Goal: Task Accomplishment & Management: Manage account settings

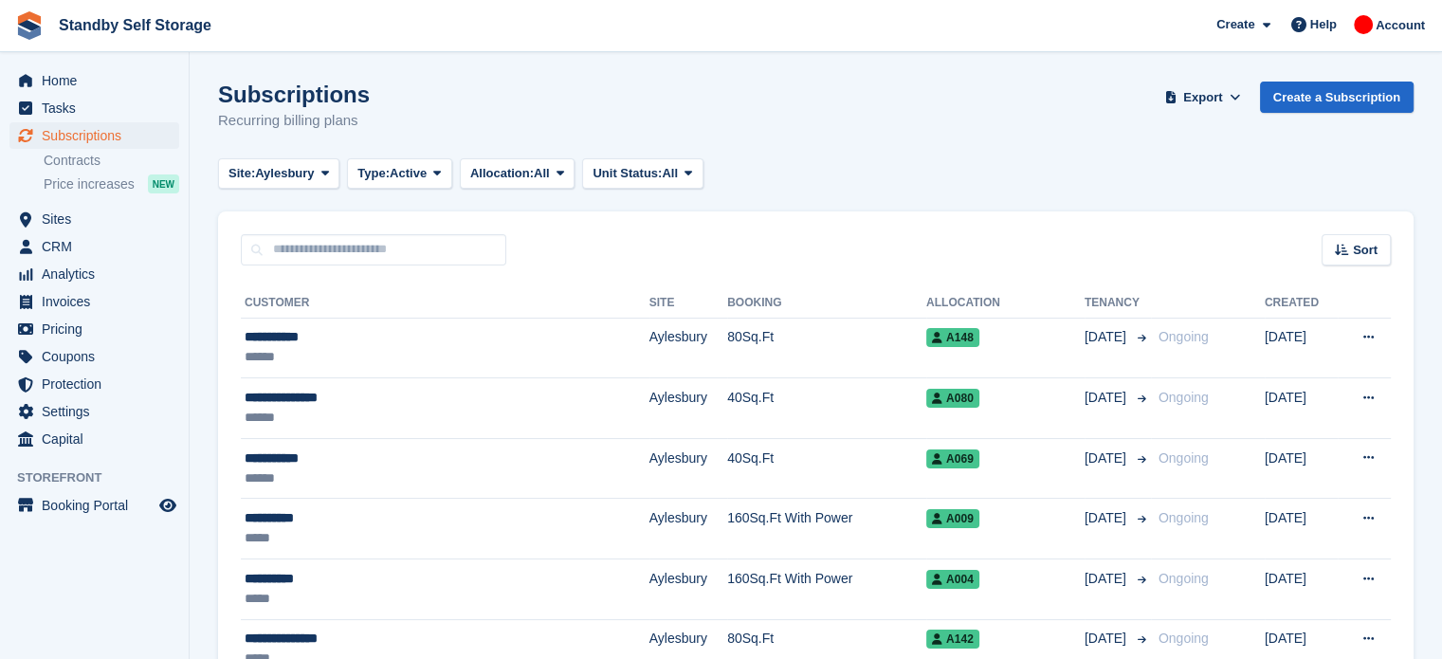
click at [980, 132] on div "Subscriptions Recurring billing plans Export Export Subscriptions Export a CSV …" at bounding box center [815, 118] width 1195 height 73
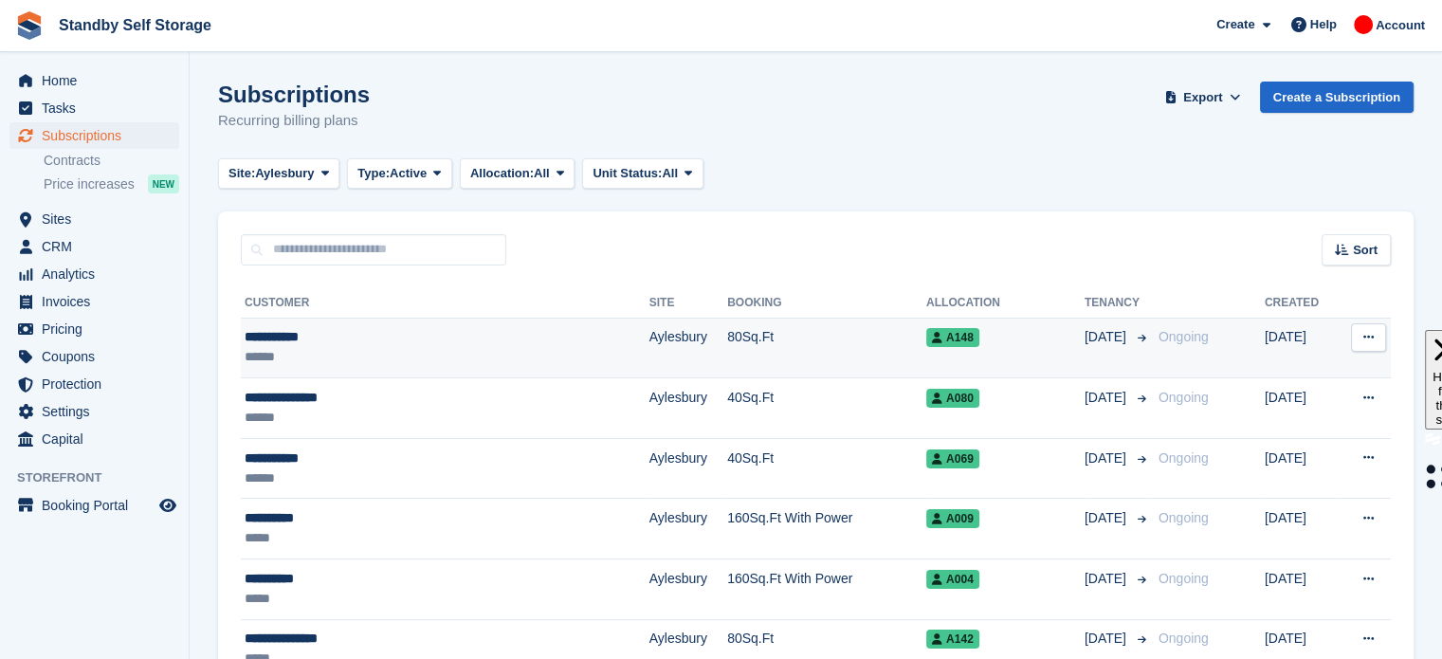
click at [649, 352] on td "Aylesbury" at bounding box center [688, 348] width 78 height 61
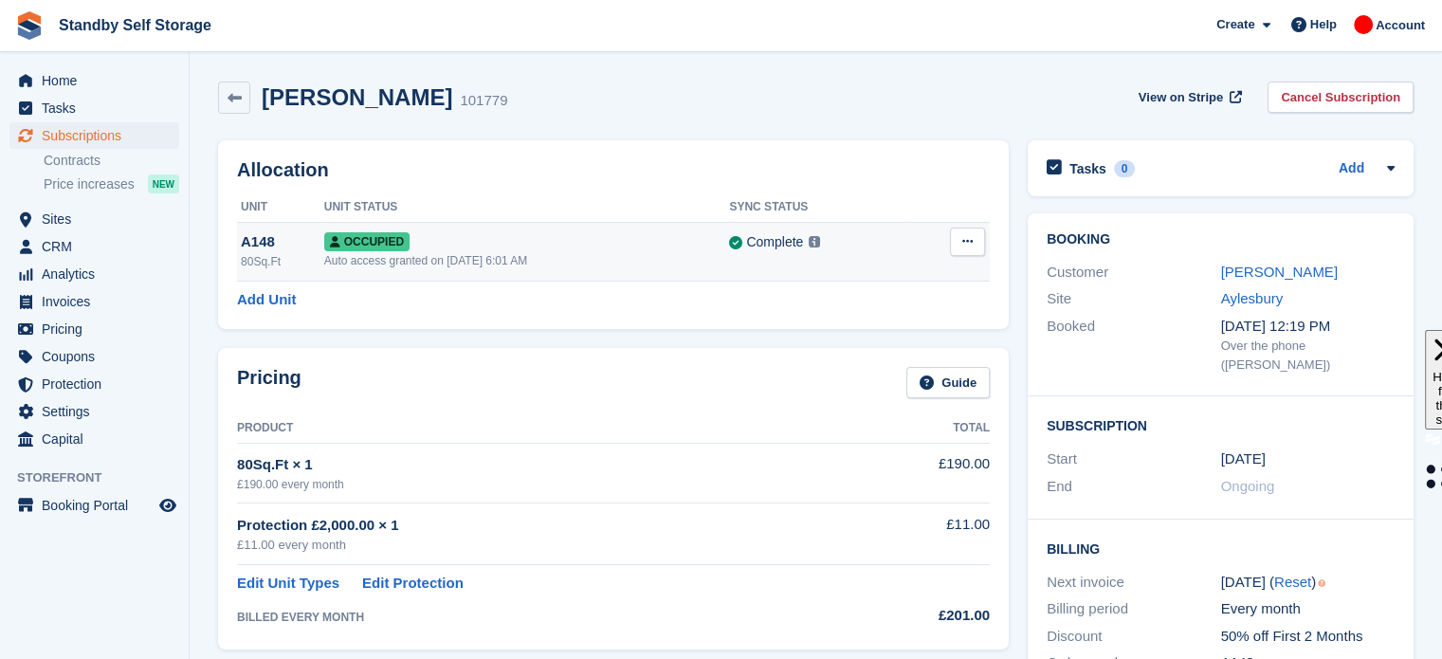
click at [656, 244] on div "Occupied" at bounding box center [527, 241] width 406 height 20
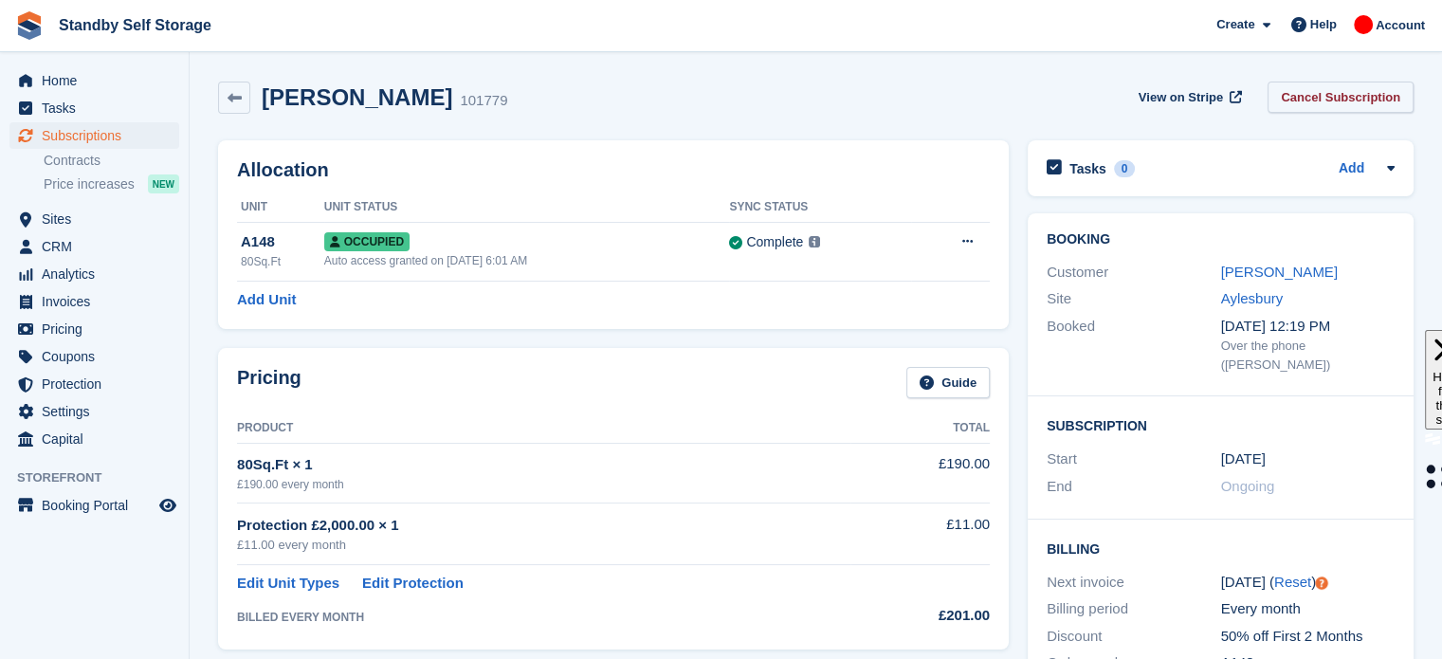
click at [1339, 92] on link "Cancel Subscription" at bounding box center [1340, 97] width 146 height 31
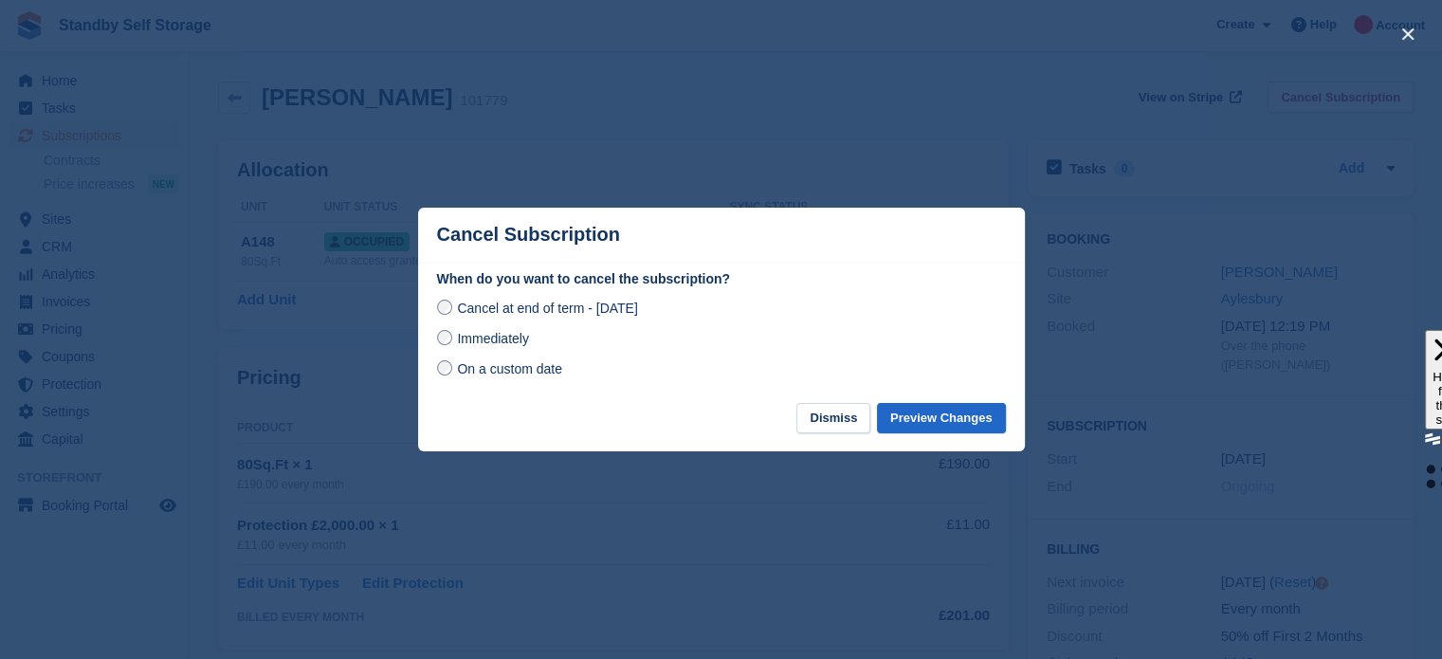
click at [489, 340] on span "Immediately" at bounding box center [492, 338] width 71 height 15
click at [928, 416] on button "Preview Changes" at bounding box center [941, 418] width 129 height 31
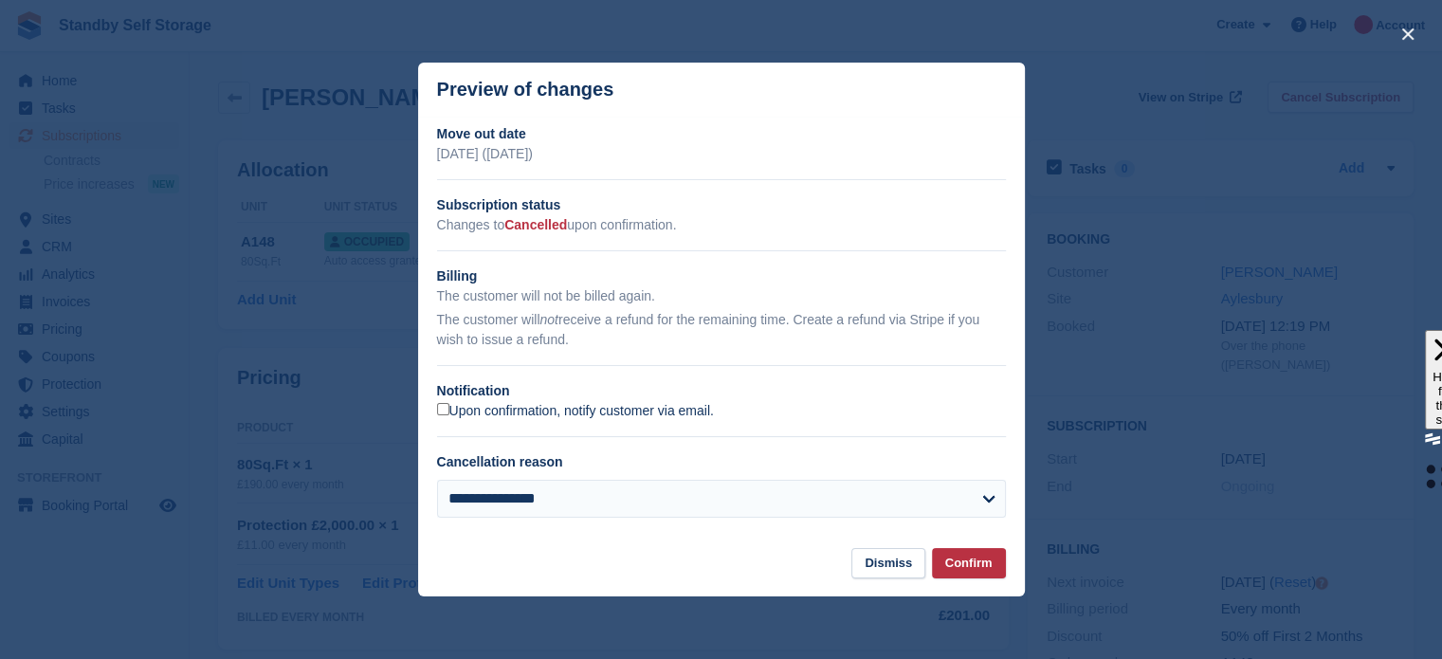
click at [592, 407] on label "Upon confirmation, notify customer via email." at bounding box center [575, 411] width 277 height 17
click at [967, 562] on button "Confirm" at bounding box center [969, 563] width 74 height 31
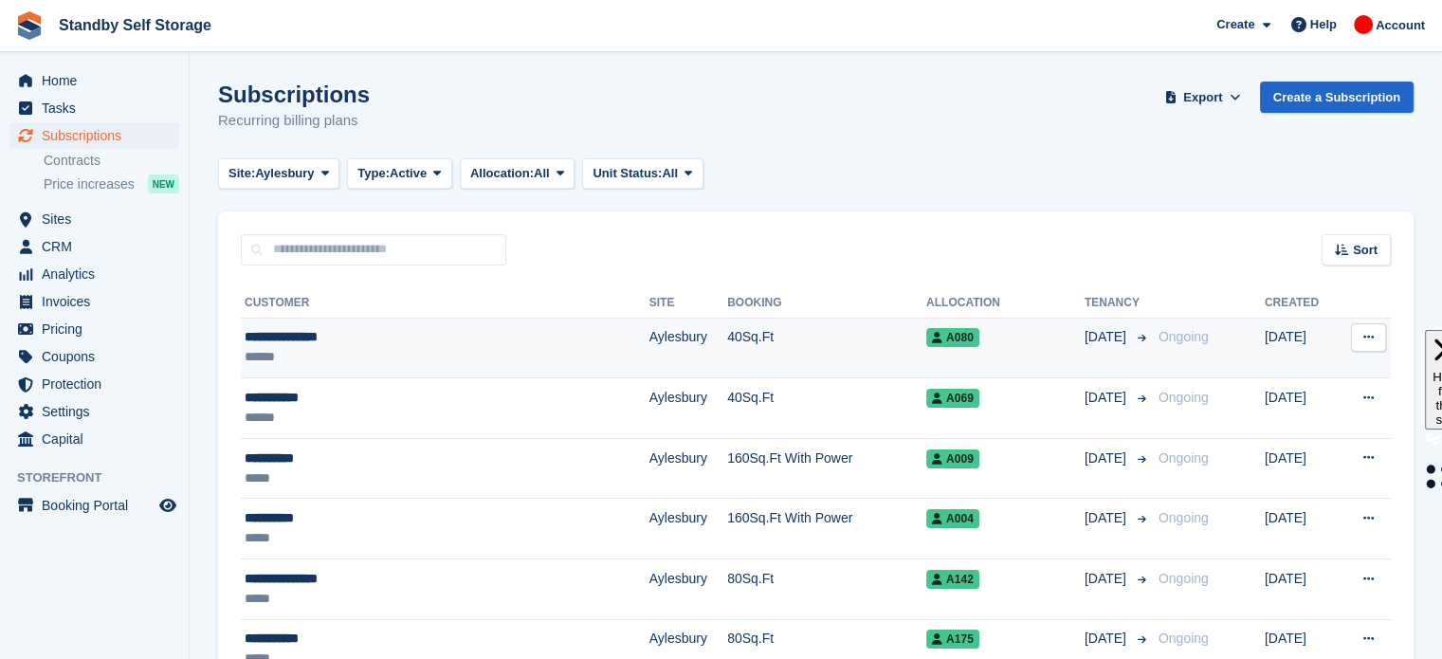
click at [950, 332] on div "A080" at bounding box center [1005, 337] width 158 height 20
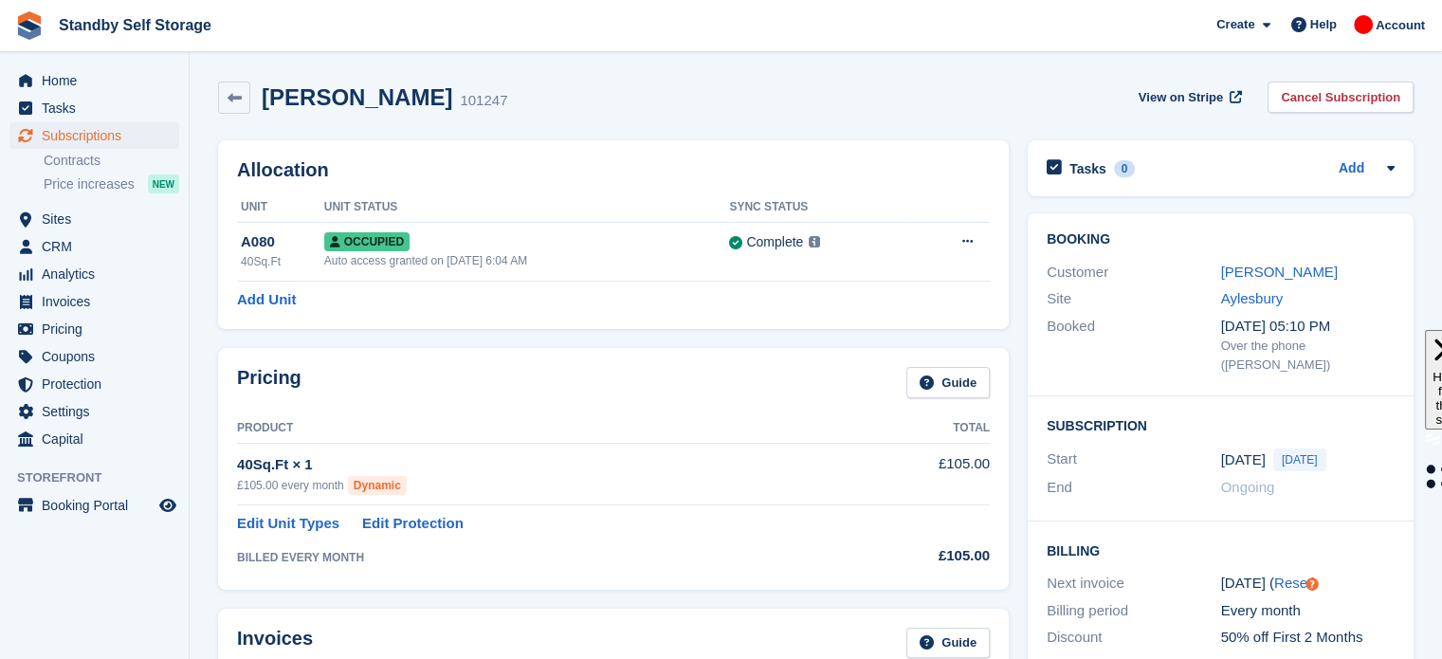
drag, startPoint x: 1351, startPoint y: 91, endPoint x: 1369, endPoint y: 95, distance: 18.4
click at [1369, 95] on link "Cancel Subscription" at bounding box center [1340, 97] width 146 height 31
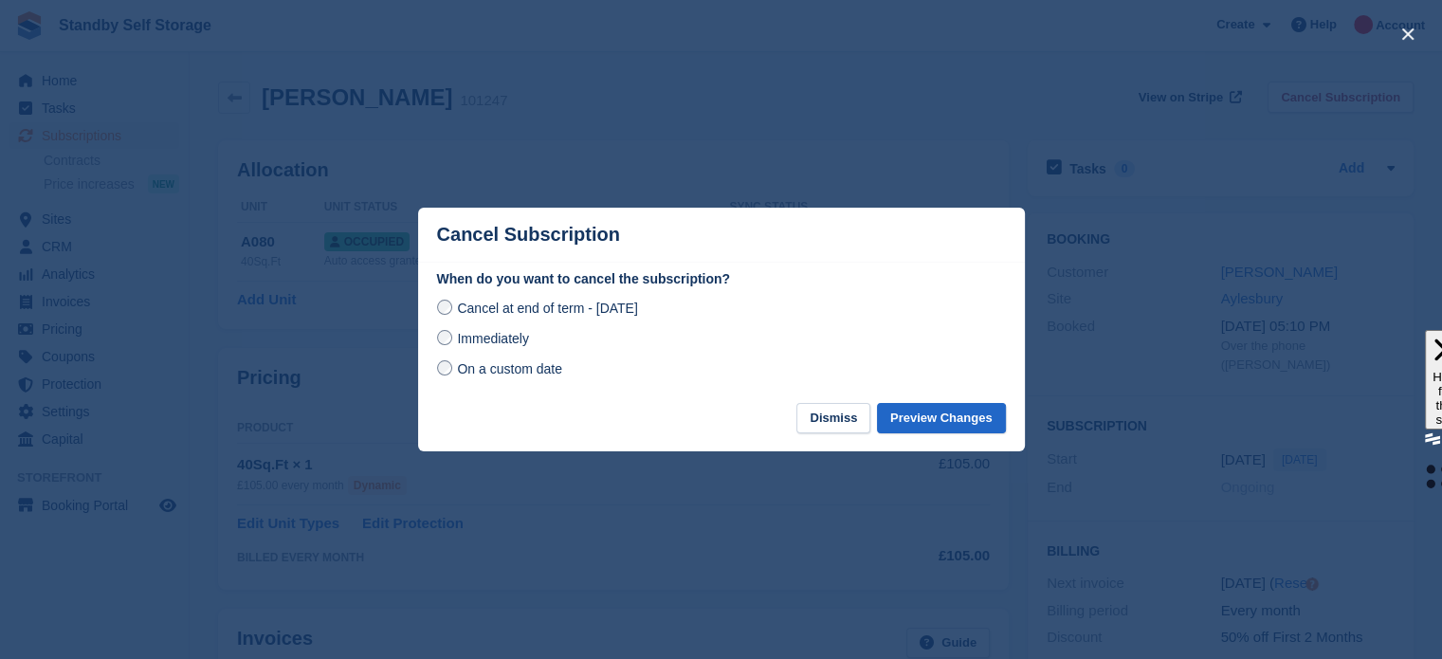
click at [463, 332] on span "Immediately" at bounding box center [492, 338] width 71 height 15
click at [936, 412] on button "Preview Changes" at bounding box center [941, 418] width 129 height 31
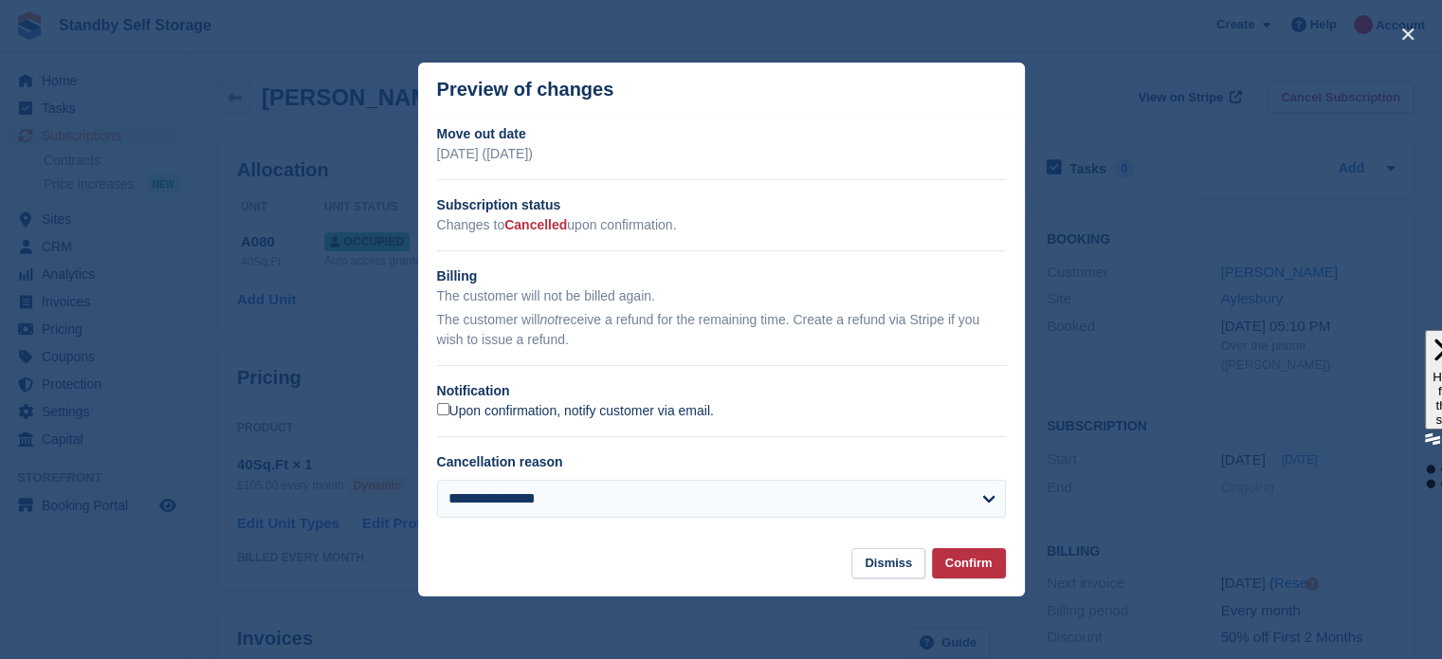
click at [497, 415] on label "Upon confirmation, notify customer via email." at bounding box center [575, 411] width 277 height 17
click at [963, 560] on button "Confirm" at bounding box center [969, 563] width 74 height 31
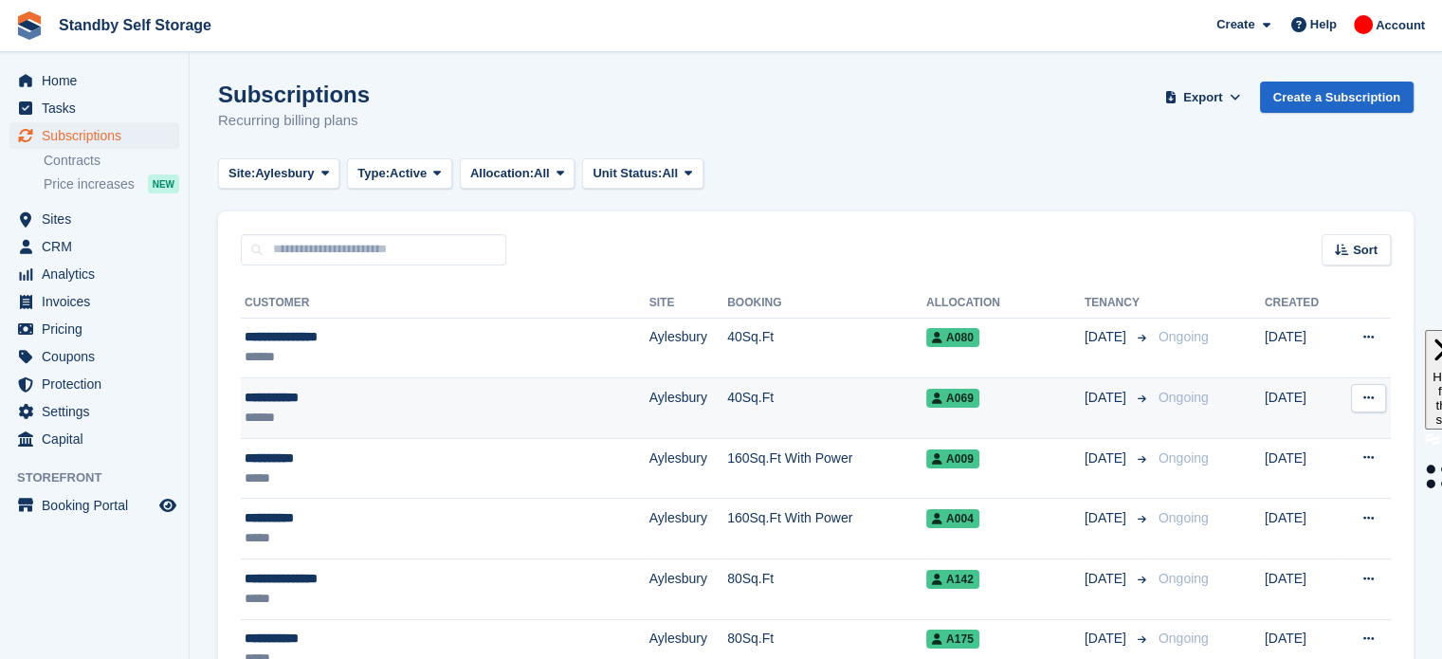
click at [815, 428] on td "40Sq.Ft" at bounding box center [826, 408] width 199 height 61
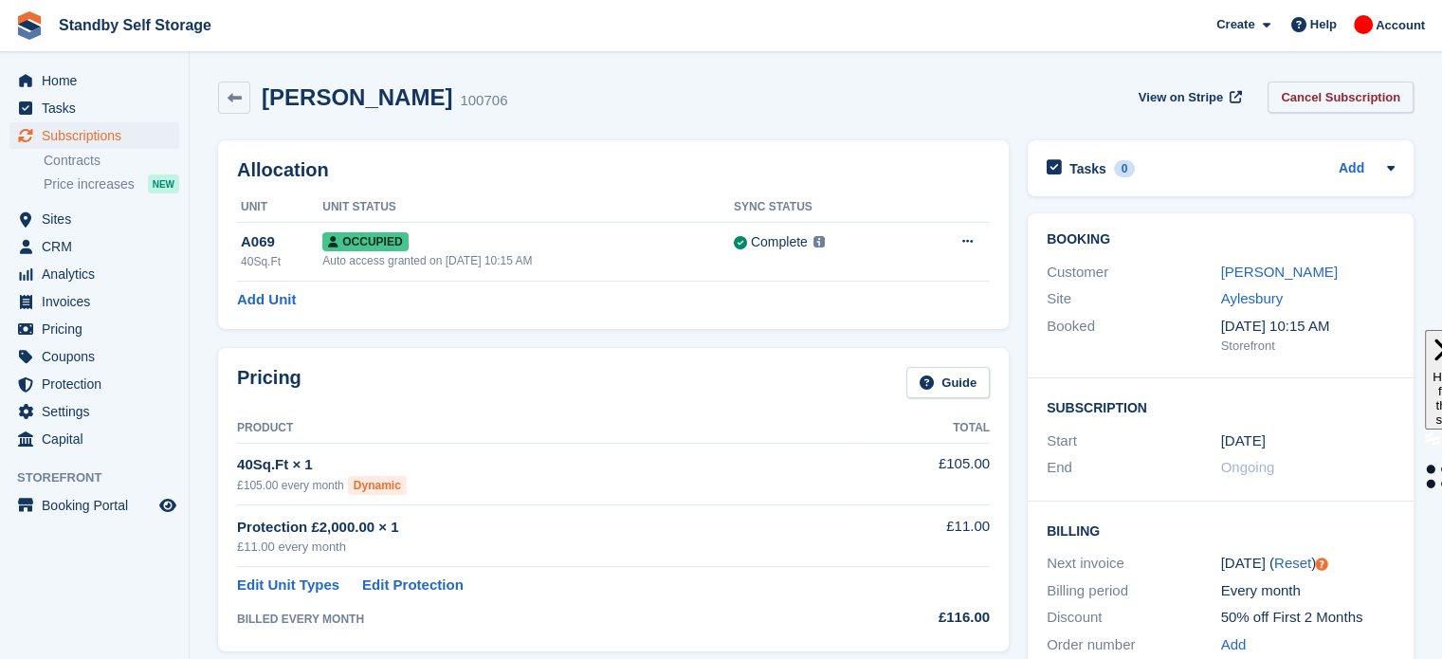
click at [1312, 95] on link "Cancel Subscription" at bounding box center [1340, 97] width 146 height 31
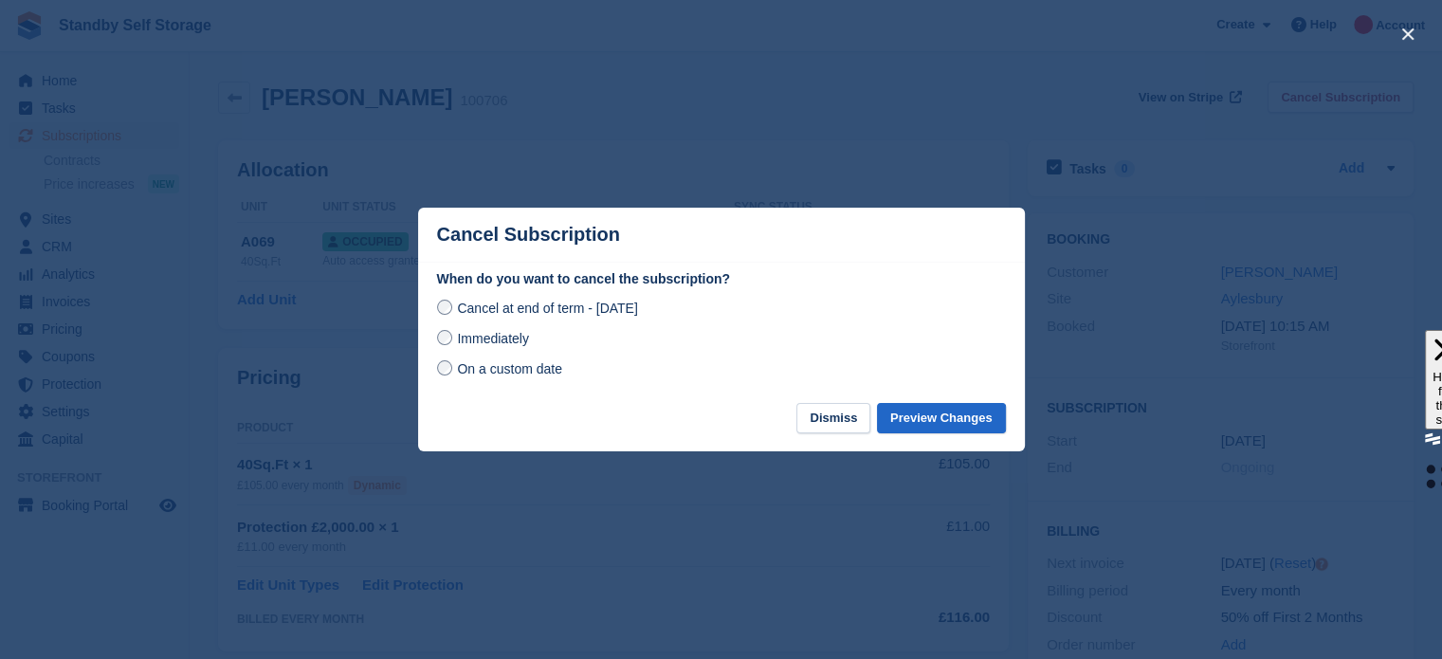
click at [478, 340] on span "Immediately" at bounding box center [492, 338] width 71 height 15
click at [980, 412] on button "Preview Changes" at bounding box center [941, 418] width 129 height 31
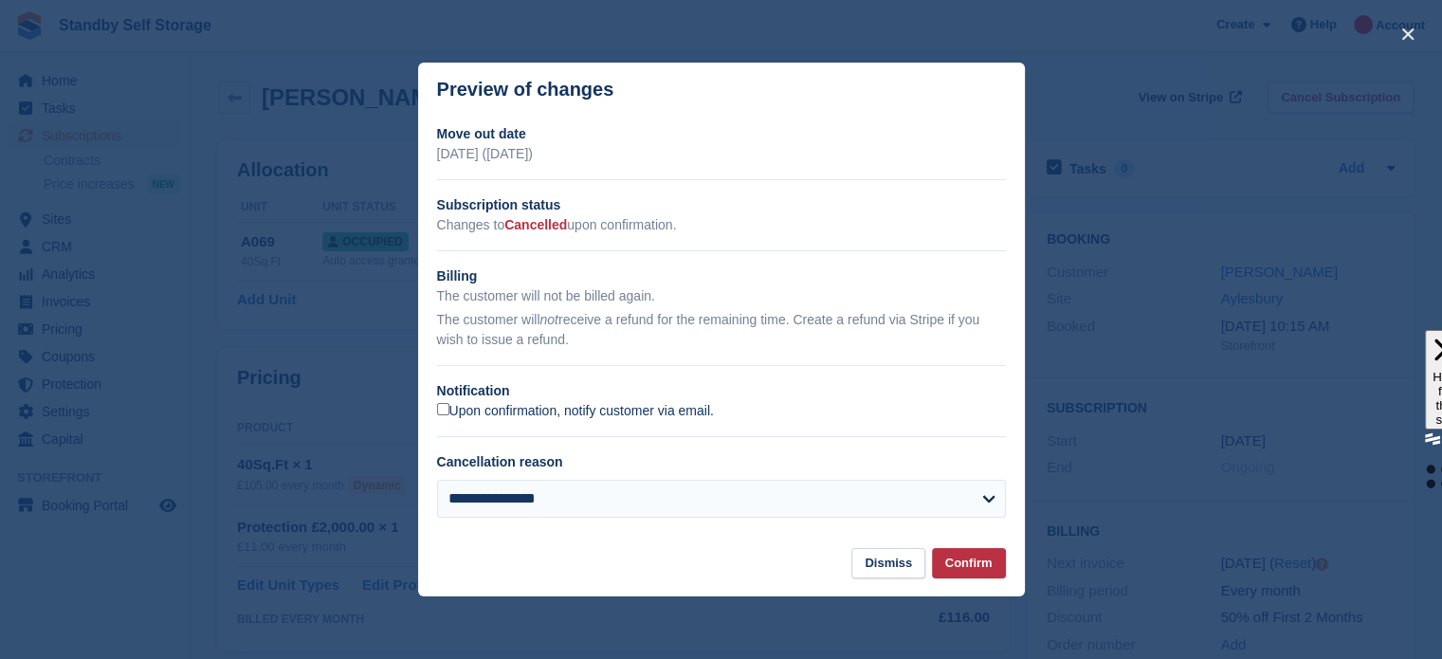
click at [478, 413] on label "Upon confirmation, notify customer via email." at bounding box center [575, 411] width 277 height 17
click at [966, 556] on button "Confirm" at bounding box center [969, 563] width 74 height 31
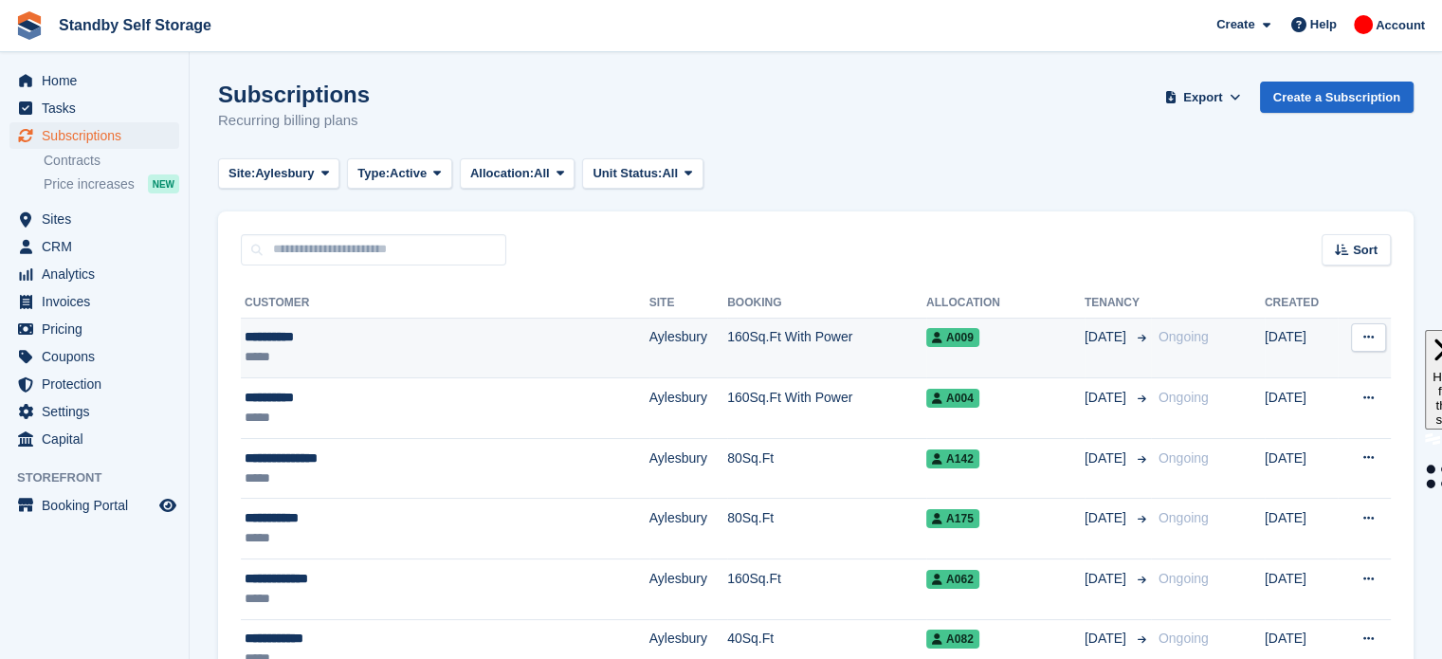
click at [800, 348] on td "160Sq.Ft With Power" at bounding box center [826, 348] width 199 height 61
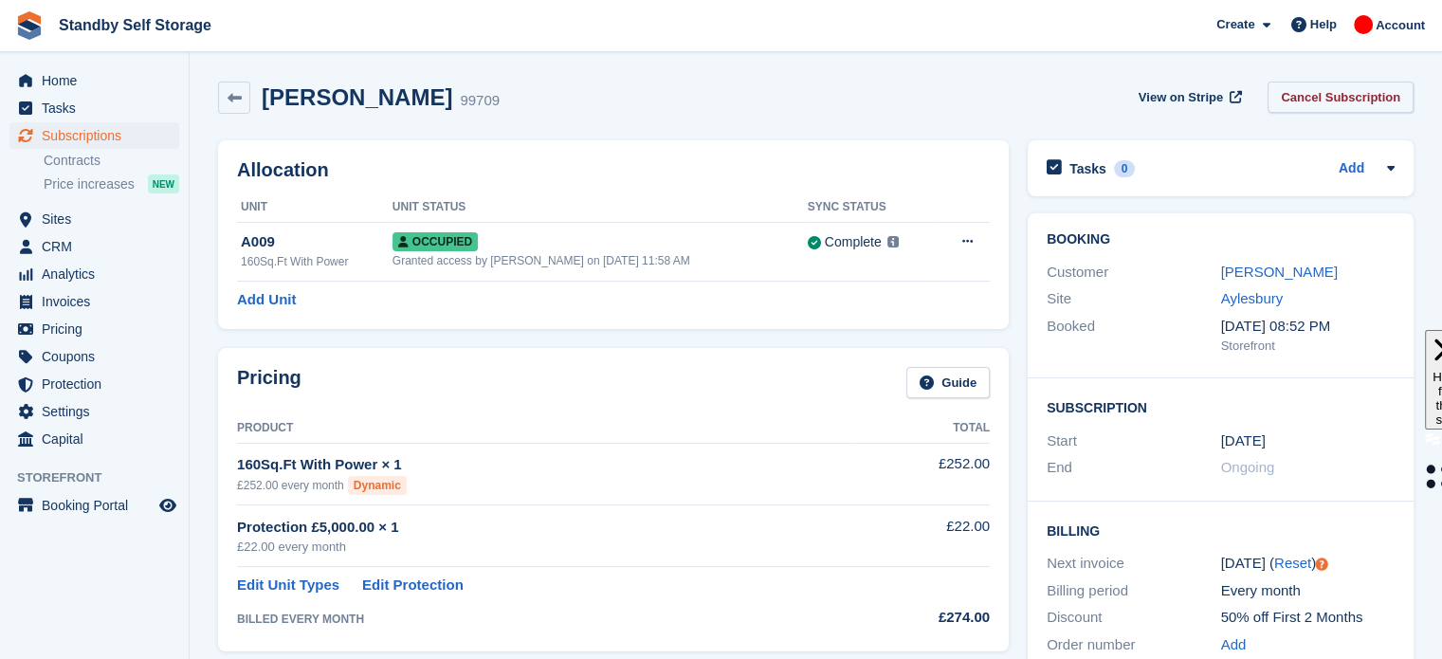
click at [1316, 94] on link "Cancel Subscription" at bounding box center [1340, 97] width 146 height 31
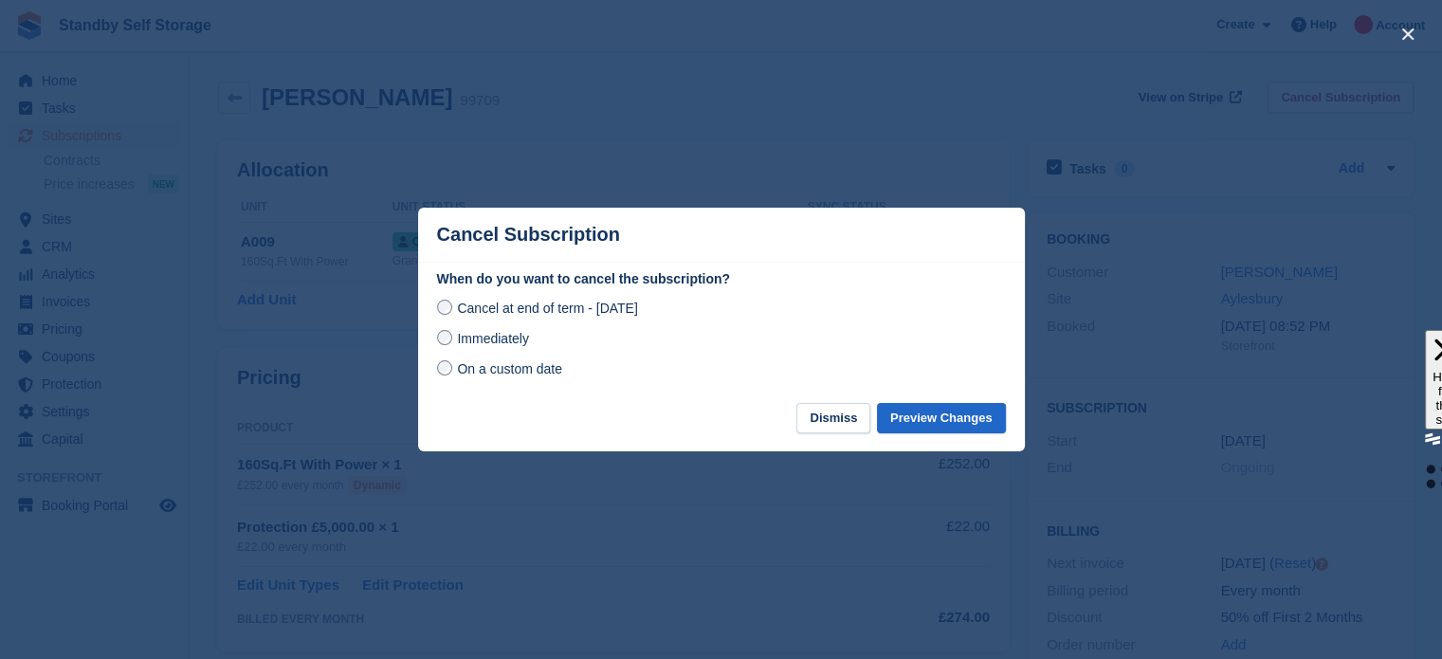
click at [494, 338] on span "Immediately" at bounding box center [492, 338] width 71 height 15
click at [924, 411] on button "Preview Changes" at bounding box center [941, 418] width 129 height 31
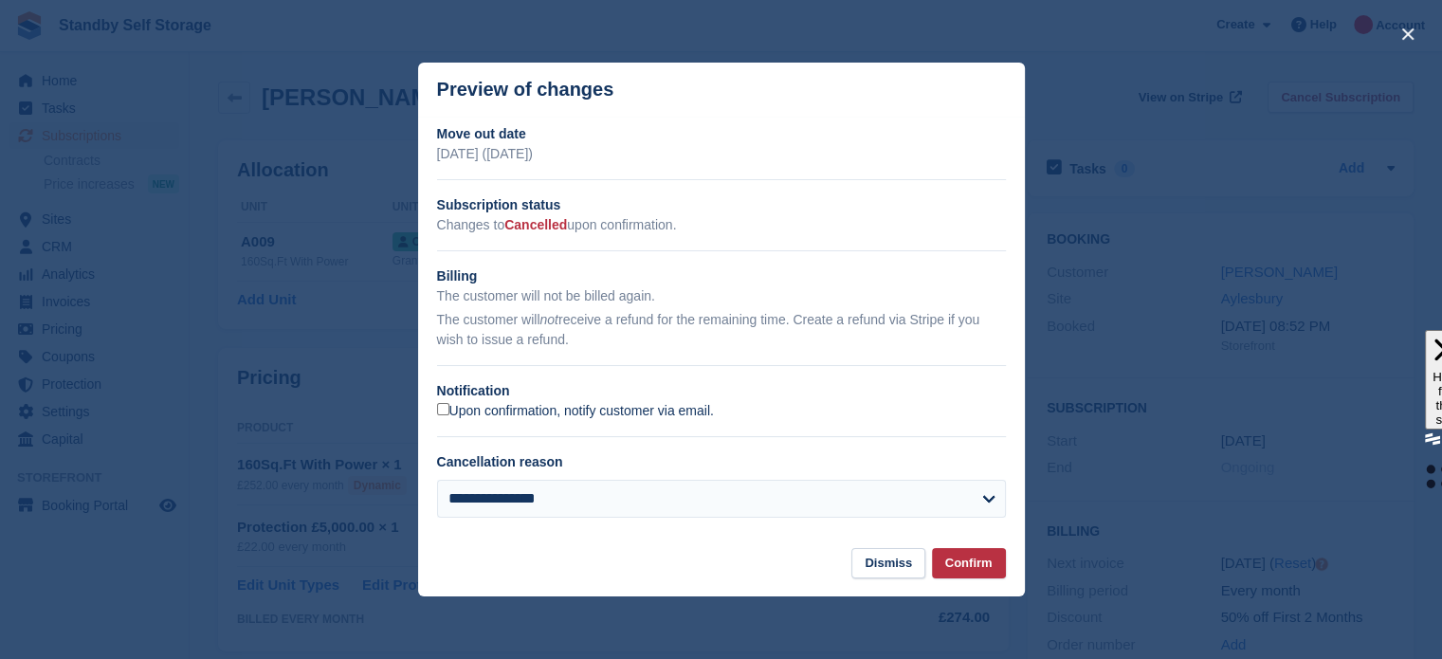
click at [554, 414] on label "Upon confirmation, notify customer via email." at bounding box center [575, 411] width 277 height 17
click at [952, 558] on button "Confirm" at bounding box center [969, 563] width 74 height 31
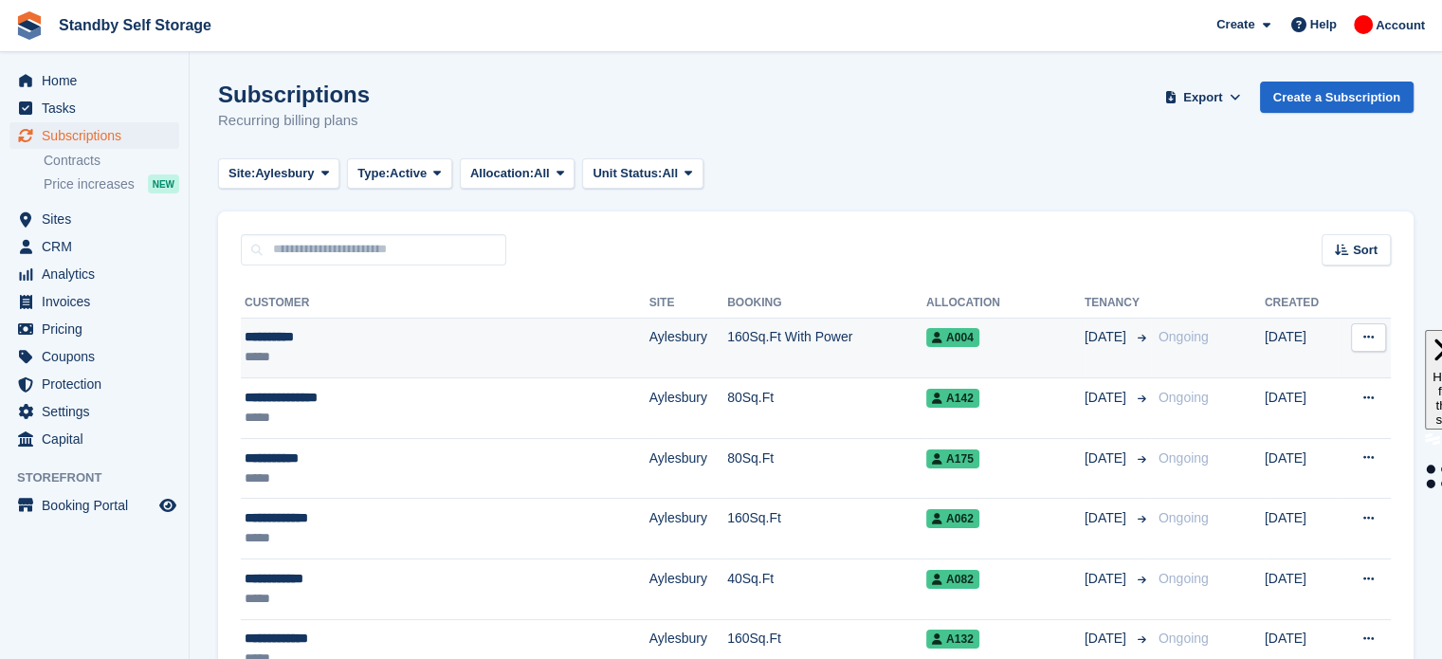
click at [811, 339] on td "160Sq.Ft With Power" at bounding box center [826, 348] width 199 height 61
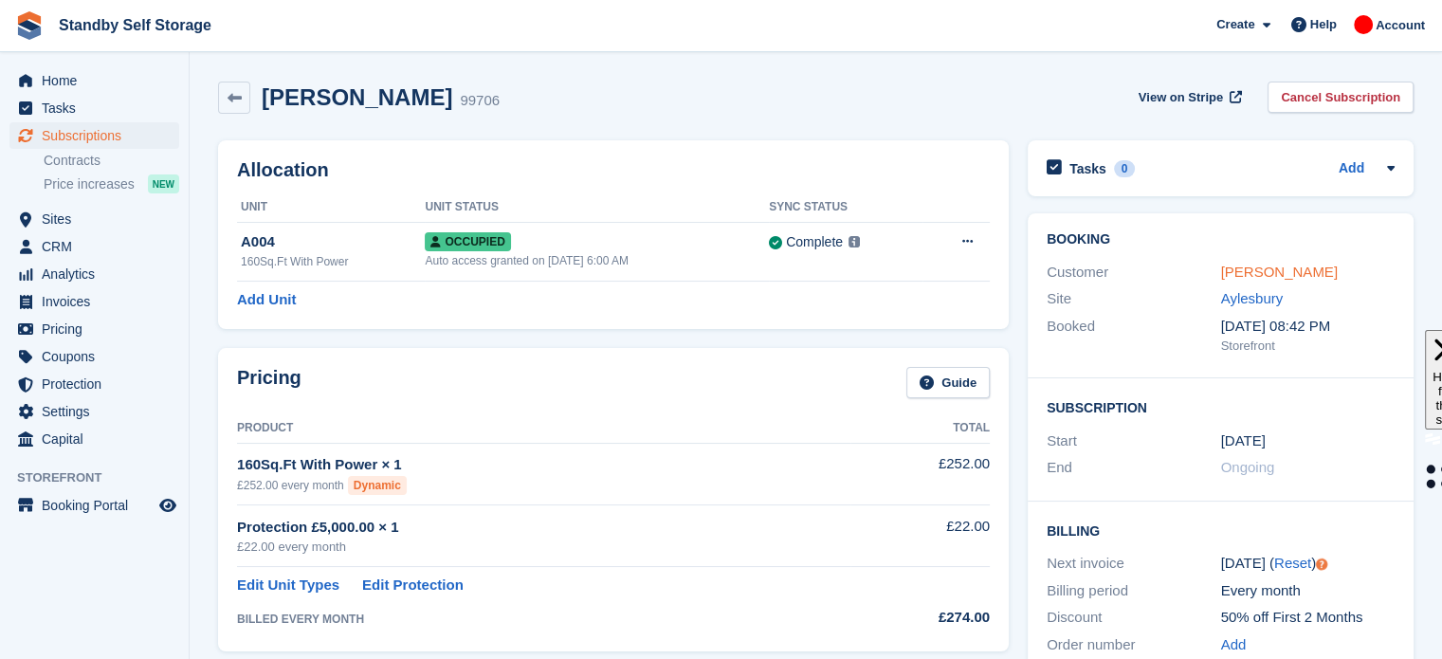
click at [1258, 265] on link "Mark Kelly" at bounding box center [1279, 272] width 117 height 16
click at [1339, 93] on link "Cancel Subscription" at bounding box center [1340, 97] width 146 height 31
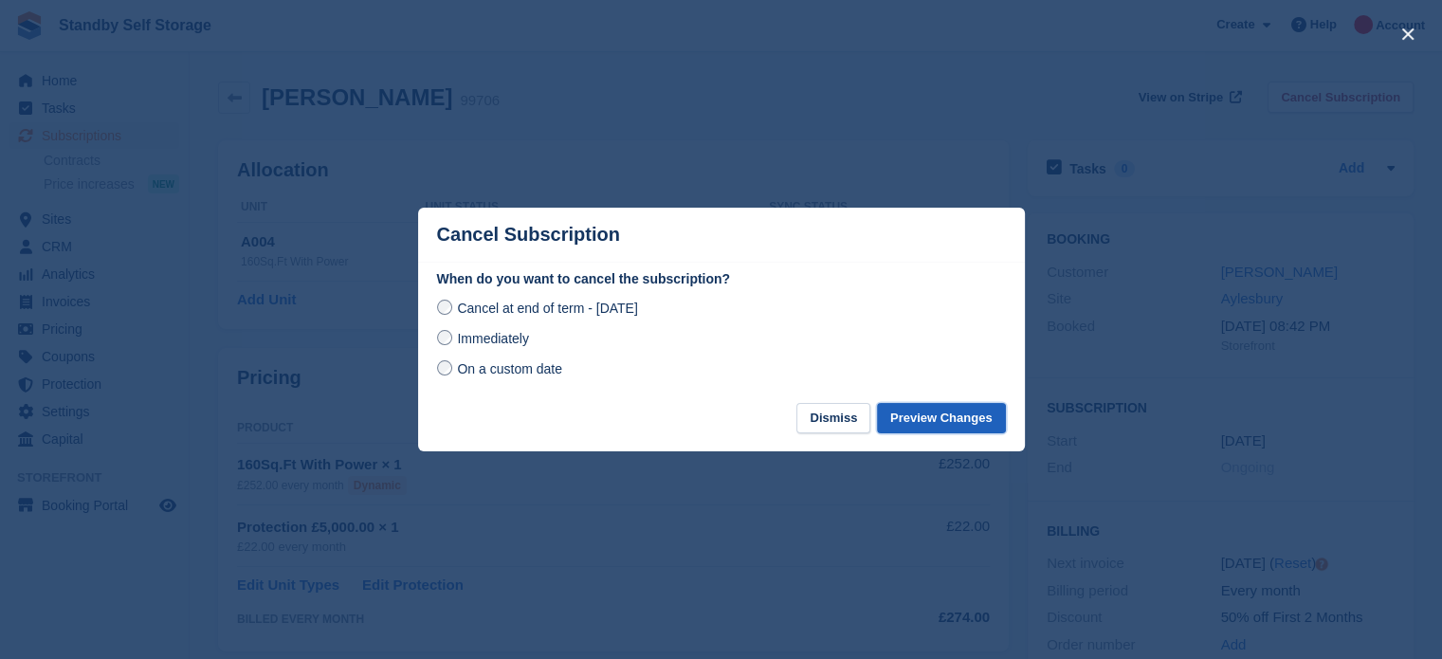
click at [986, 416] on button "Preview Changes" at bounding box center [941, 418] width 129 height 31
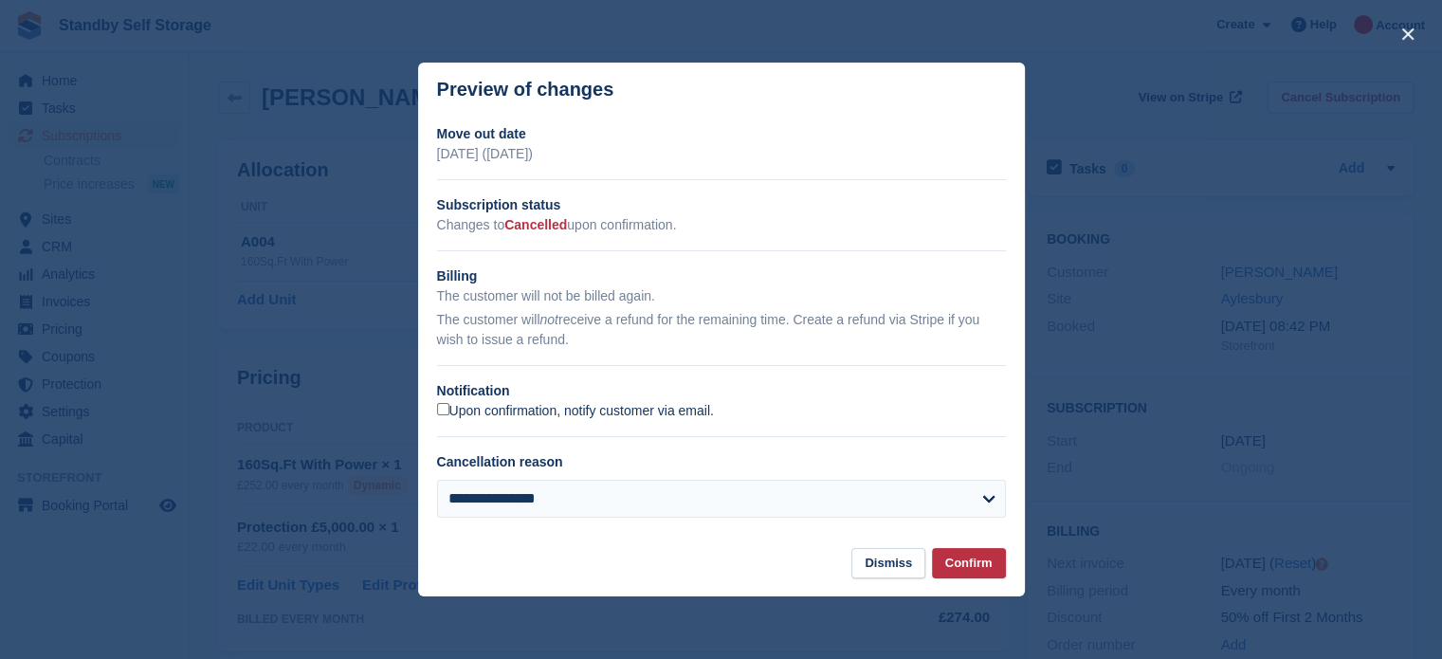
click at [613, 412] on label "Upon confirmation, notify customer via email." at bounding box center [575, 411] width 277 height 17
click at [968, 568] on button "Confirm" at bounding box center [969, 563] width 74 height 31
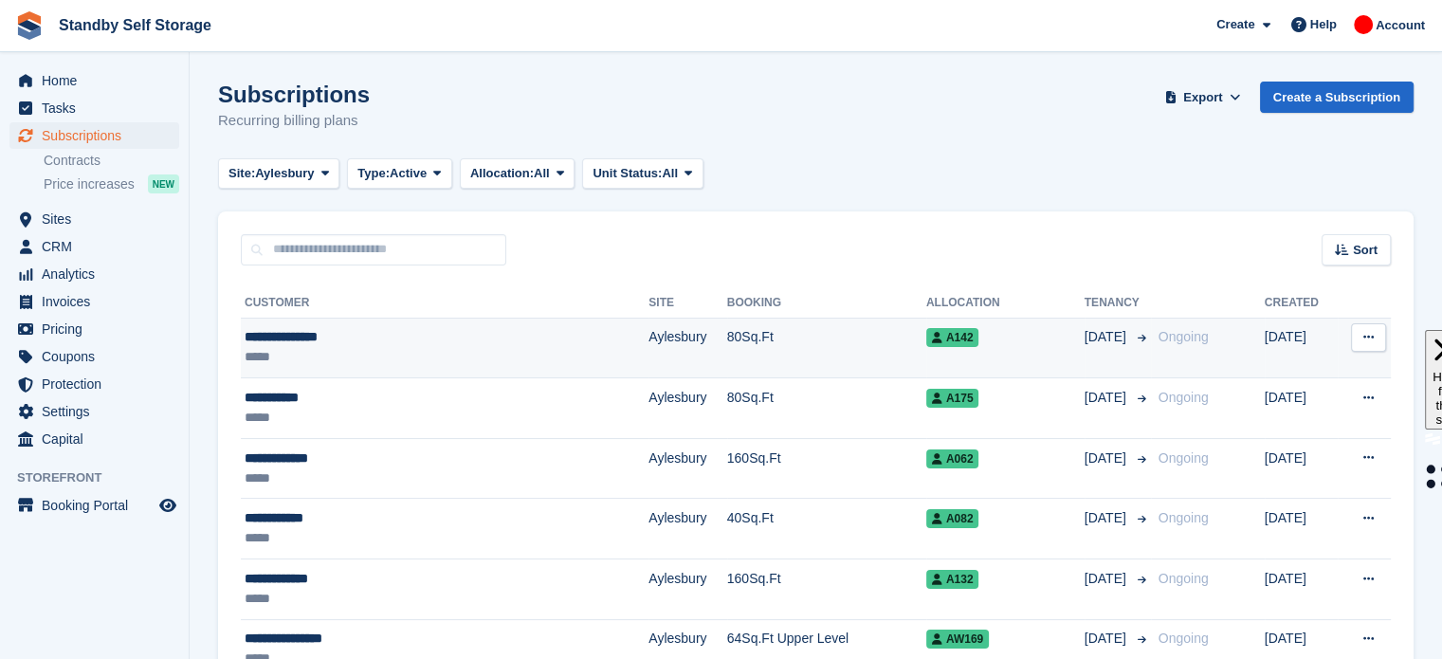
click at [731, 338] on td "80Sq.Ft" at bounding box center [826, 348] width 199 height 61
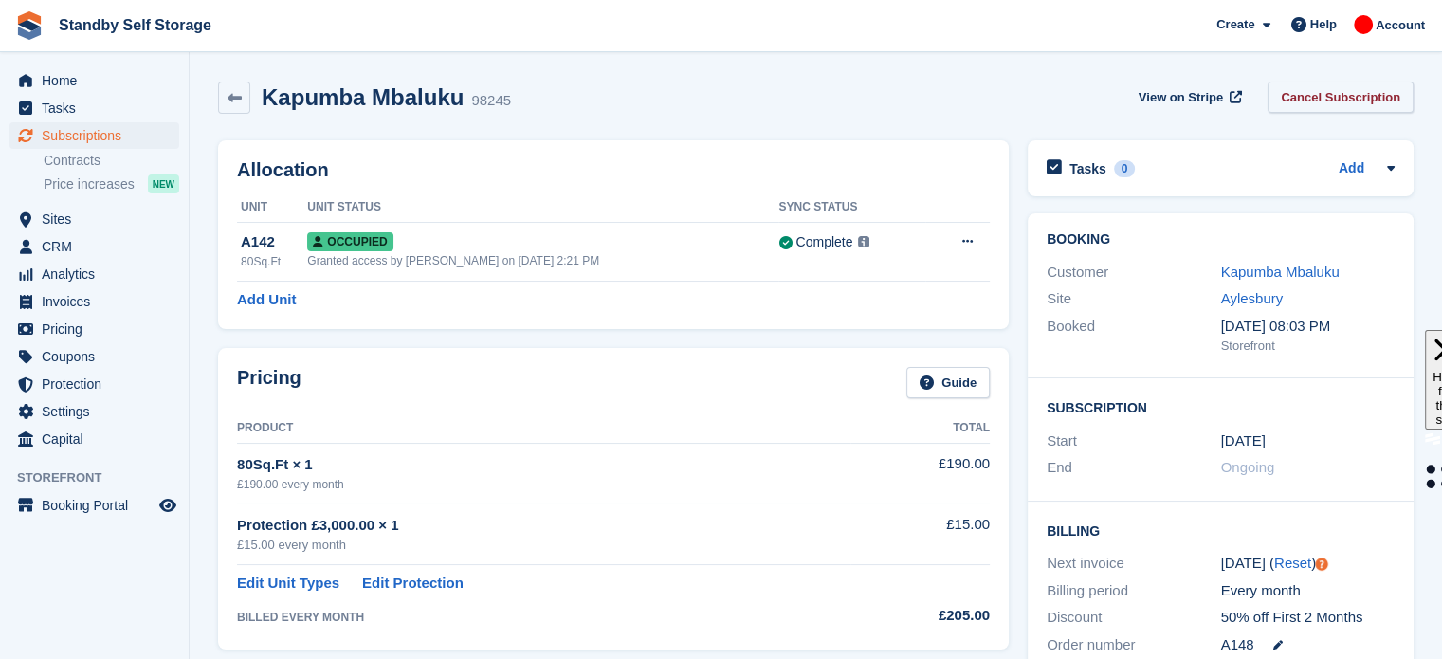
click at [1343, 98] on link "Cancel Subscription" at bounding box center [1340, 97] width 146 height 31
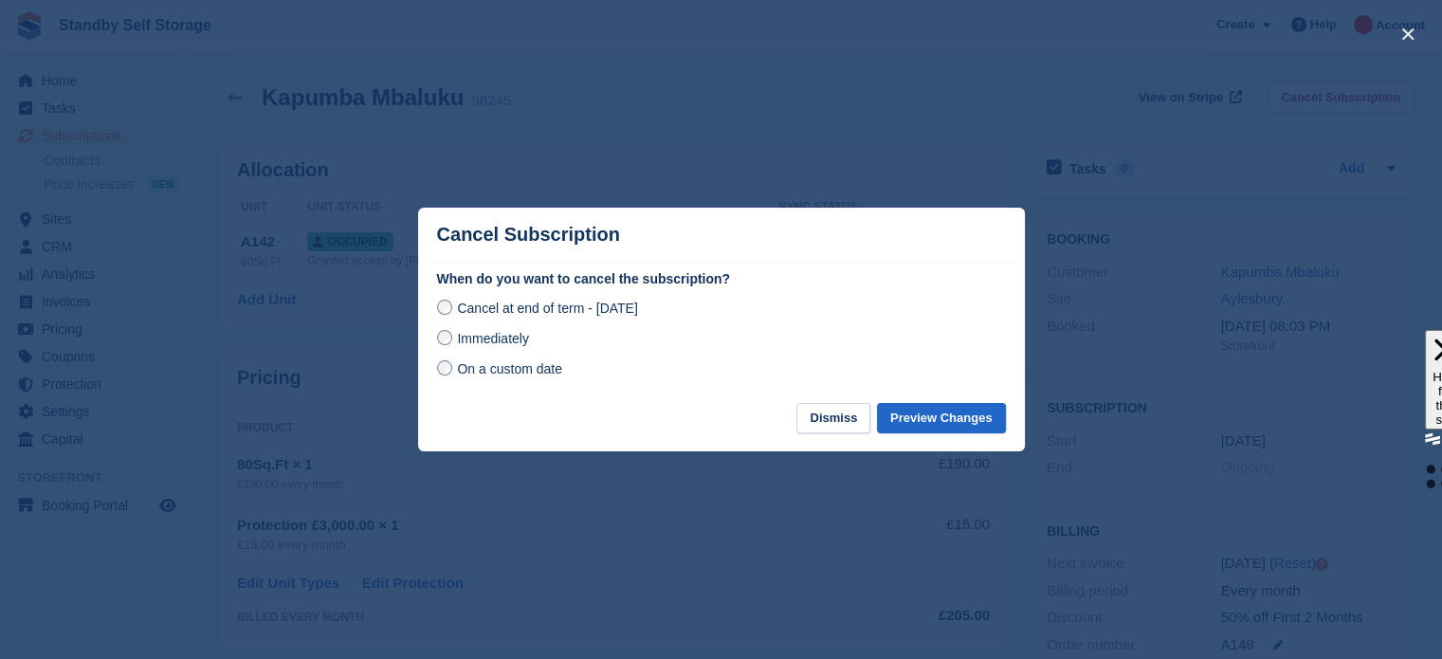
click at [485, 337] on span "Immediately" at bounding box center [492, 338] width 71 height 15
click at [919, 418] on button "Preview Changes" at bounding box center [941, 418] width 129 height 31
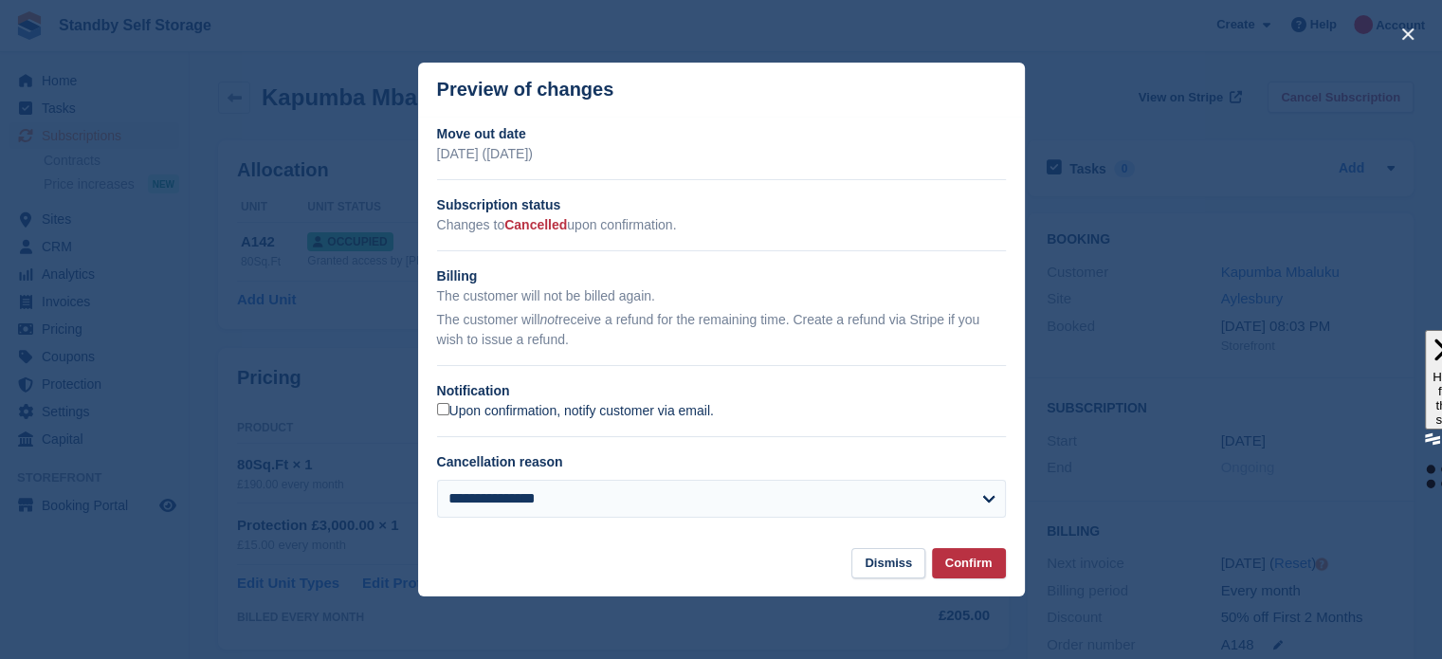
click at [494, 414] on label "Upon confirmation, notify customer via email." at bounding box center [575, 411] width 277 height 17
click at [963, 560] on button "Confirm" at bounding box center [969, 563] width 74 height 31
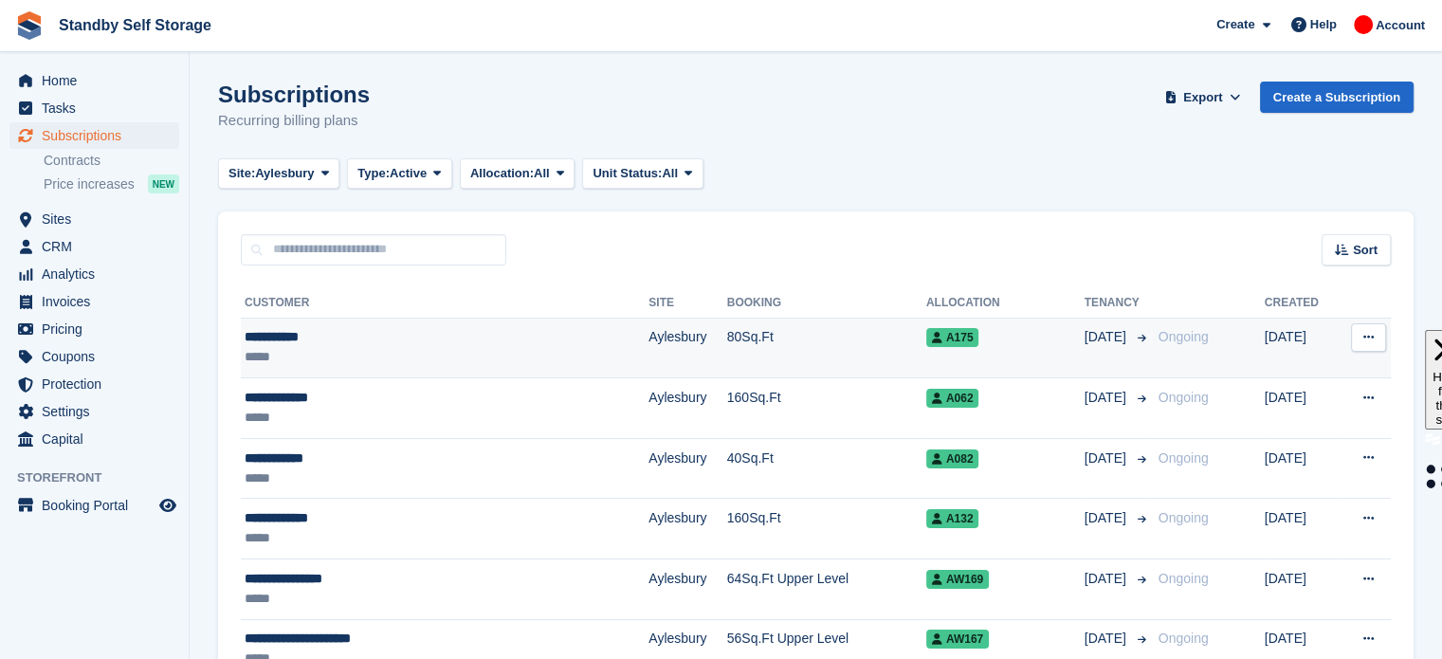
click at [648, 362] on td "Aylesbury" at bounding box center [687, 348] width 78 height 61
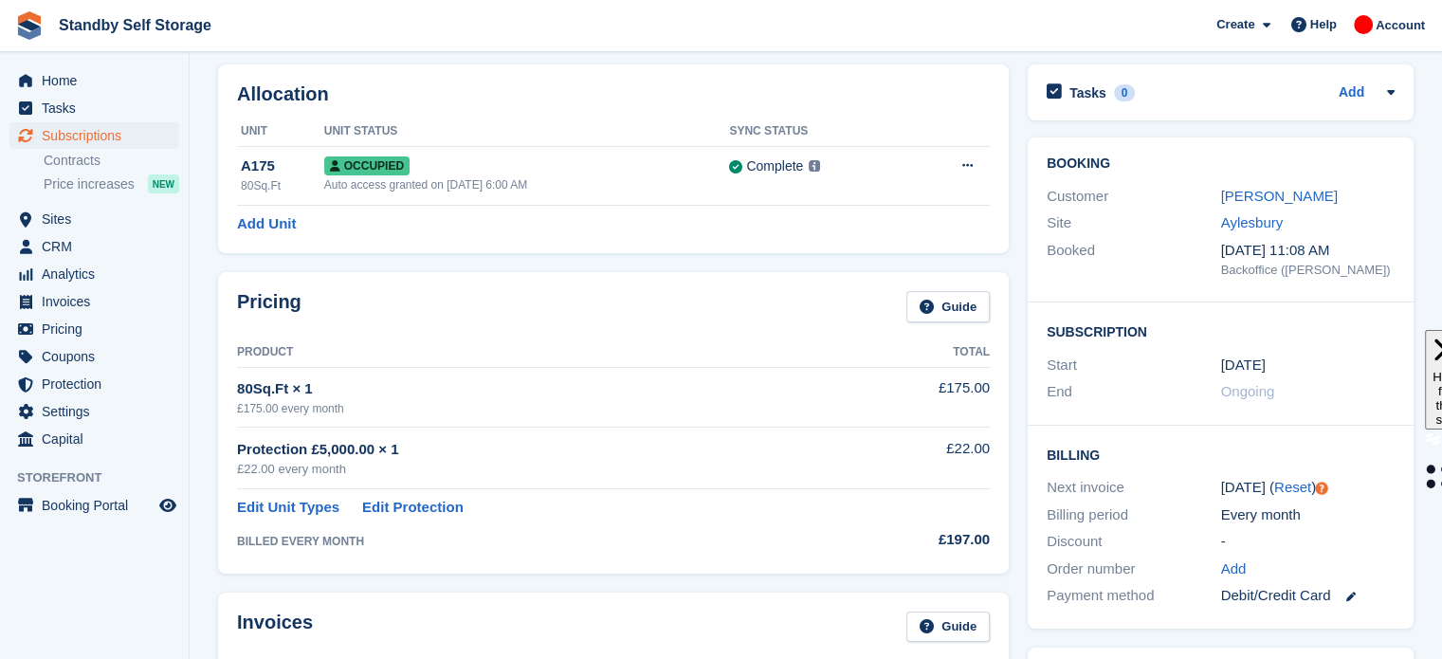
scroll to position [38, 0]
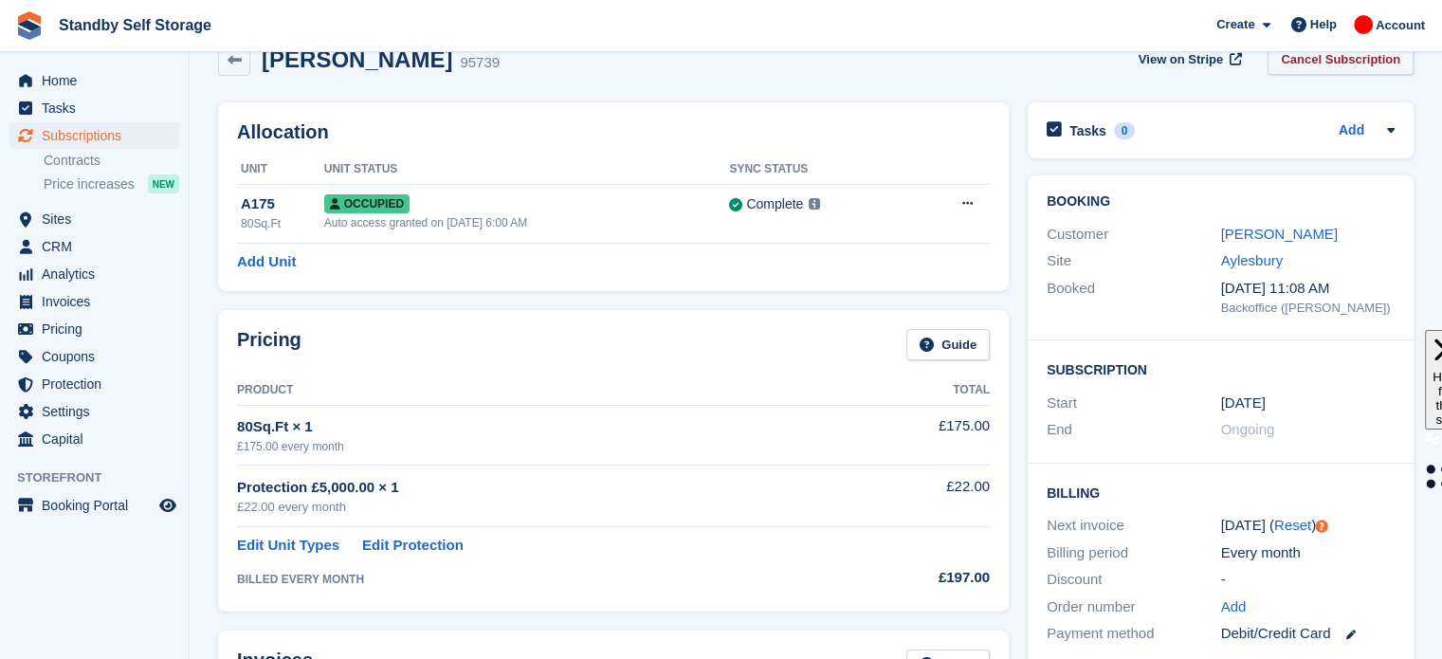
click at [1342, 64] on link "Cancel Subscription" at bounding box center [1340, 59] width 146 height 31
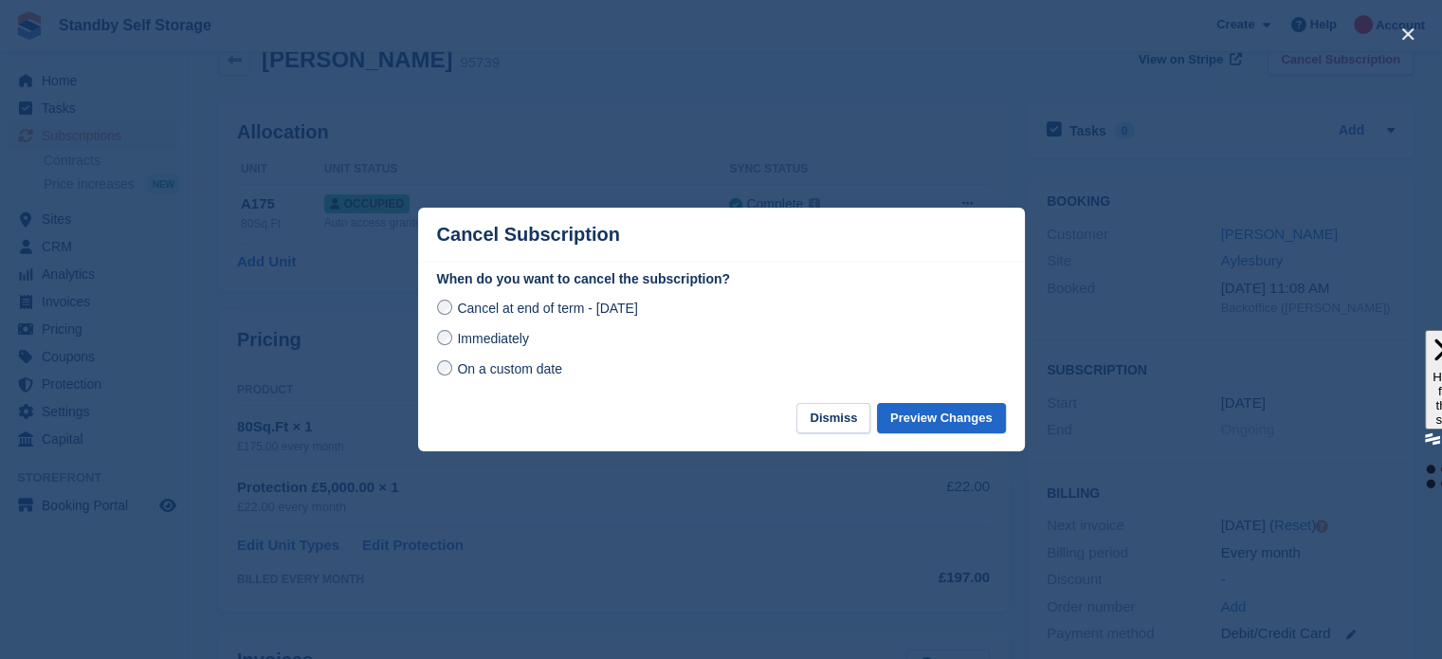
click at [489, 335] on span "Immediately" at bounding box center [492, 338] width 71 height 15
click at [918, 420] on button "Preview Changes" at bounding box center [941, 418] width 129 height 31
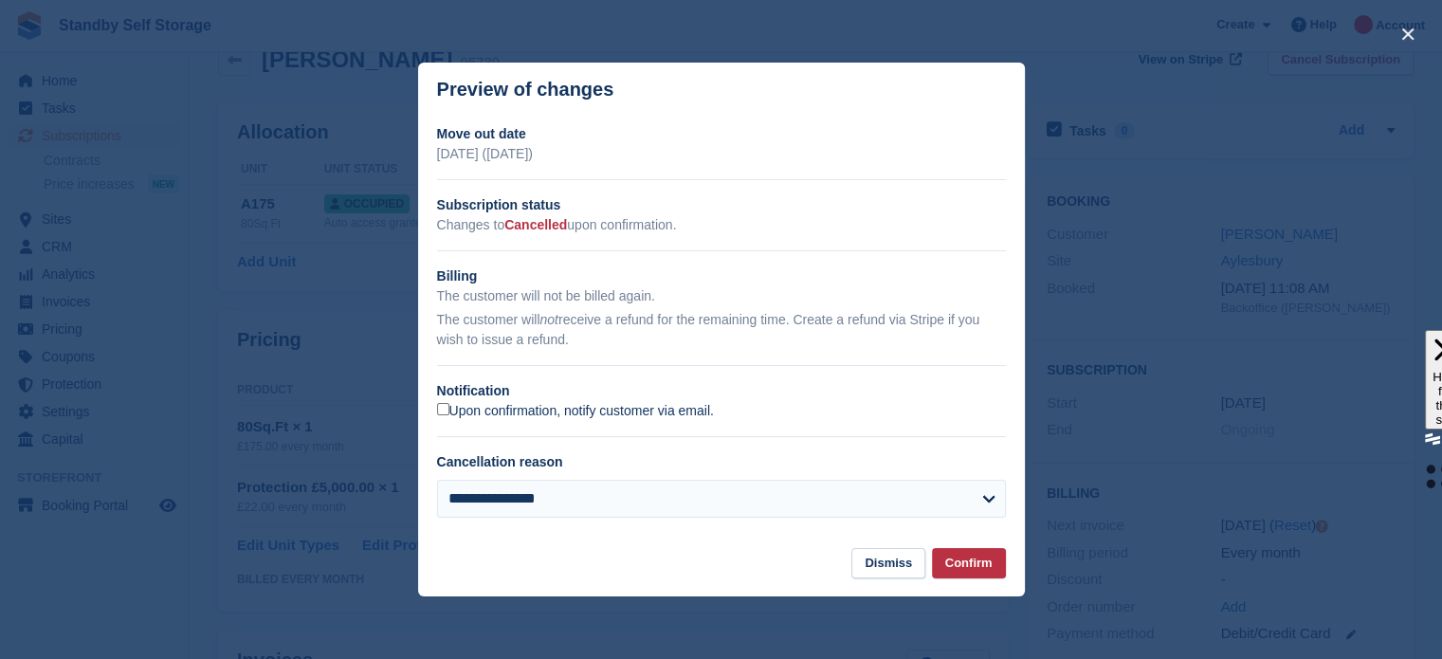
click at [482, 411] on label "Upon confirmation, notify customer via email." at bounding box center [575, 411] width 277 height 17
click at [971, 572] on button "Confirm" at bounding box center [969, 563] width 74 height 31
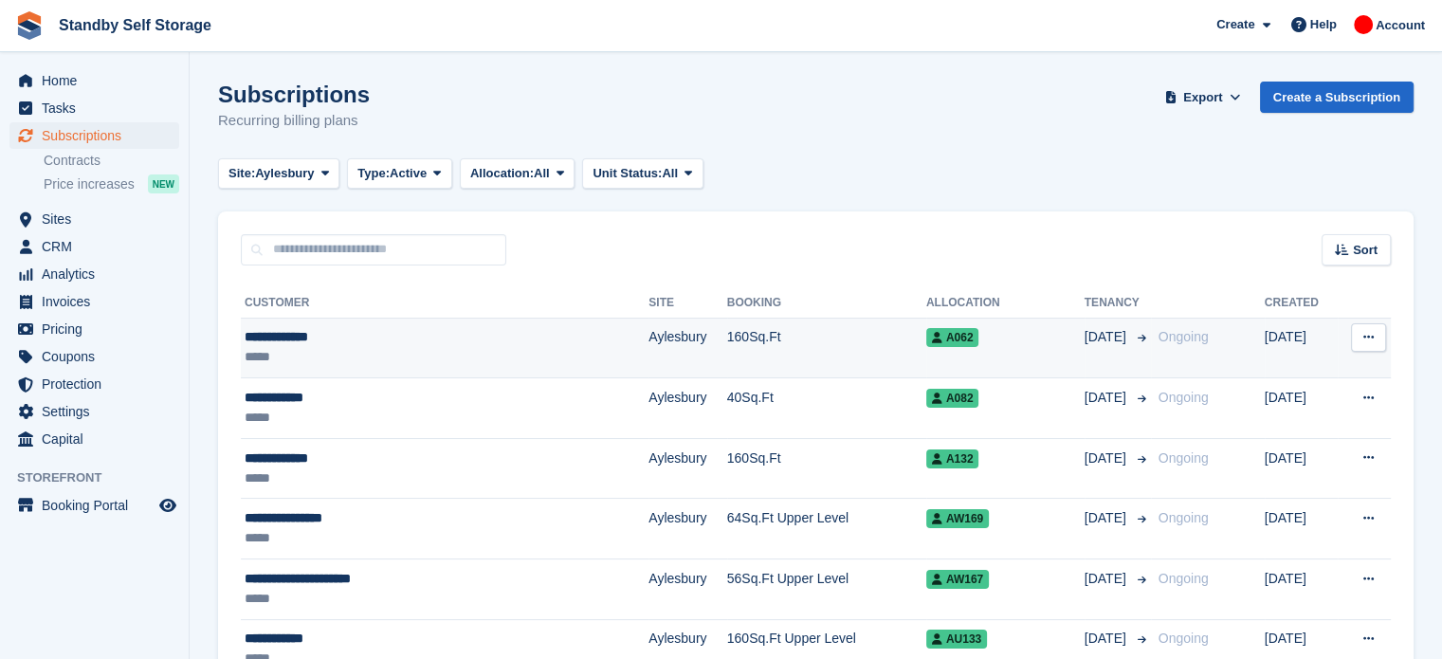
click at [939, 331] on div "A062" at bounding box center [1005, 337] width 158 height 20
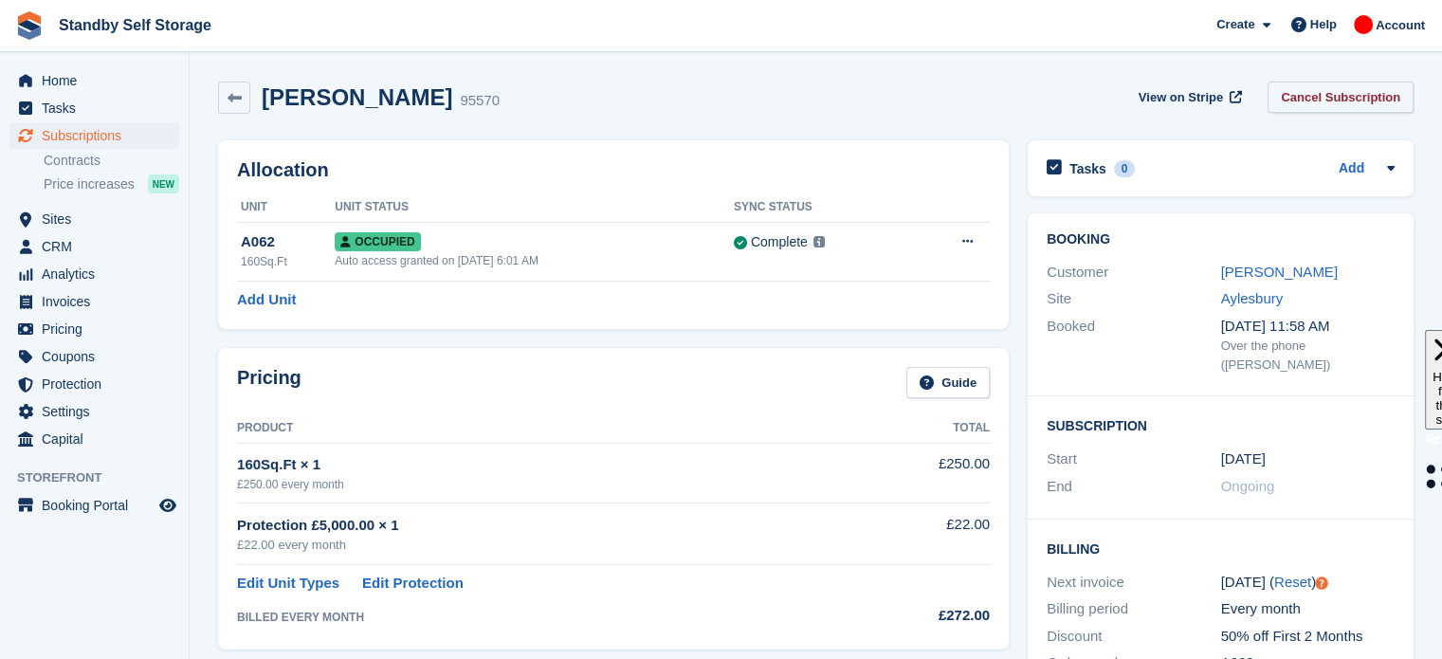
click at [1346, 90] on link "Cancel Subscription" at bounding box center [1340, 97] width 146 height 31
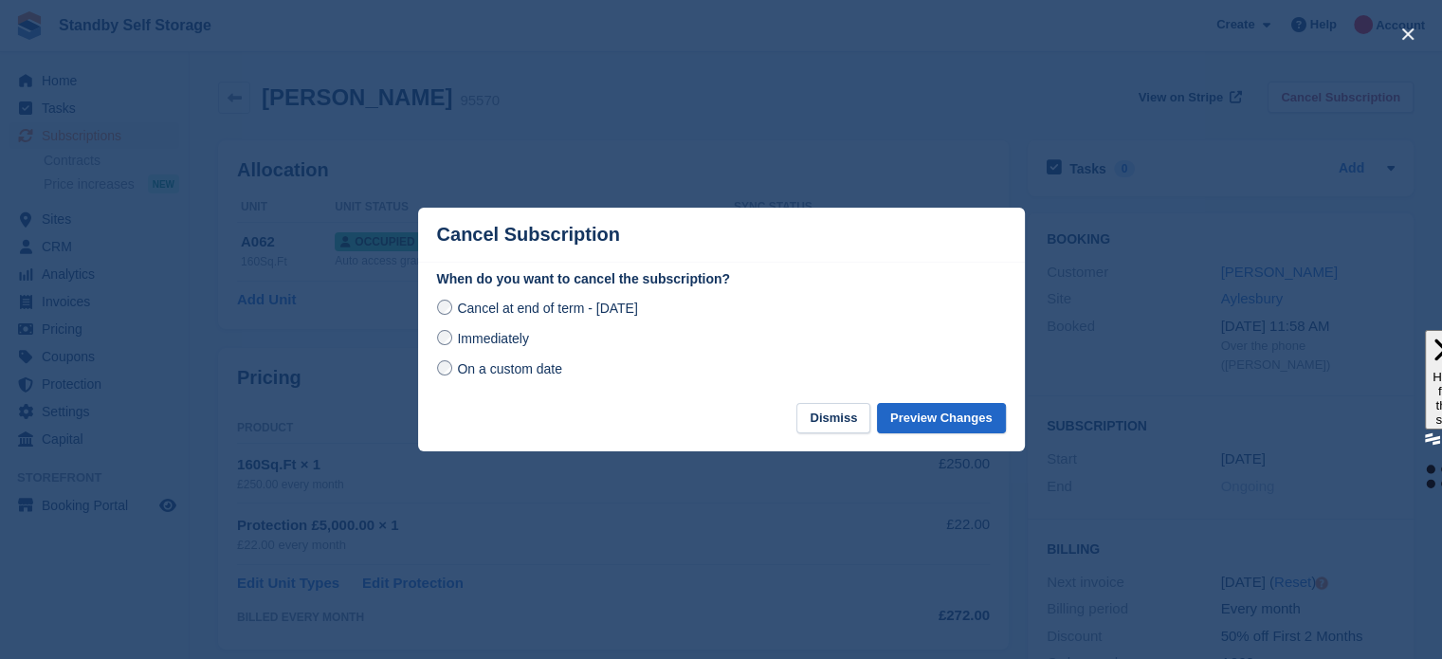
click at [501, 340] on span "Immediately" at bounding box center [492, 338] width 71 height 15
click at [925, 416] on button "Preview Changes" at bounding box center [941, 418] width 129 height 31
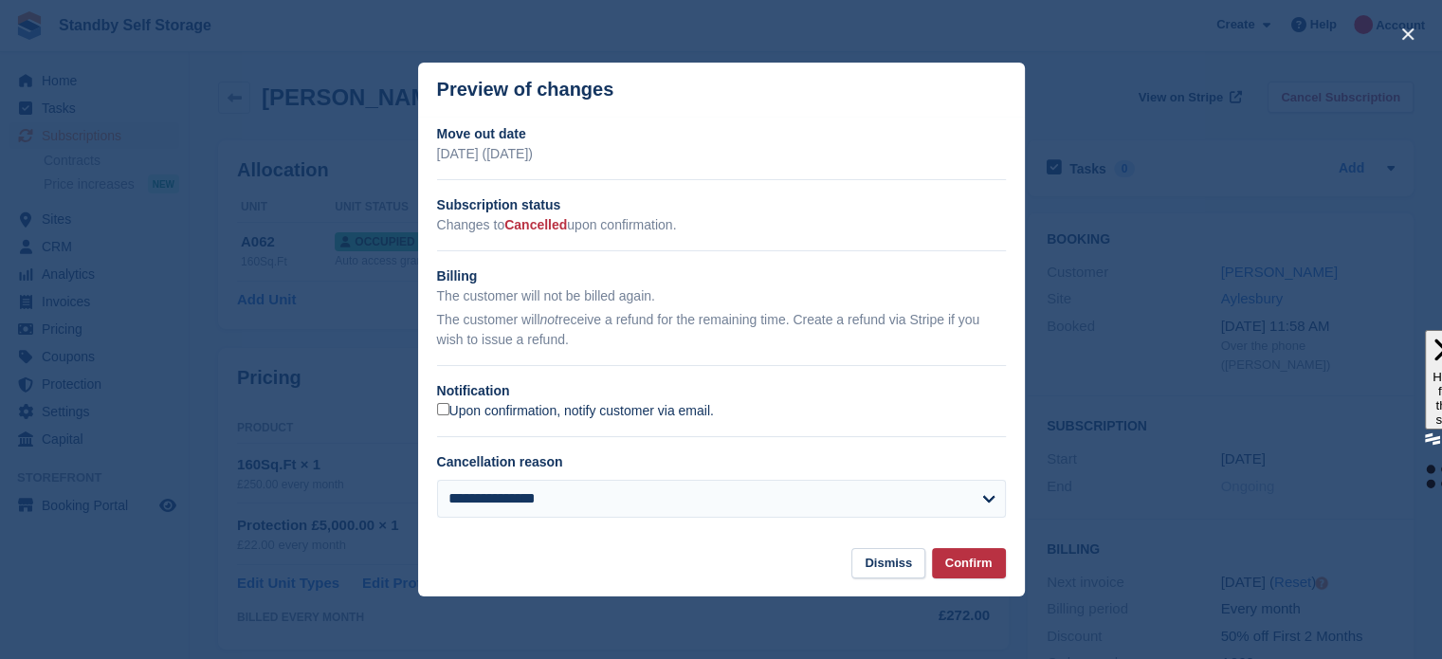
click at [462, 413] on label "Upon confirmation, notify customer via email." at bounding box center [575, 411] width 277 height 17
click at [1000, 565] on button "Confirm" at bounding box center [969, 563] width 74 height 31
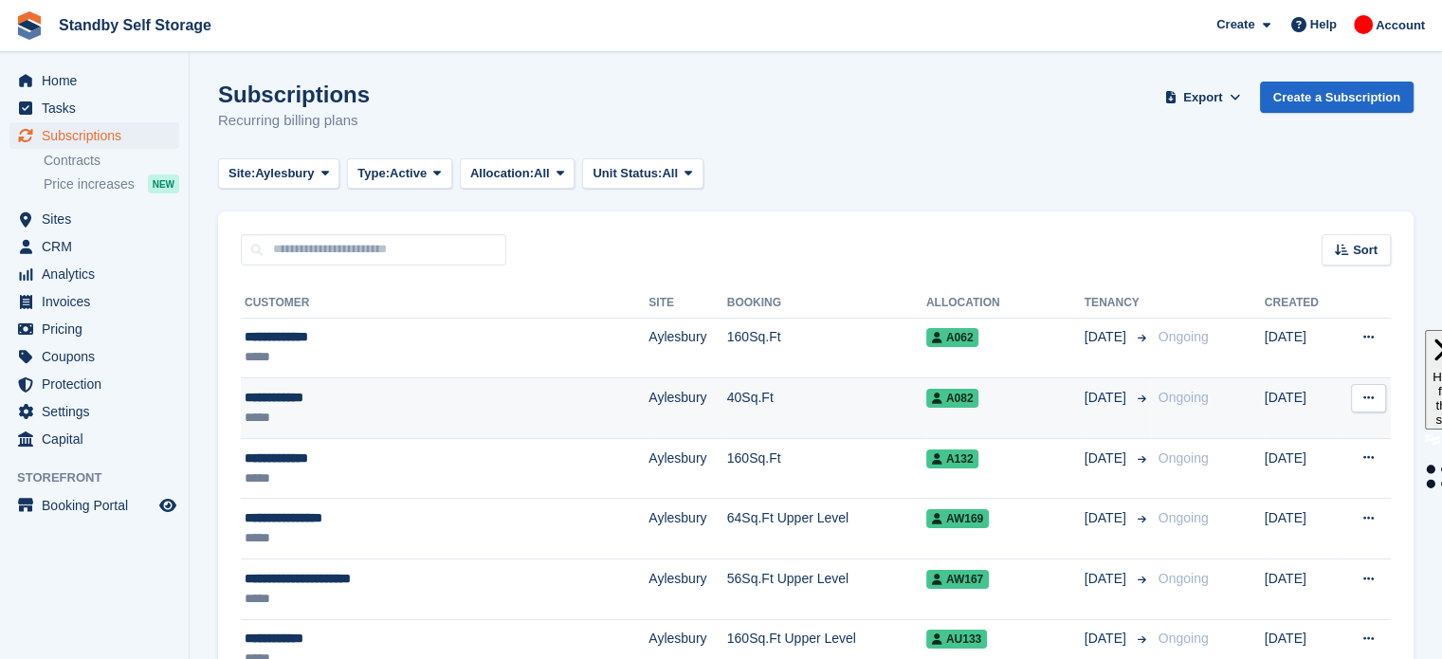
click at [950, 412] on td "A082" at bounding box center [1005, 408] width 158 height 61
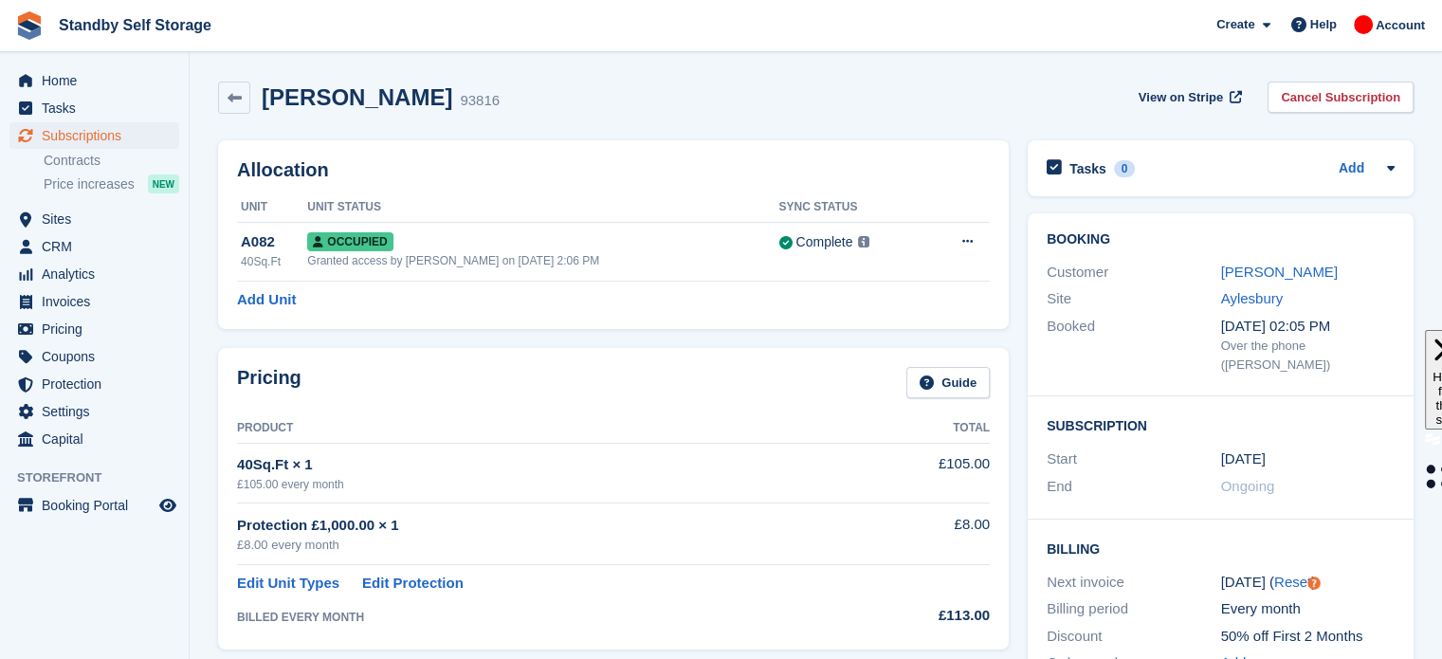
click at [522, 336] on div "Allocation Unit Unit Status Sync Status A082 40Sq.Ft Occupied Granted access by…" at bounding box center [614, 235] width 810 height 208
click at [1339, 109] on link "Cancel Subscription" at bounding box center [1340, 97] width 146 height 31
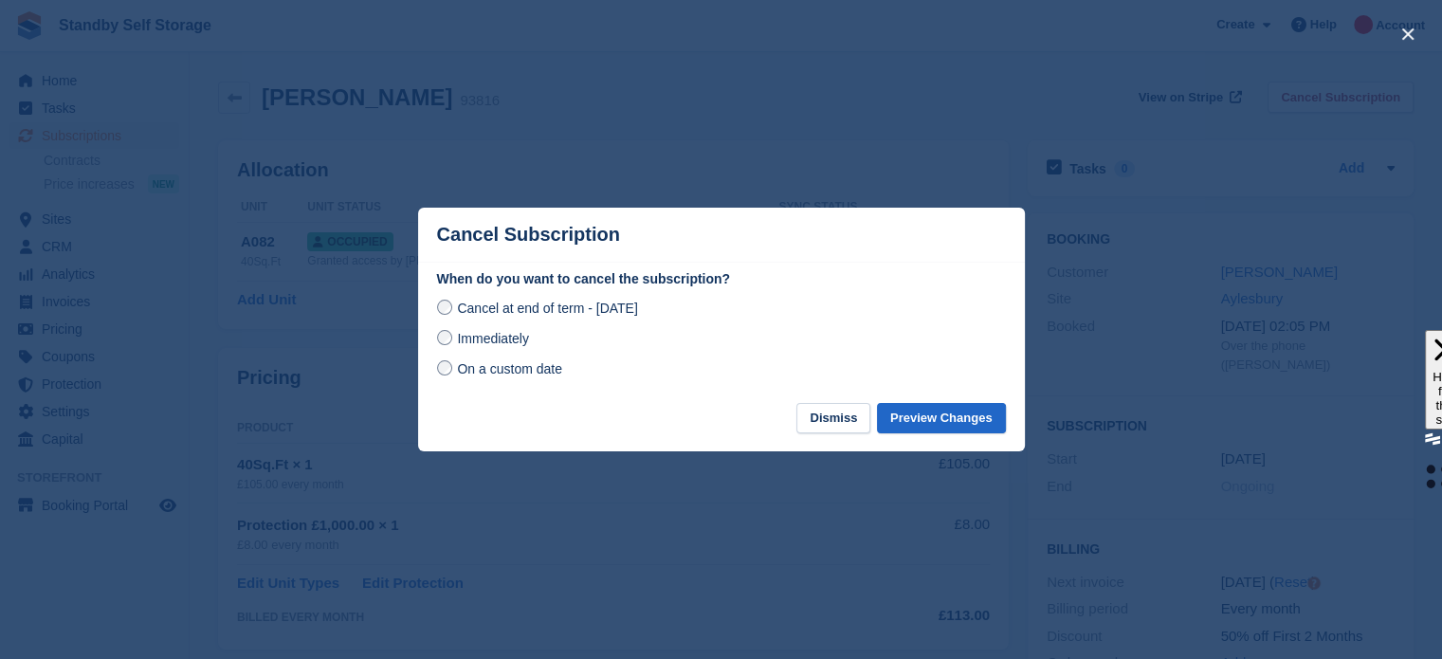
click at [516, 329] on div "Immediately" at bounding box center [721, 338] width 569 height 23
click at [516, 337] on span "Immediately" at bounding box center [492, 338] width 71 height 15
click at [956, 439] on footer "Dismiss Preview Changes" at bounding box center [721, 427] width 607 height 49
click at [933, 410] on button "Preview Changes" at bounding box center [941, 418] width 129 height 31
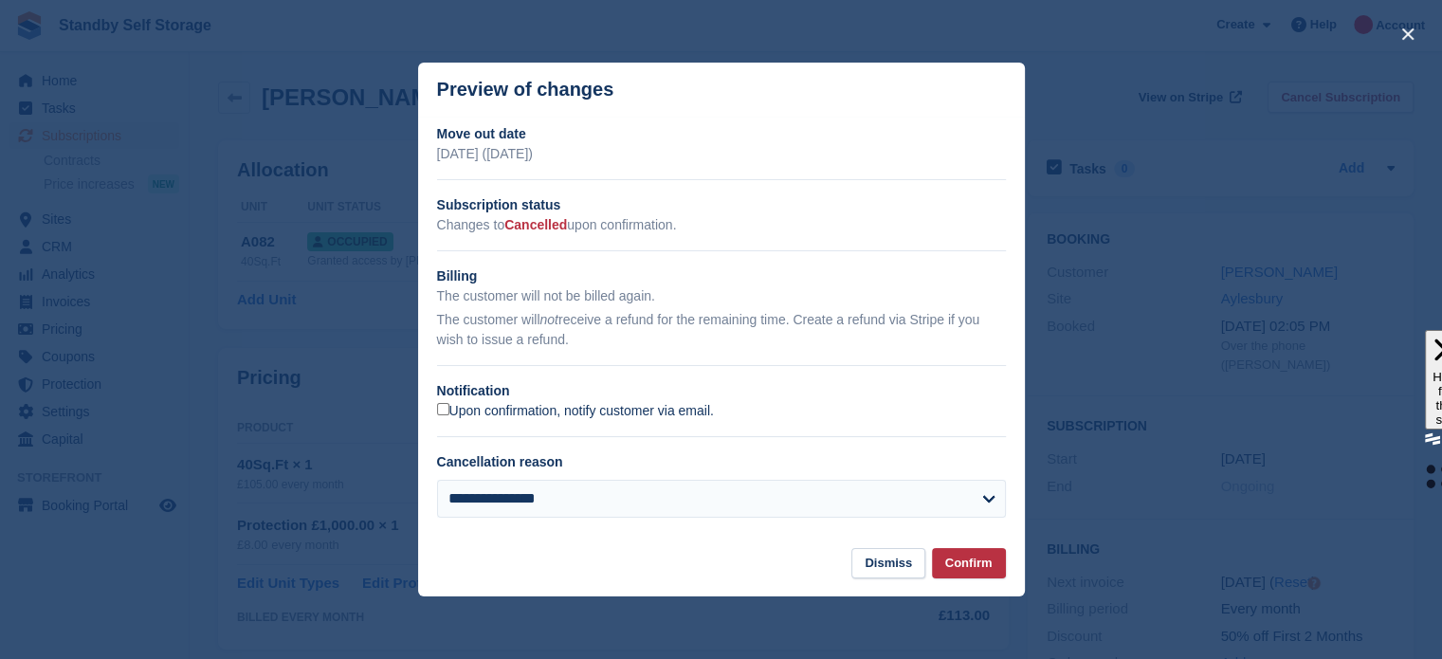
click at [547, 419] on label "Upon confirmation, notify customer via email." at bounding box center [575, 411] width 277 height 17
click at [948, 561] on button "Confirm" at bounding box center [969, 563] width 74 height 31
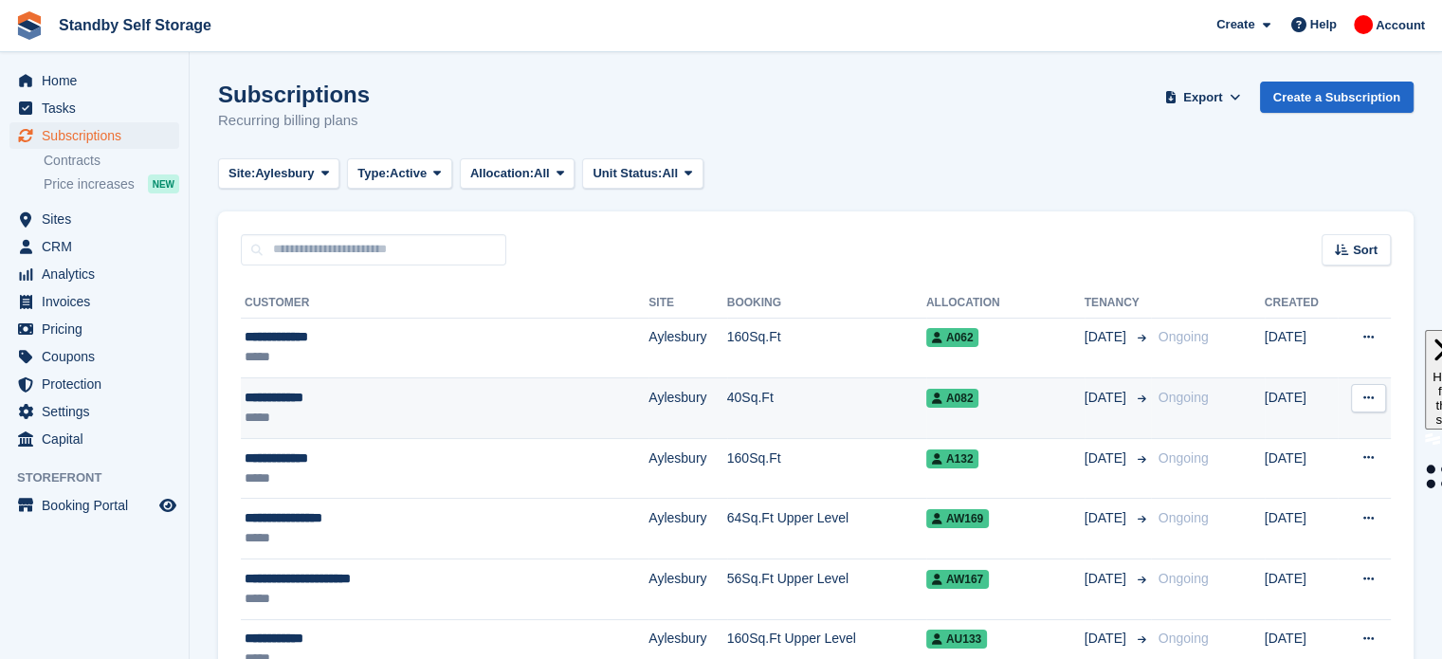
click at [648, 393] on td "Aylesbury" at bounding box center [687, 408] width 78 height 61
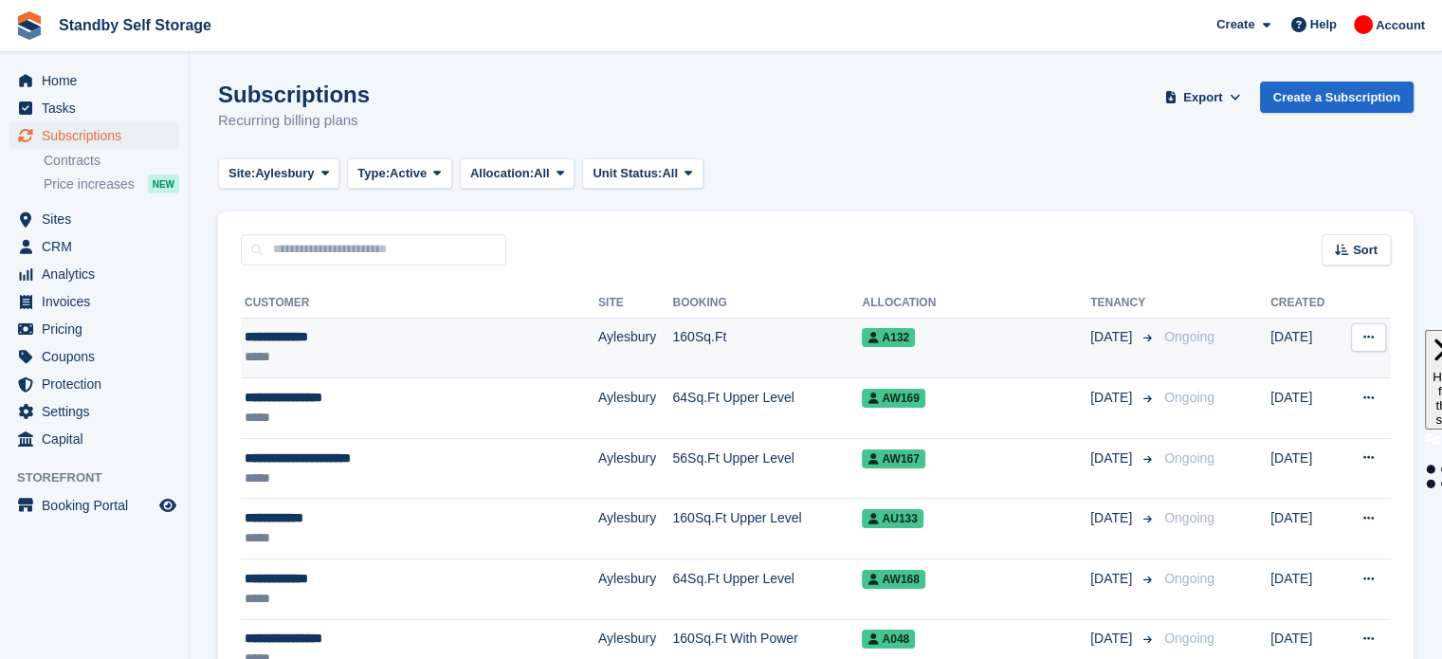
click at [392, 327] on div "**********" at bounding box center [382, 337] width 275 height 20
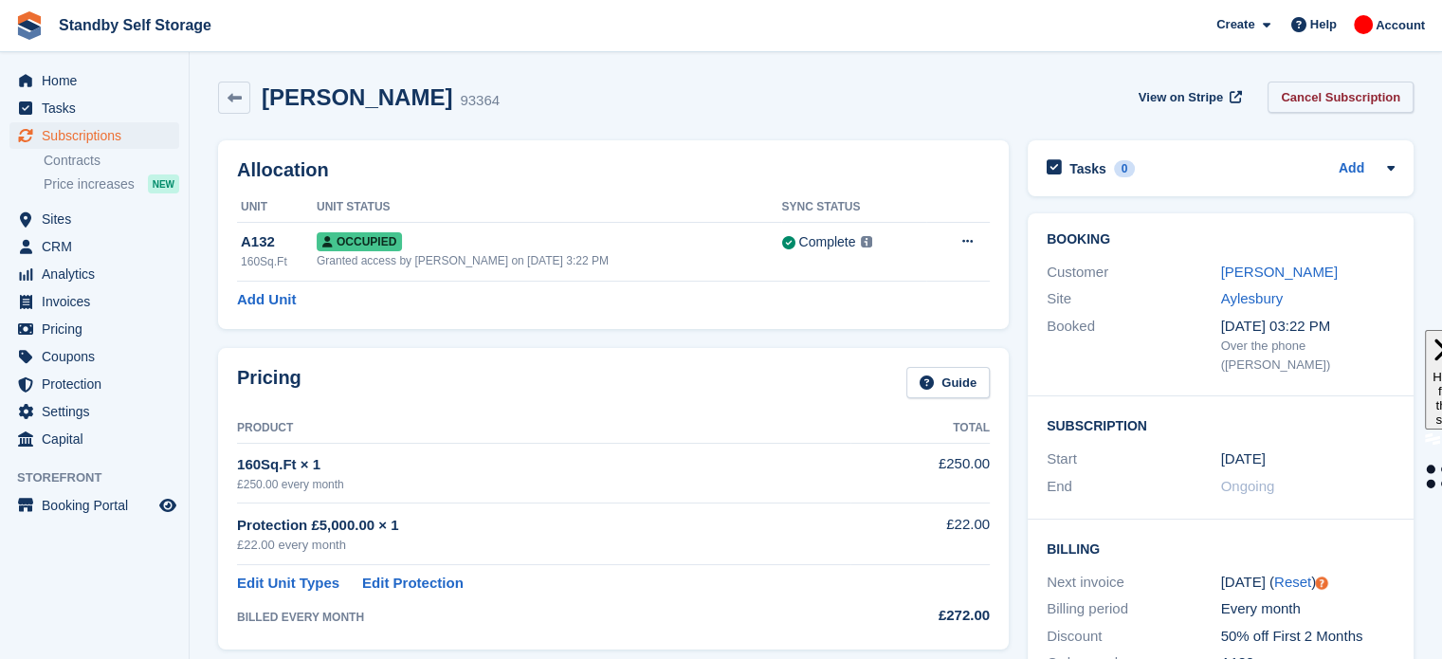
click at [1315, 84] on link "Cancel Subscription" at bounding box center [1340, 97] width 146 height 31
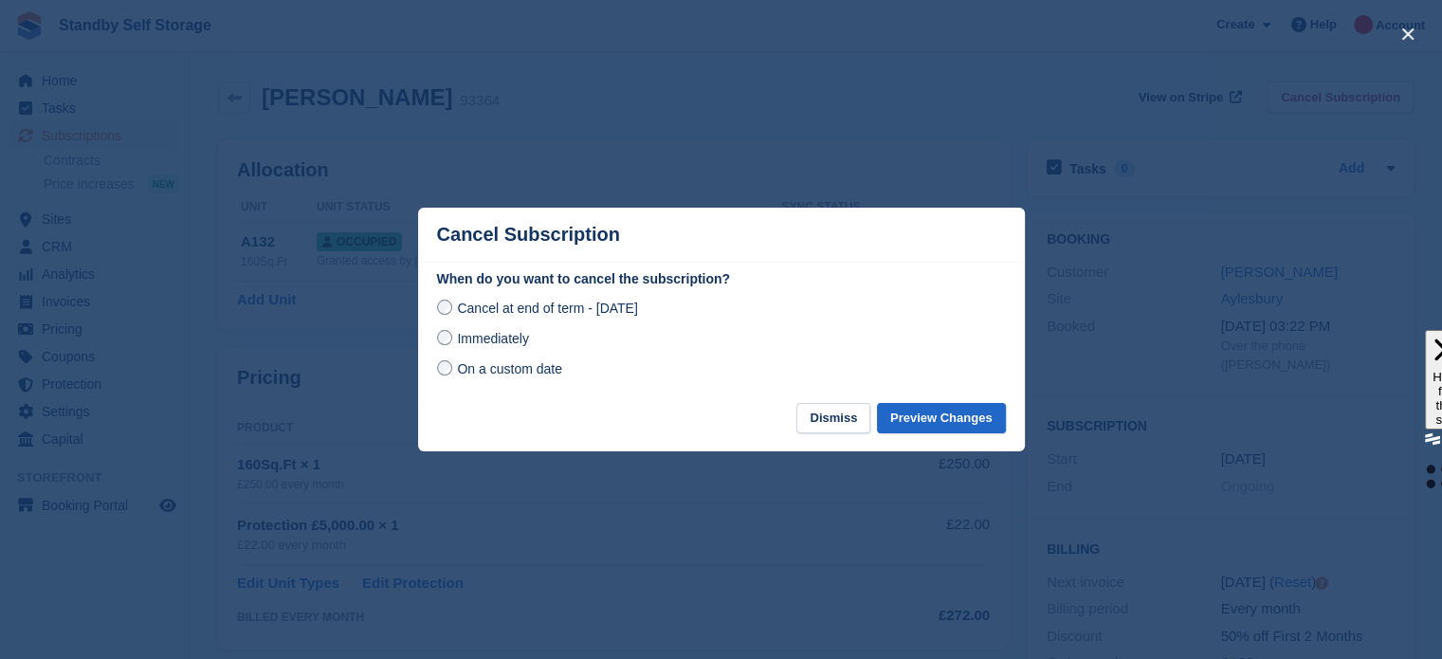
click at [472, 340] on span "Immediately" at bounding box center [492, 338] width 71 height 15
click at [959, 416] on button "Preview Changes" at bounding box center [941, 418] width 129 height 31
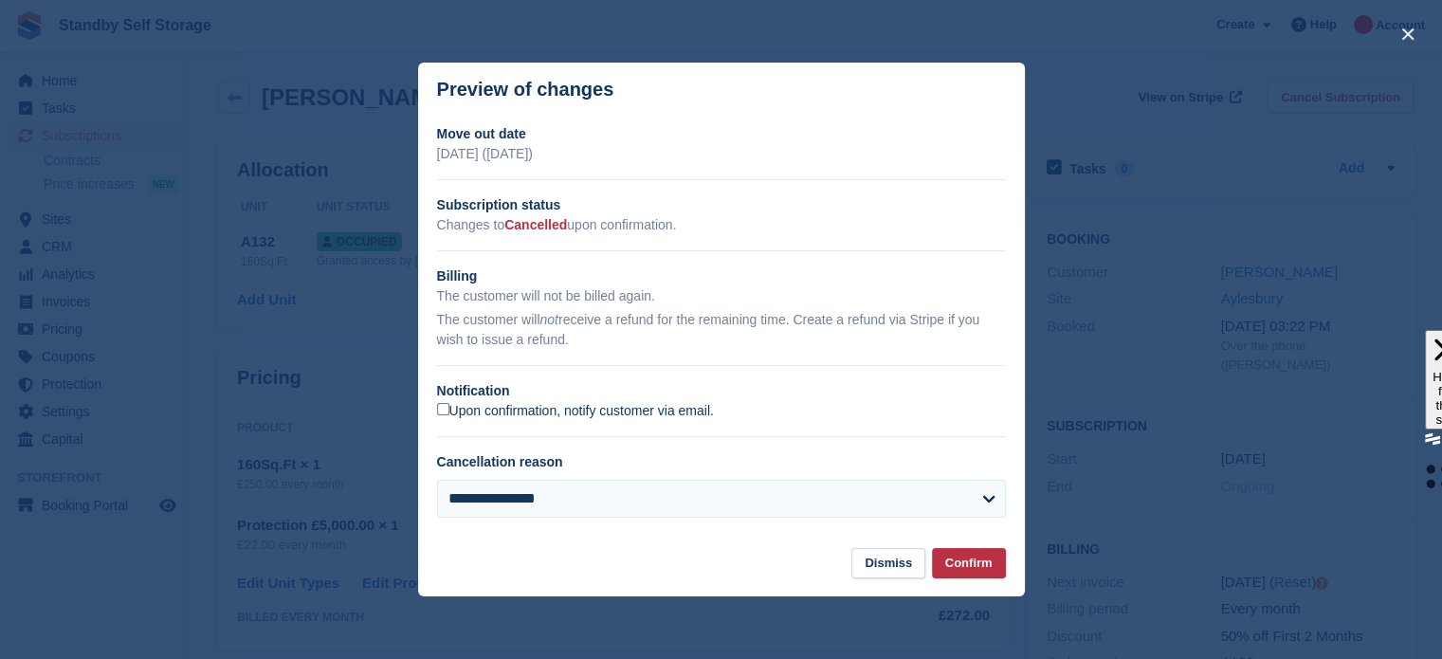
click at [570, 415] on label "Upon confirmation, notify customer via email." at bounding box center [575, 411] width 277 height 17
click at [956, 556] on button "Confirm" at bounding box center [969, 563] width 74 height 31
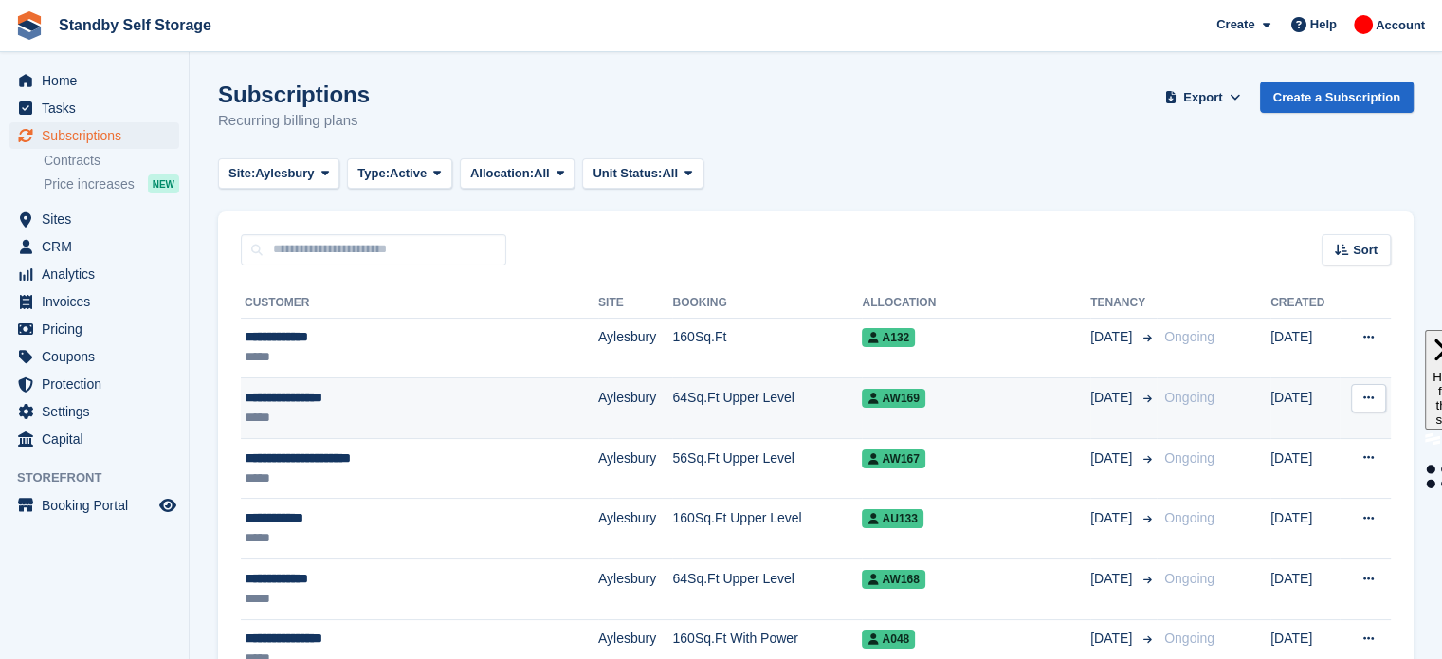
click at [918, 412] on td "AW169" at bounding box center [976, 408] width 228 height 61
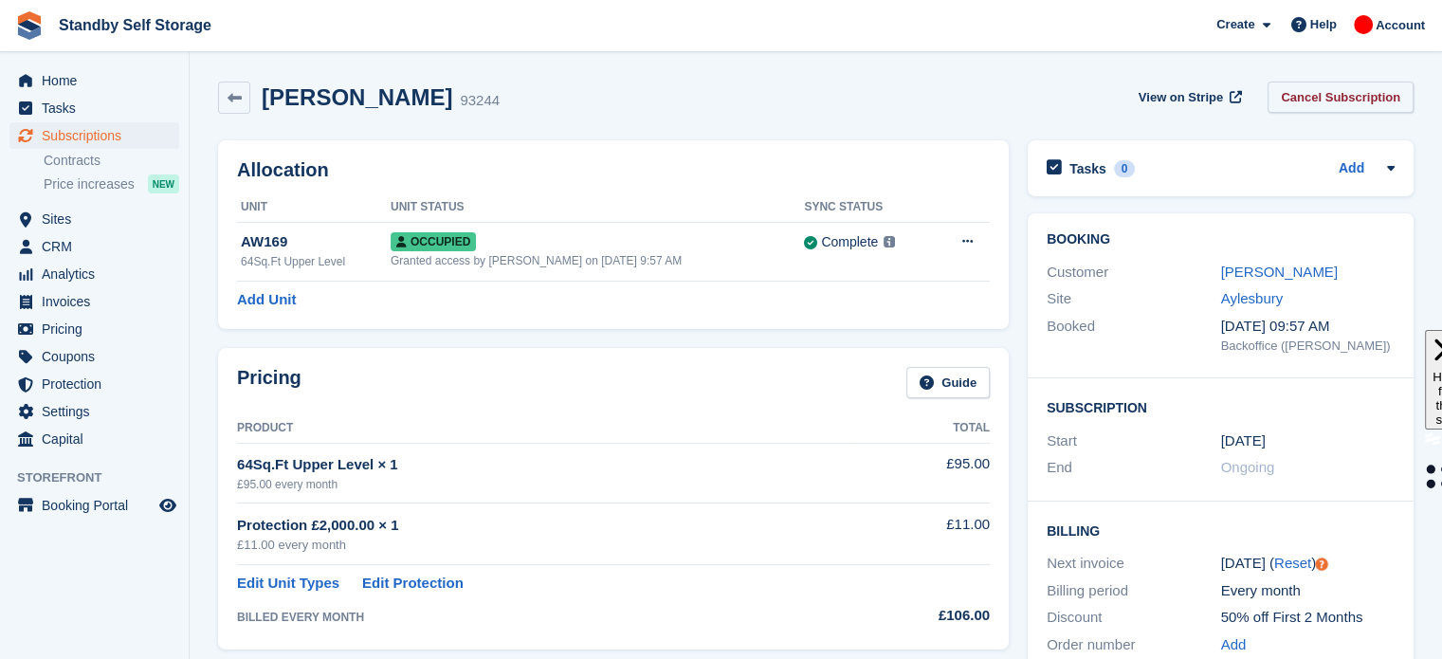
click at [1378, 82] on link "Cancel Subscription" at bounding box center [1340, 97] width 146 height 31
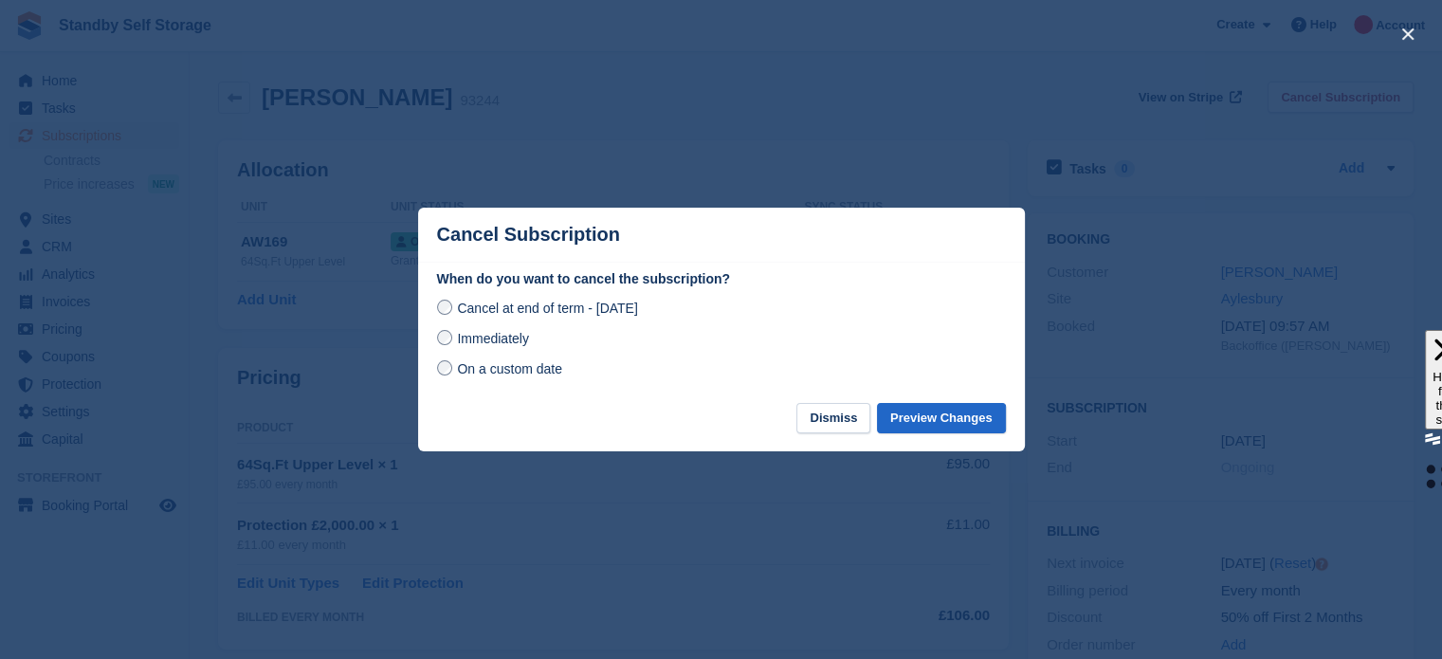
click at [498, 342] on span "Immediately" at bounding box center [492, 338] width 71 height 15
click at [944, 414] on button "Preview Changes" at bounding box center [941, 418] width 129 height 31
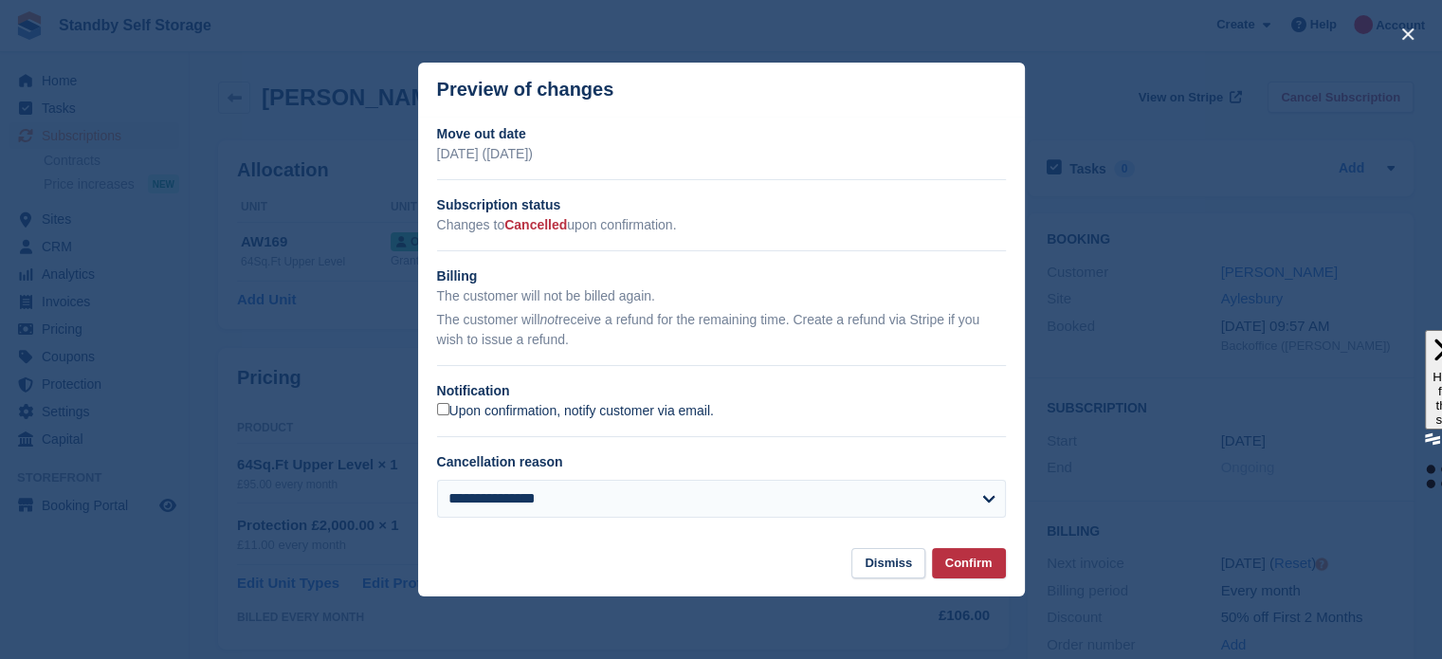
click at [604, 413] on label "Upon confirmation, notify customer via email." at bounding box center [575, 411] width 277 height 17
click at [968, 574] on button "Confirm" at bounding box center [969, 563] width 74 height 31
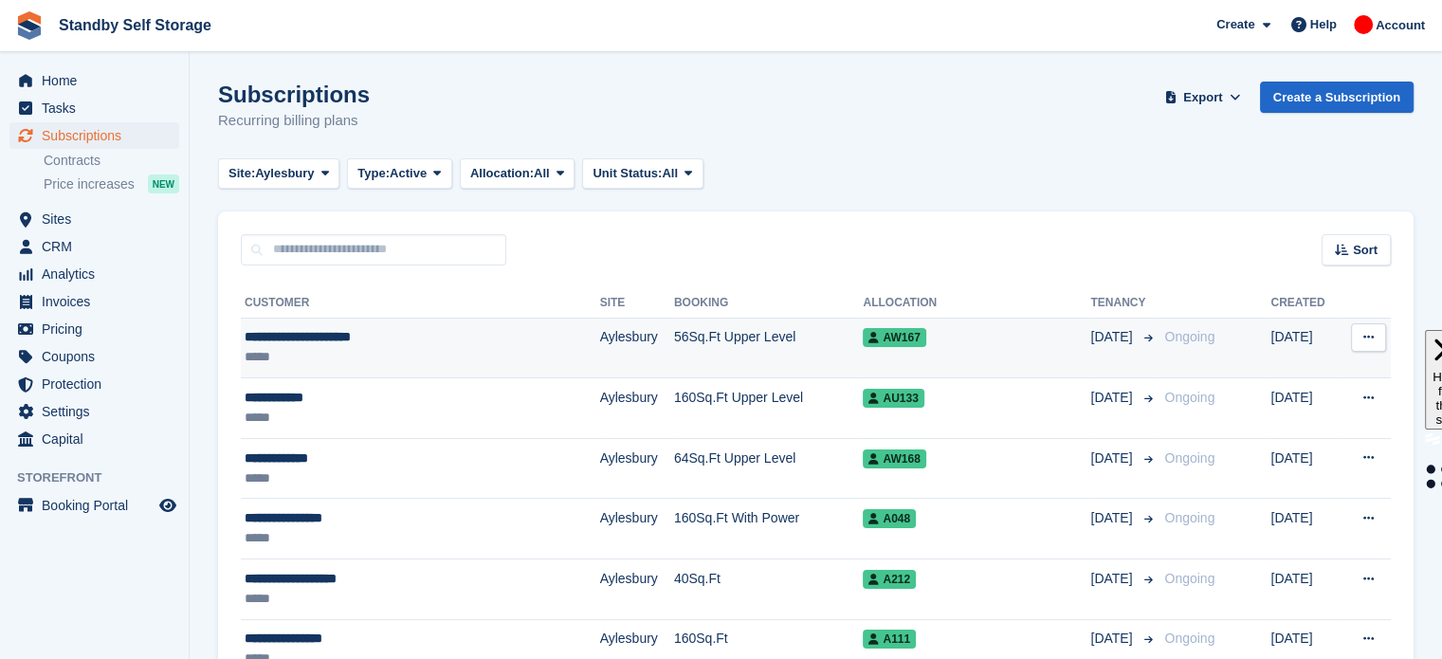
click at [718, 348] on td "56Sq.Ft Upper Level" at bounding box center [769, 348] width 190 height 61
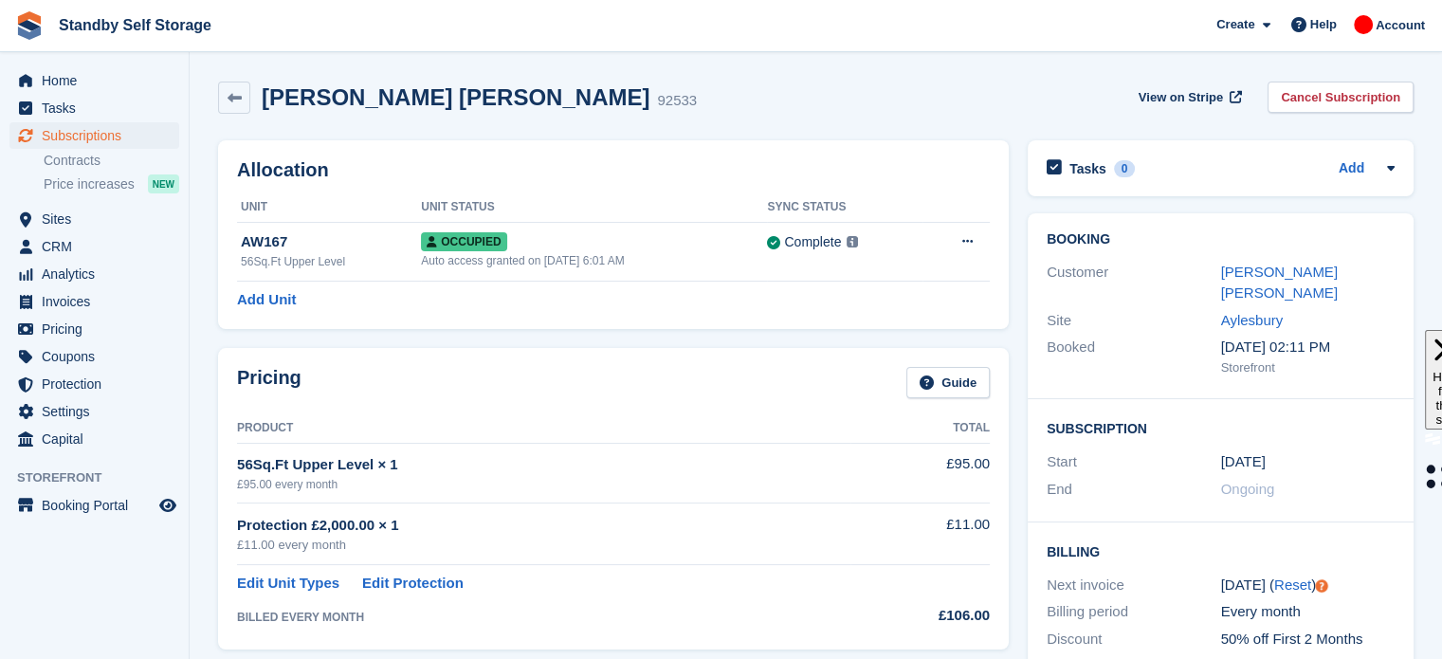
click at [722, 362] on div "Pricing Guide Product Total 56Sq.Ft Upper Level × 1 £95.00 every month £95.00 P…" at bounding box center [613, 498] width 791 height 301
click at [1331, 82] on link "Cancel Subscription" at bounding box center [1340, 97] width 146 height 31
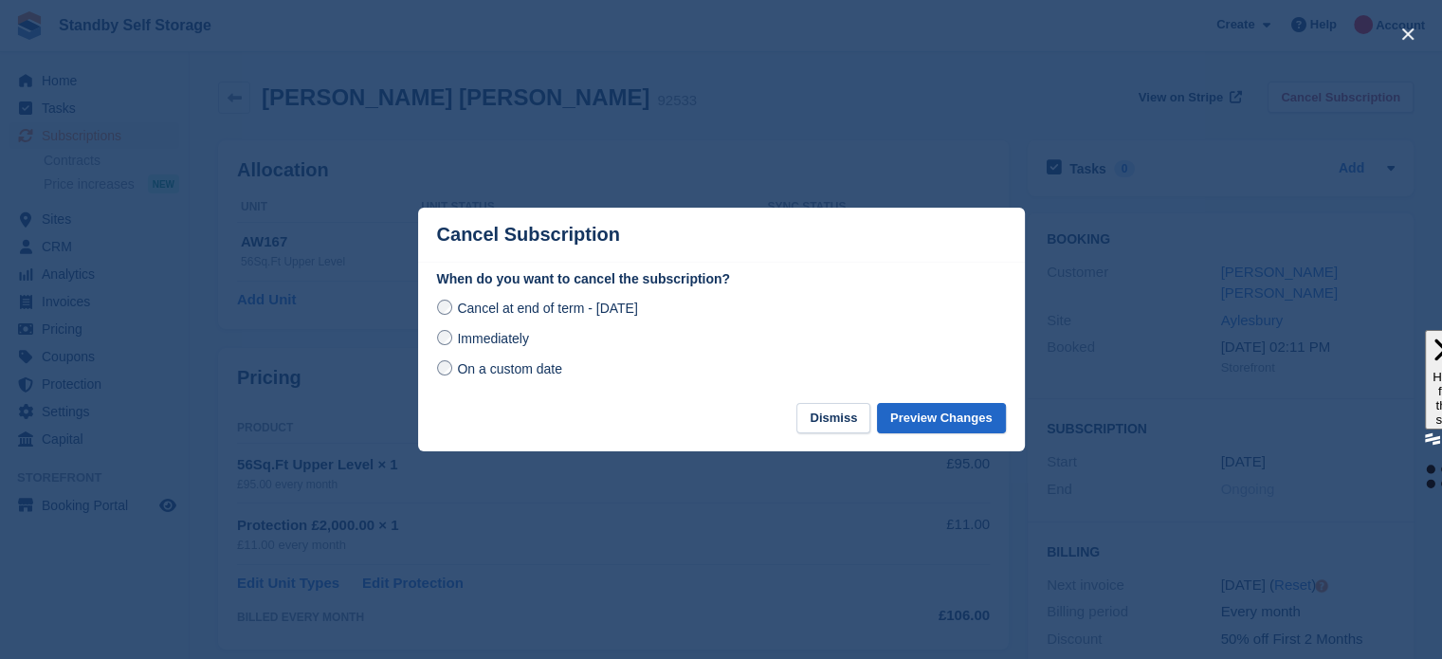
click at [495, 346] on span "Immediately" at bounding box center [492, 338] width 71 height 15
click at [905, 415] on button "Preview Changes" at bounding box center [941, 418] width 129 height 31
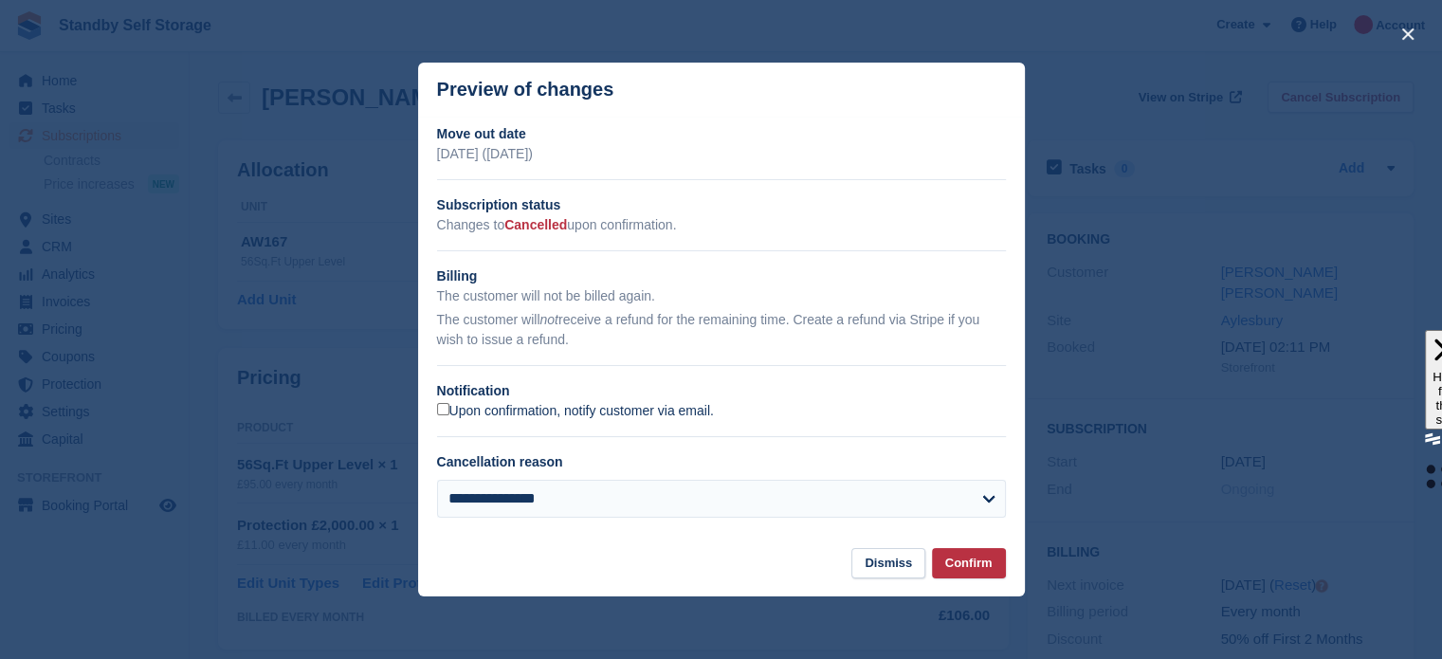
click at [466, 415] on label "Upon confirmation, notify customer via email." at bounding box center [575, 411] width 277 height 17
click at [983, 563] on button "Confirm" at bounding box center [969, 563] width 74 height 31
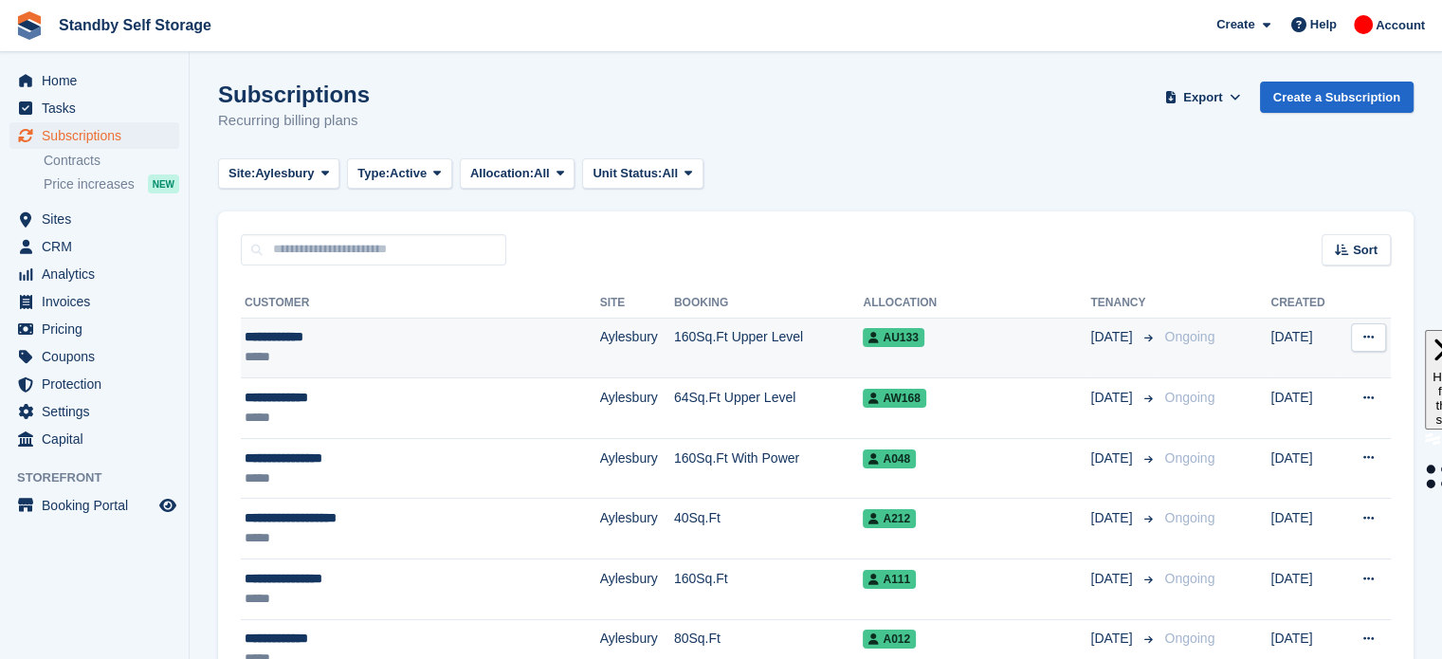
click at [876, 343] on div "AU133" at bounding box center [977, 337] width 228 height 20
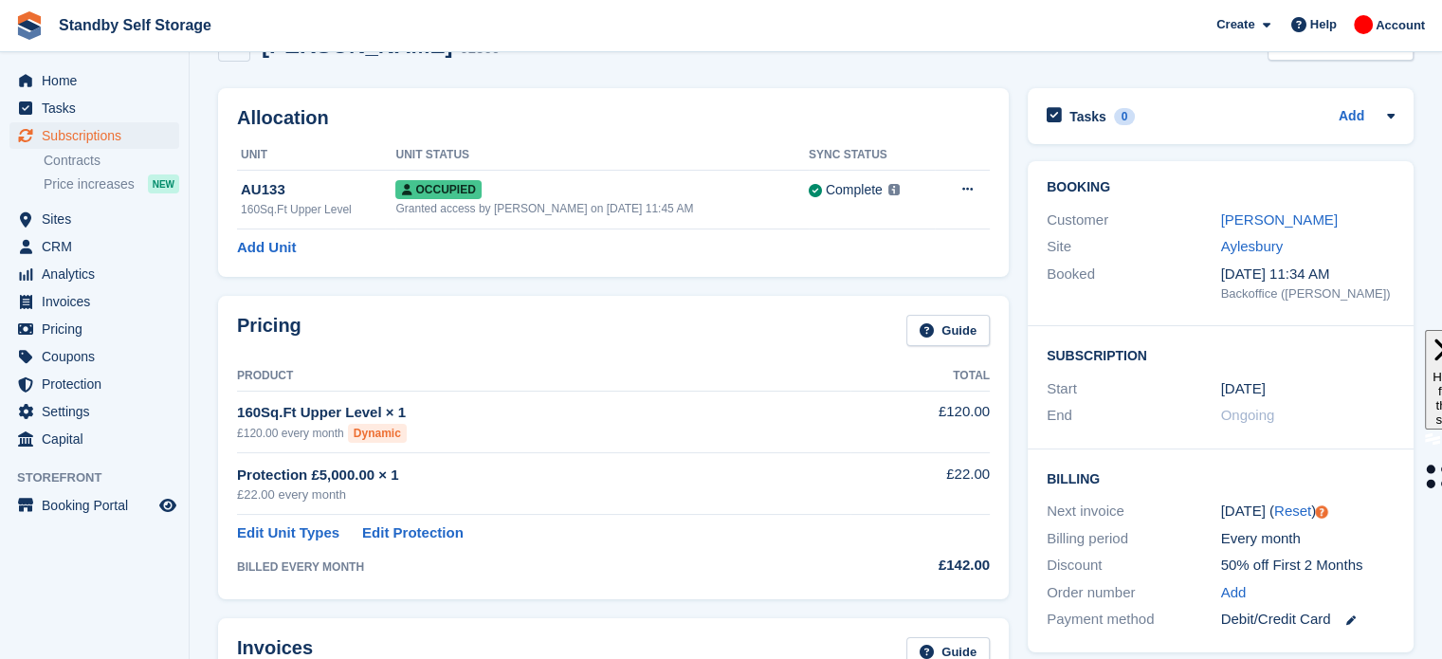
scroll to position [38, 0]
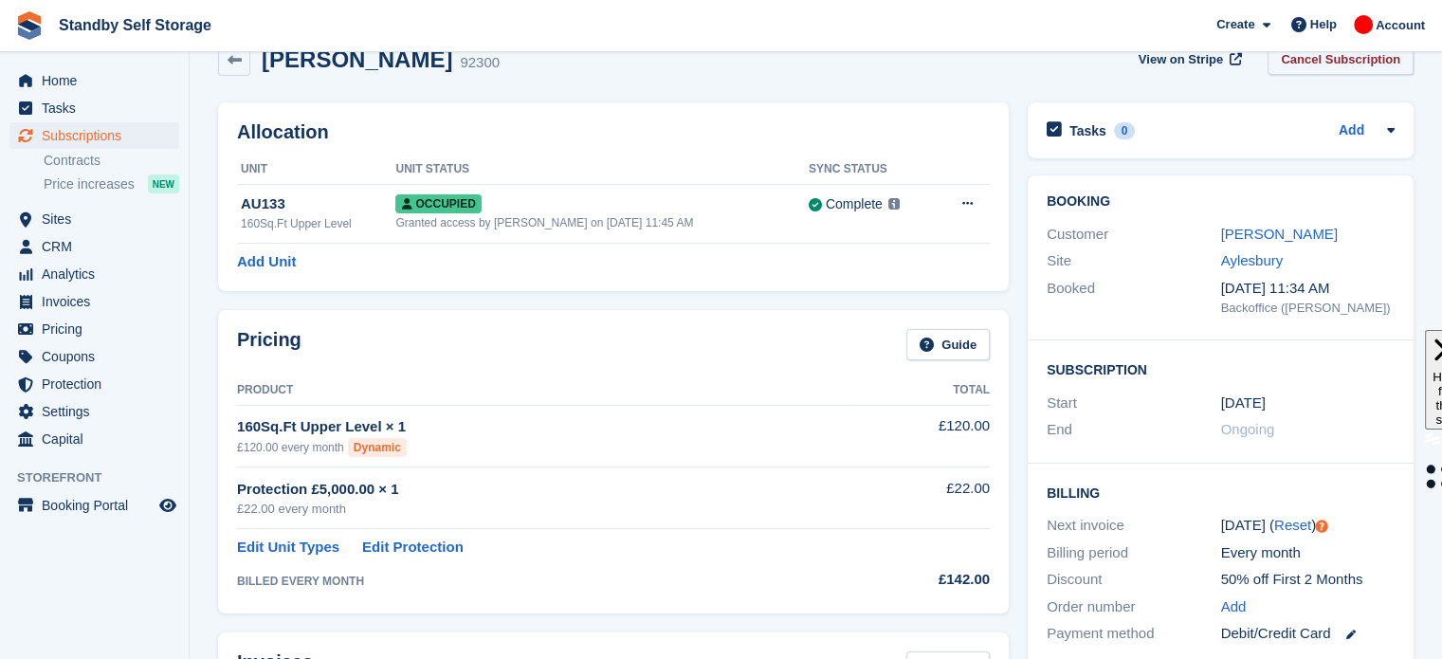
click at [1336, 67] on link "Cancel Subscription" at bounding box center [1340, 59] width 146 height 31
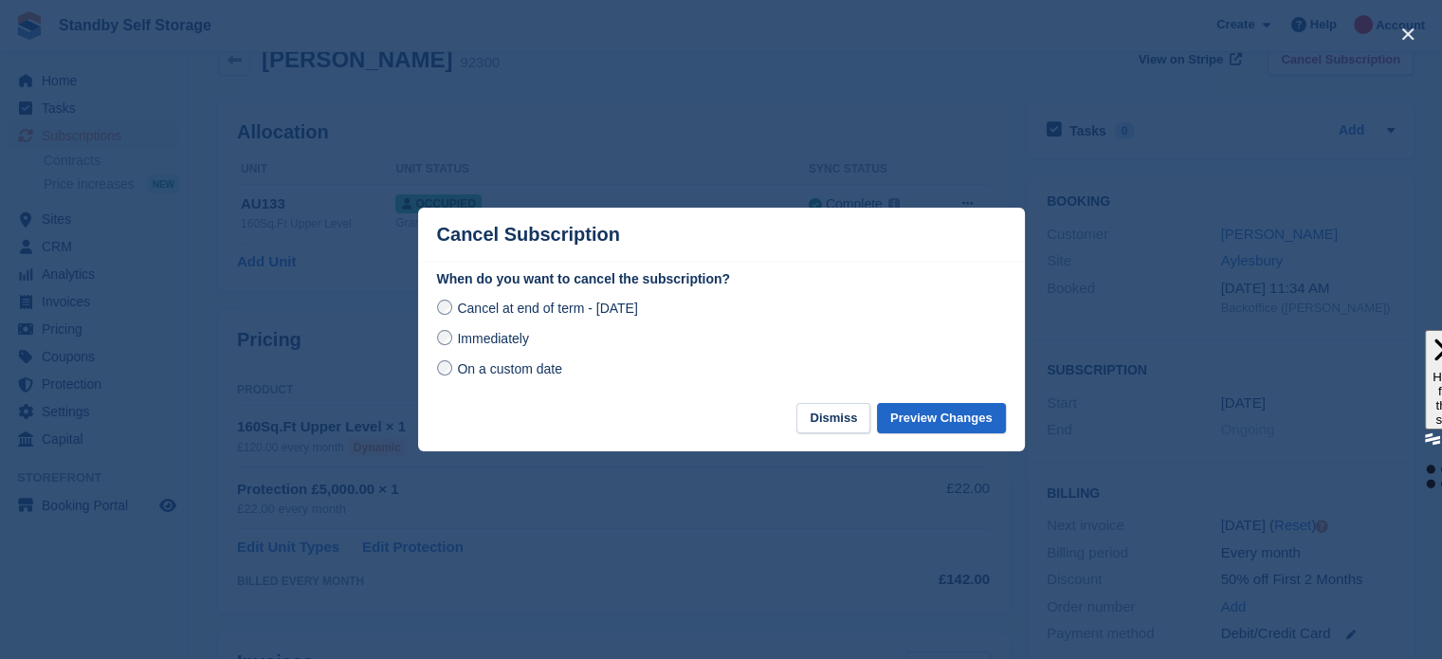
click at [513, 340] on span "Immediately" at bounding box center [492, 338] width 71 height 15
click at [970, 416] on button "Preview Changes" at bounding box center [941, 418] width 129 height 31
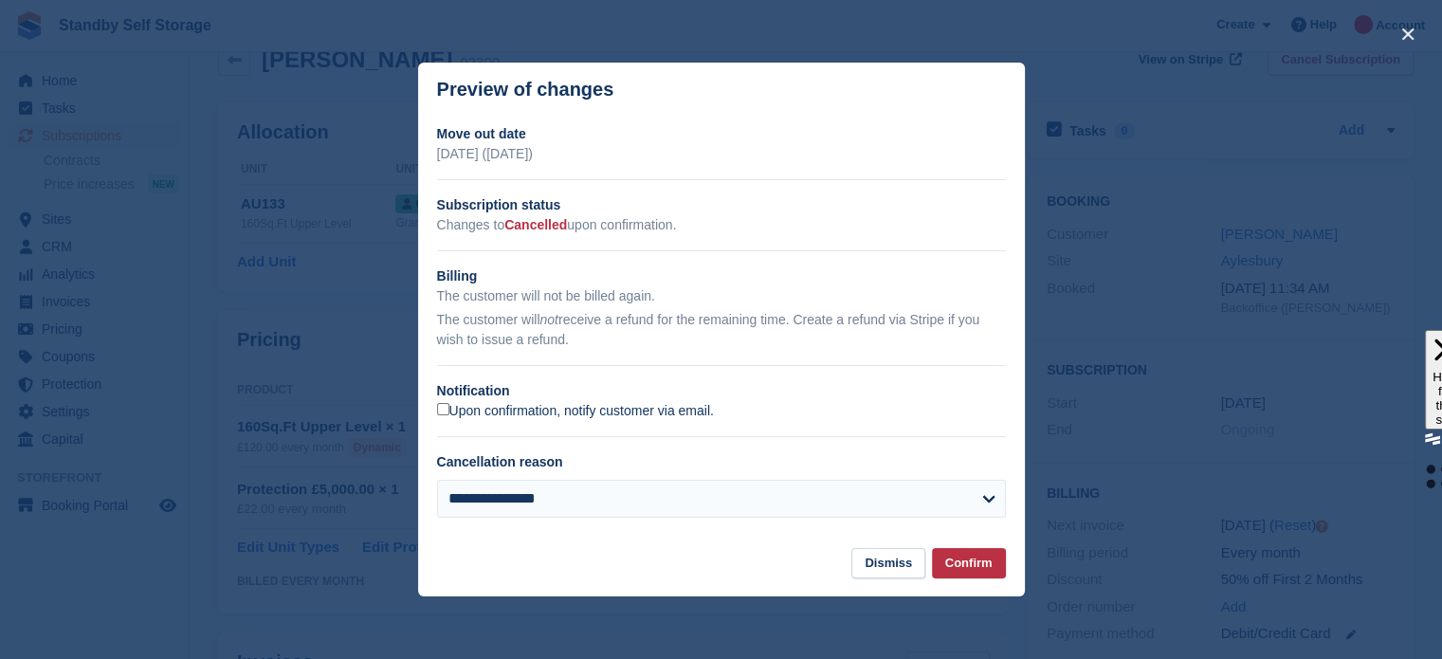
click at [499, 411] on label "Upon confirmation, notify customer via email." at bounding box center [575, 411] width 277 height 17
click at [963, 562] on button "Confirm" at bounding box center [969, 563] width 74 height 31
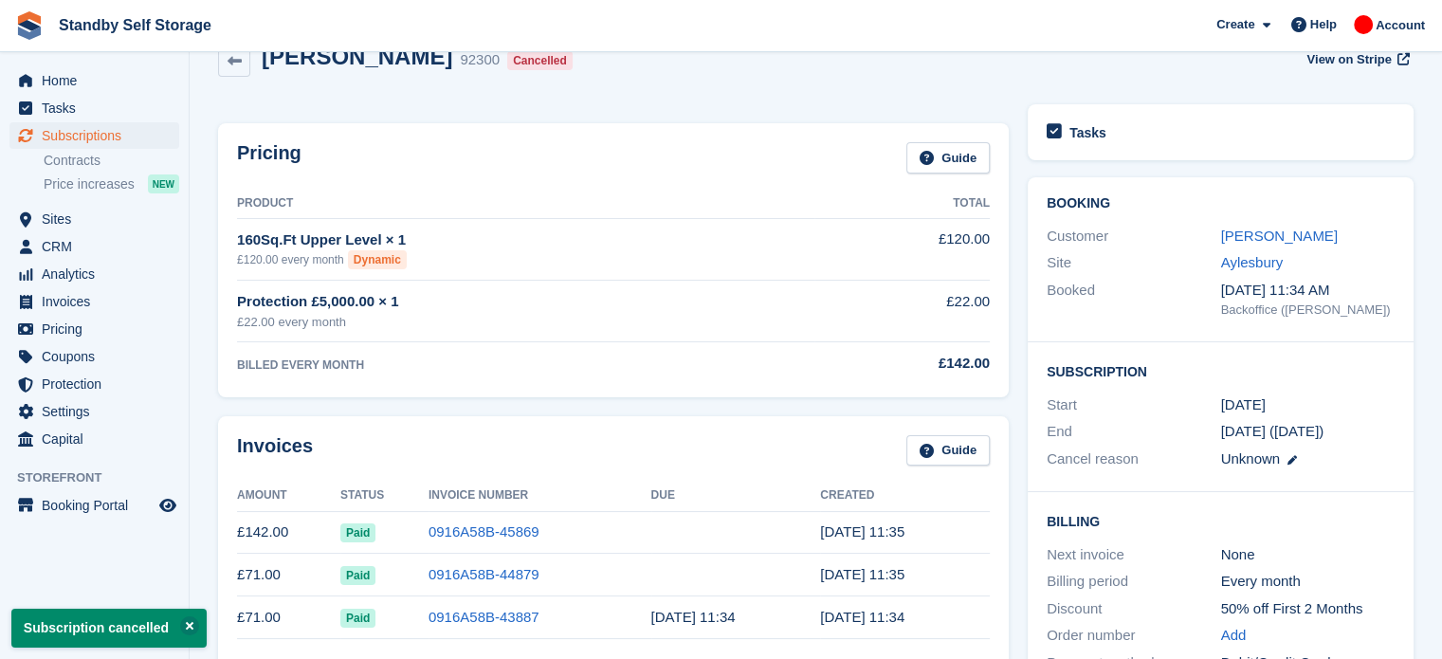
scroll to position [0, 0]
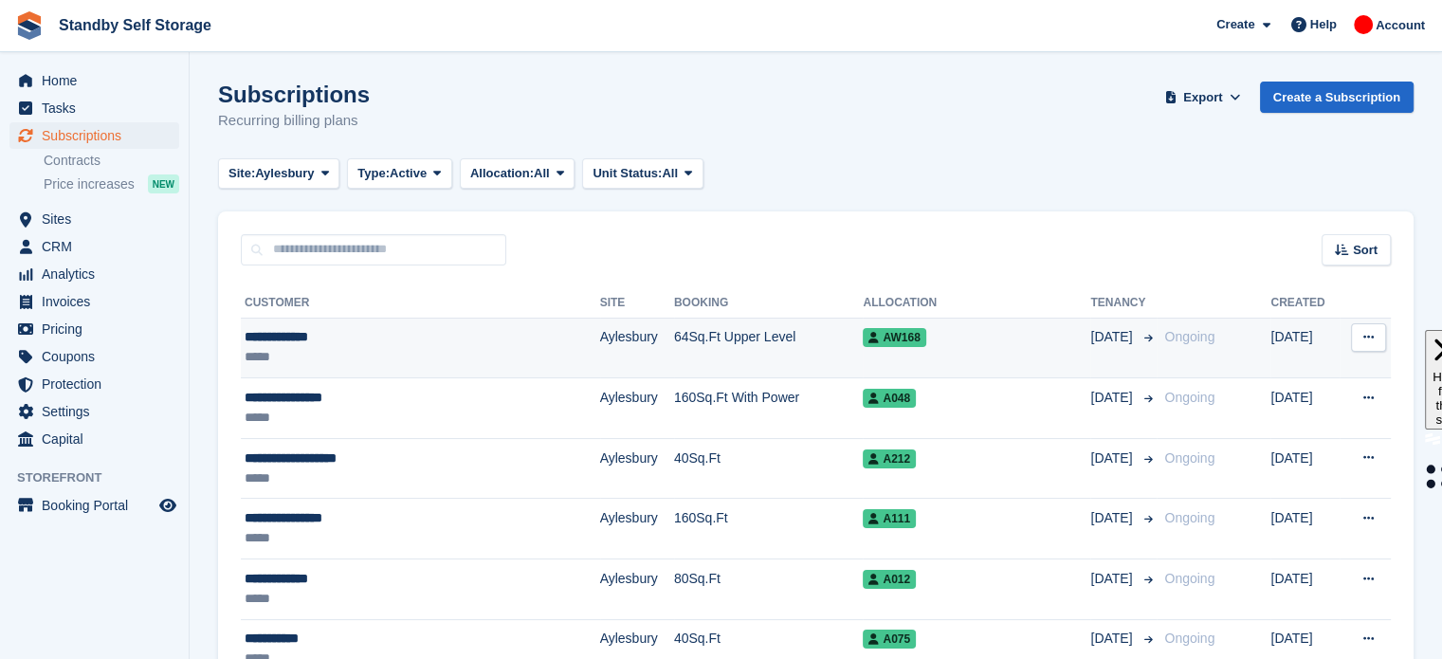
click at [501, 342] on div "**********" at bounding box center [383, 337] width 277 height 20
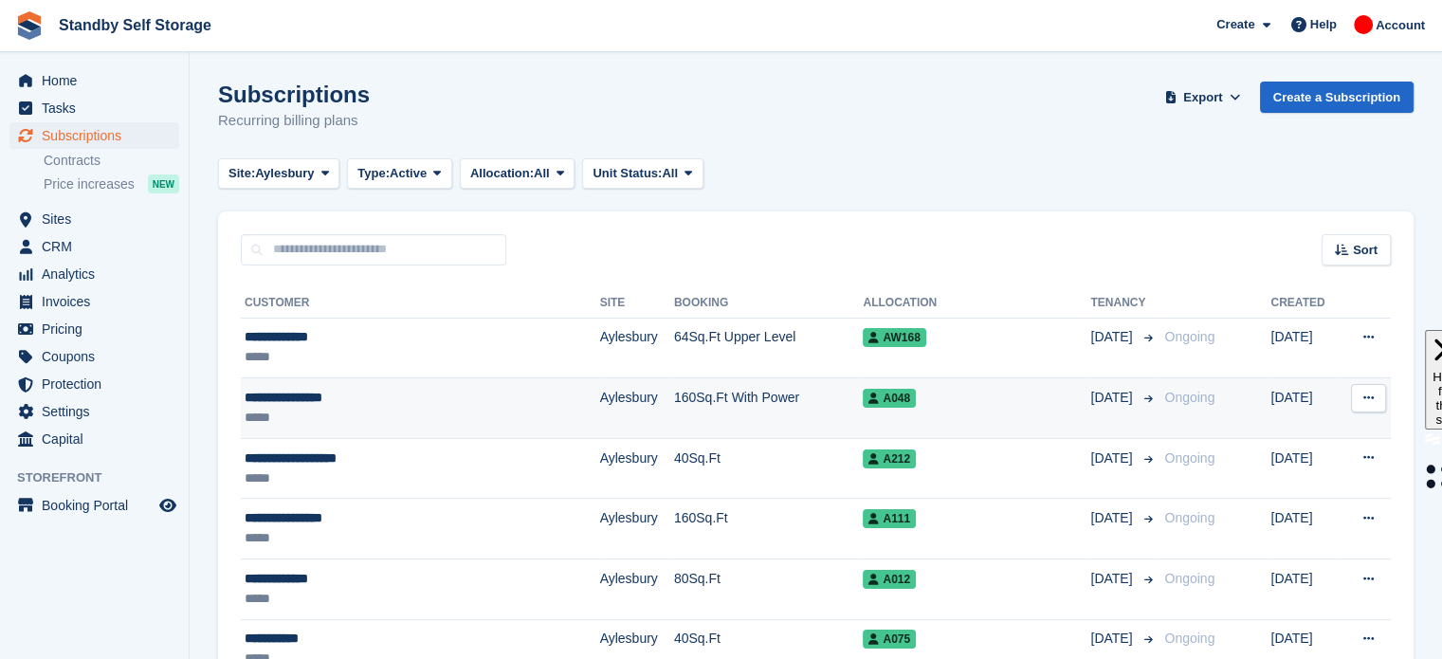
click at [674, 414] on td "160Sq.Ft With Power" at bounding box center [769, 408] width 190 height 61
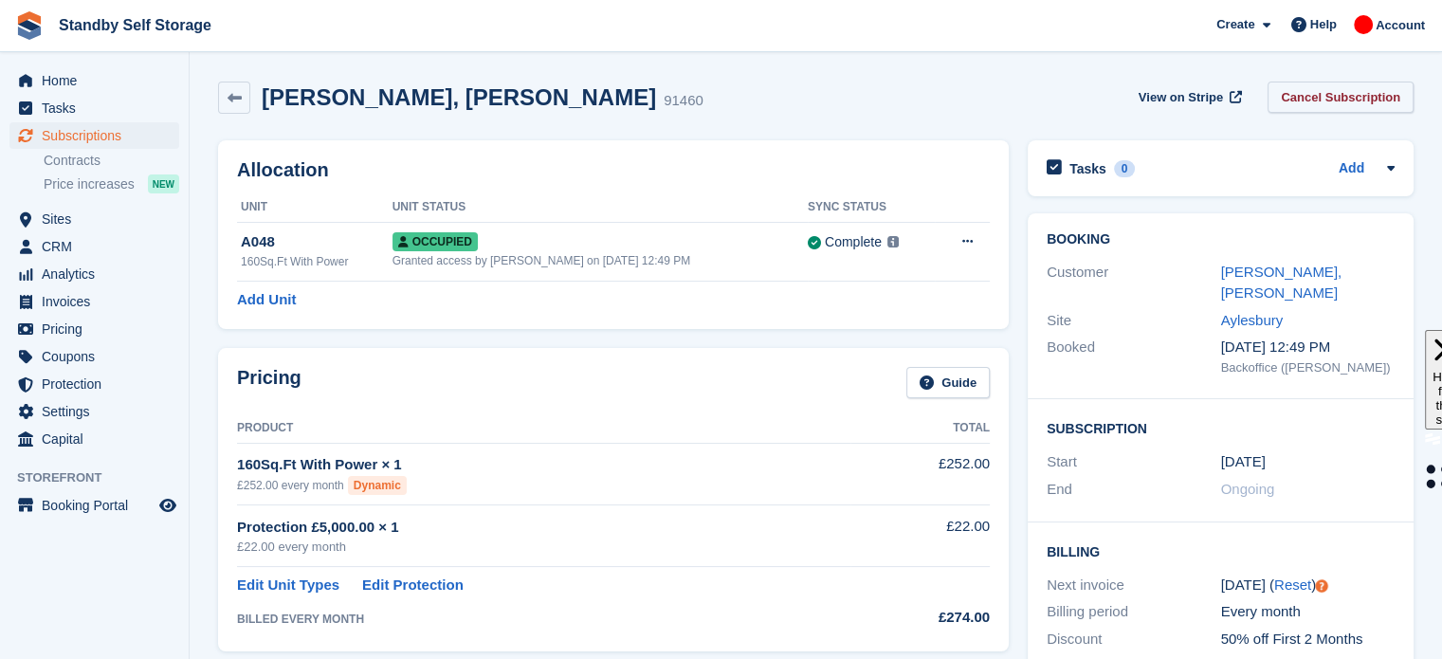
click at [1348, 105] on link "Cancel Subscription" at bounding box center [1340, 97] width 146 height 31
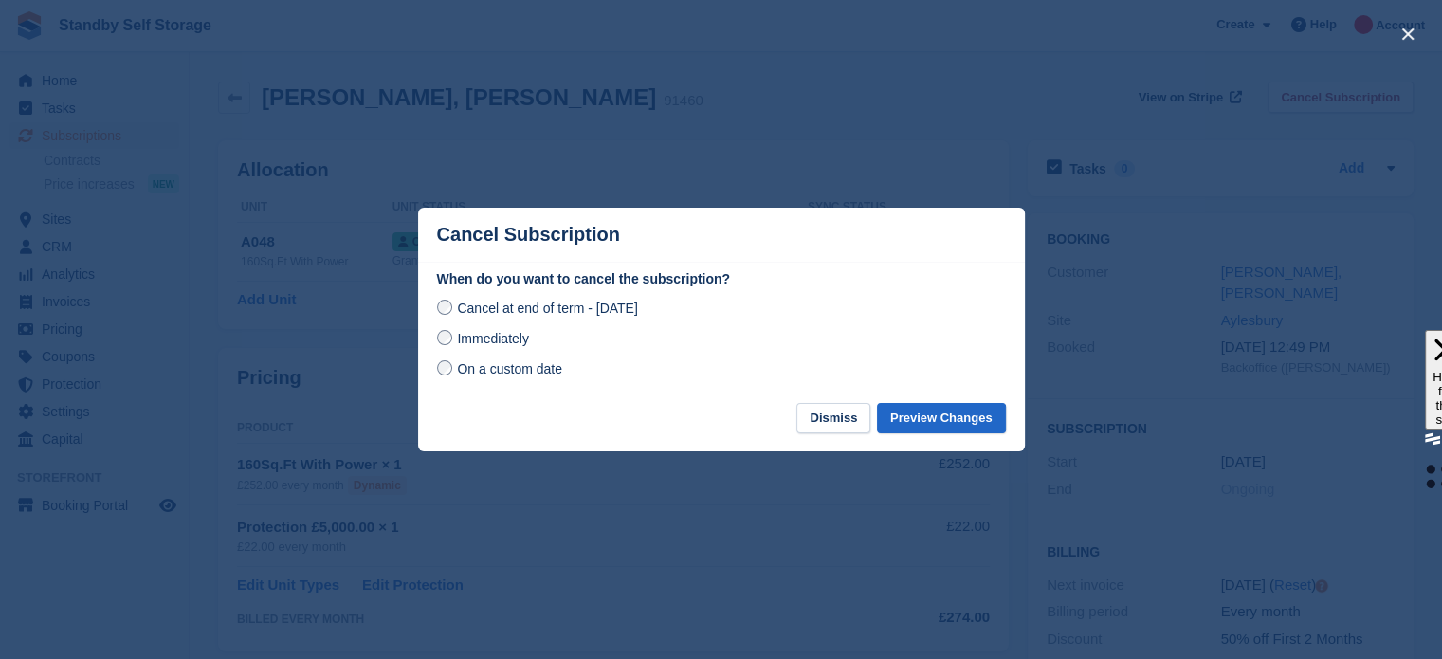
click at [507, 341] on span "Immediately" at bounding box center [492, 338] width 71 height 15
click at [947, 428] on button "Preview Changes" at bounding box center [941, 418] width 129 height 31
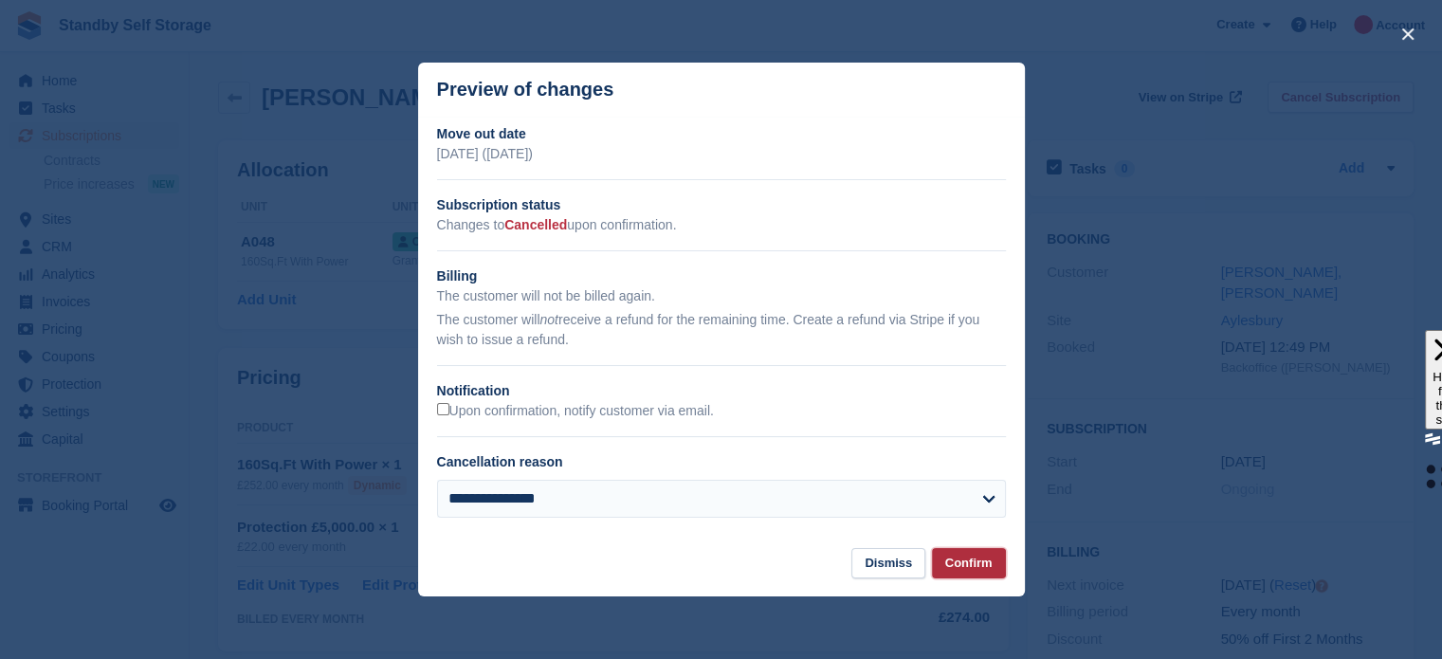
click at [950, 559] on button "Confirm" at bounding box center [969, 563] width 74 height 31
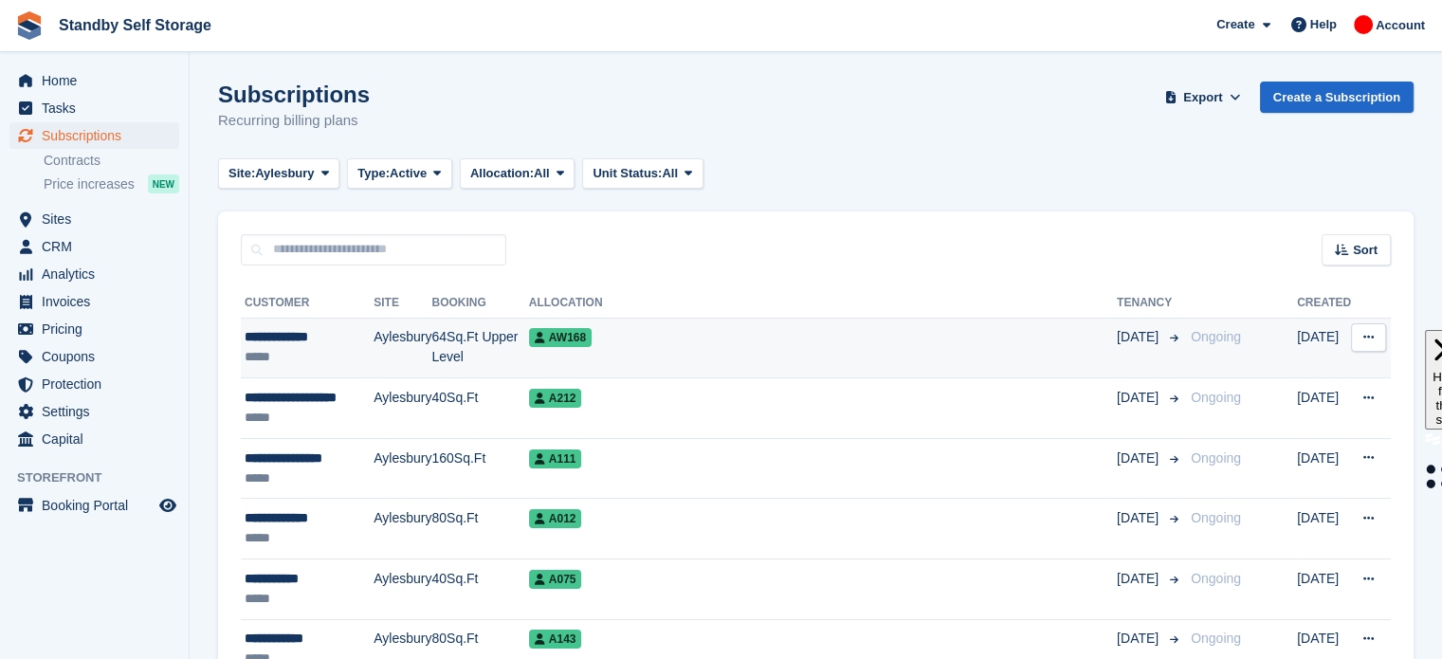
click at [656, 359] on td "AW168" at bounding box center [823, 348] width 588 height 61
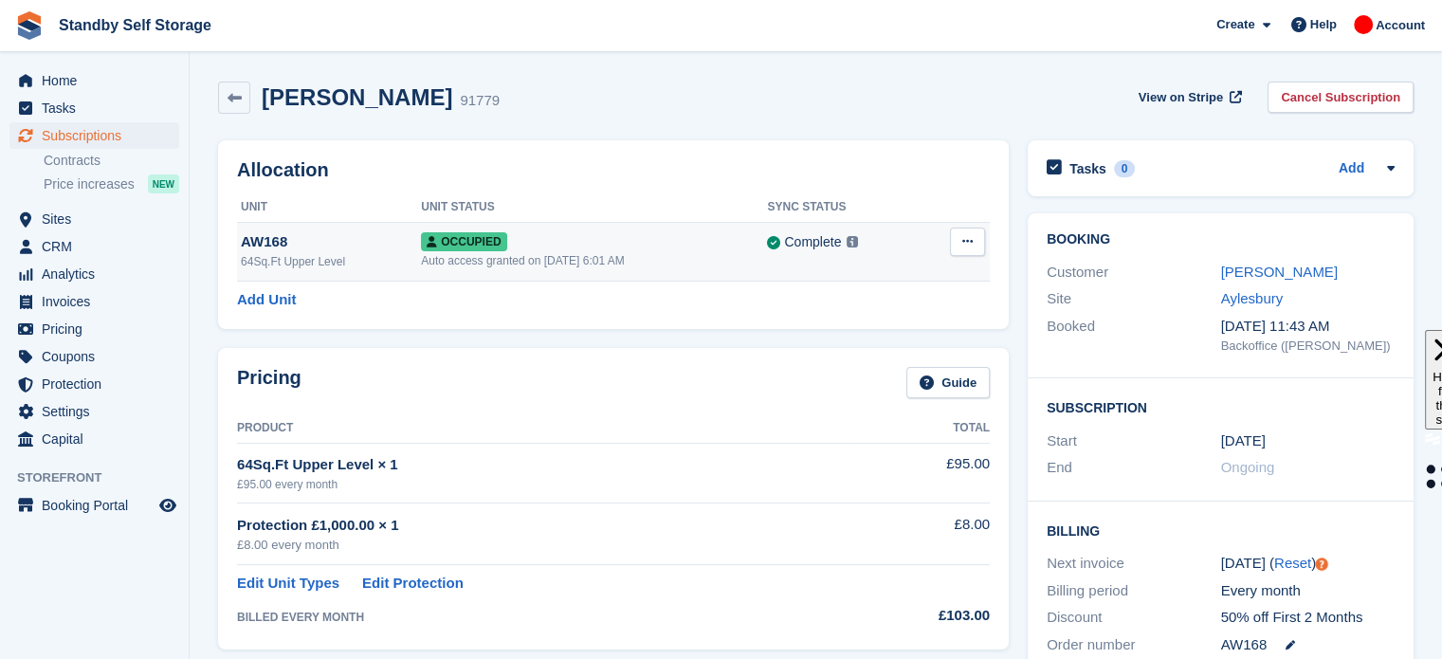
click at [968, 247] on icon at bounding box center [967, 241] width 10 height 12
click at [1308, 92] on link "Cancel Subscription" at bounding box center [1340, 97] width 146 height 31
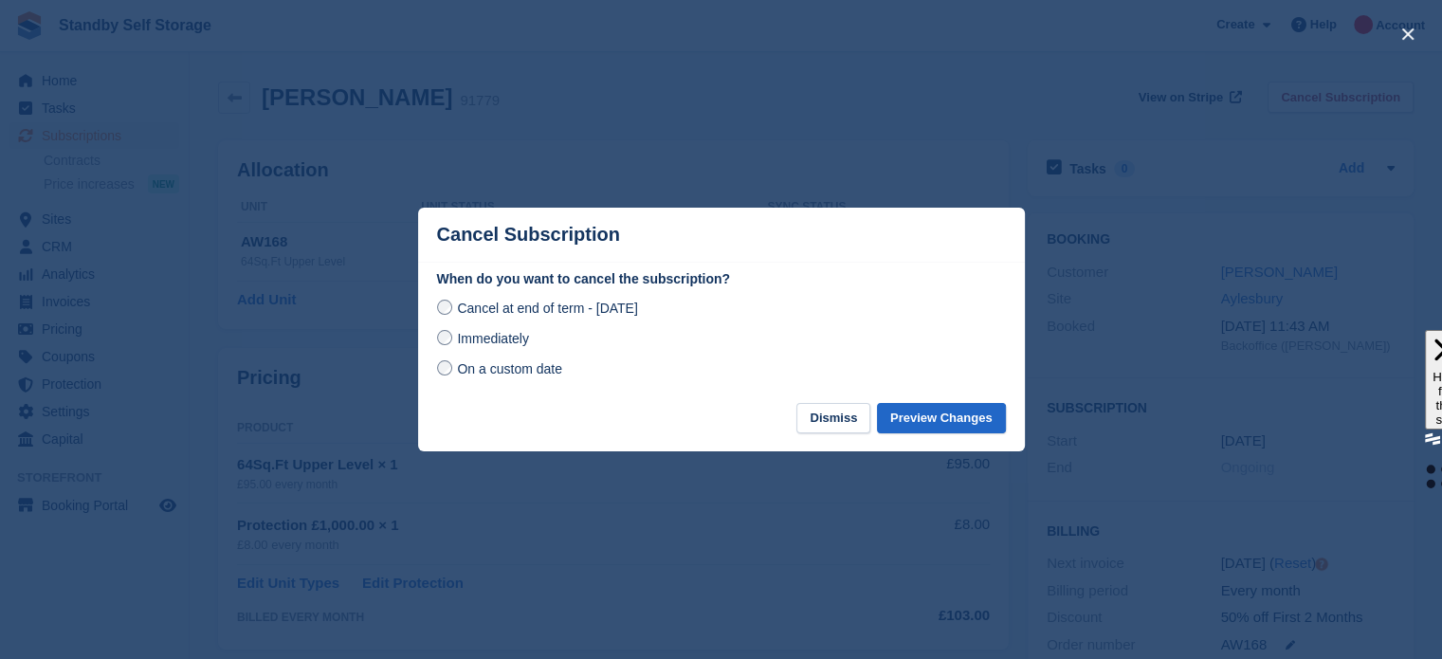
click at [493, 345] on span "Immediately" at bounding box center [492, 338] width 71 height 15
click at [921, 420] on button "Preview Changes" at bounding box center [941, 418] width 129 height 31
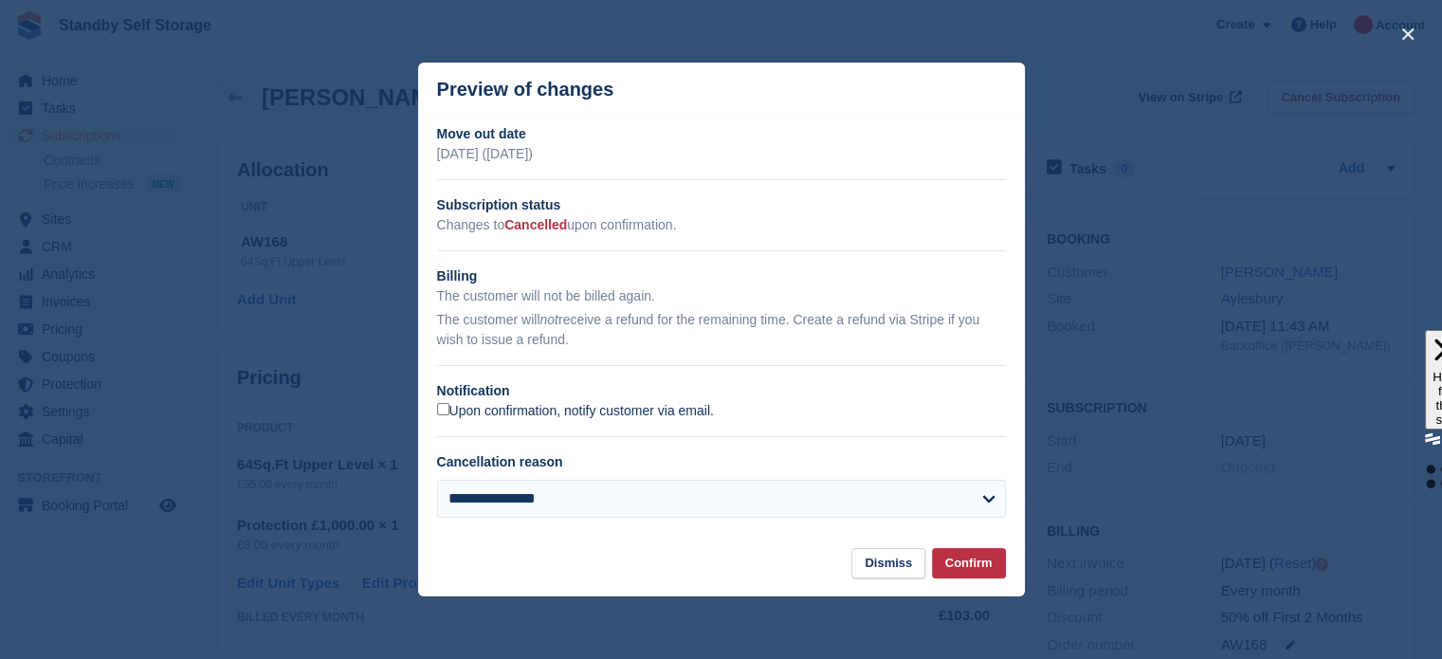
click at [478, 416] on label "Upon confirmation, notify customer via email." at bounding box center [575, 411] width 277 height 17
click at [959, 571] on button "Confirm" at bounding box center [969, 563] width 74 height 31
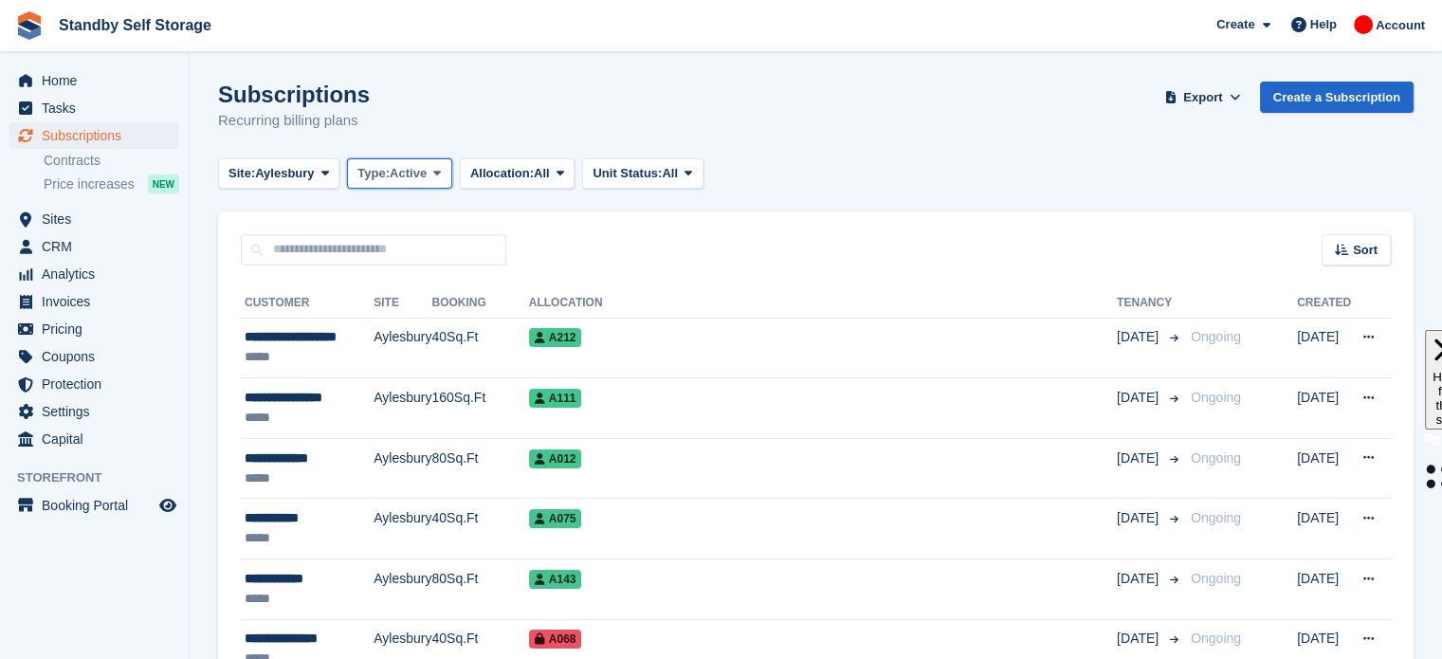
click at [370, 176] on span "Type:" at bounding box center [373, 173] width 32 height 19
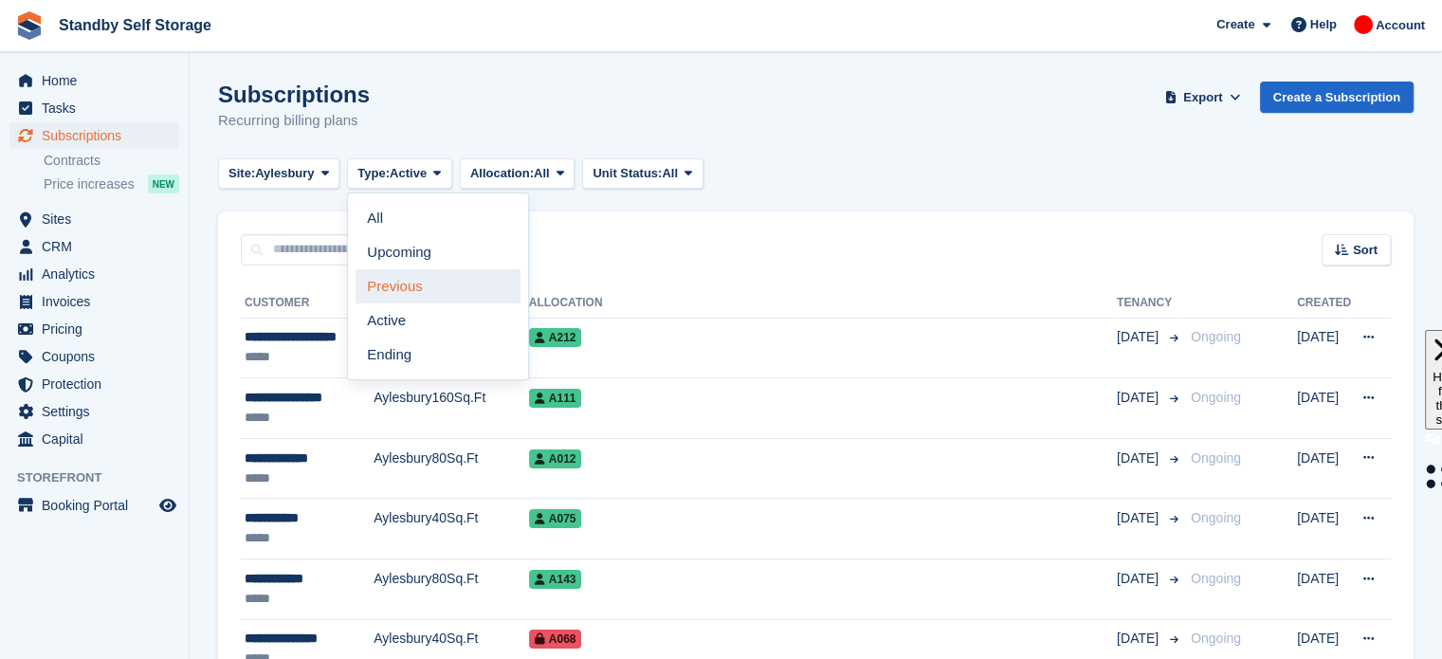
click at [405, 272] on link "Previous" at bounding box center [437, 286] width 165 height 34
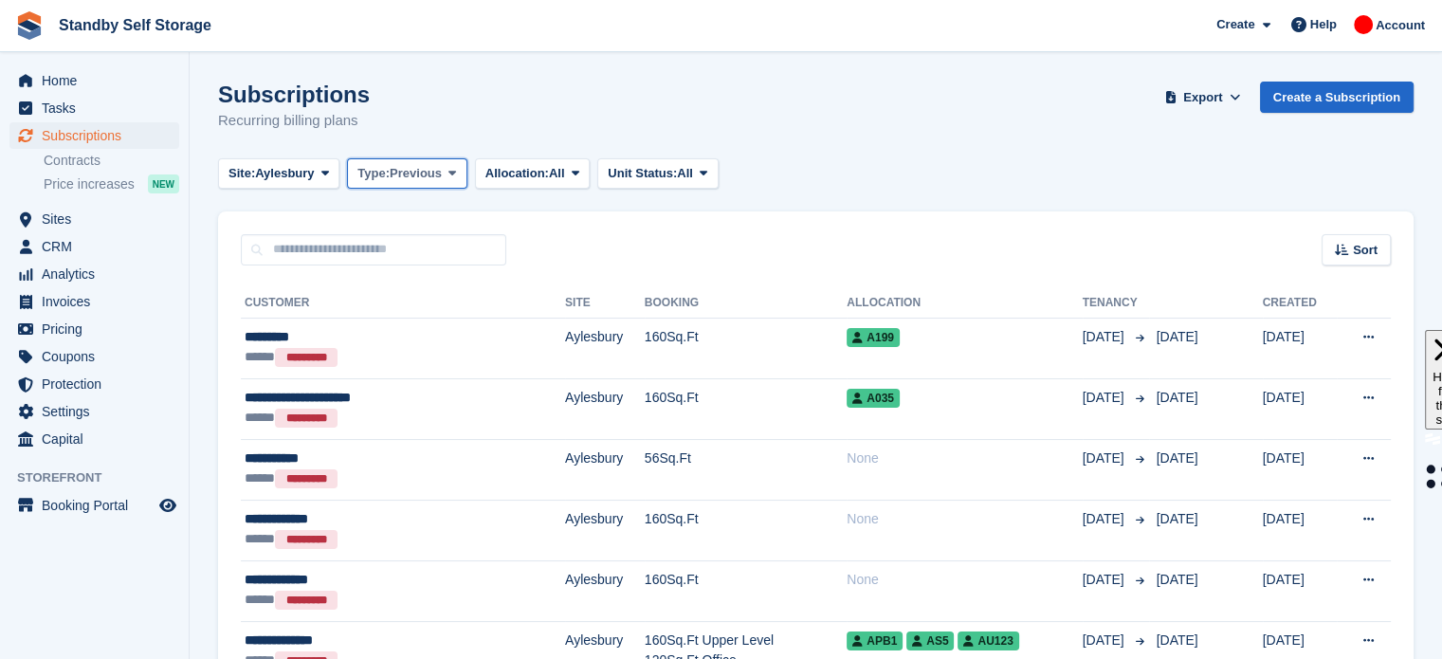
click at [402, 173] on span "Previous" at bounding box center [416, 173] width 52 height 19
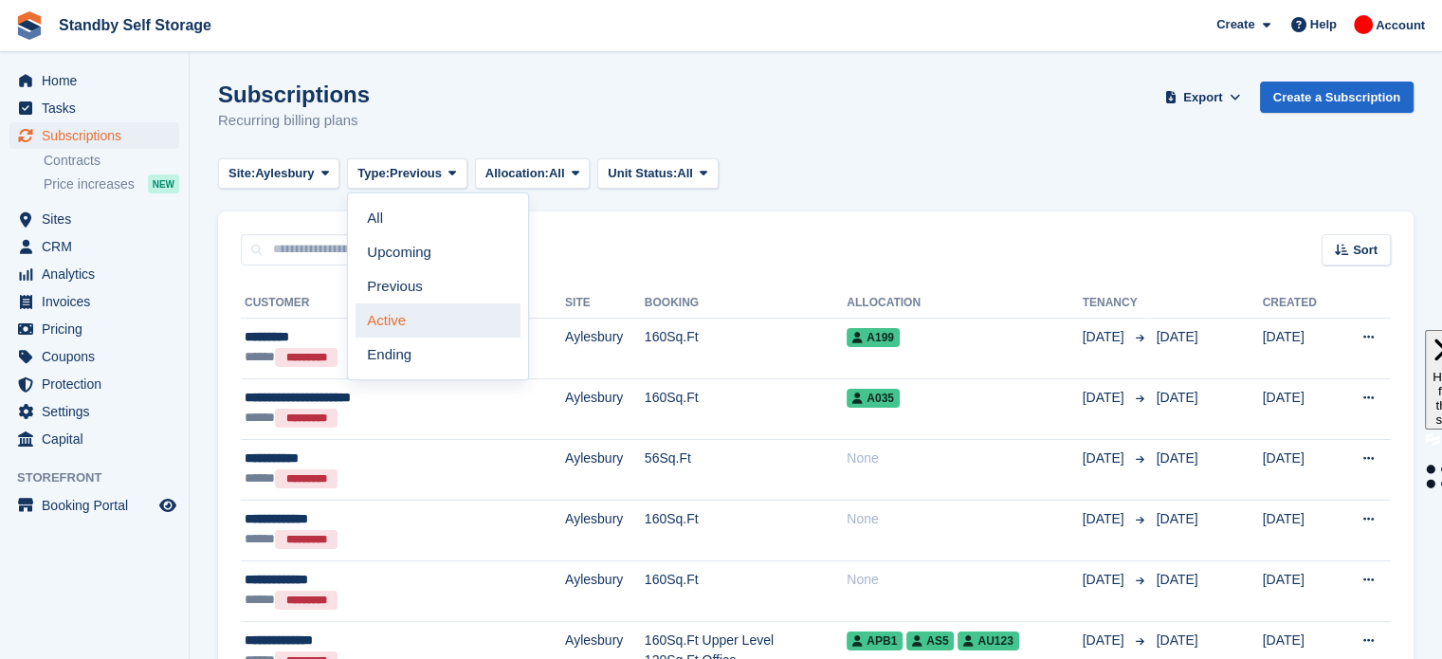
click at [406, 309] on link "Active" at bounding box center [437, 320] width 165 height 34
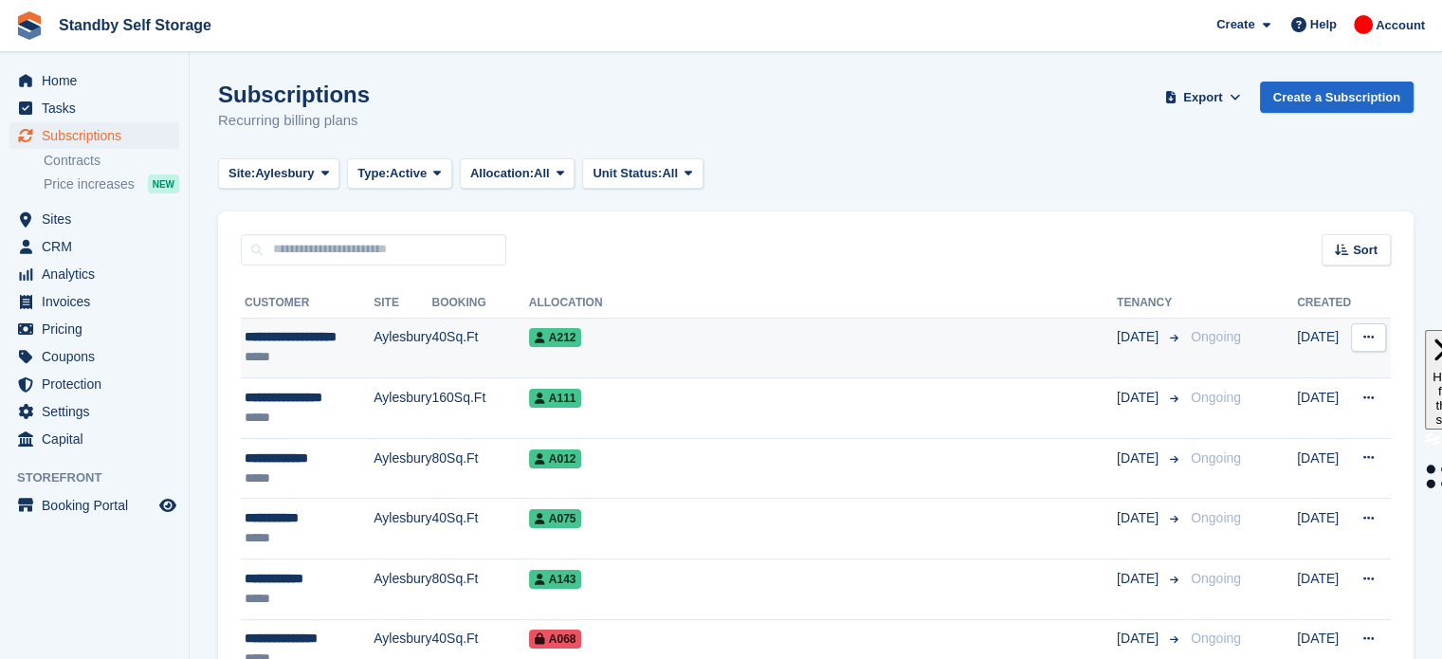
click at [457, 367] on td "40Sq.Ft" at bounding box center [479, 348] width 97 height 61
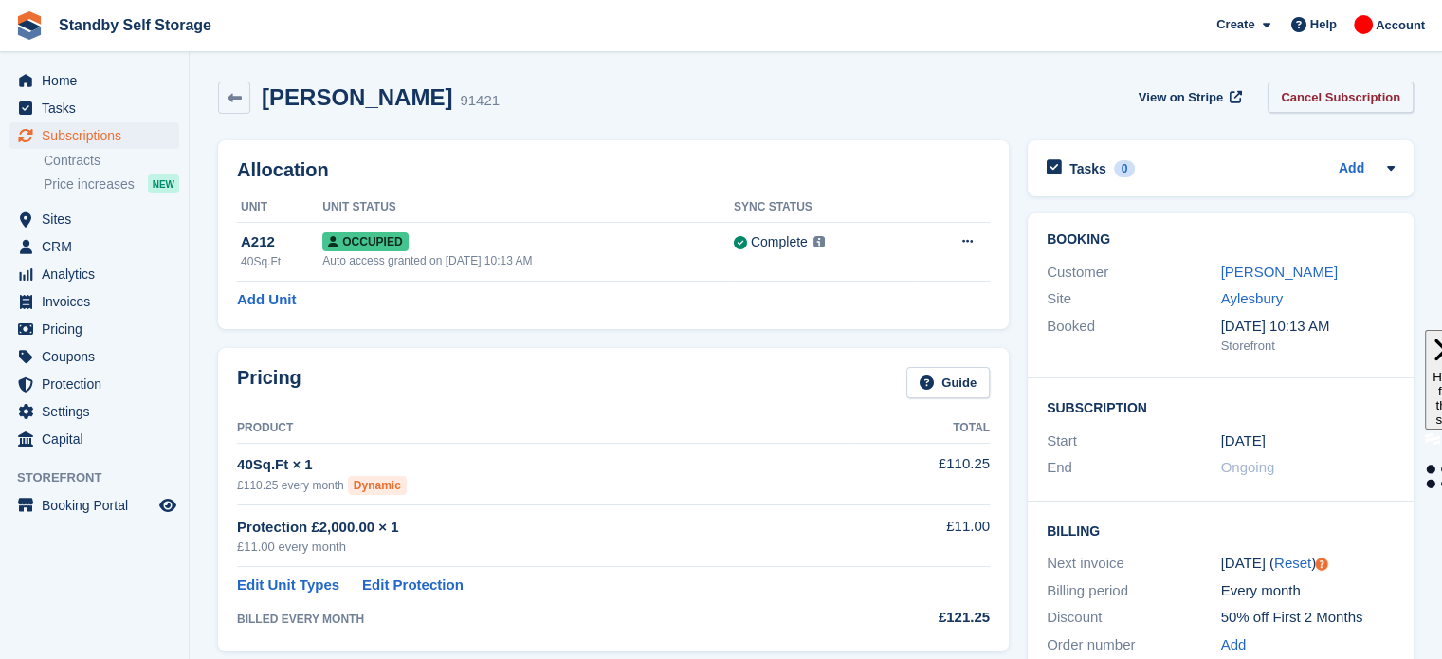
click at [1335, 96] on link "Cancel Subscription" at bounding box center [1340, 97] width 146 height 31
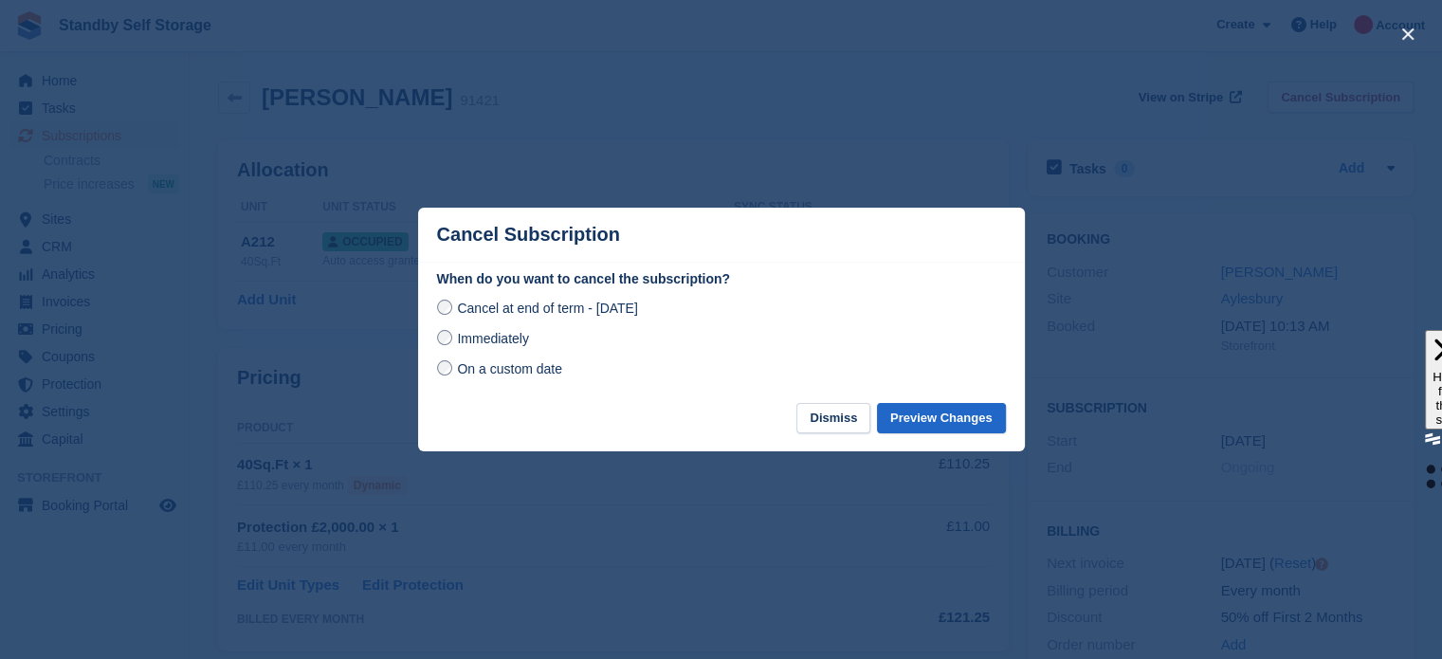
click at [486, 340] on span "Immediately" at bounding box center [492, 338] width 71 height 15
click at [954, 420] on button "Preview Changes" at bounding box center [941, 418] width 129 height 31
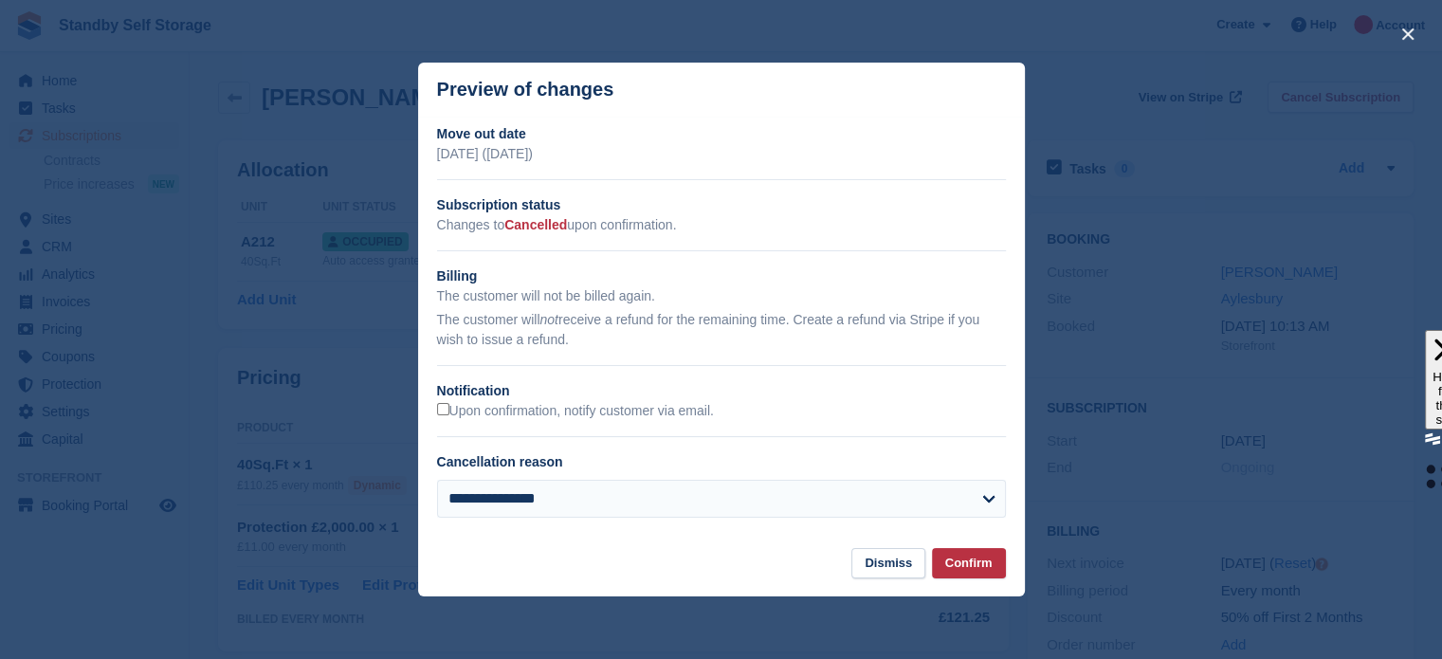
click at [609, 424] on div "**********" at bounding box center [721, 328] width 607 height 409
click at [605, 416] on label "Upon confirmation, notify customer via email." at bounding box center [575, 411] width 277 height 17
click at [957, 573] on button "Confirm" at bounding box center [969, 563] width 74 height 31
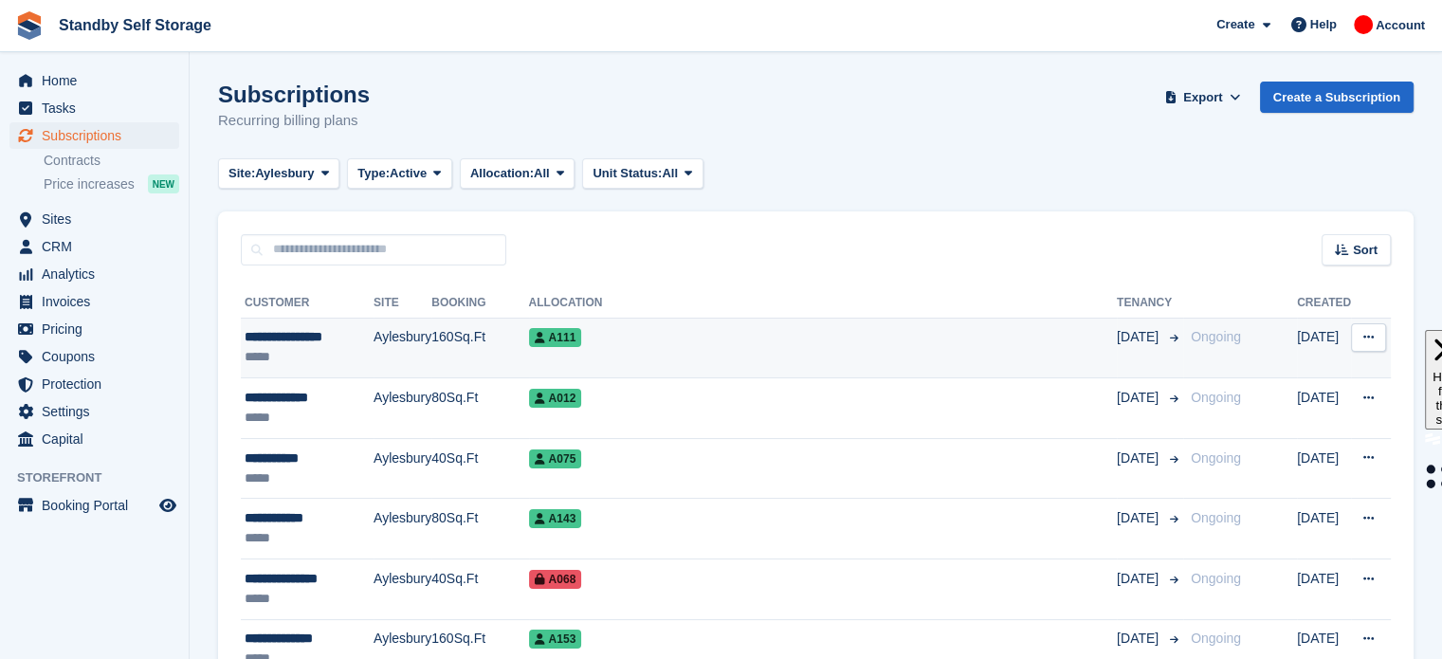
click at [636, 350] on td "A111" at bounding box center [823, 348] width 588 height 61
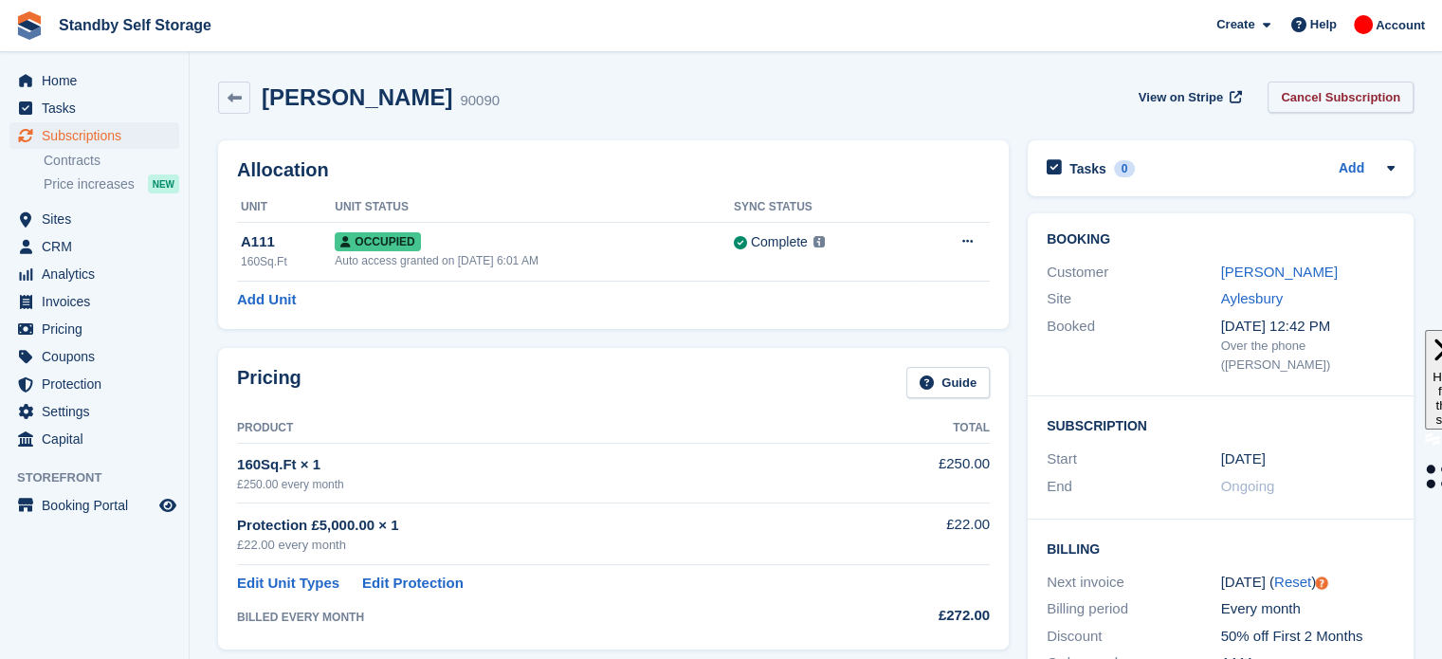
click at [1321, 96] on link "Cancel Subscription" at bounding box center [1340, 97] width 146 height 31
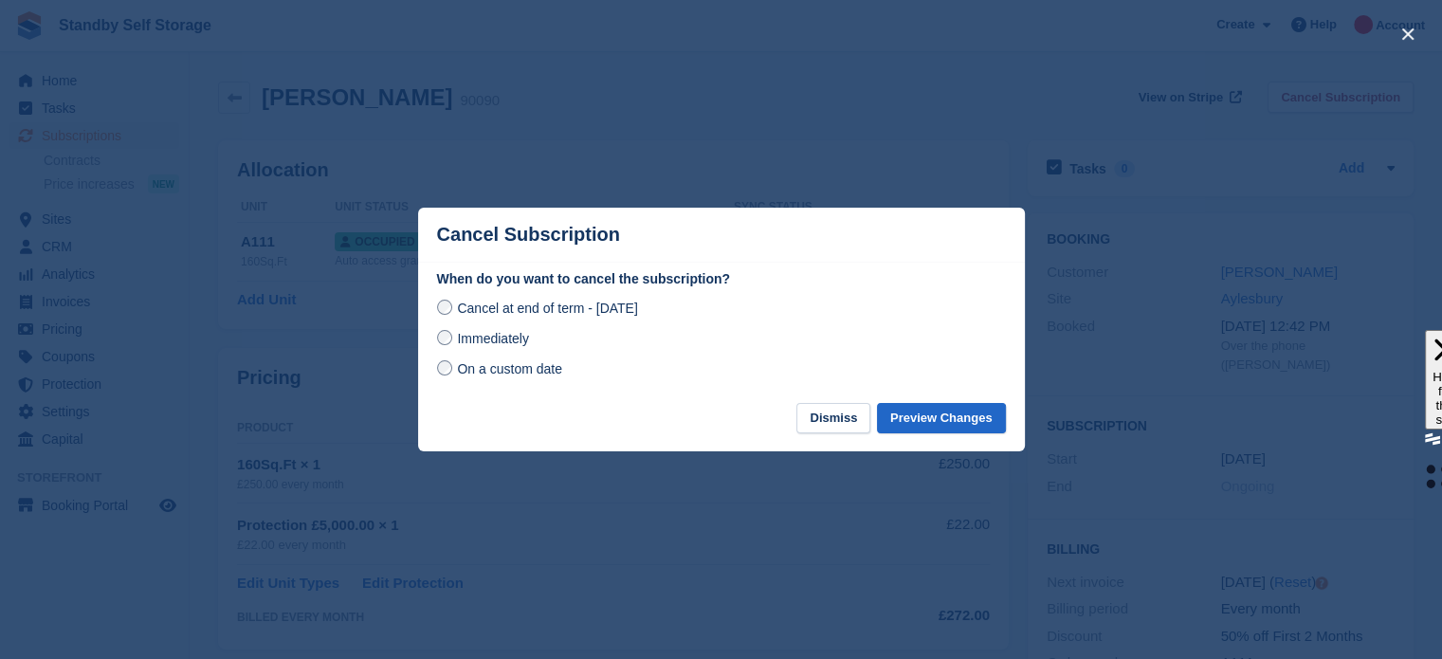
click at [460, 340] on span "Immediately" at bounding box center [492, 338] width 71 height 15
click at [960, 431] on button "Preview Changes" at bounding box center [941, 418] width 129 height 31
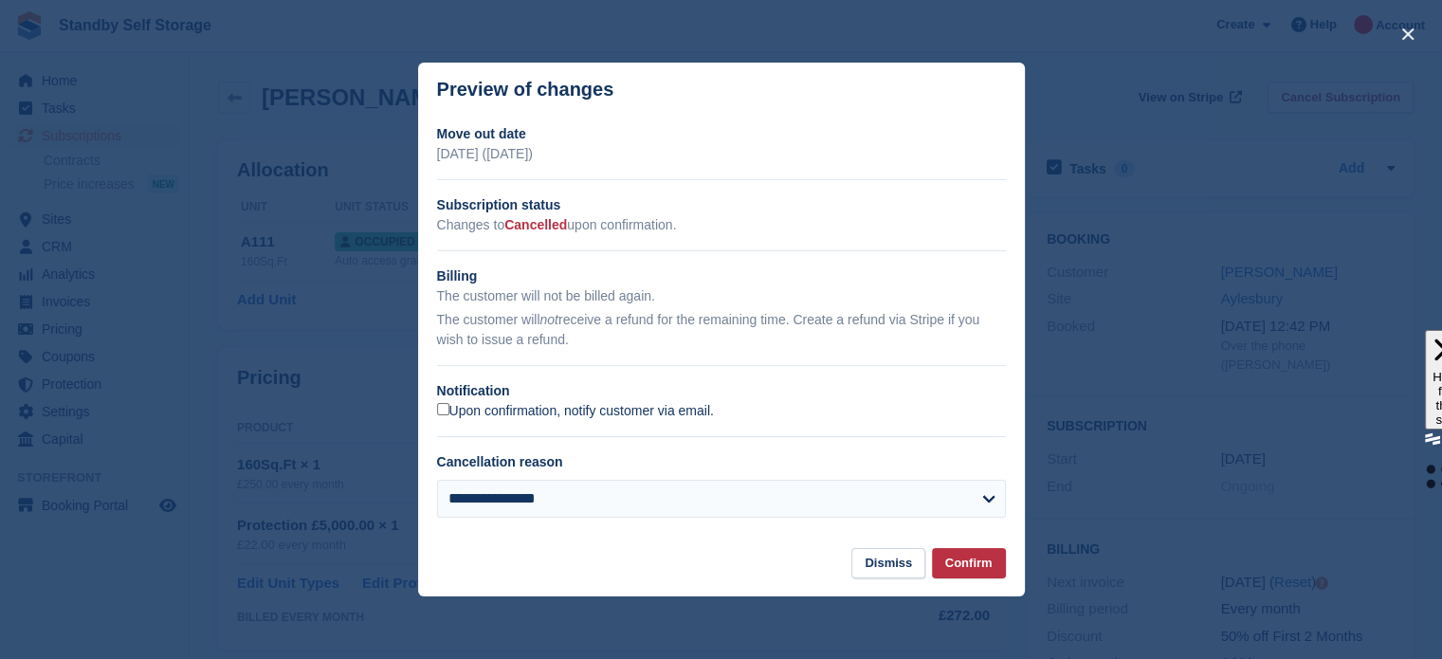
click at [683, 405] on label "Upon confirmation, notify customer via email." at bounding box center [575, 411] width 277 height 17
click at [961, 563] on button "Confirm" at bounding box center [969, 563] width 74 height 31
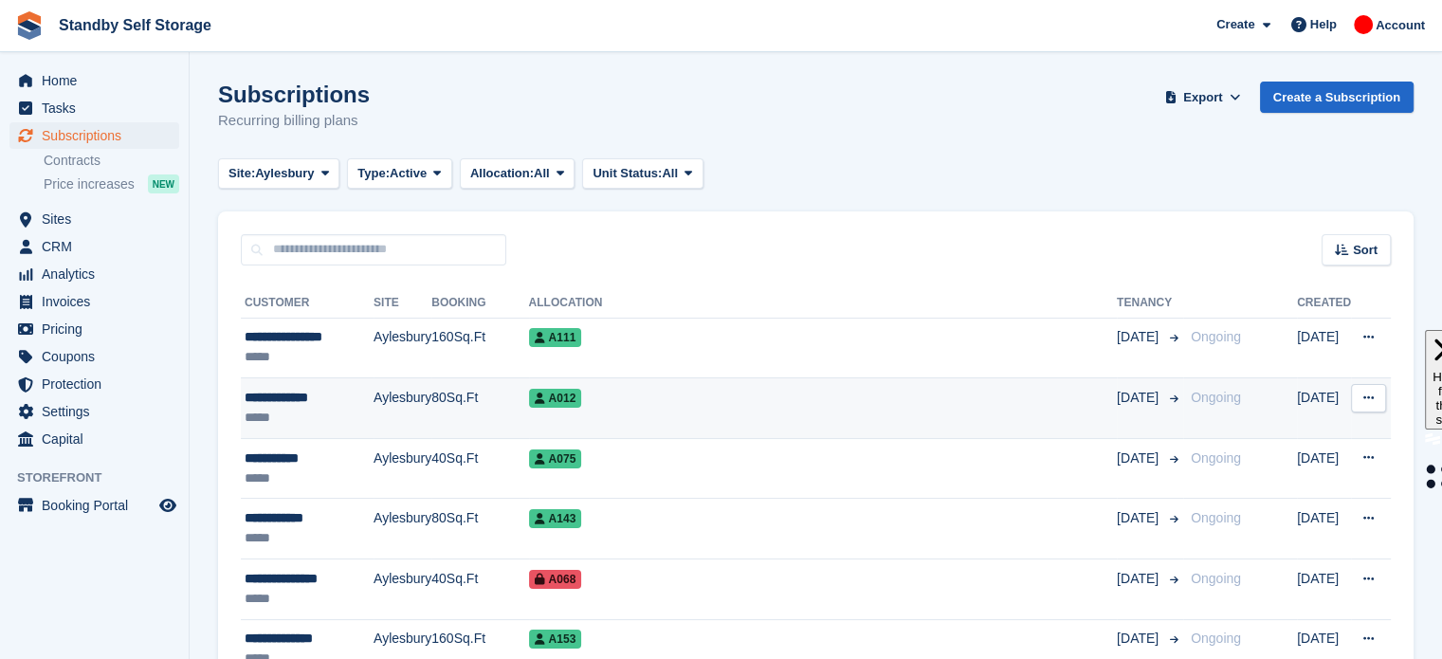
click at [652, 413] on td "A012" at bounding box center [823, 408] width 588 height 61
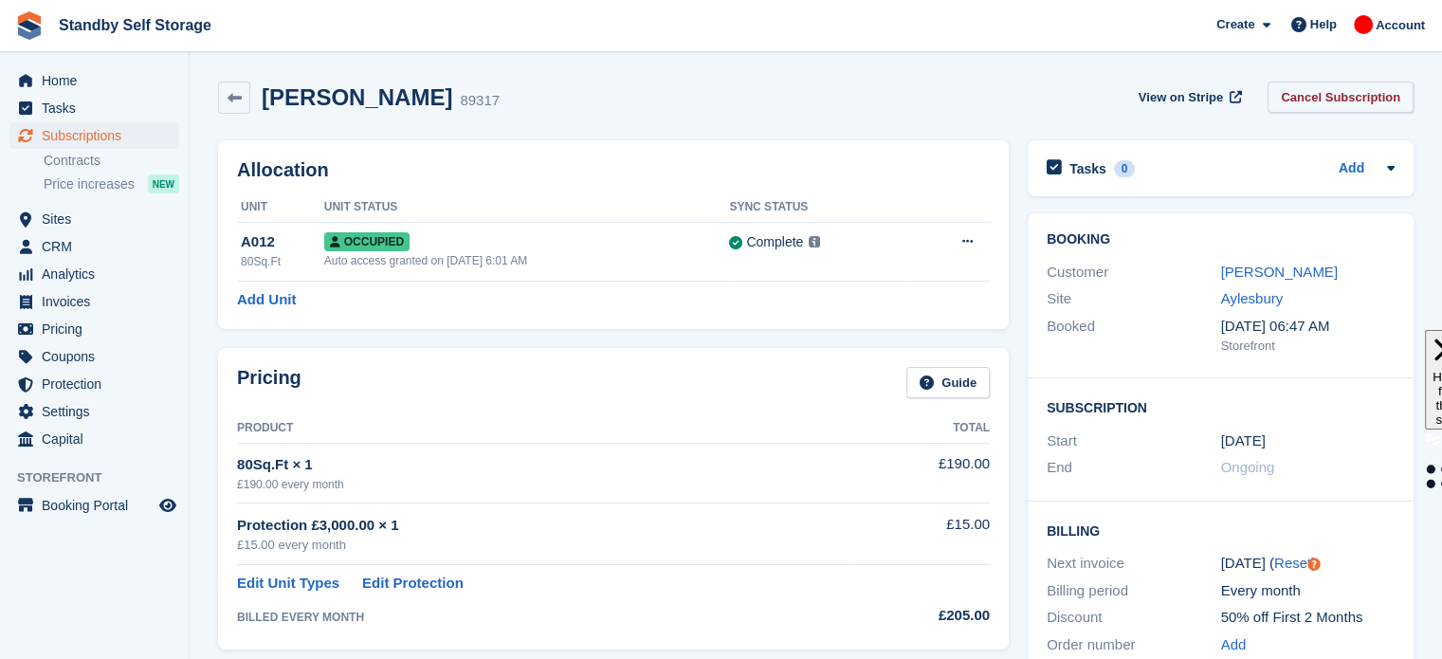
click at [1305, 102] on link "Cancel Subscription" at bounding box center [1340, 97] width 146 height 31
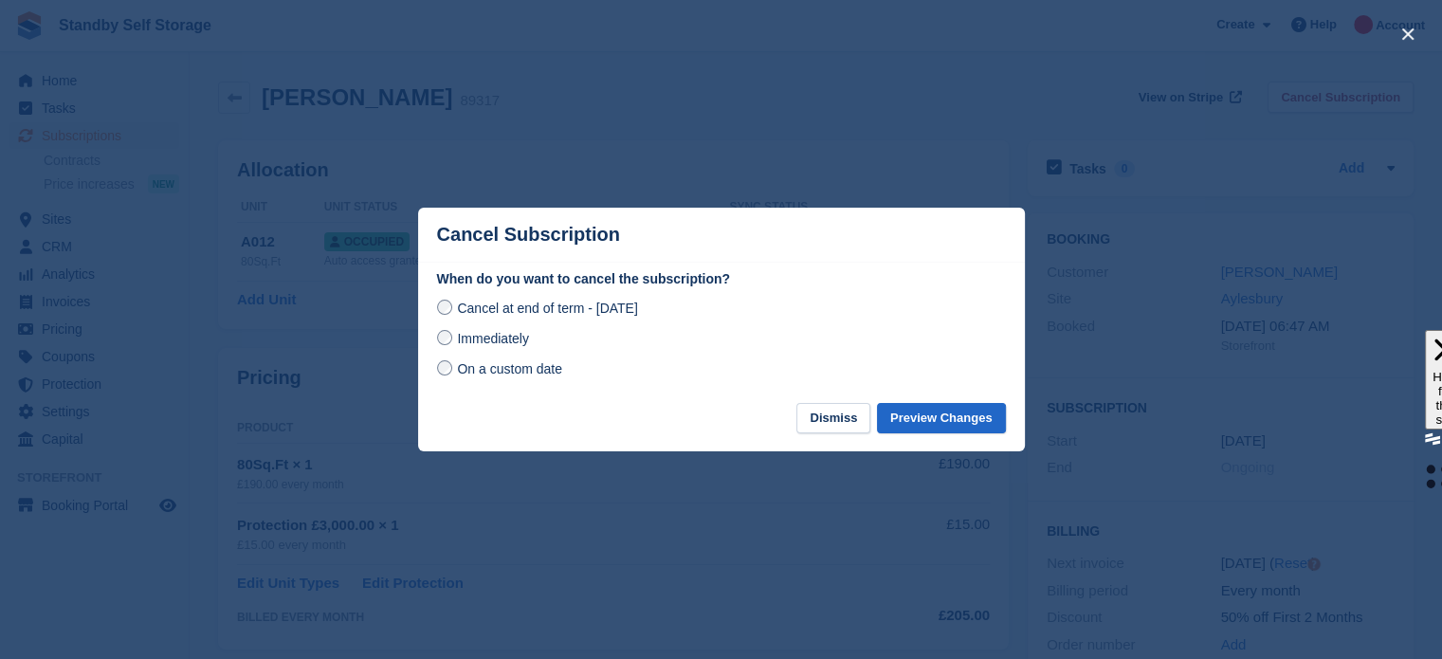
click at [504, 336] on span "Immediately" at bounding box center [492, 338] width 71 height 15
click at [925, 417] on button "Preview Changes" at bounding box center [941, 418] width 129 height 31
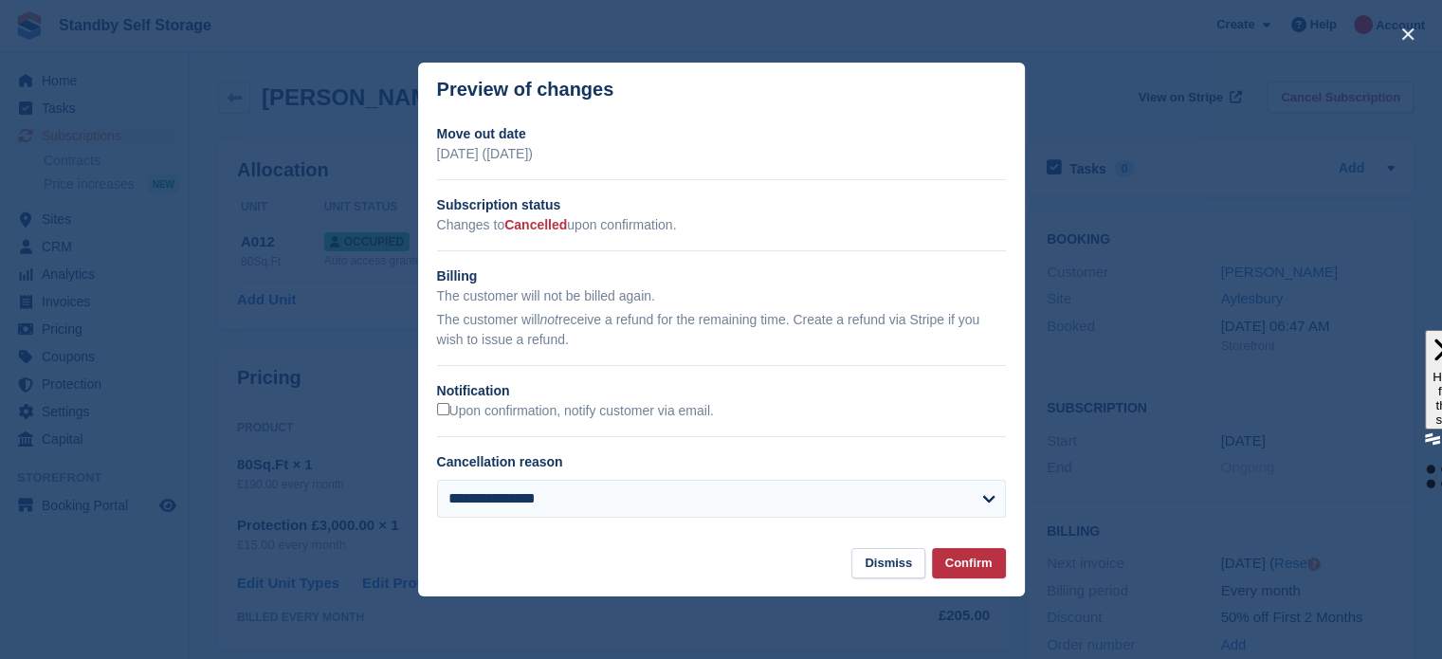
click at [679, 423] on div "**********" at bounding box center [721, 328] width 607 height 409
click at [677, 413] on label "Upon confirmation, notify customer via email." at bounding box center [575, 411] width 277 height 17
click at [957, 564] on button "Confirm" at bounding box center [969, 563] width 74 height 31
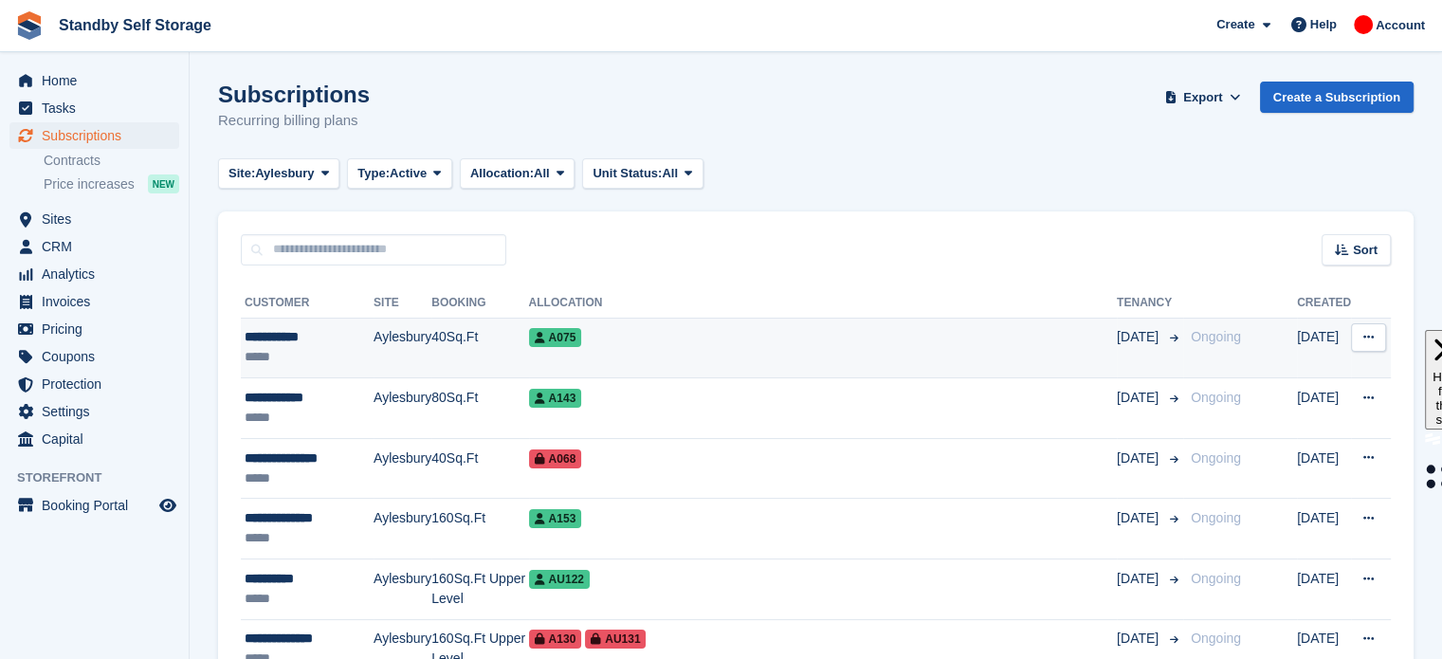
click at [651, 349] on td "A075" at bounding box center [823, 348] width 588 height 61
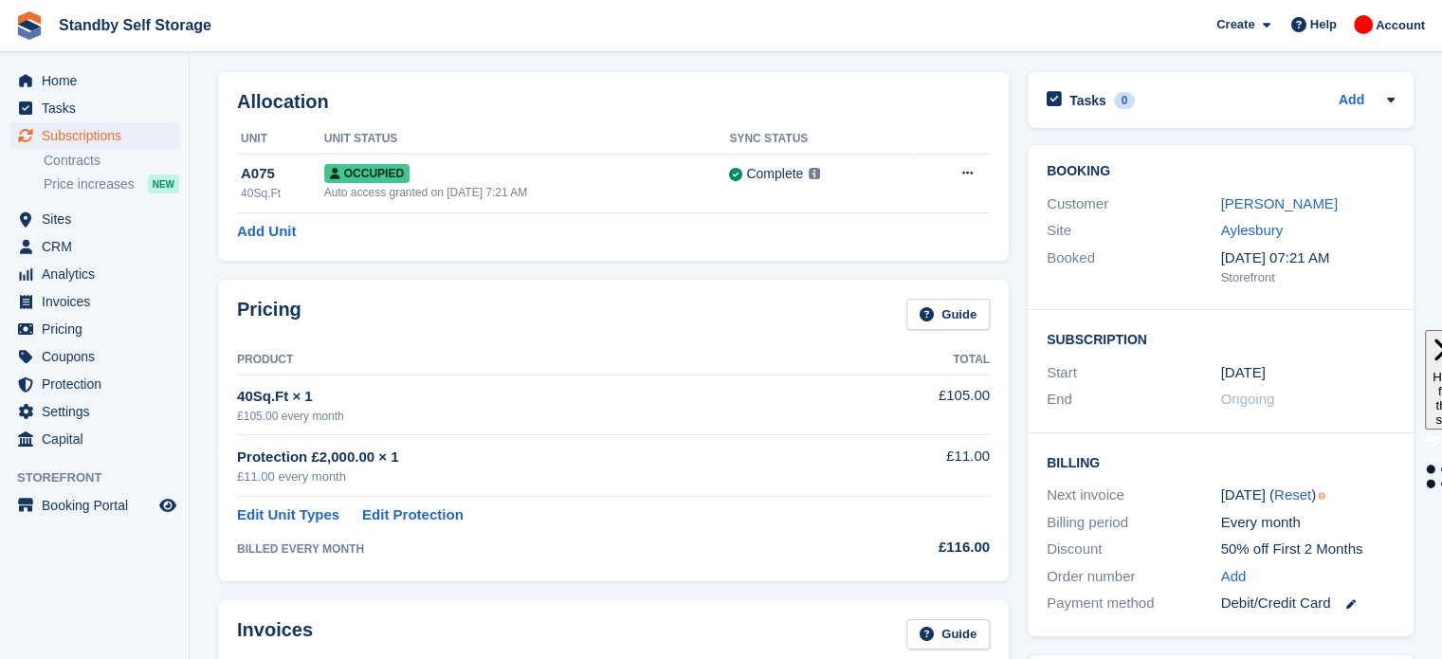
scroll to position [30, 0]
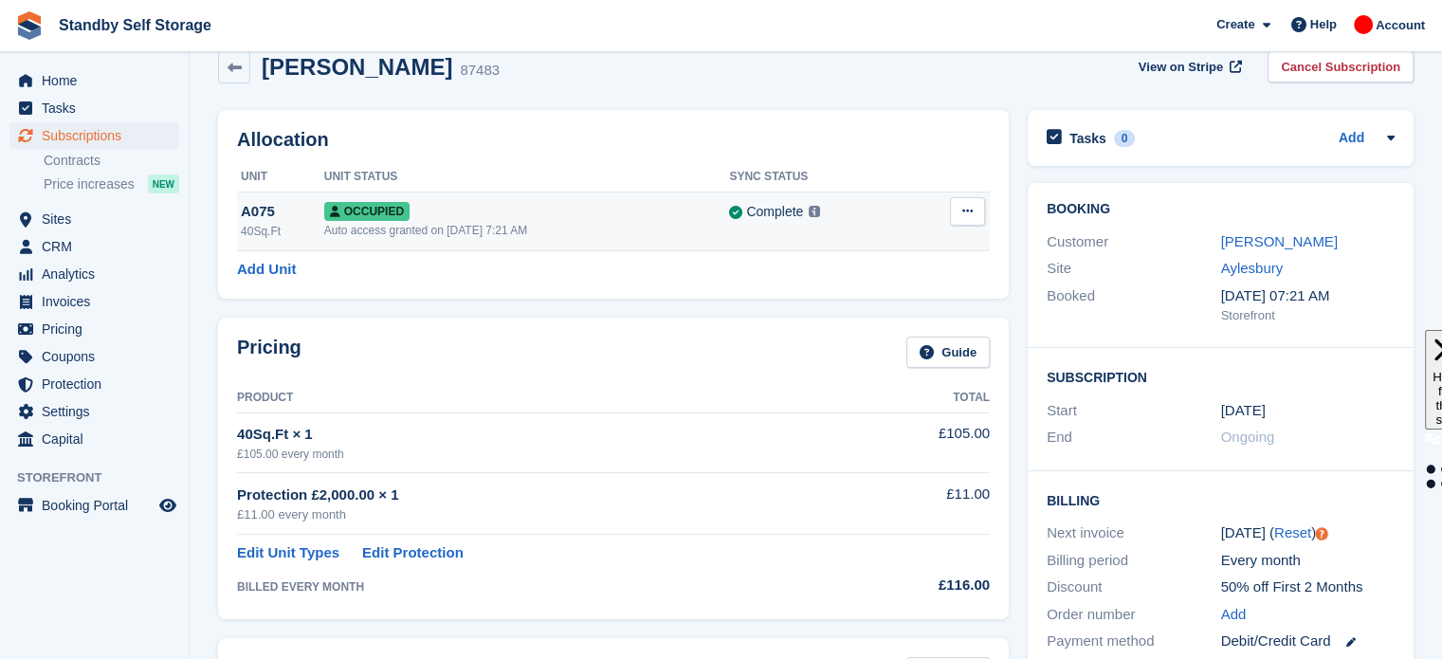
click at [969, 221] on button at bounding box center [967, 211] width 35 height 28
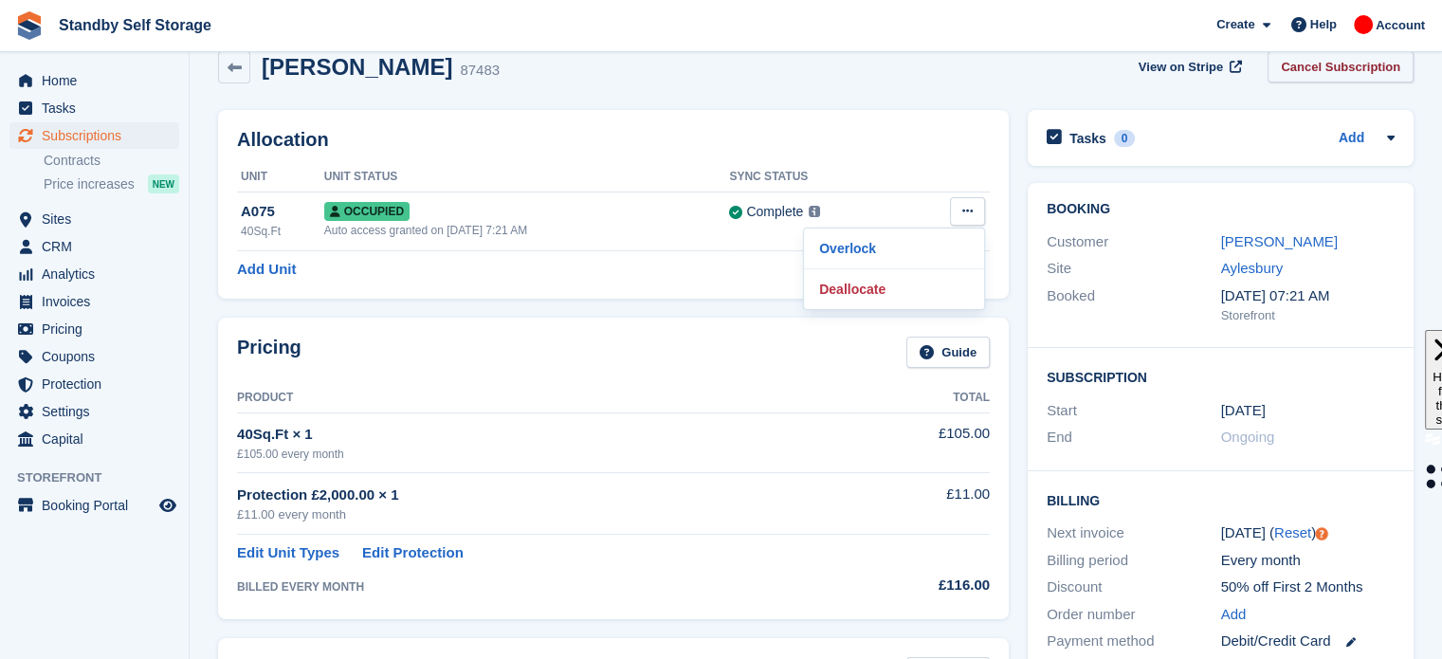
click at [1317, 68] on link "Cancel Subscription" at bounding box center [1340, 66] width 146 height 31
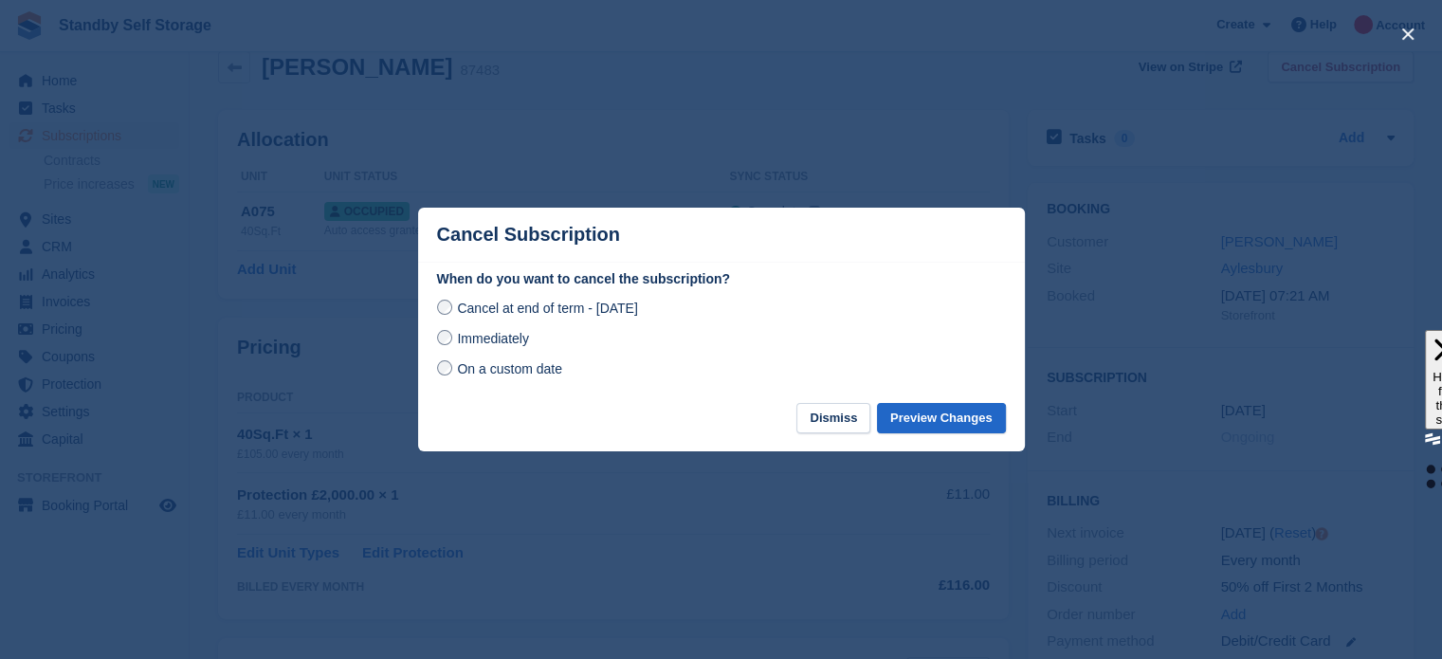
click at [451, 338] on label "Immediately" at bounding box center [483, 338] width 92 height 20
click at [940, 416] on button "Preview Changes" at bounding box center [941, 418] width 129 height 31
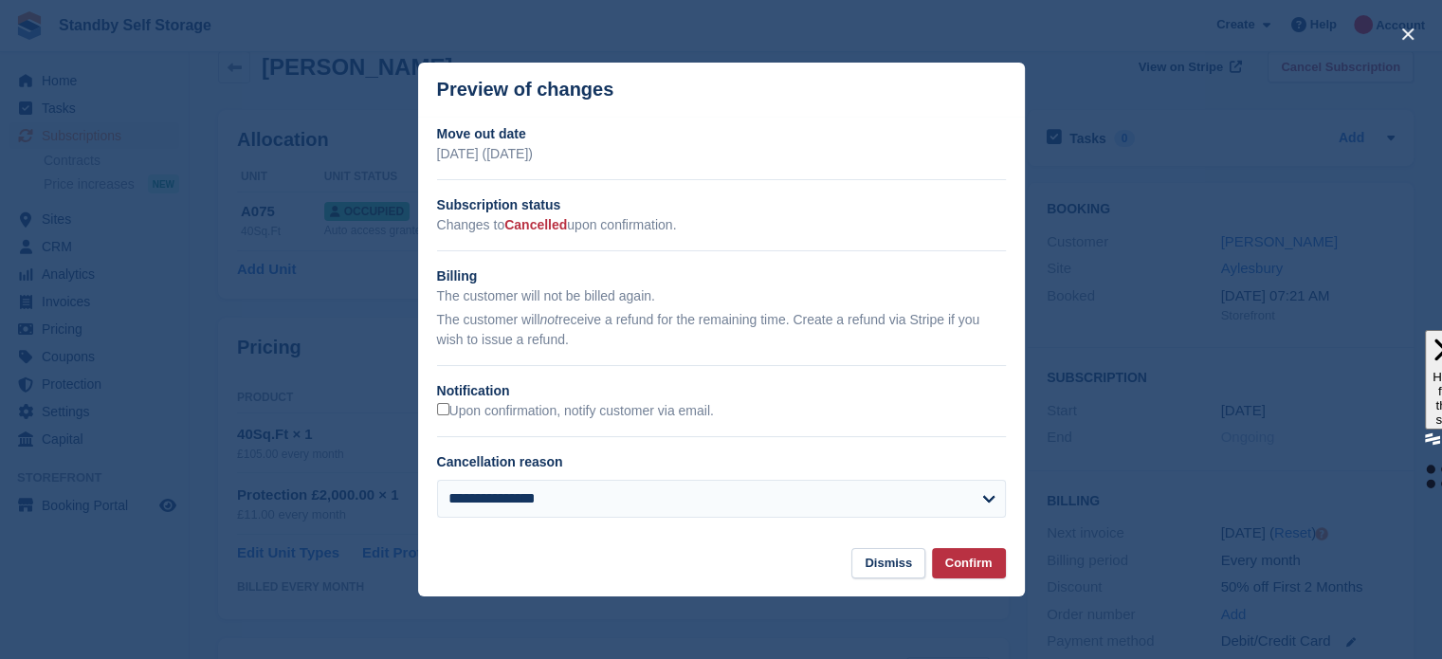
click at [585, 401] on h2 "Notification" at bounding box center [721, 391] width 569 height 20
click at [586, 410] on label "Upon confirmation, notify customer via email." at bounding box center [575, 411] width 277 height 17
click at [961, 568] on button "Confirm" at bounding box center [969, 563] width 74 height 31
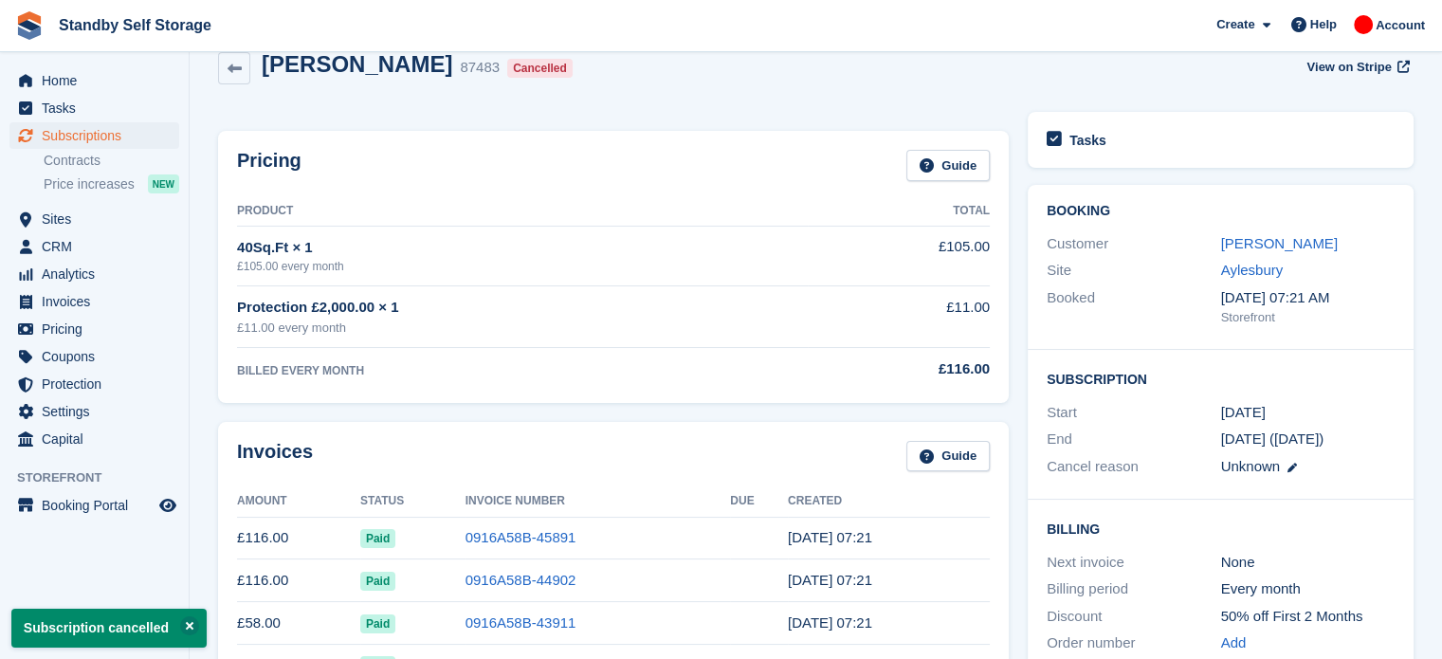
scroll to position [0, 0]
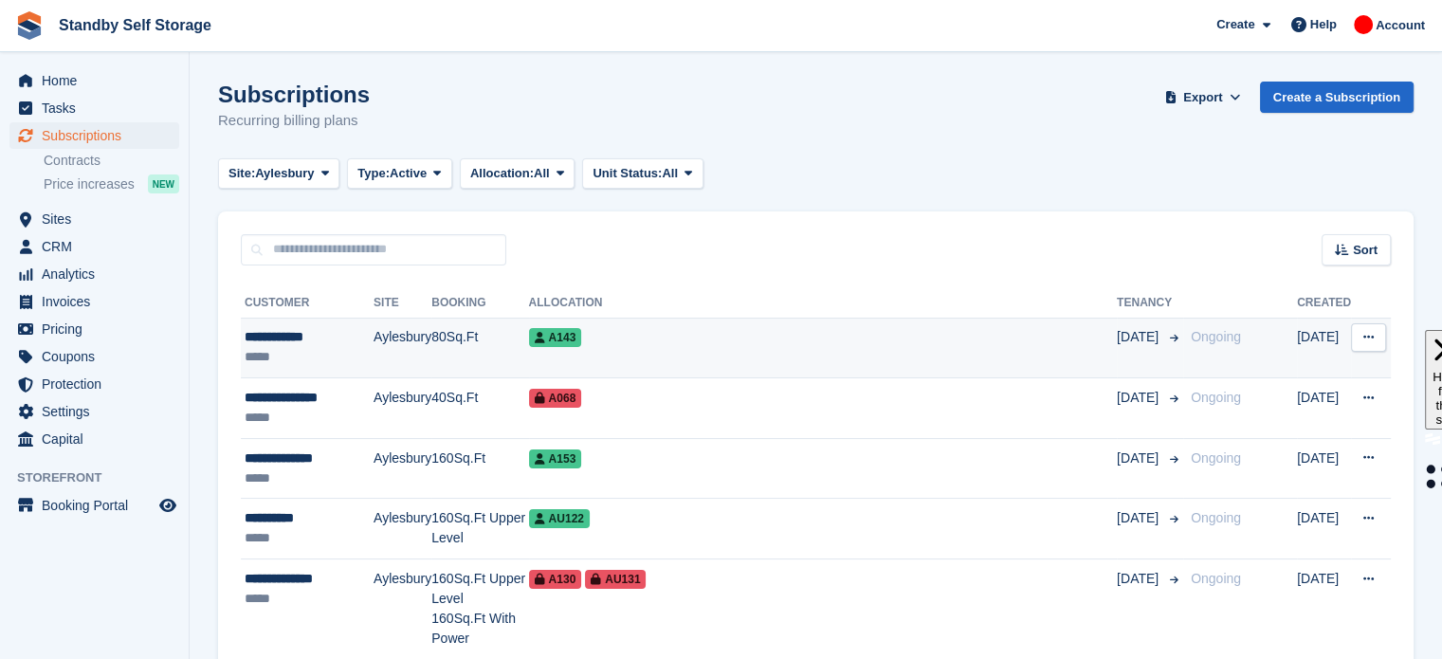
click at [758, 344] on div "A143" at bounding box center [823, 337] width 588 height 20
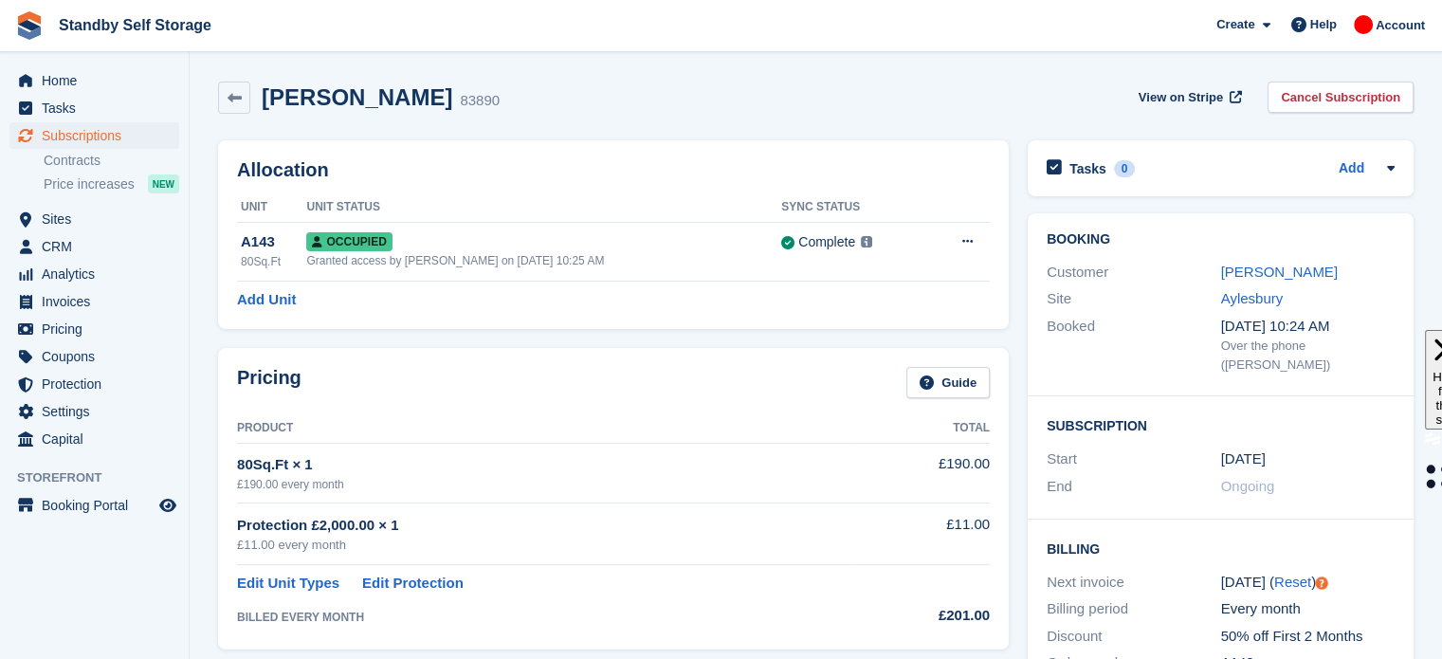
scroll to position [38, 0]
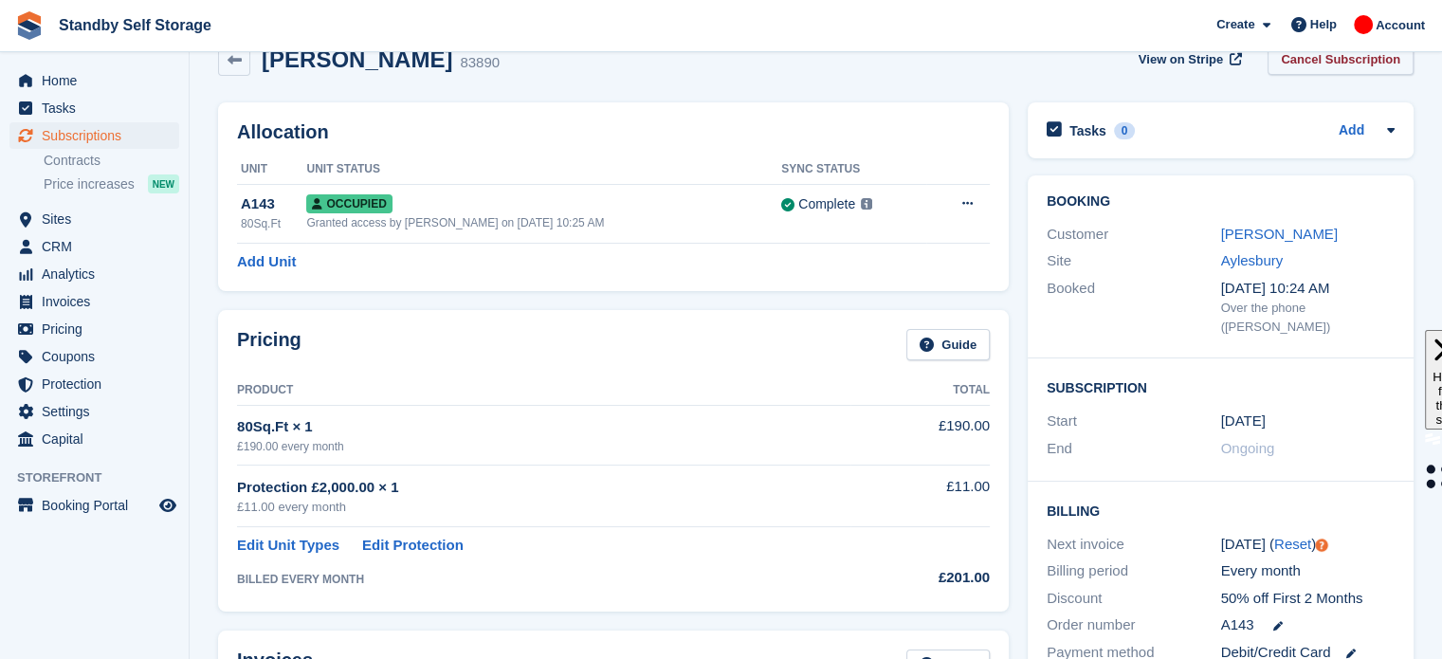
click at [1387, 56] on link "Cancel Subscription" at bounding box center [1340, 59] width 146 height 31
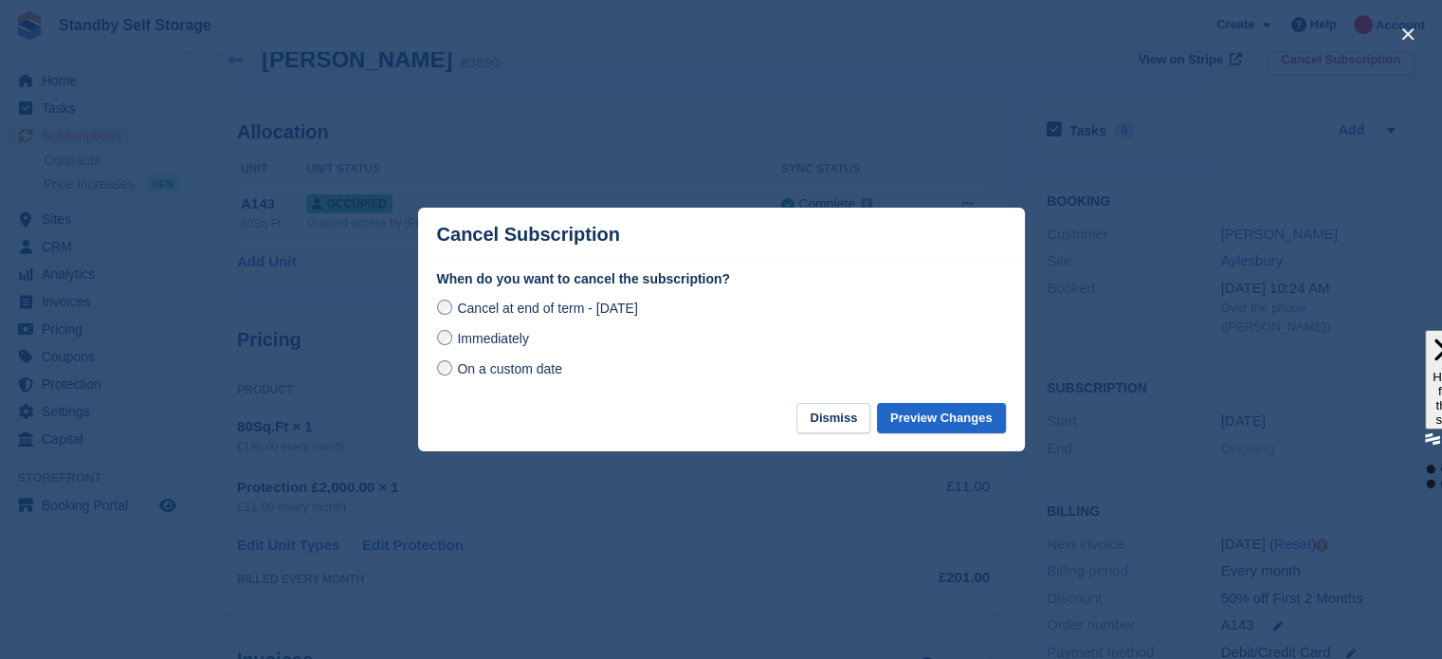
click at [508, 340] on span "Immediately" at bounding box center [492, 338] width 71 height 15
click at [932, 412] on button "Preview Changes" at bounding box center [941, 418] width 129 height 31
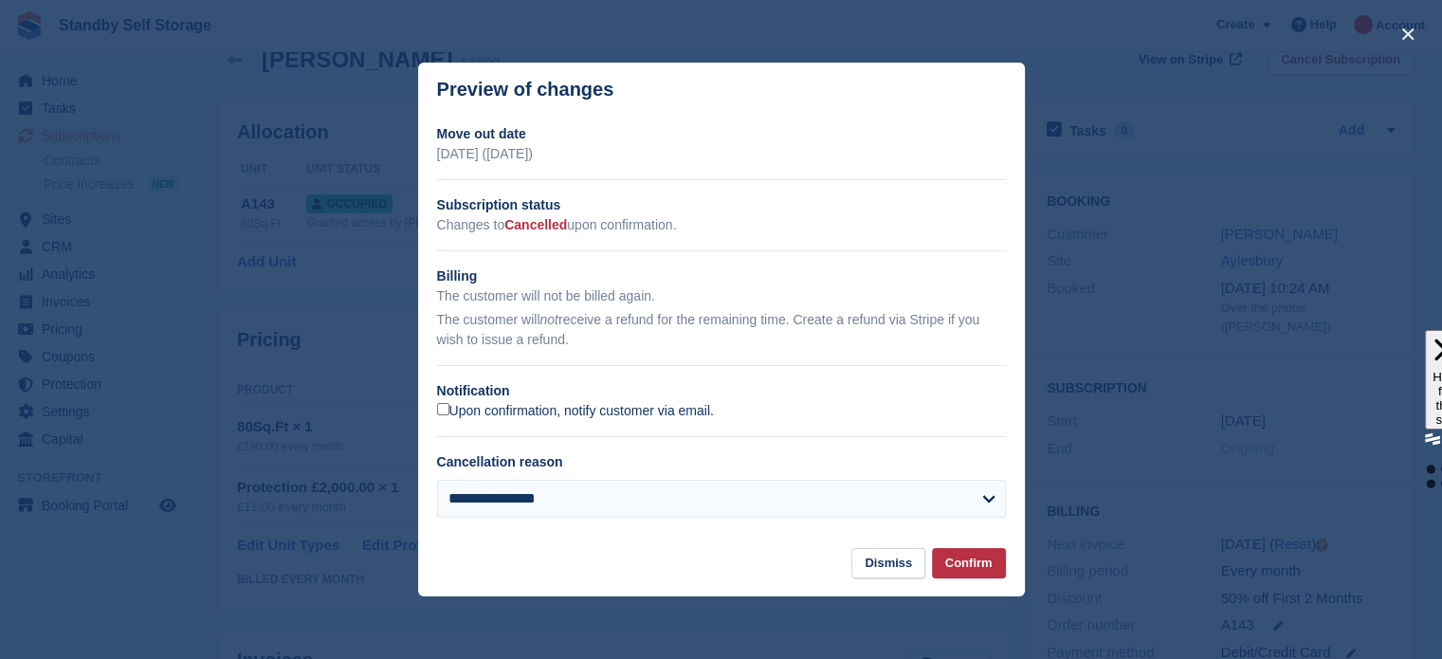
click at [592, 410] on label "Upon confirmation, notify customer via email." at bounding box center [575, 411] width 277 height 17
click at [980, 560] on button "Confirm" at bounding box center [969, 563] width 74 height 31
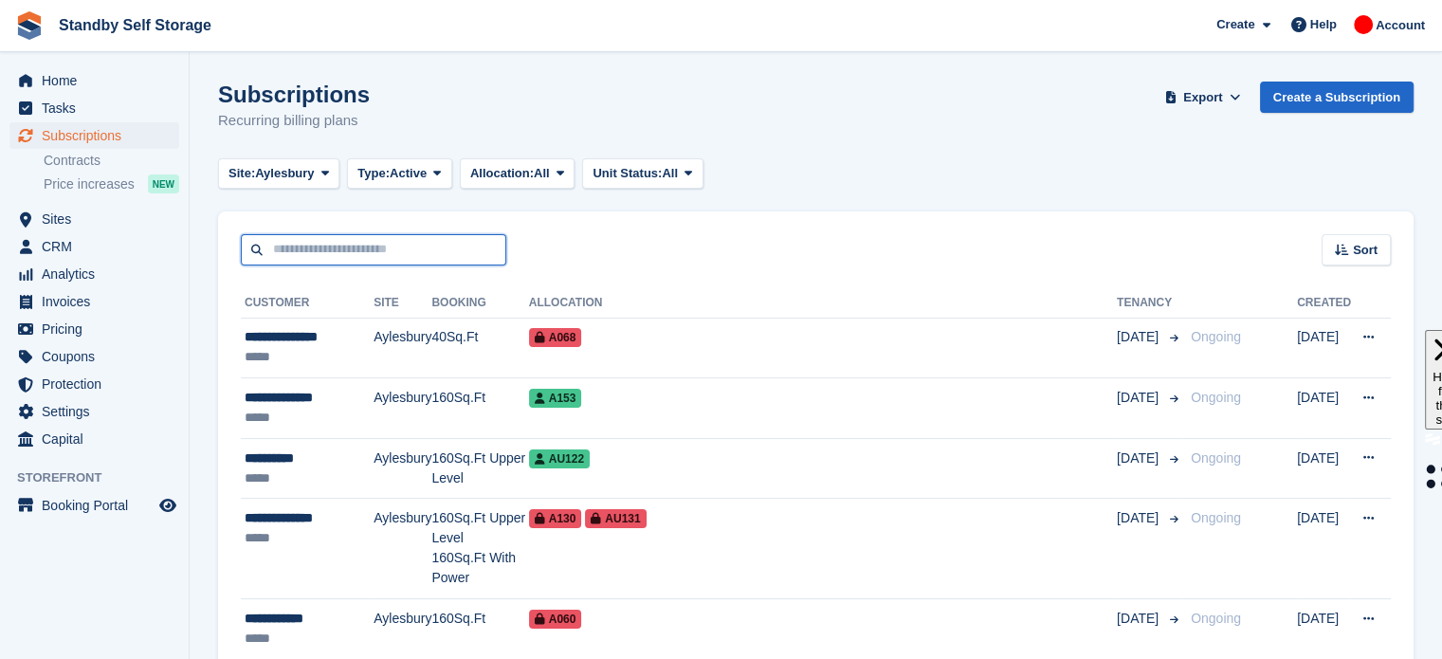
click at [469, 258] on input "text" at bounding box center [373, 249] width 265 height 31
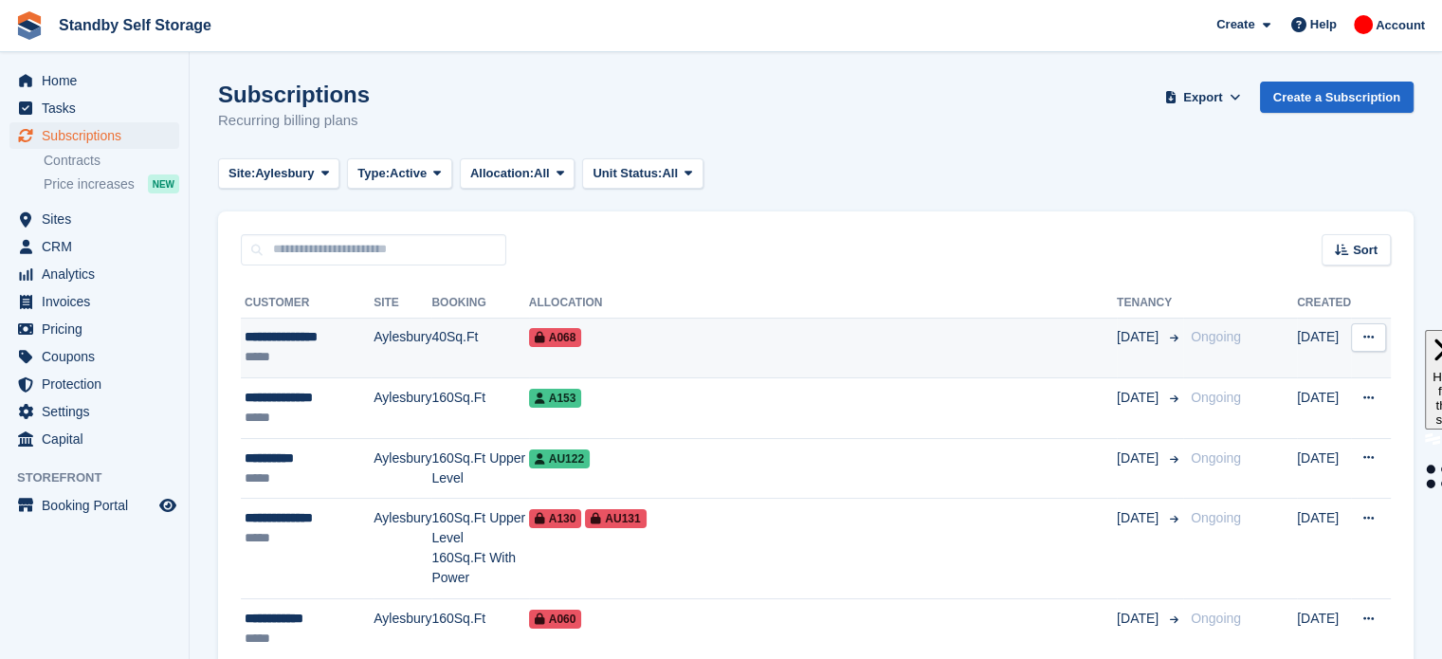
click at [702, 368] on td "A068" at bounding box center [823, 348] width 588 height 61
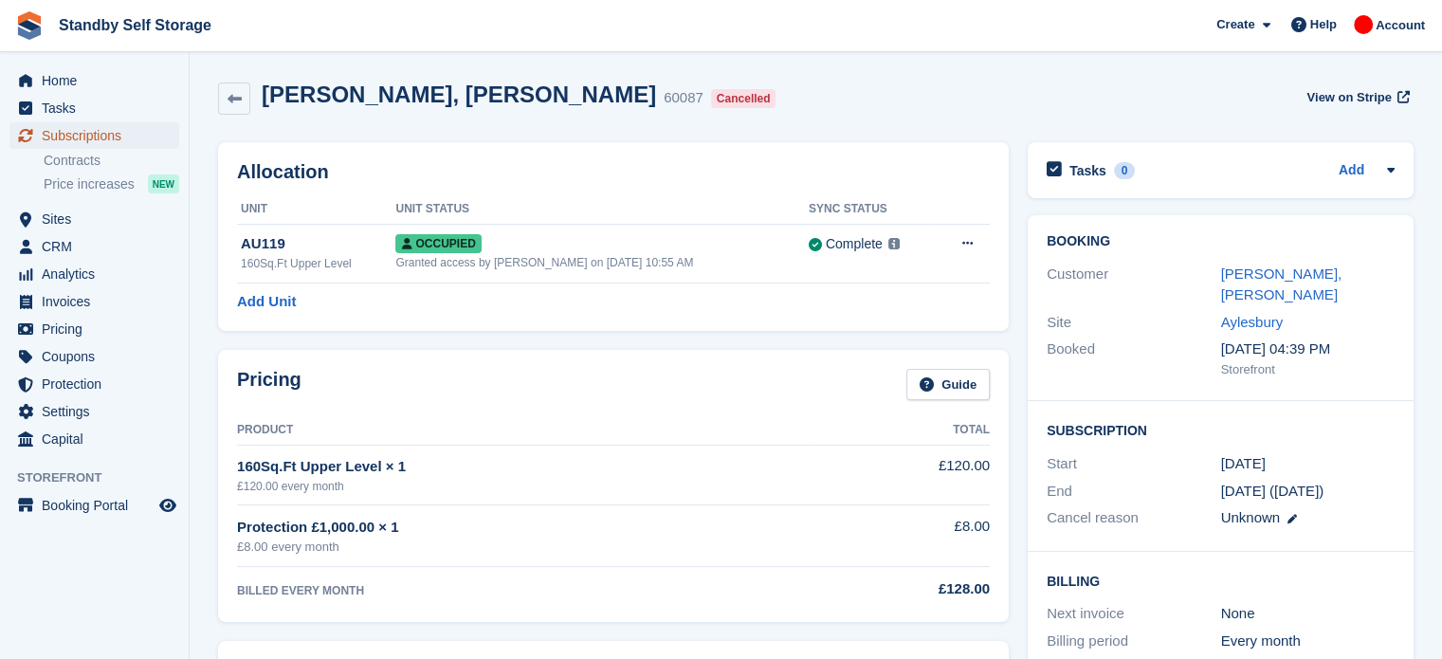
click at [98, 144] on span "Subscriptions" at bounding box center [99, 135] width 114 height 27
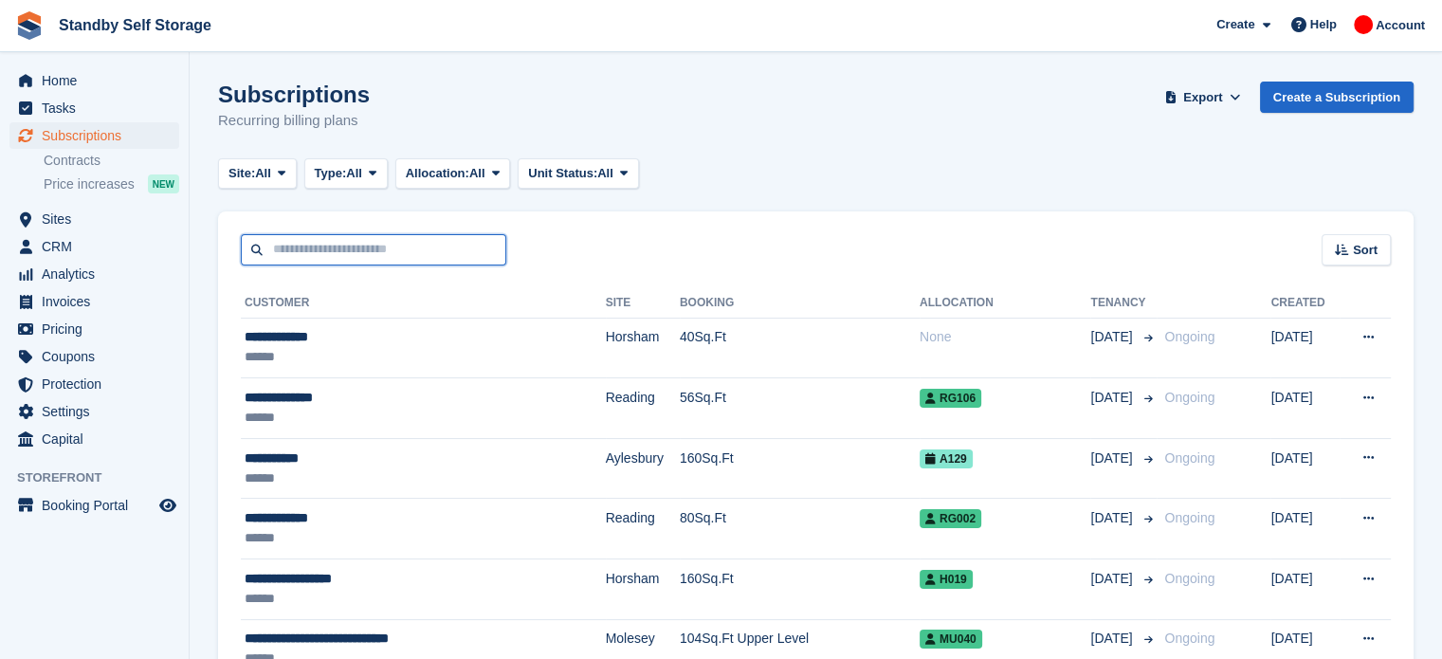
click at [289, 242] on input "text" at bounding box center [373, 249] width 265 height 31
type input "*******"
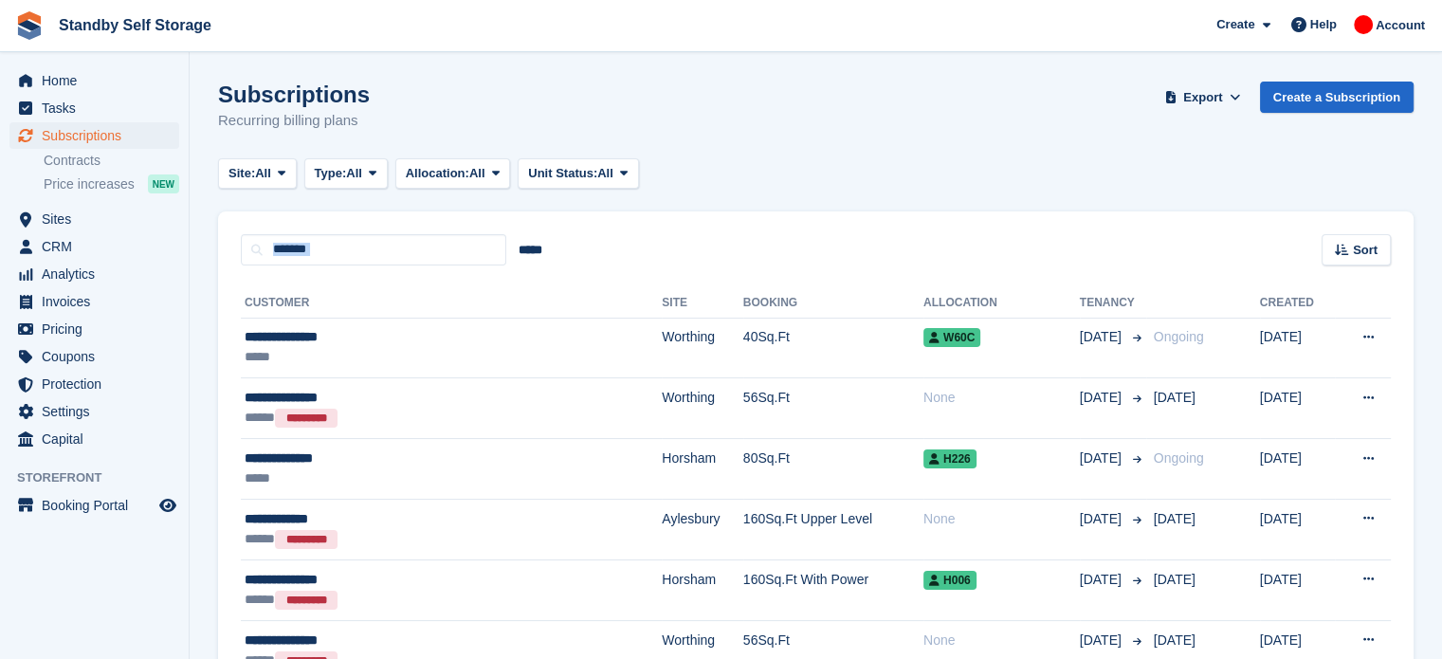
drag, startPoint x: 1437, startPoint y: 170, endPoint x: 1441, endPoint y: 228, distance: 58.0
click at [1058, 185] on div "Site: All All Aylesbury Croydon Epsom Horsham Molesey Reading Reigate Worthing …" at bounding box center [815, 173] width 1195 height 31
drag, startPoint x: 406, startPoint y: 238, endPoint x: 57, endPoint y: 223, distance: 349.2
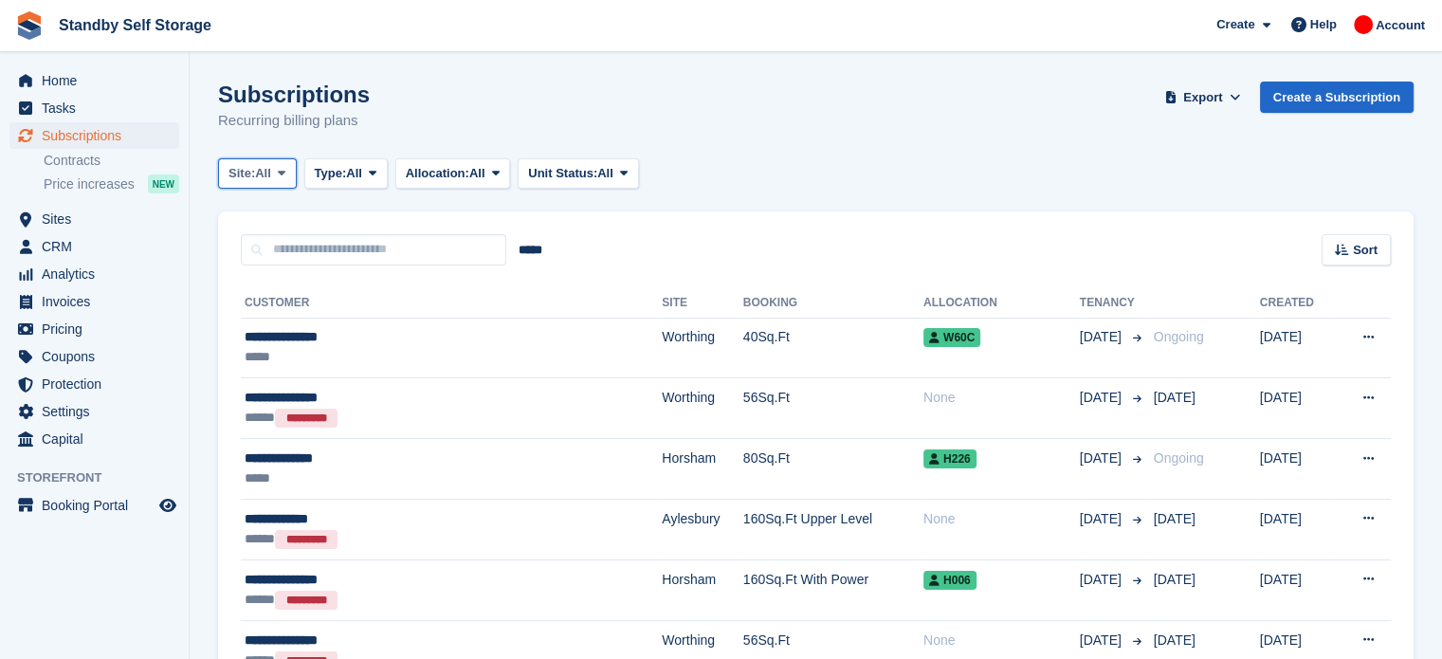
click at [280, 173] on icon at bounding box center [282, 173] width 8 height 12
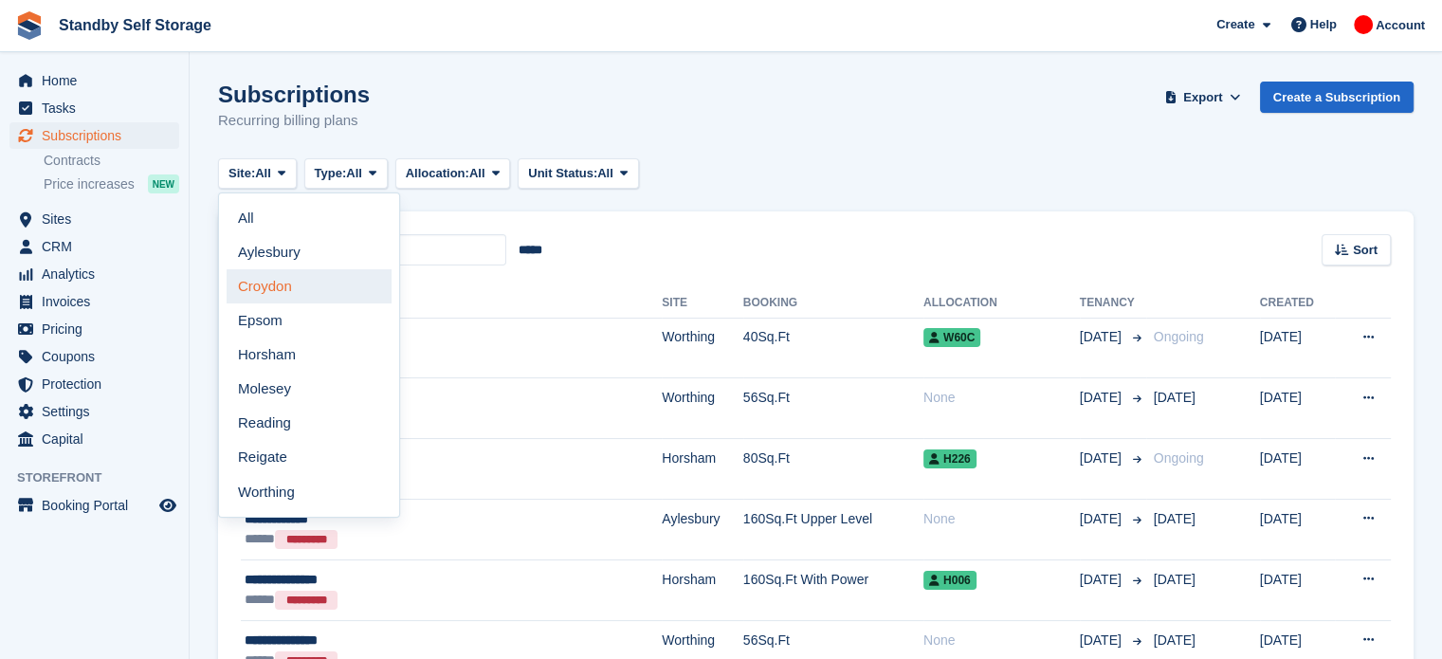
click at [297, 280] on link "Croydon" at bounding box center [309, 286] width 165 height 34
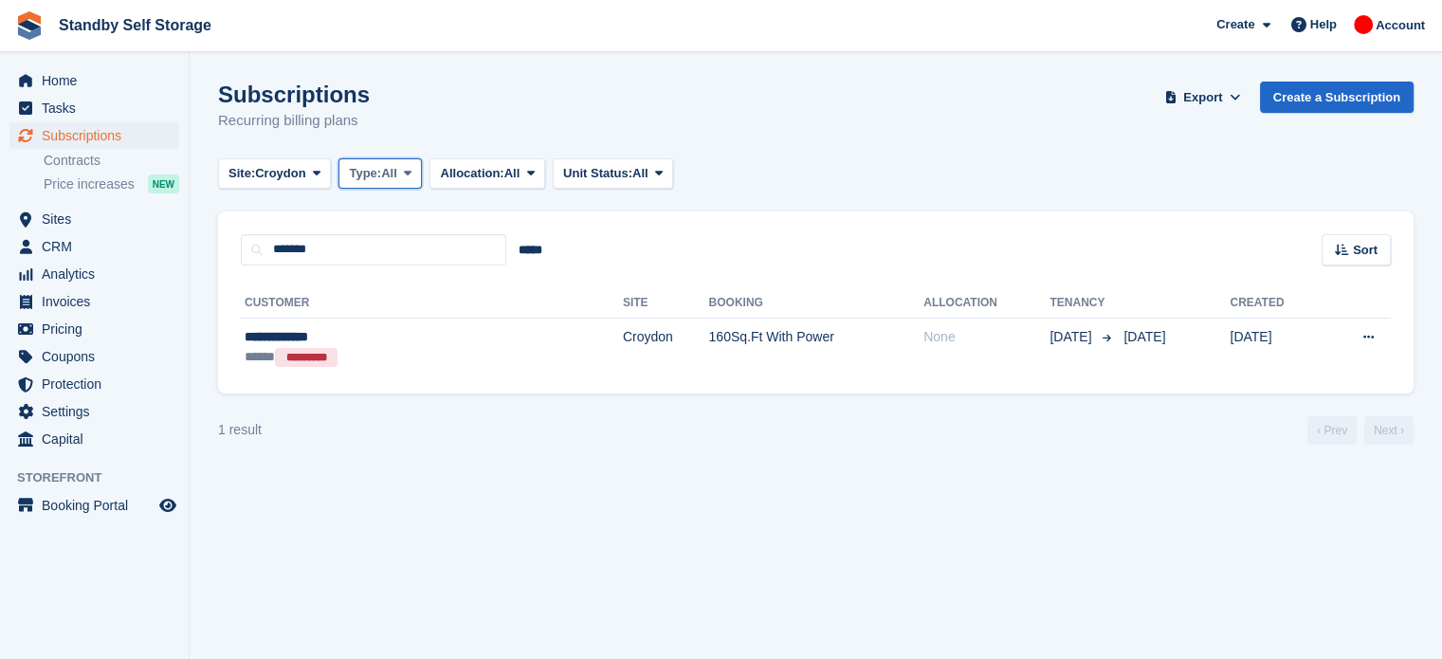
click at [376, 174] on span "Type:" at bounding box center [365, 173] width 32 height 19
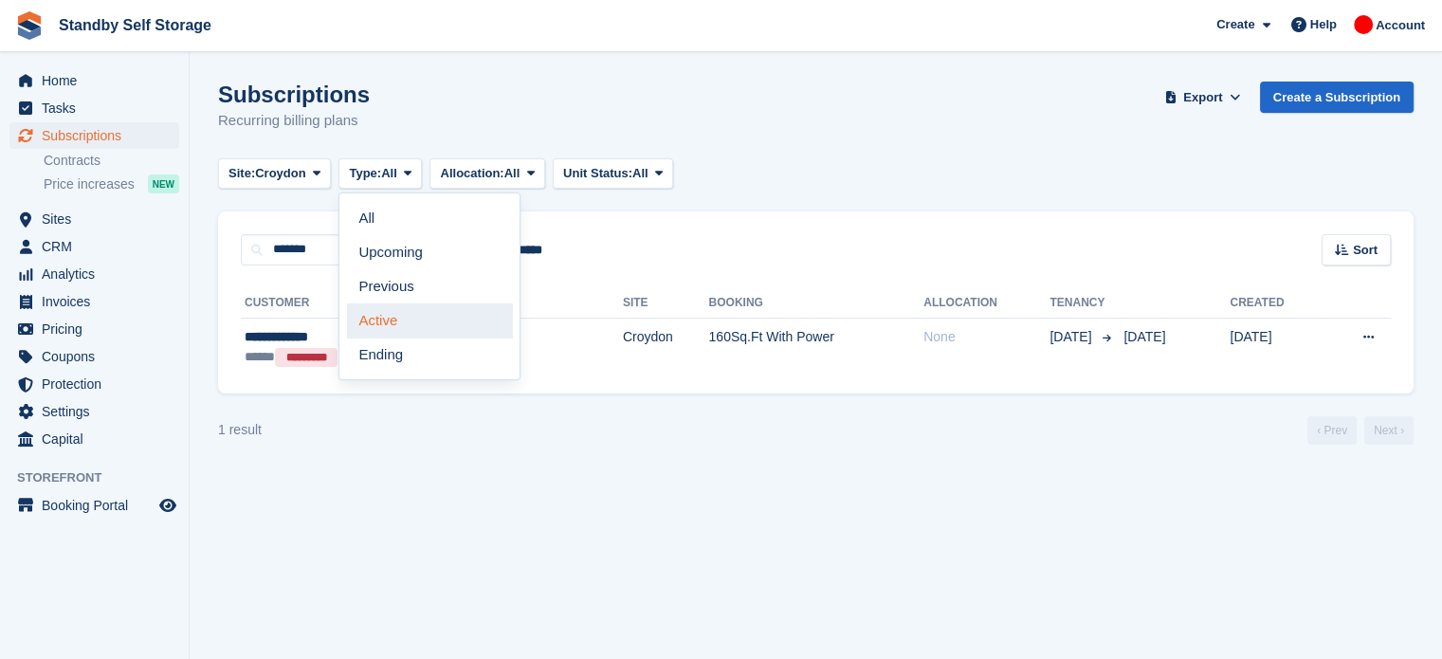
click at [399, 320] on link "Active" at bounding box center [429, 320] width 165 height 34
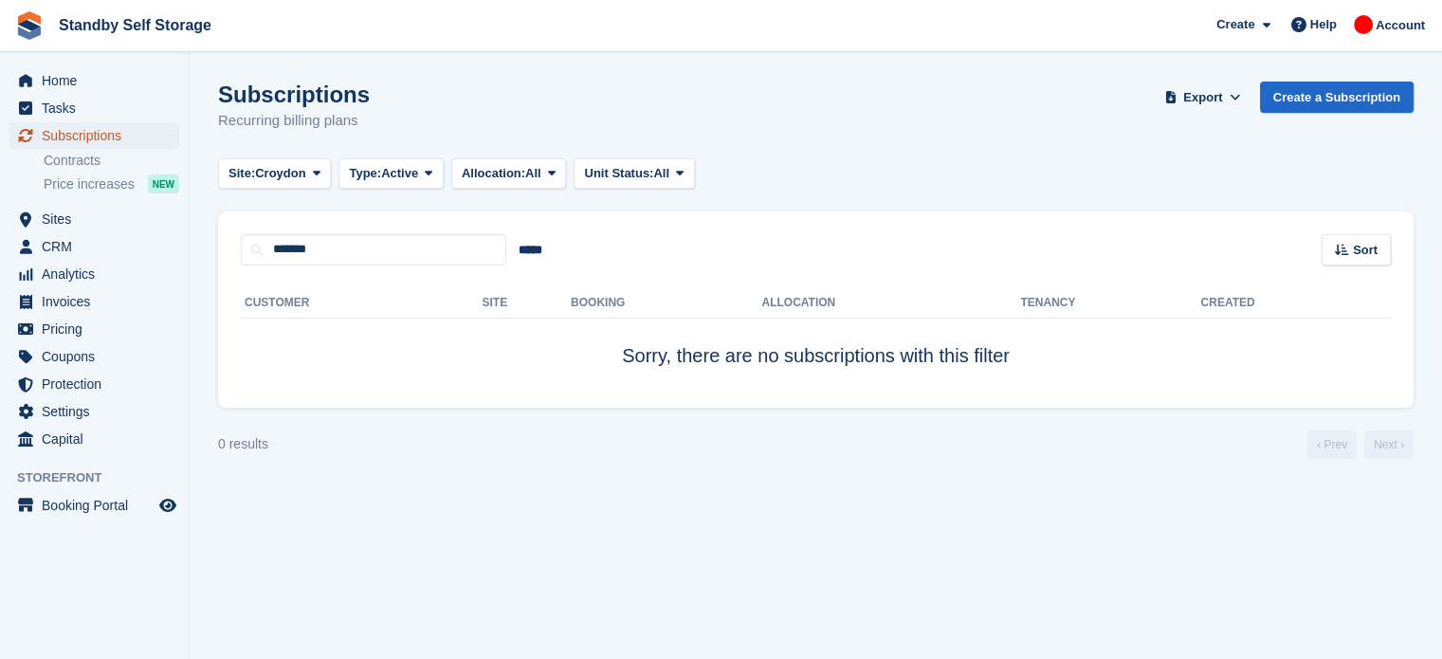
click at [129, 131] on span "Subscriptions" at bounding box center [99, 135] width 114 height 27
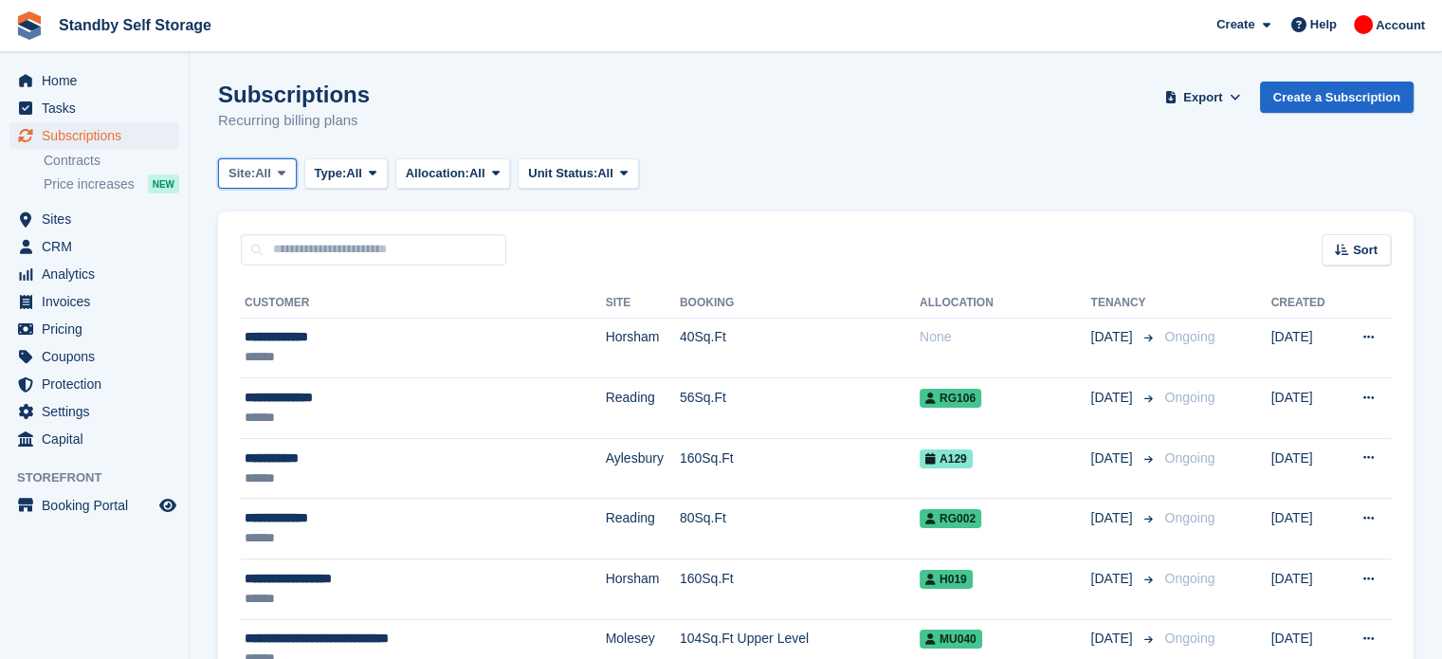
click at [284, 176] on icon at bounding box center [282, 173] width 8 height 12
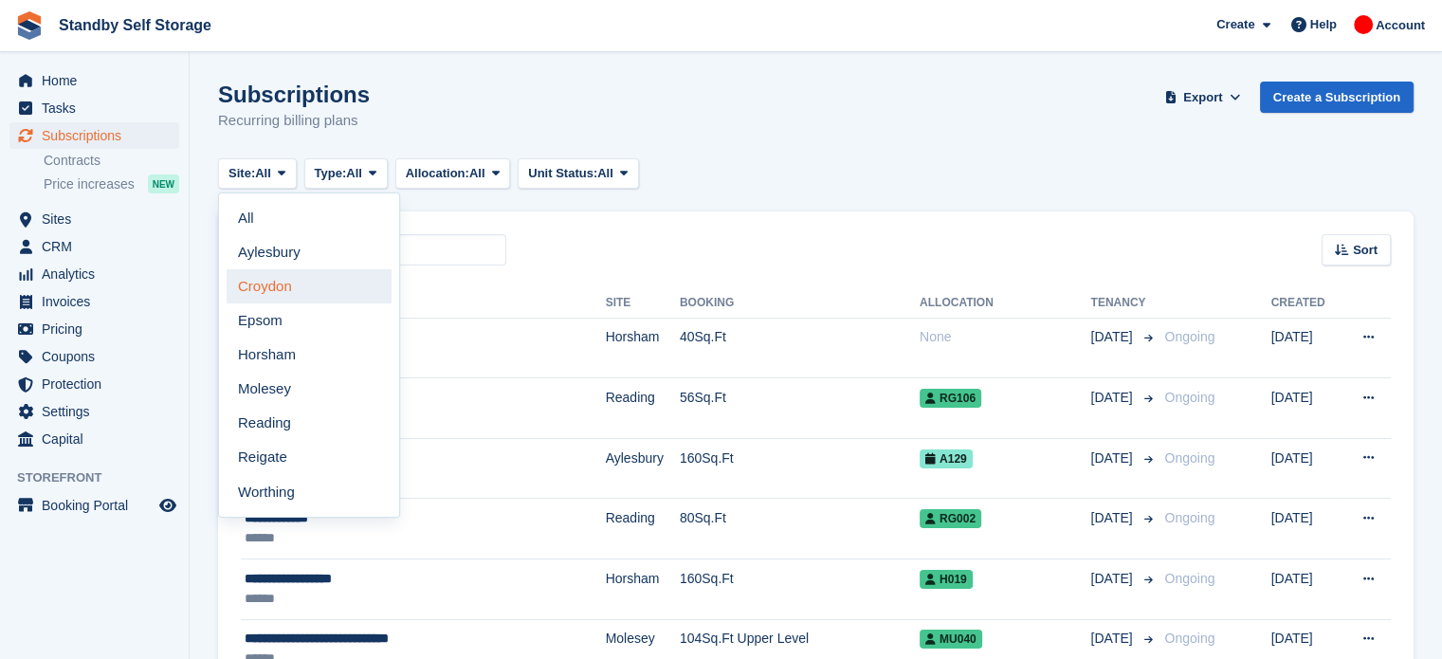
click at [282, 281] on link "Croydon" at bounding box center [309, 286] width 165 height 34
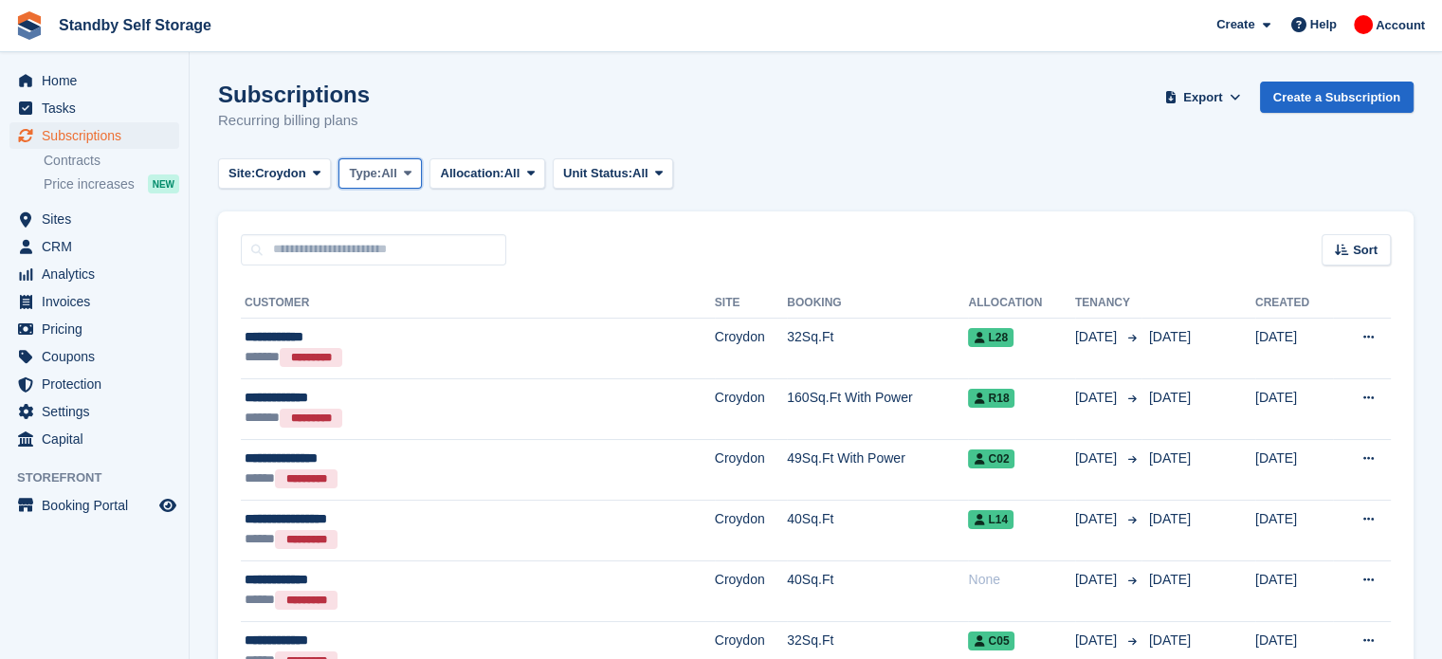
click at [374, 184] on button "Type: All" at bounding box center [379, 173] width 83 height 31
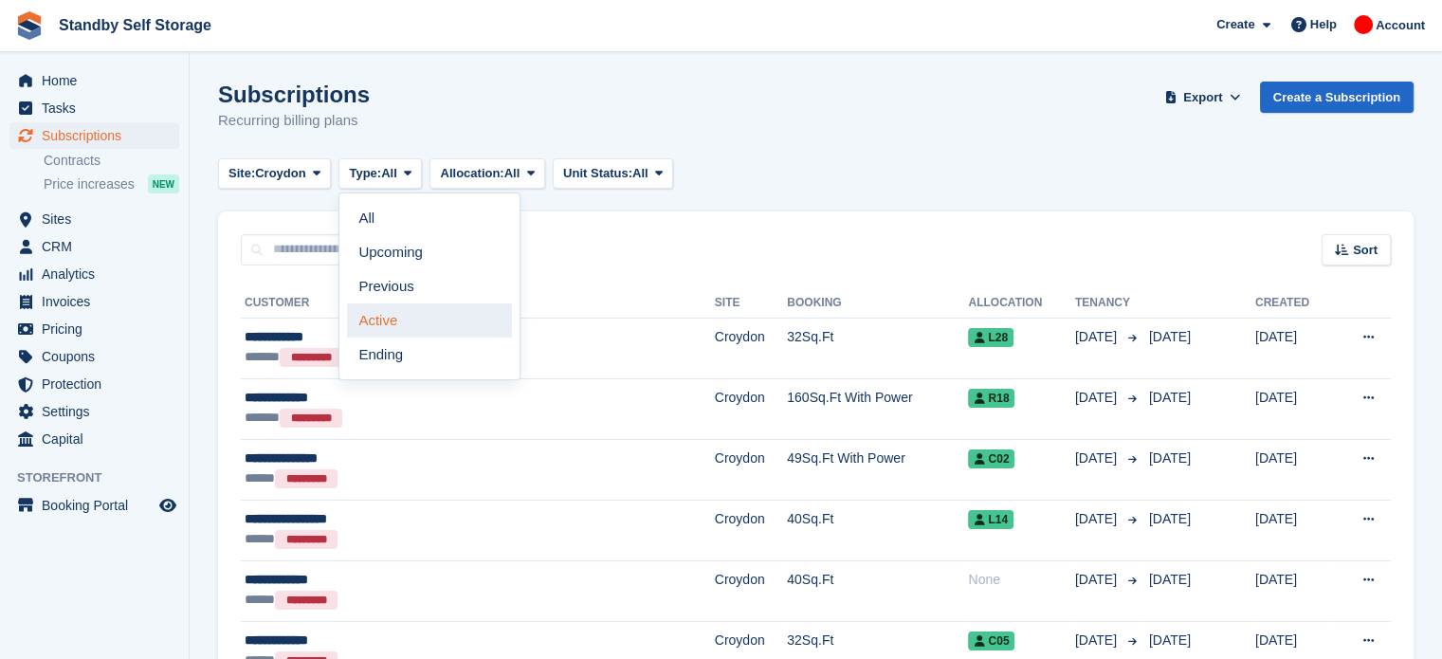
click at [394, 326] on link "Active" at bounding box center [429, 320] width 165 height 34
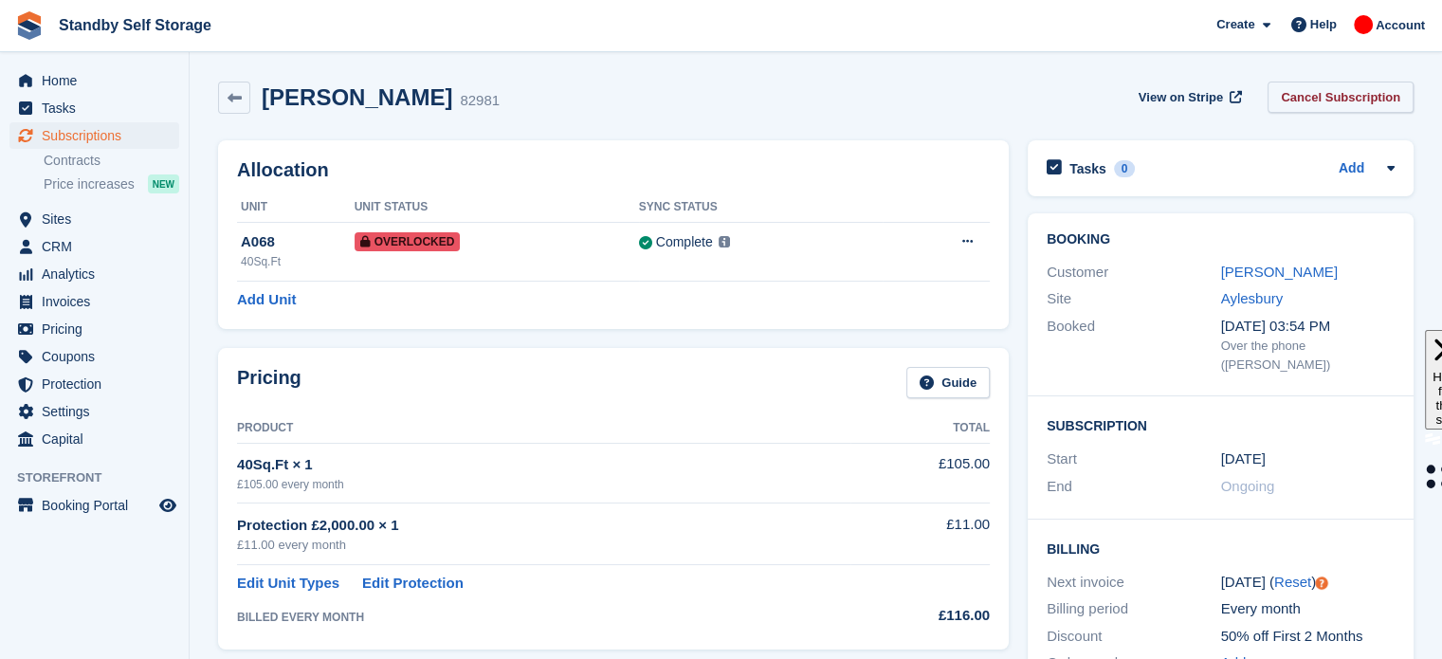
click at [1305, 95] on link "Cancel Subscription" at bounding box center [1340, 97] width 146 height 31
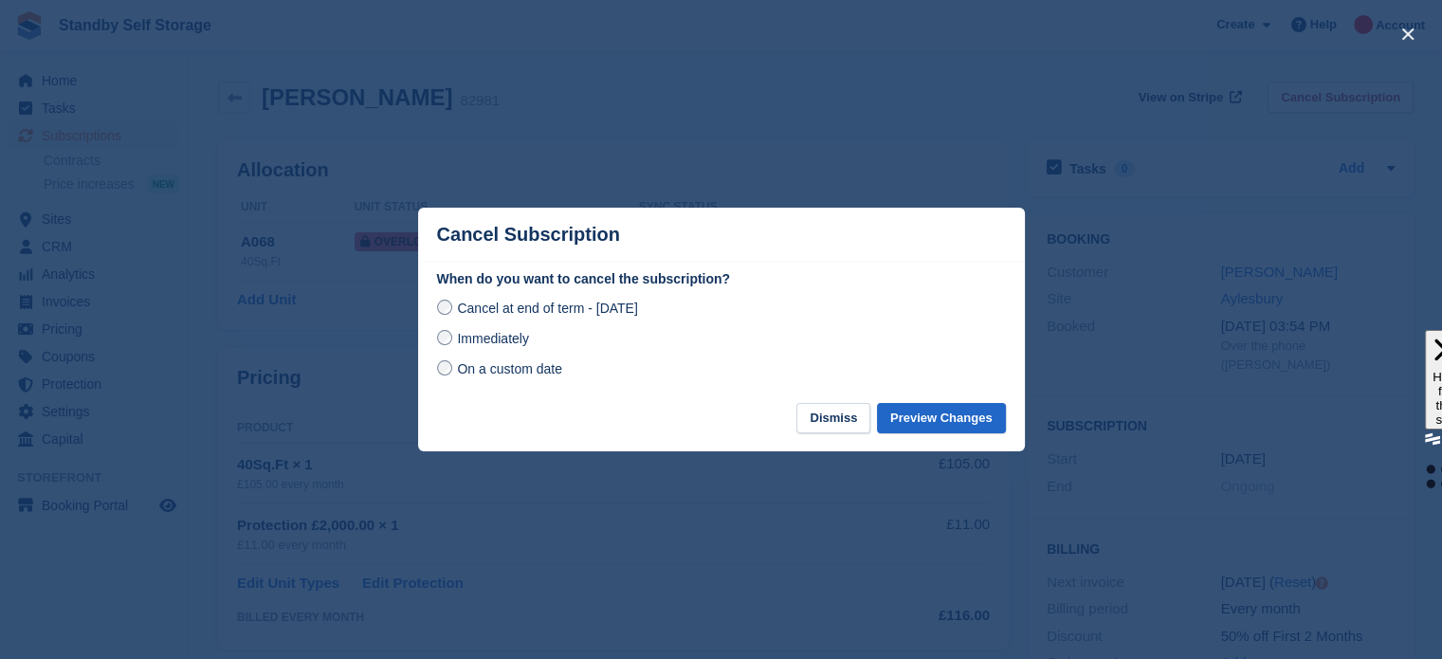
click at [455, 344] on label "Immediately" at bounding box center [483, 338] width 92 height 20
click at [924, 428] on button "Preview Changes" at bounding box center [941, 418] width 129 height 31
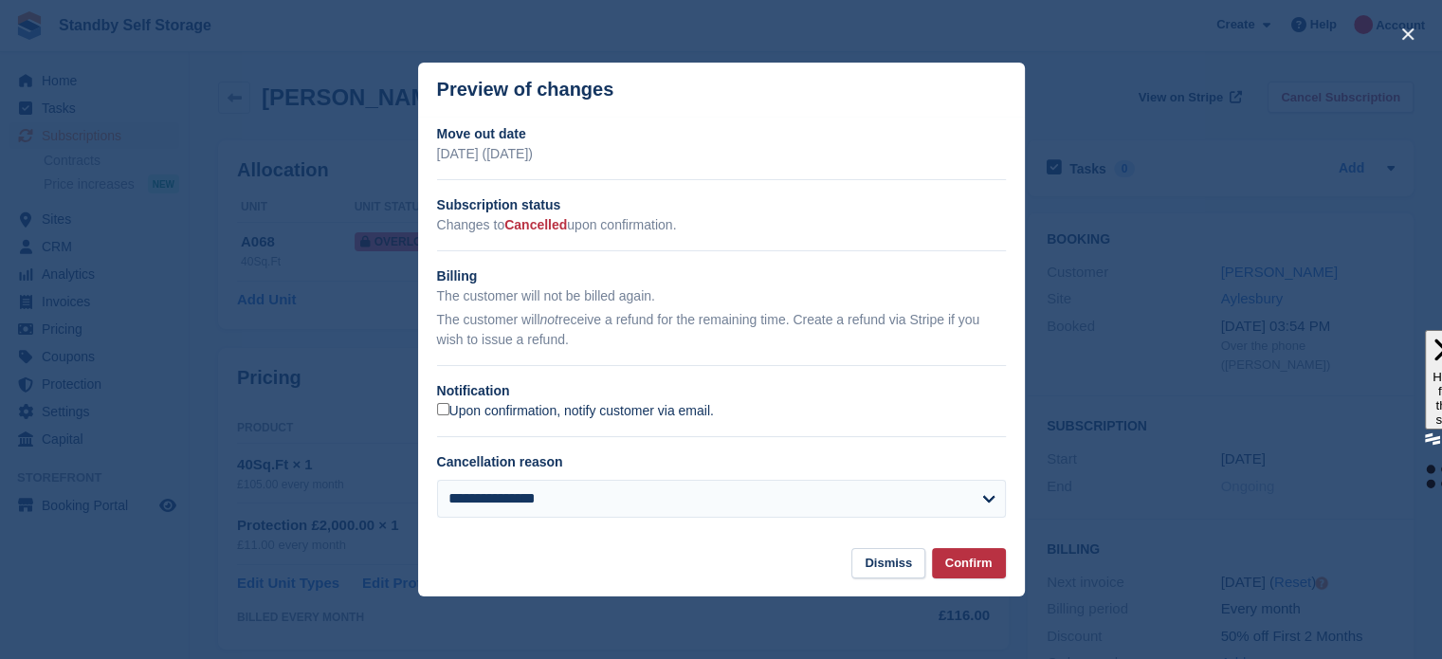
click at [474, 415] on label "Upon confirmation, notify customer via email." at bounding box center [575, 411] width 277 height 17
click at [957, 559] on button "Confirm" at bounding box center [969, 563] width 74 height 31
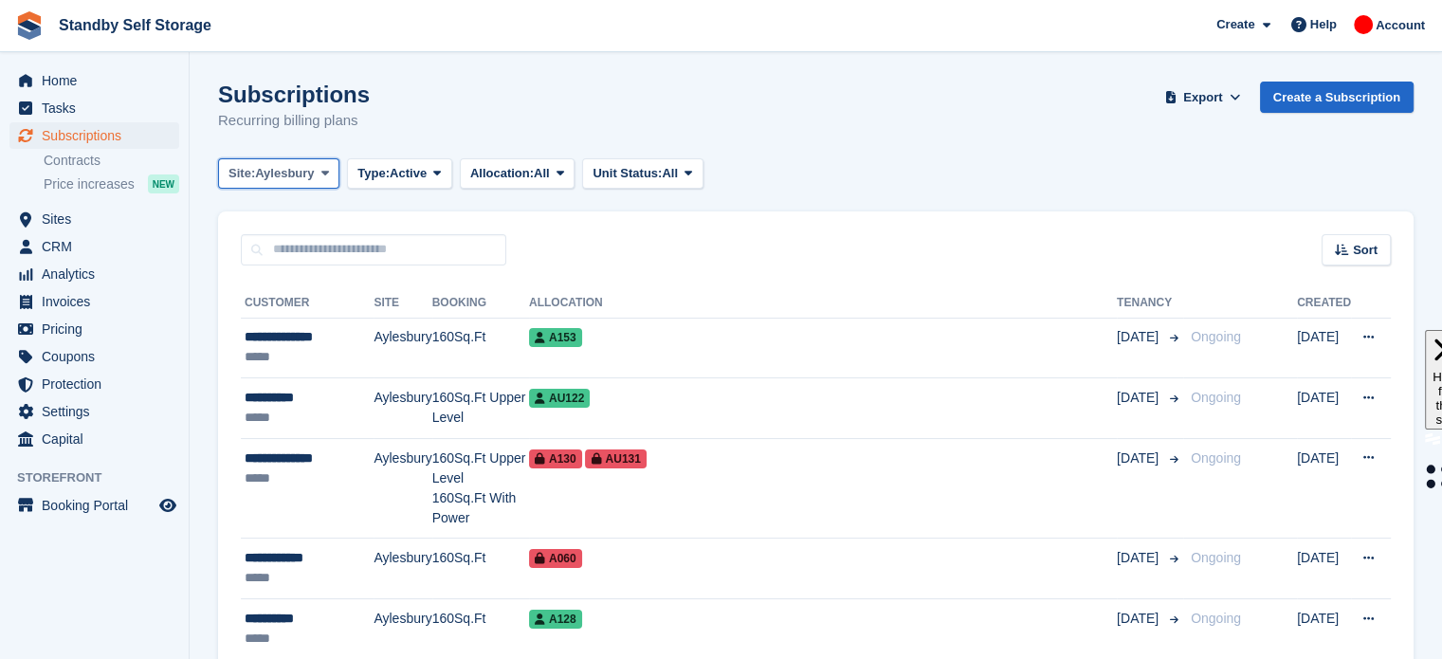
click at [326, 162] on button "Site: Aylesbury" at bounding box center [278, 173] width 121 height 31
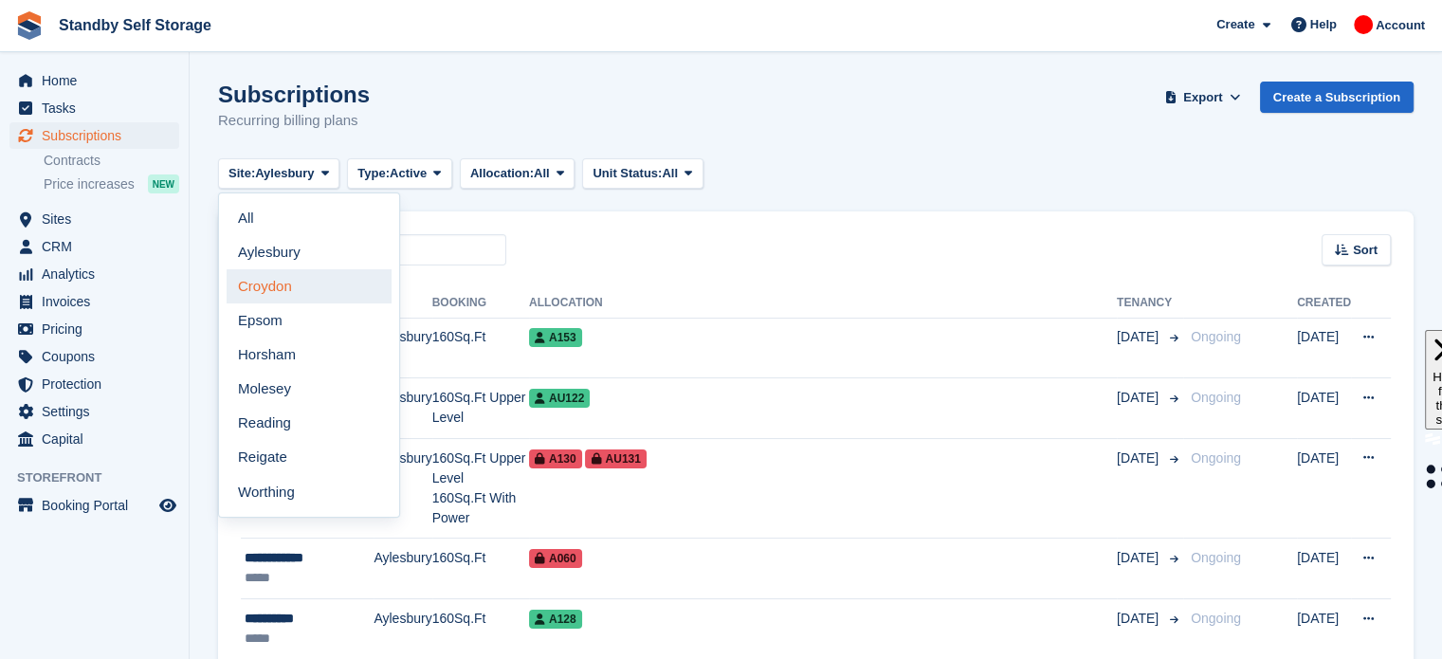
click at [294, 282] on link "Croydon" at bounding box center [309, 286] width 165 height 34
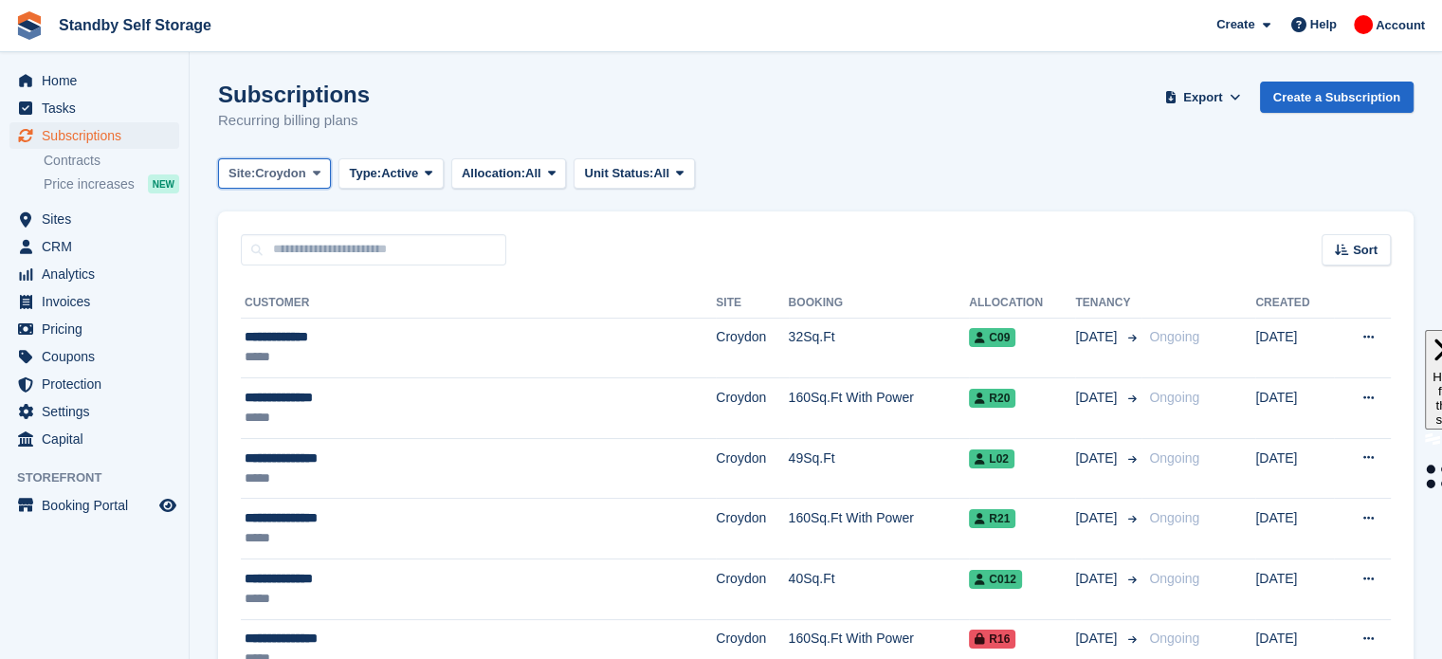
click at [312, 179] on span at bounding box center [316, 173] width 15 height 15
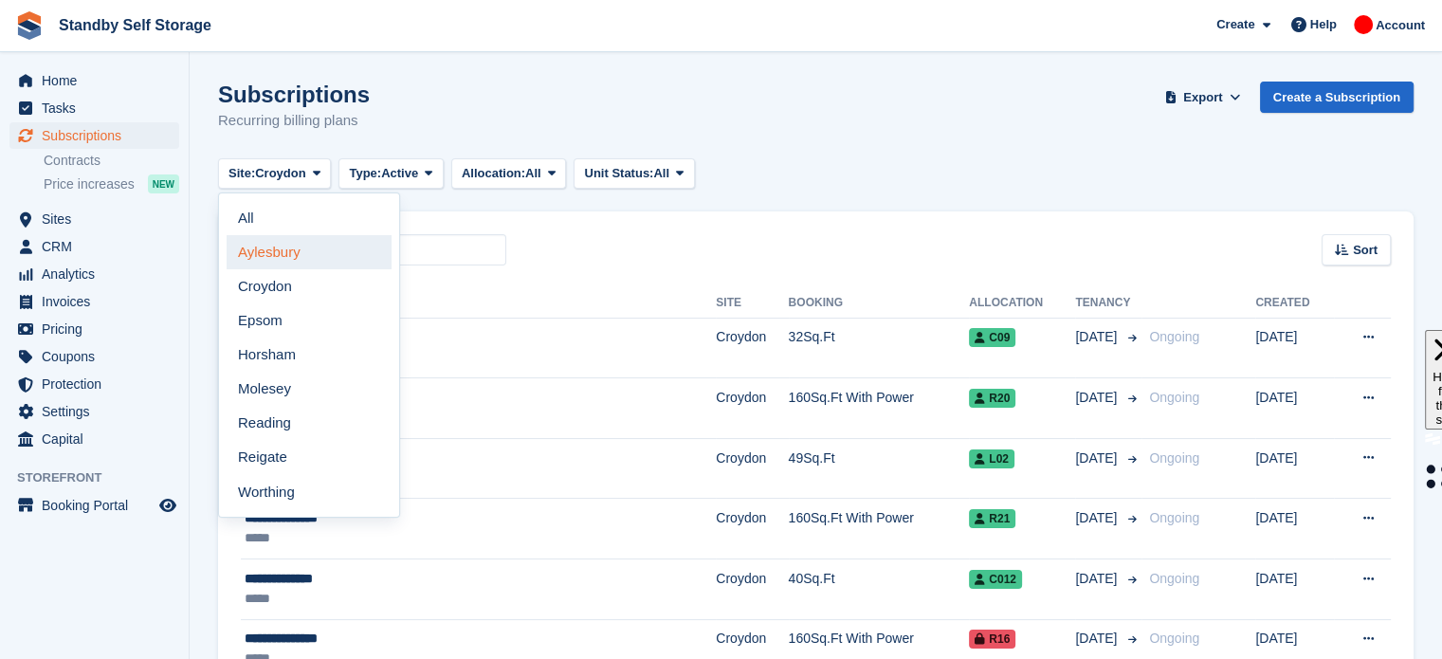
click at [296, 251] on link "Aylesbury" at bounding box center [309, 252] width 165 height 34
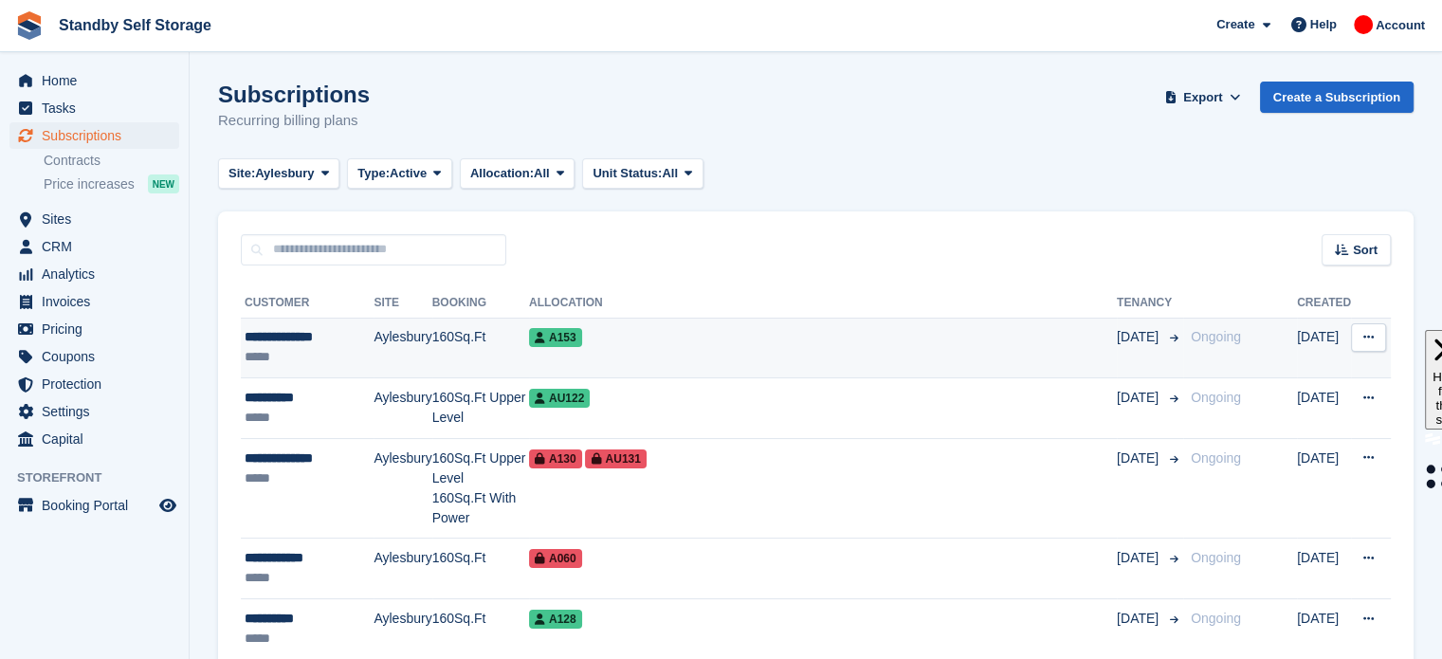
click at [761, 357] on td "A153" at bounding box center [823, 348] width 588 height 61
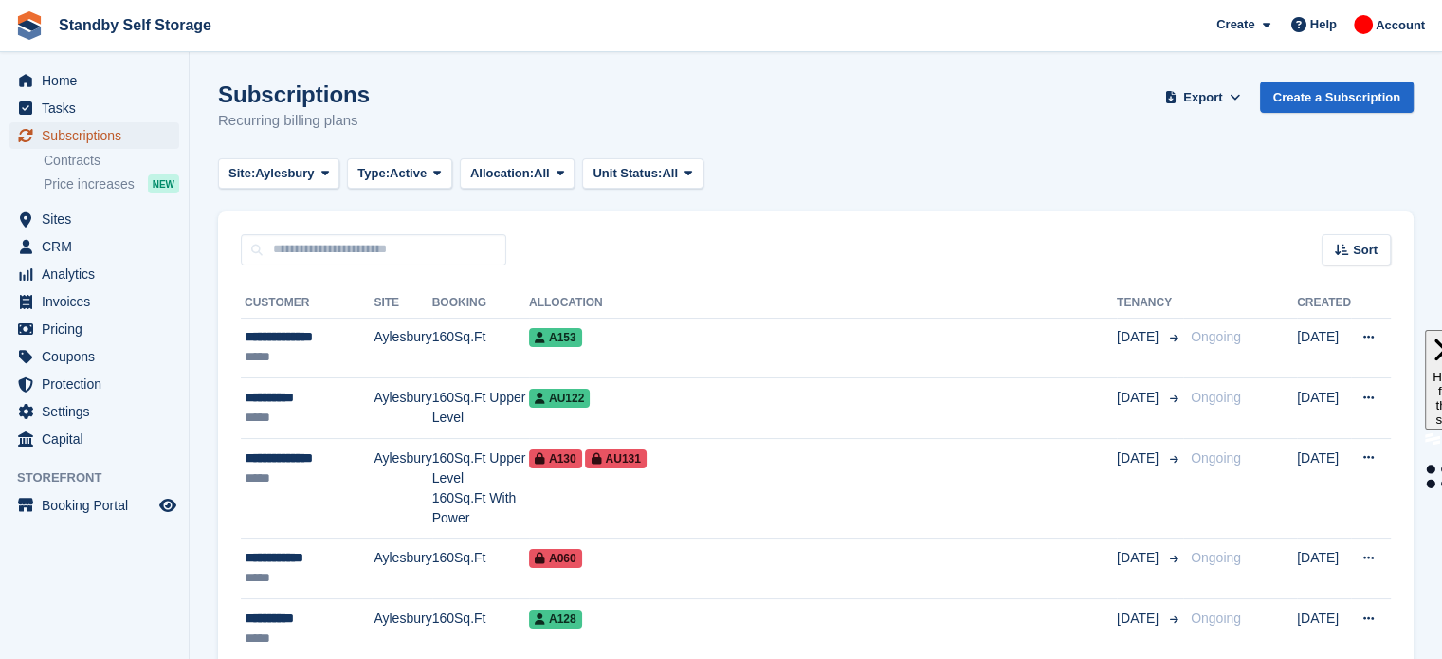
click at [70, 135] on span "Subscriptions" at bounding box center [99, 135] width 114 height 27
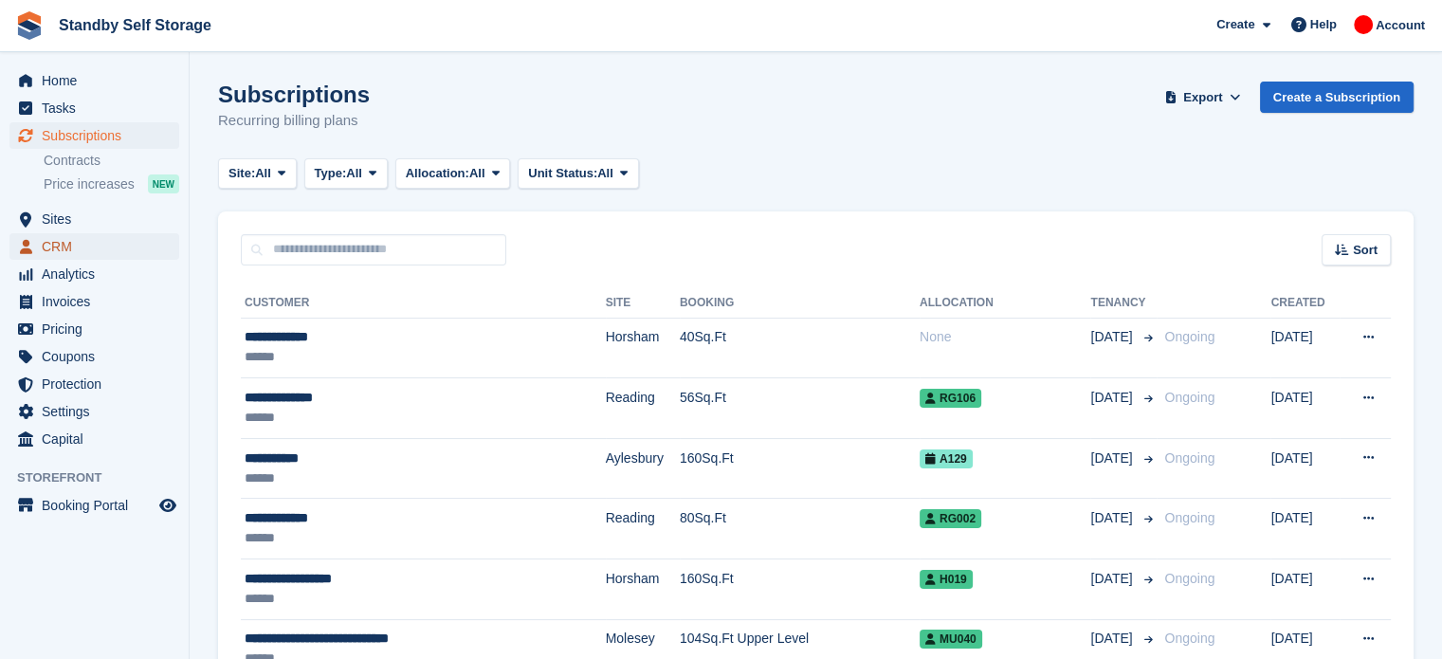
click at [86, 244] on span "CRM" at bounding box center [99, 246] width 114 height 27
click at [289, 177] on span at bounding box center [281, 173] width 15 height 15
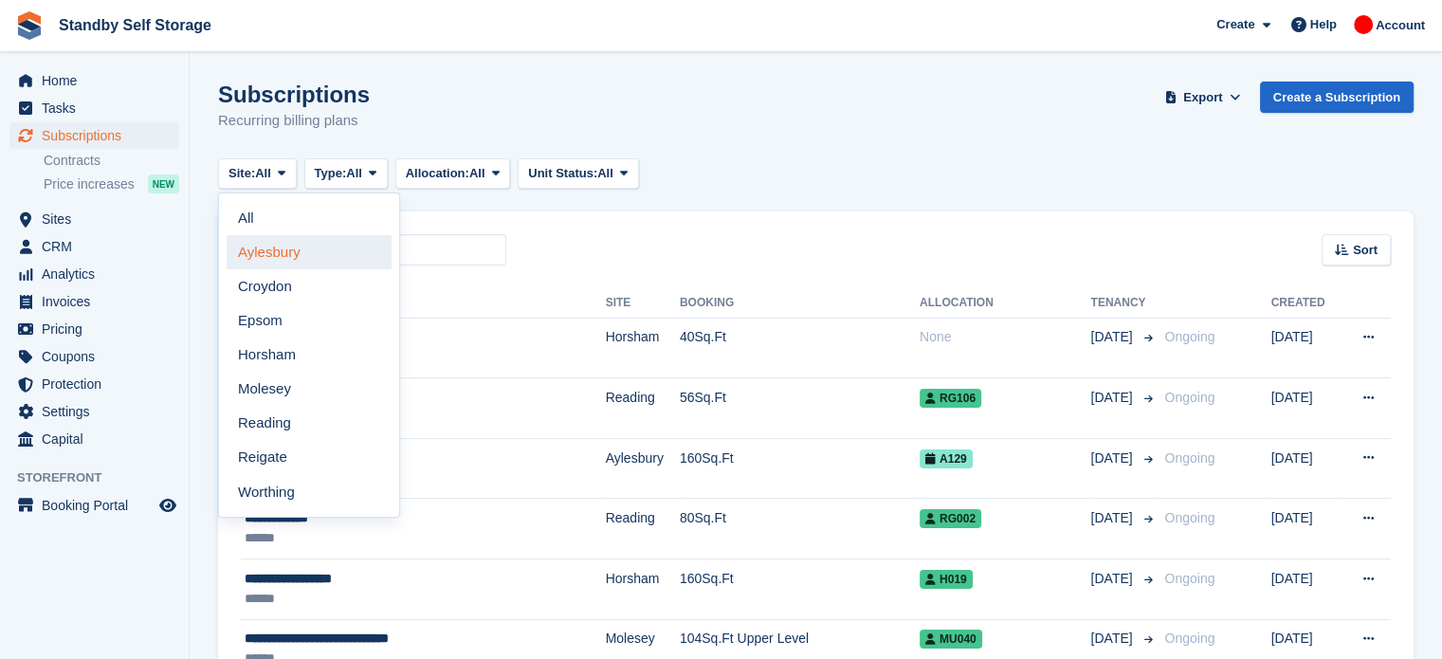
click at [289, 256] on link "Aylesbury" at bounding box center [309, 252] width 165 height 34
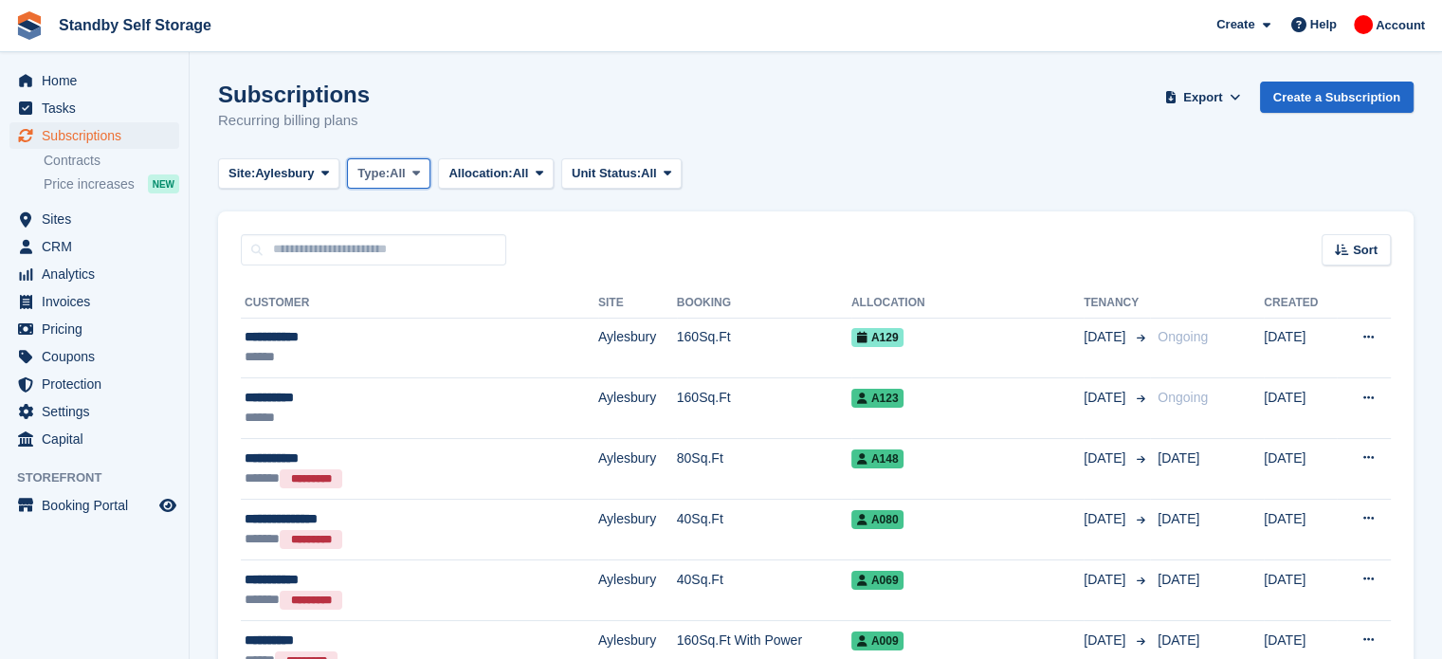
click at [393, 178] on span "All" at bounding box center [398, 173] width 16 height 19
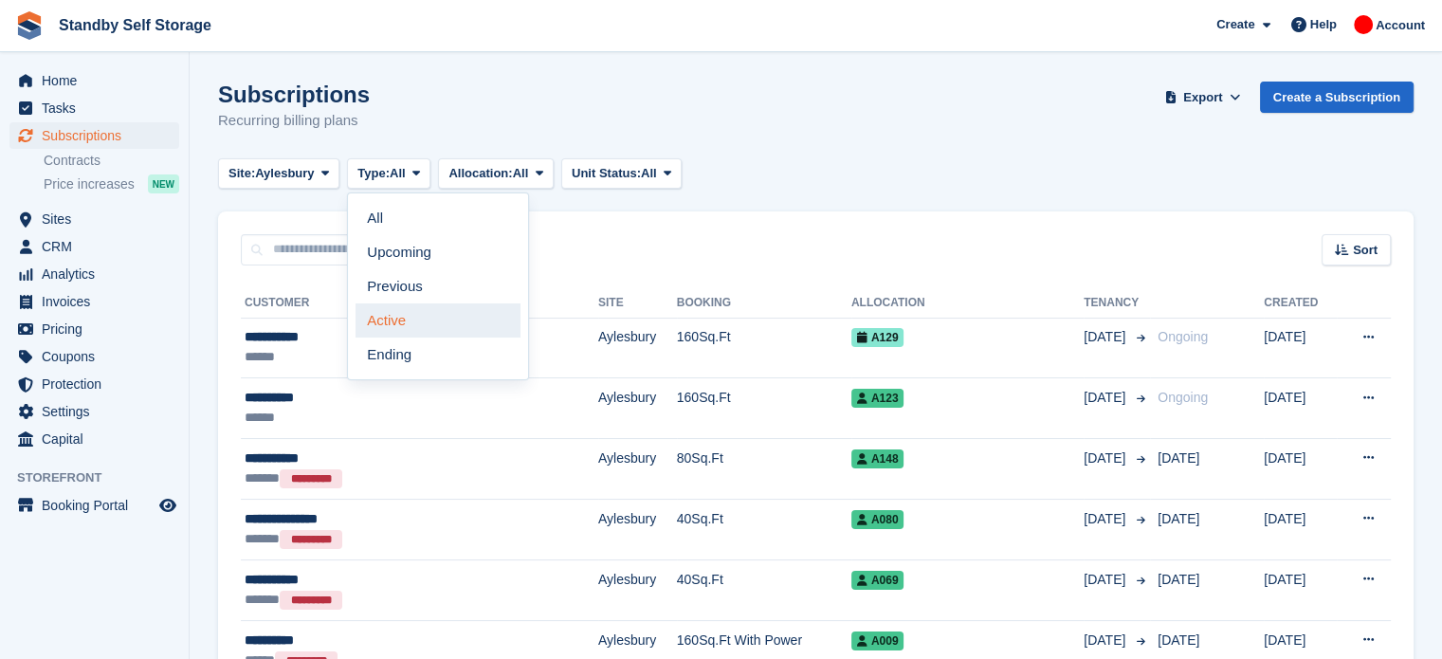
click at [419, 318] on link "Active" at bounding box center [437, 320] width 165 height 34
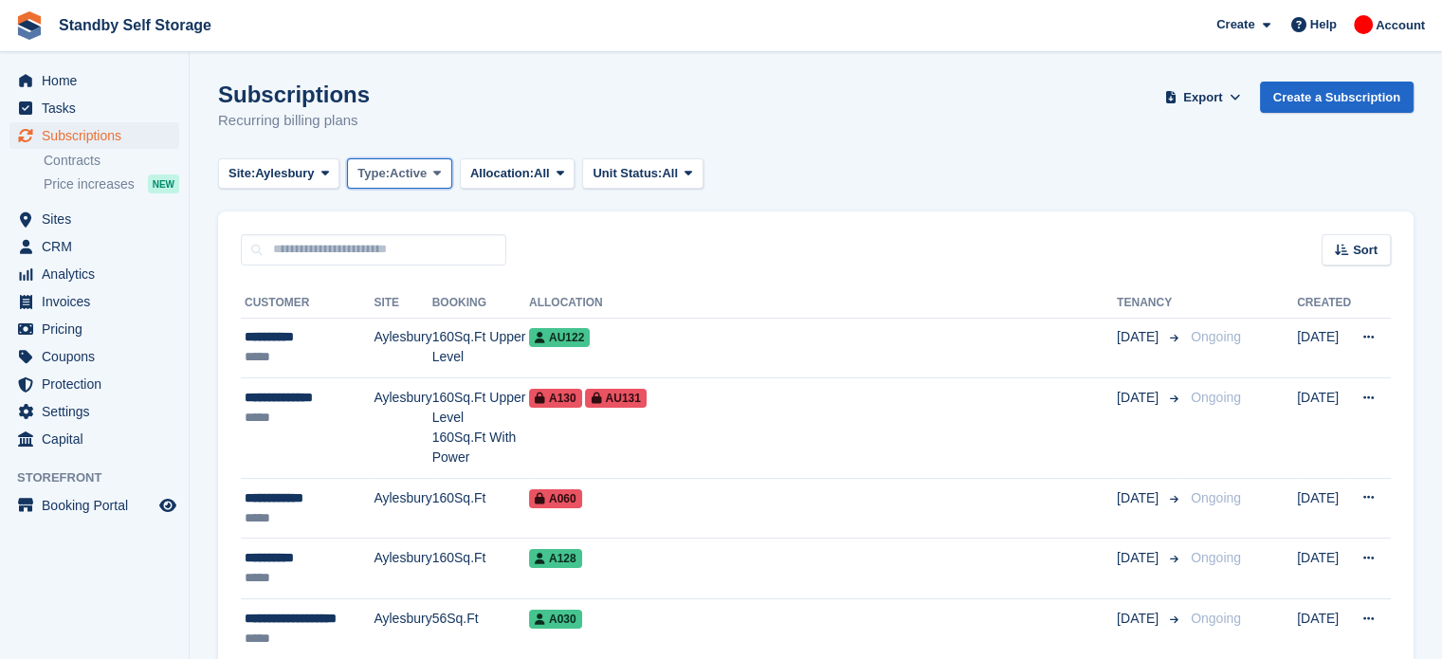
click at [396, 177] on span "Active" at bounding box center [408, 173] width 37 height 19
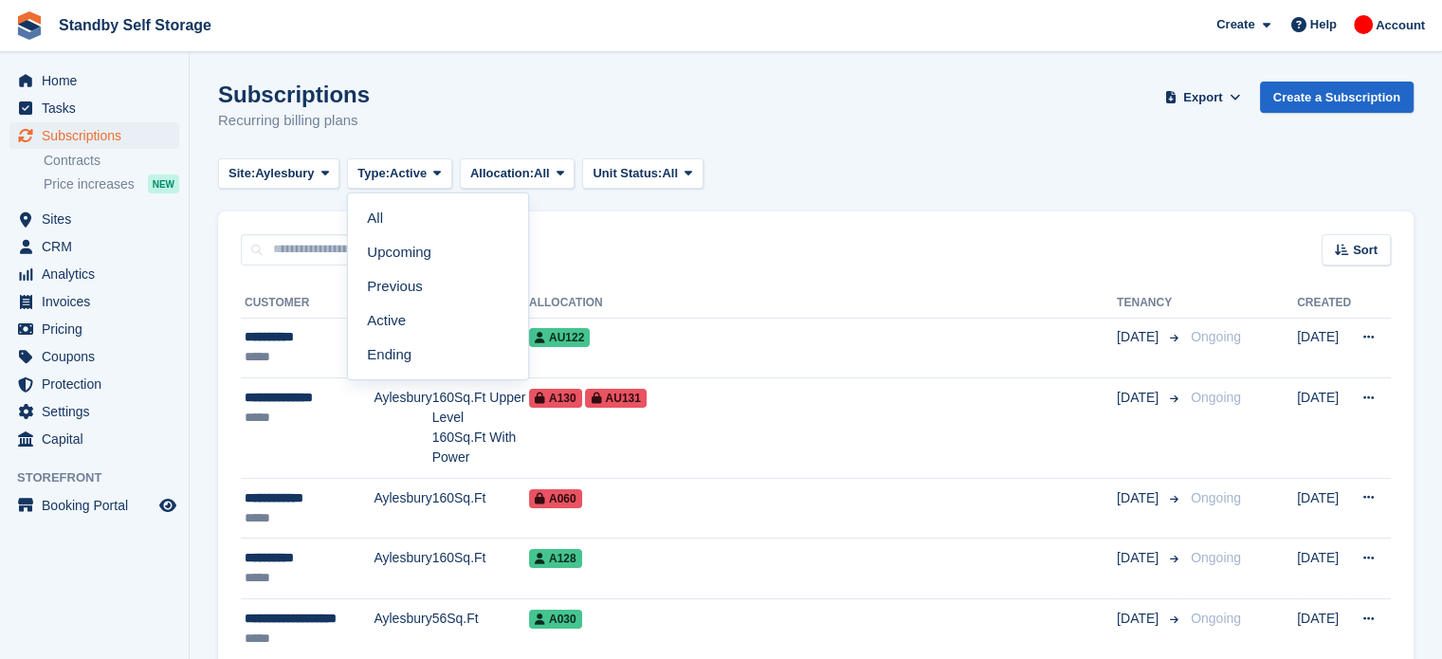
click at [793, 148] on div "Subscriptions Recurring billing plans Export Export Subscriptions Export a CSV …" at bounding box center [815, 118] width 1195 height 73
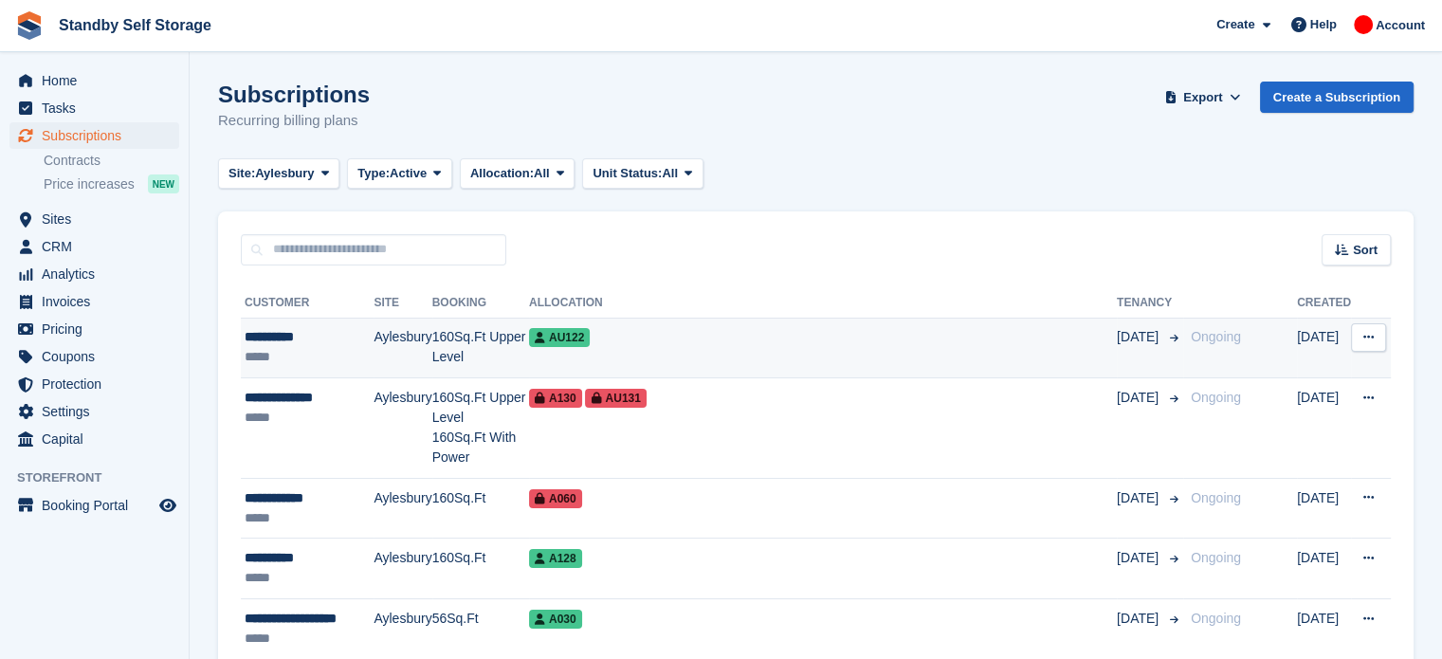
click at [849, 329] on div "AU122" at bounding box center [823, 337] width 588 height 20
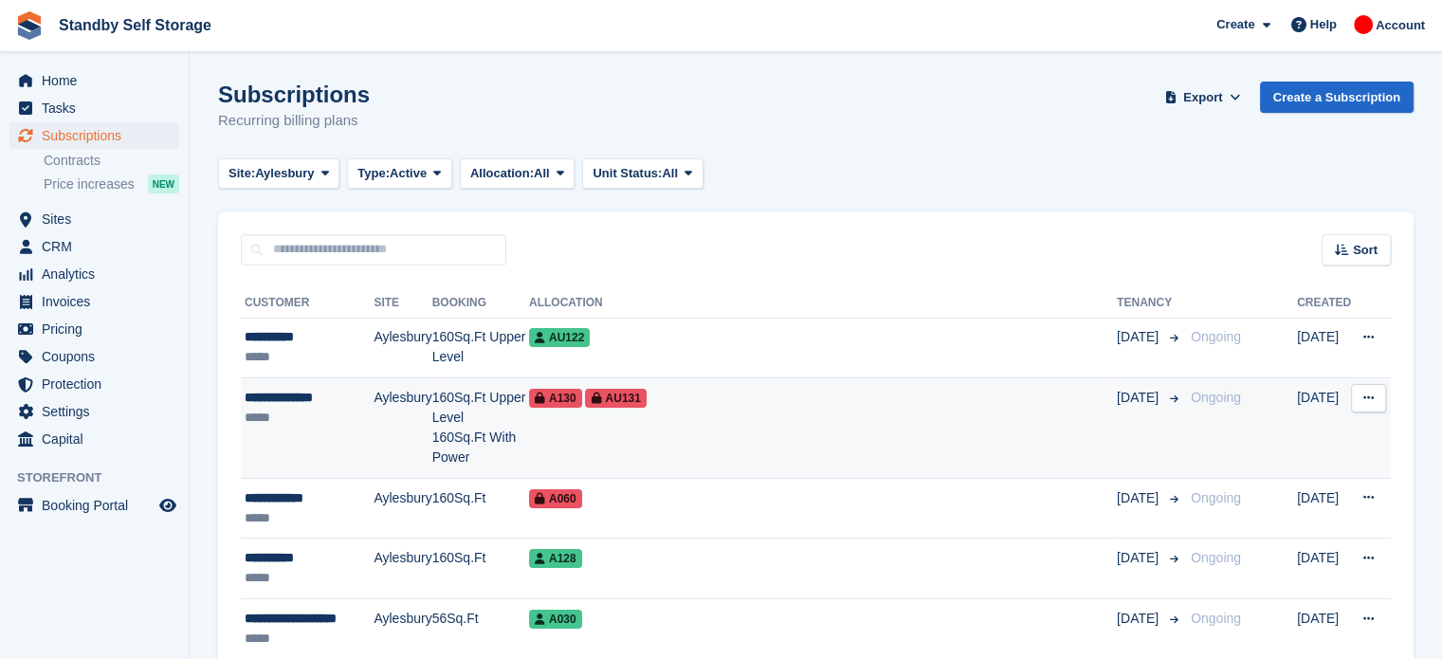
click at [835, 425] on td "A130 AU131" at bounding box center [823, 428] width 588 height 100
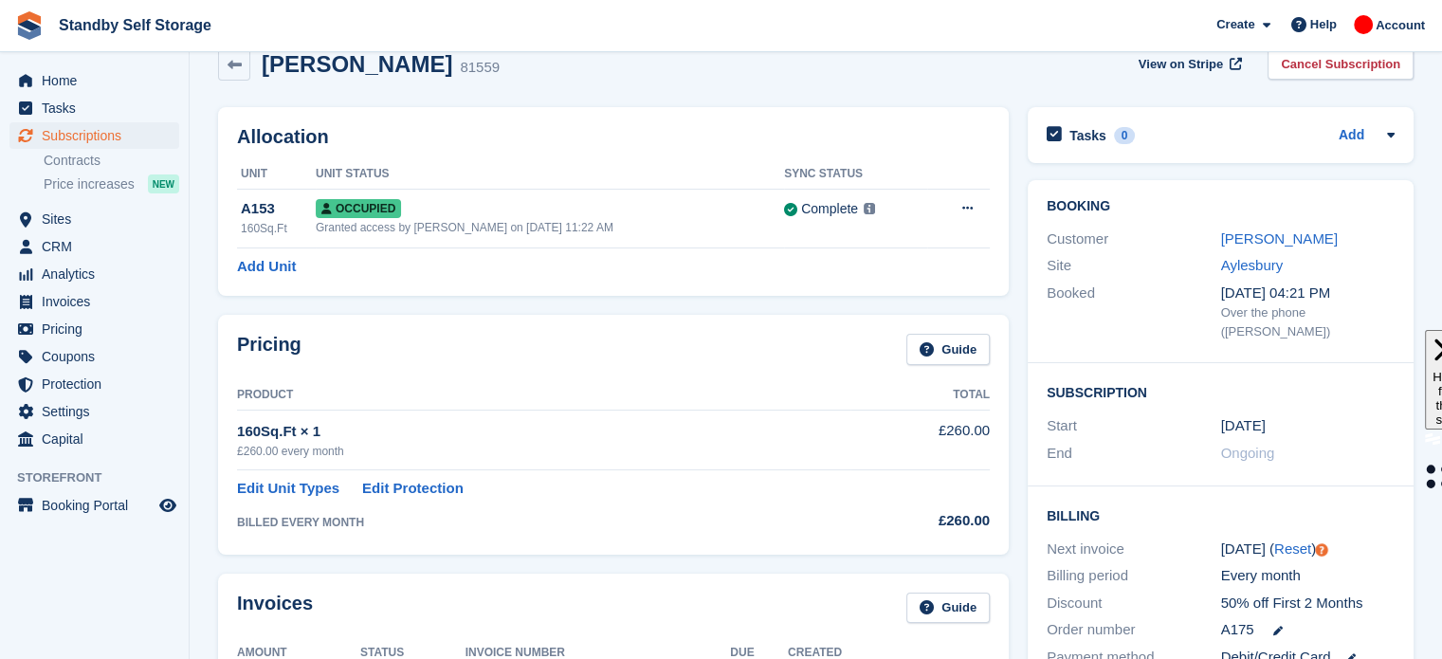
scroll to position [38, 0]
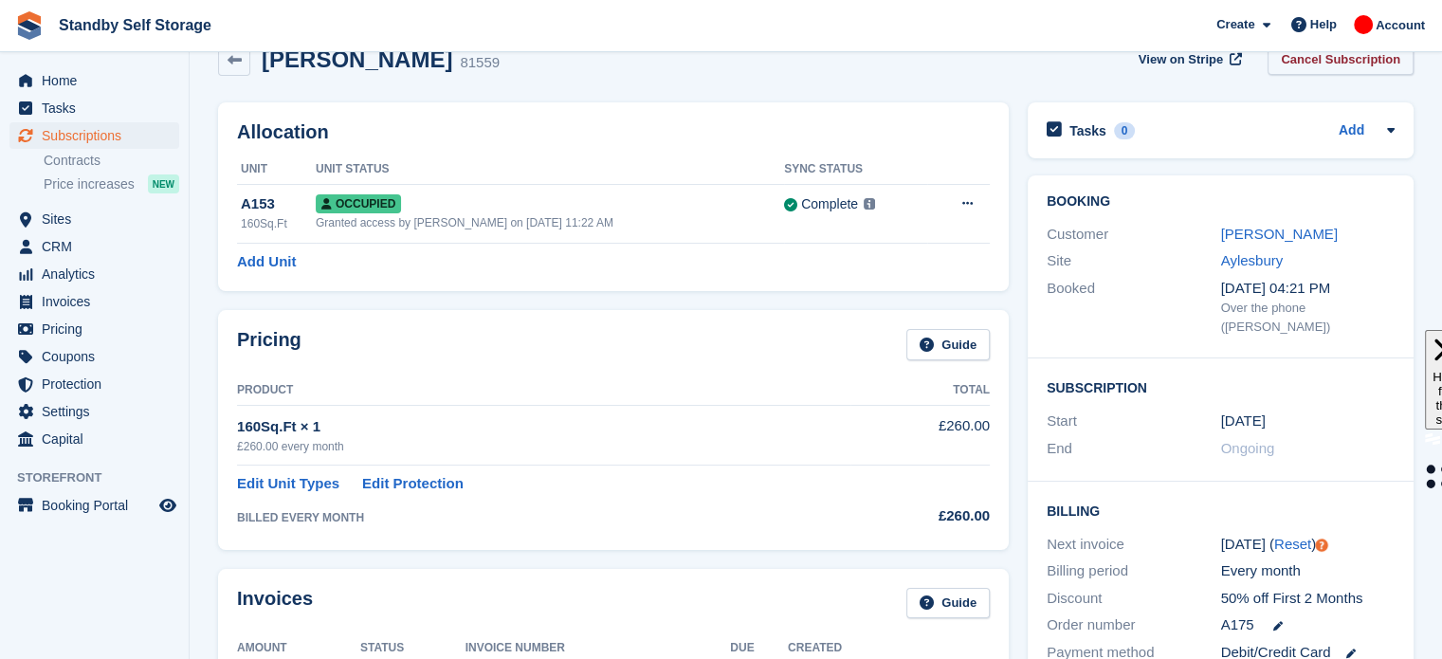
click at [1361, 67] on link "Cancel Subscription" at bounding box center [1340, 59] width 146 height 31
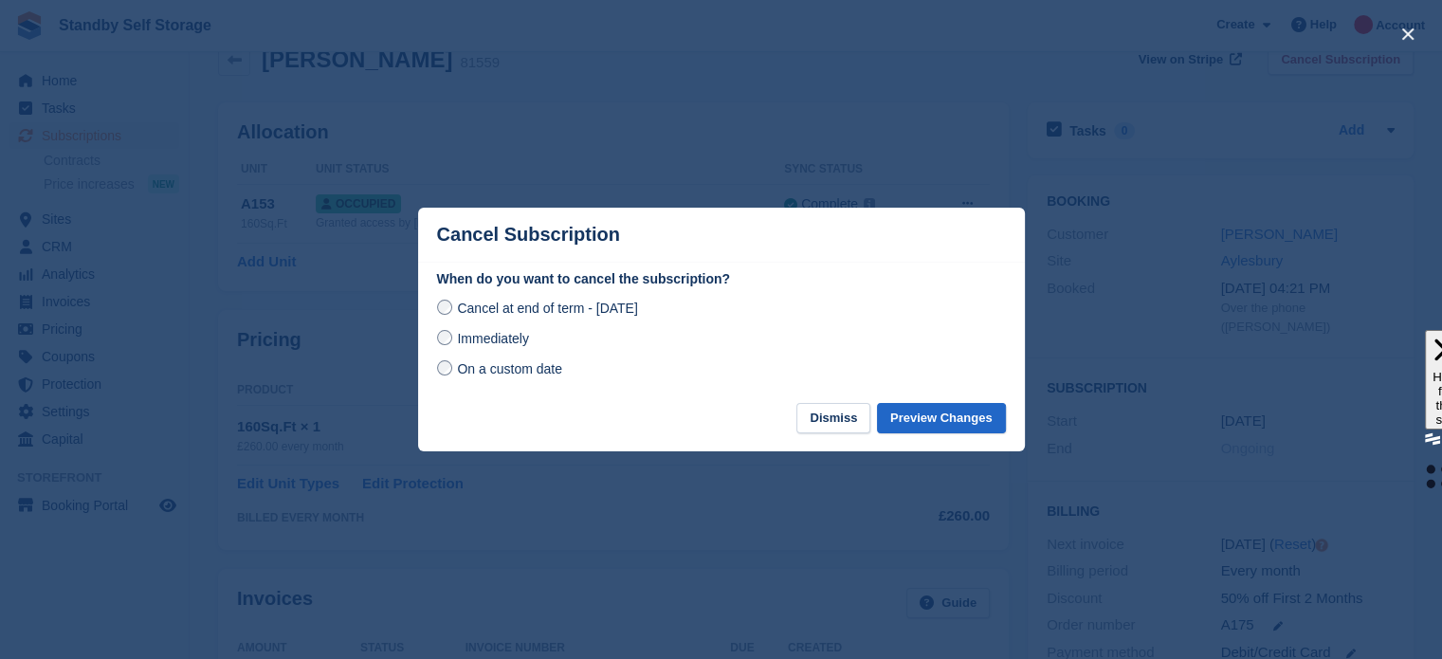
click at [457, 346] on span "Immediately" at bounding box center [492, 338] width 71 height 15
click at [909, 415] on button "Preview Changes" at bounding box center [941, 418] width 129 height 31
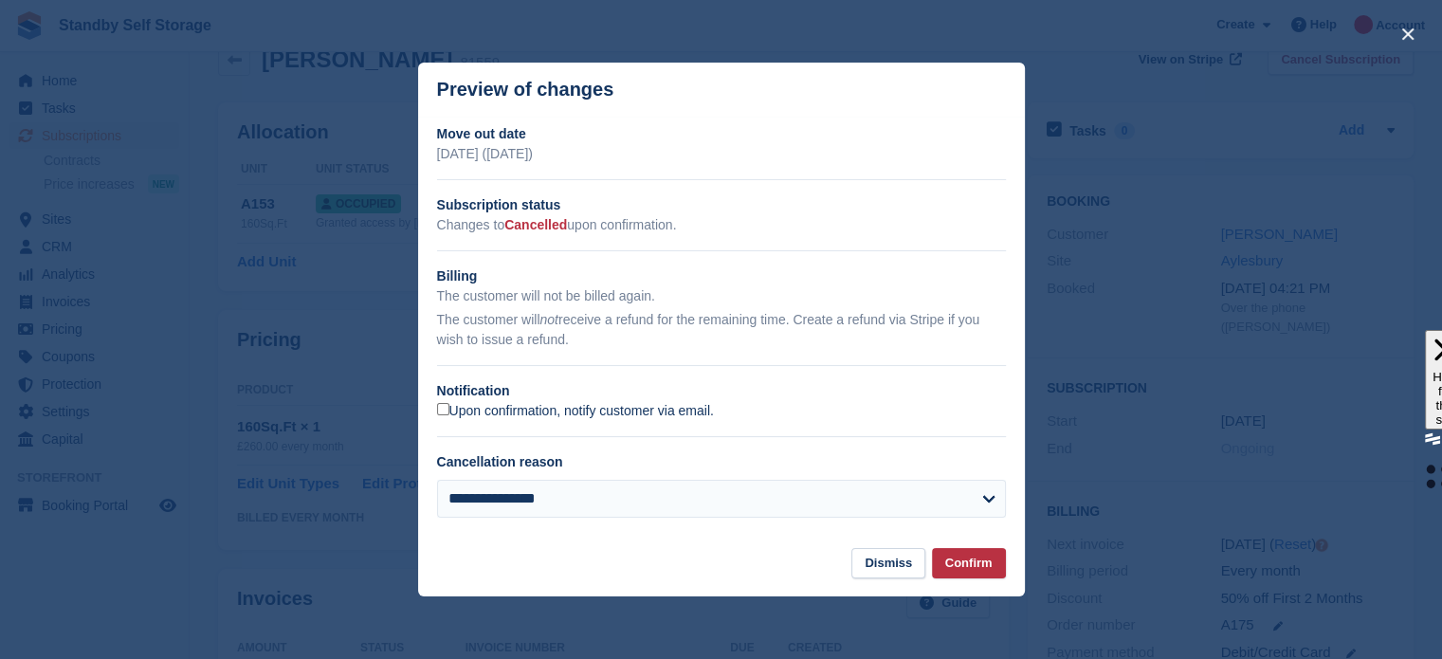
click at [690, 409] on label "Upon confirmation, notify customer via email." at bounding box center [575, 411] width 277 height 17
click at [965, 558] on button "Confirm" at bounding box center [969, 563] width 74 height 31
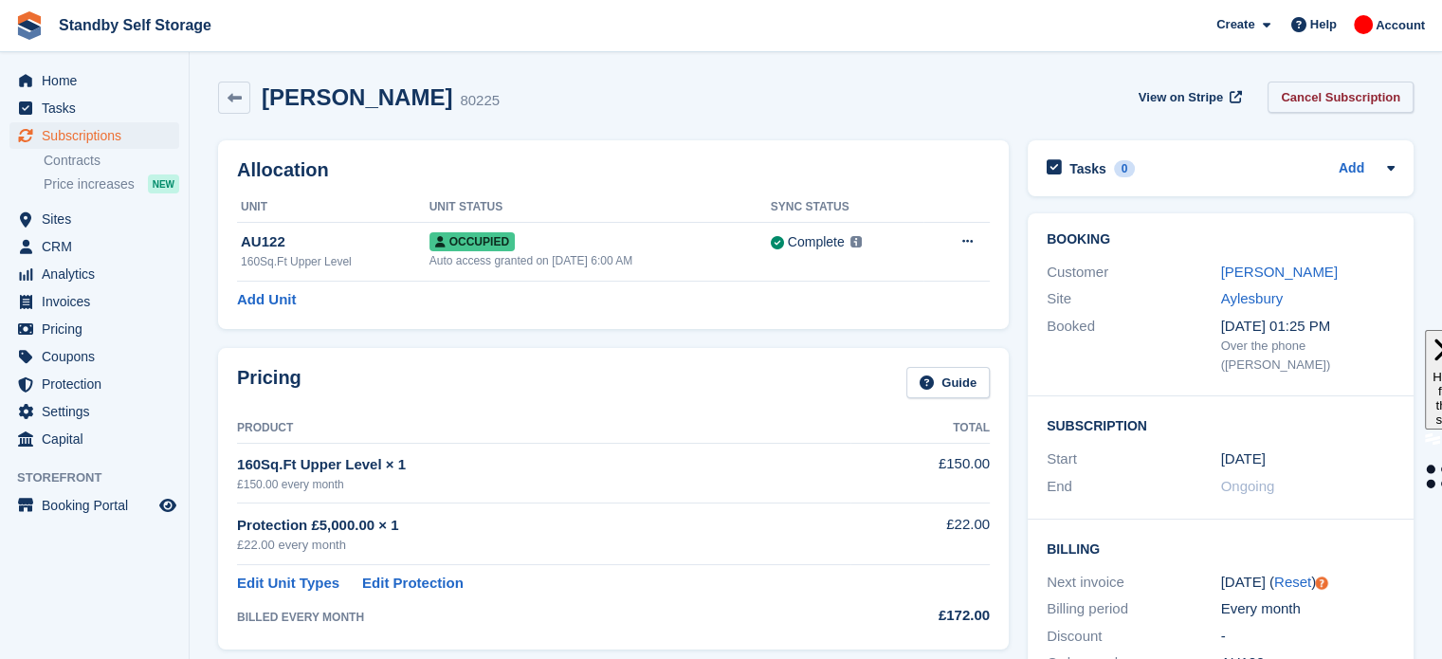
click at [1317, 95] on link "Cancel Subscription" at bounding box center [1340, 97] width 146 height 31
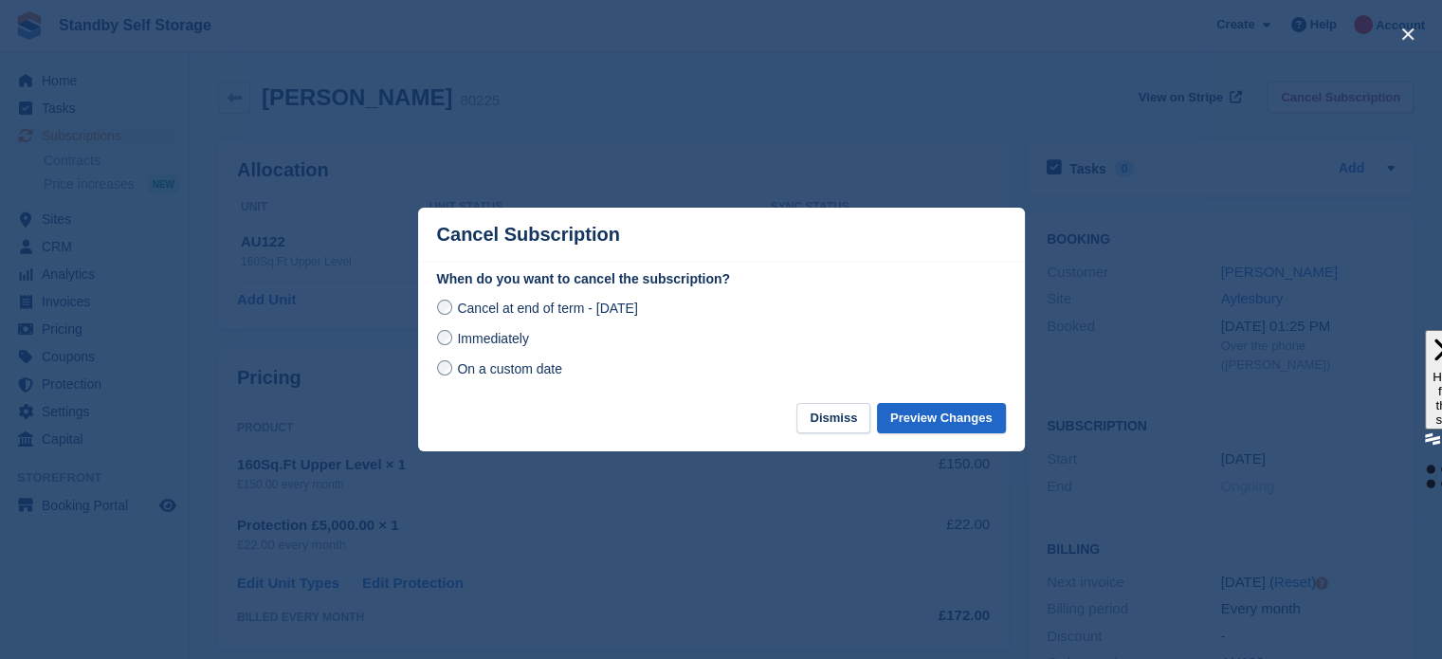
click at [519, 339] on span "Immediately" at bounding box center [492, 338] width 71 height 15
click at [920, 412] on button "Preview Changes" at bounding box center [941, 418] width 129 height 31
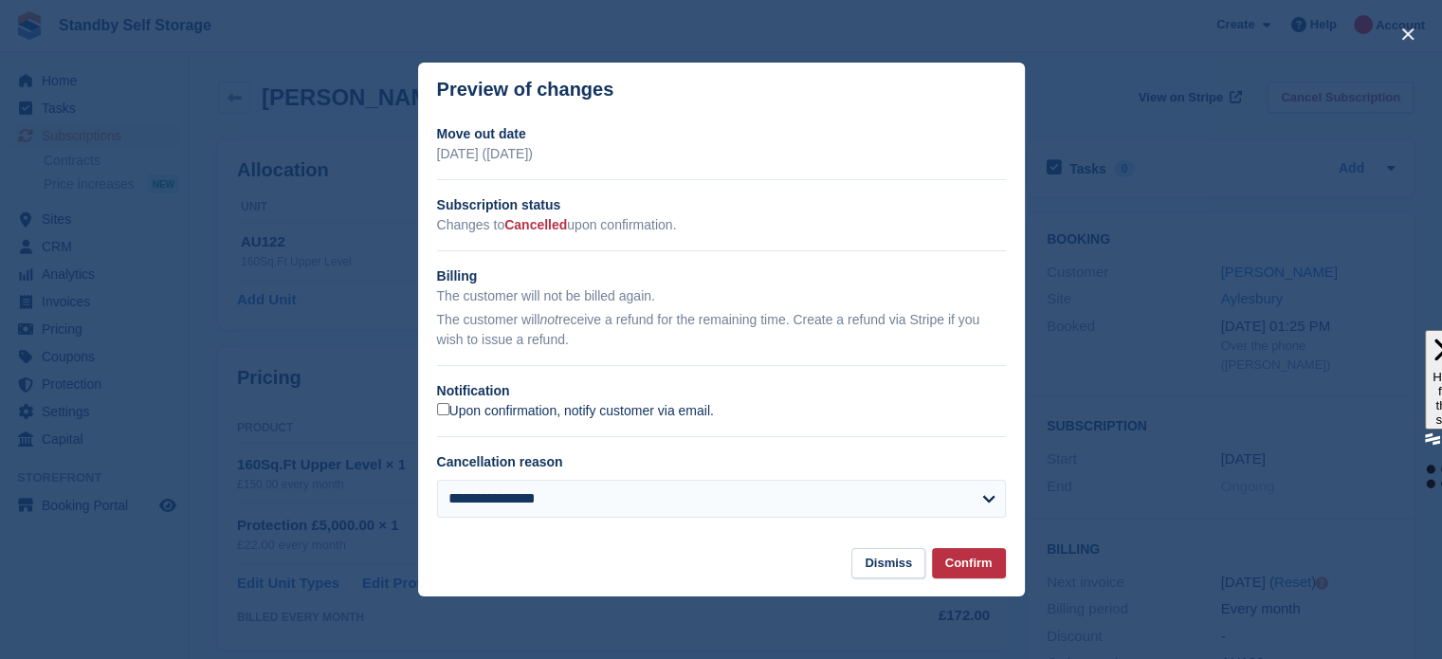
click at [525, 409] on label "Upon confirmation, notify customer via email." at bounding box center [575, 411] width 277 height 17
click at [970, 565] on button "Confirm" at bounding box center [969, 563] width 74 height 31
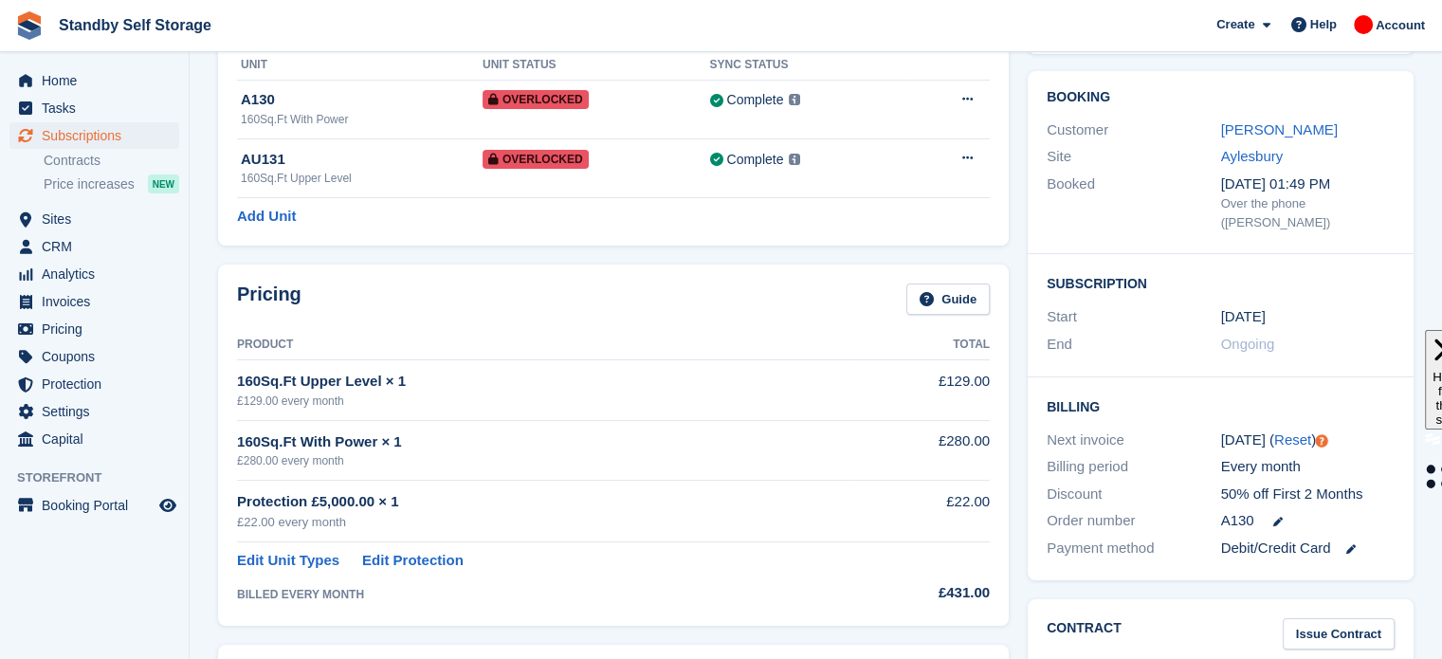
scroll to position [114, 0]
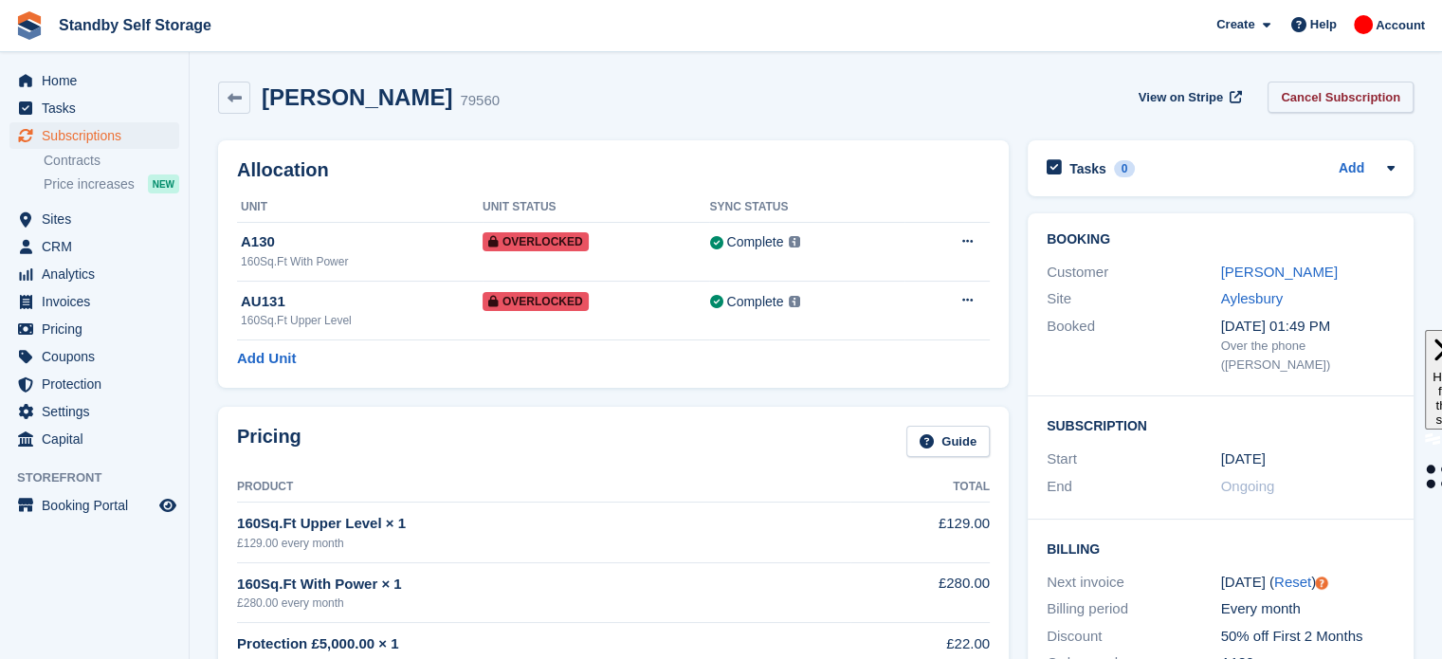
click at [1329, 101] on link "Cancel Subscription" at bounding box center [1340, 97] width 146 height 31
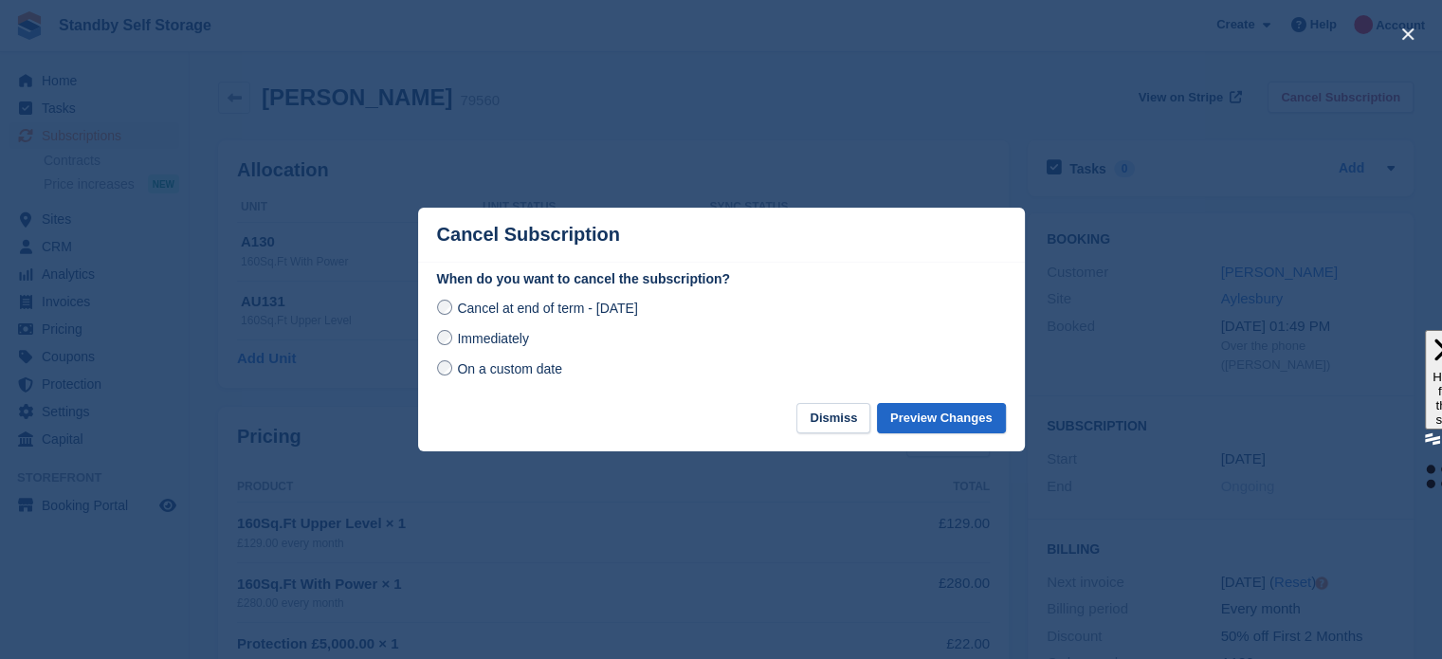
click at [512, 346] on span "Immediately" at bounding box center [492, 338] width 71 height 15
click at [923, 420] on button "Preview Changes" at bounding box center [941, 418] width 129 height 31
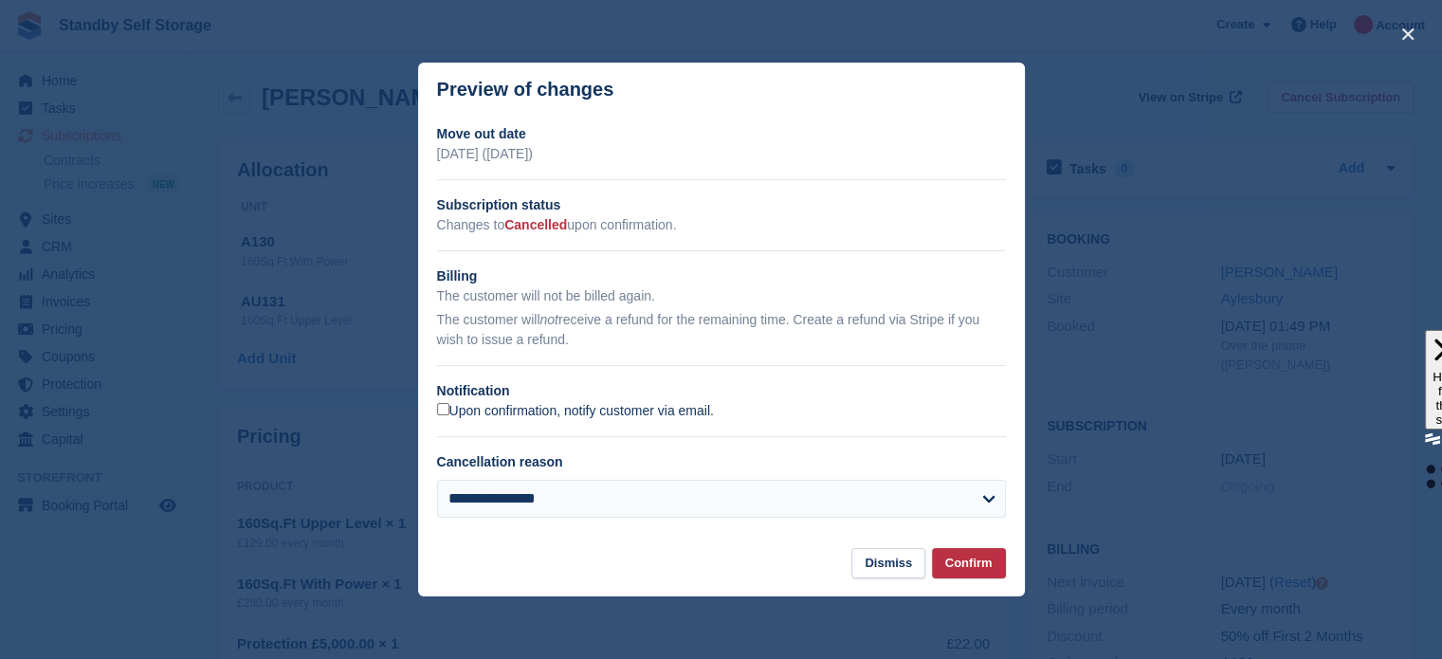
click at [513, 411] on label "Upon confirmation, notify customer via email." at bounding box center [575, 411] width 277 height 17
click at [964, 564] on button "Confirm" at bounding box center [969, 563] width 74 height 31
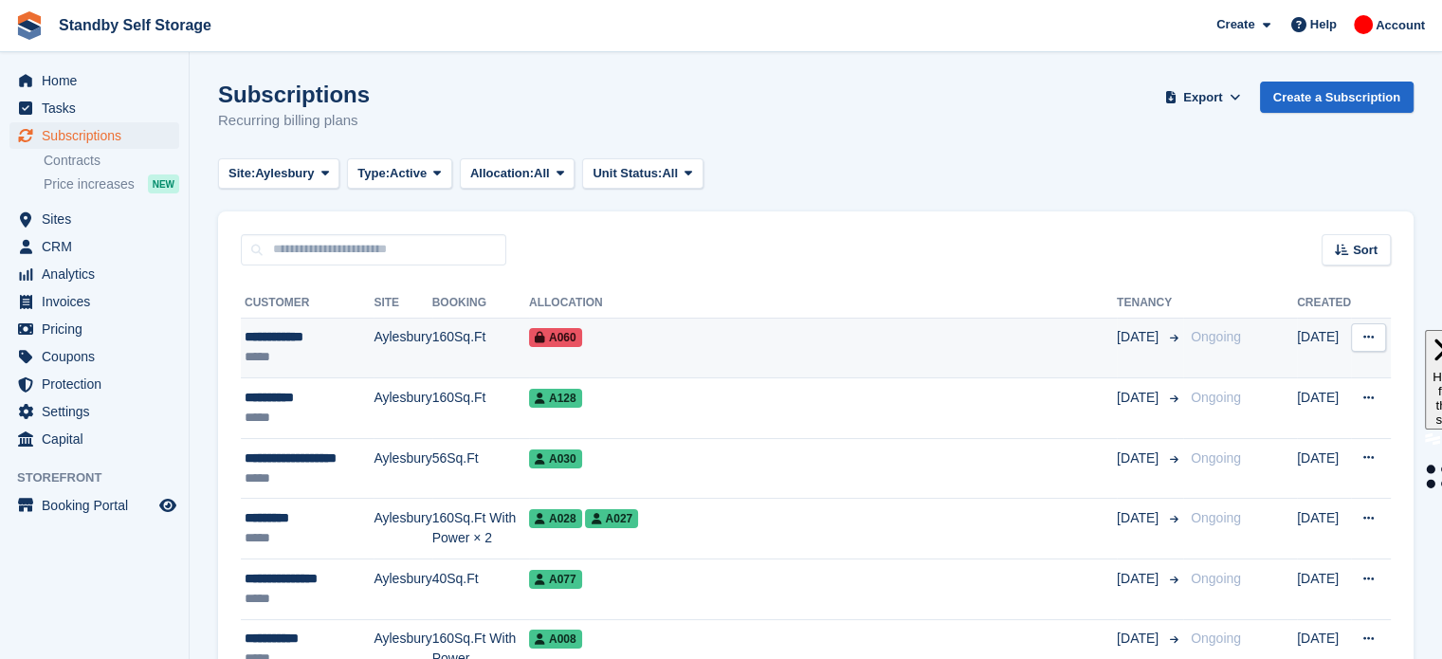
click at [837, 356] on td "A060" at bounding box center [823, 348] width 588 height 61
click at [798, 325] on td "A060" at bounding box center [823, 348] width 588 height 61
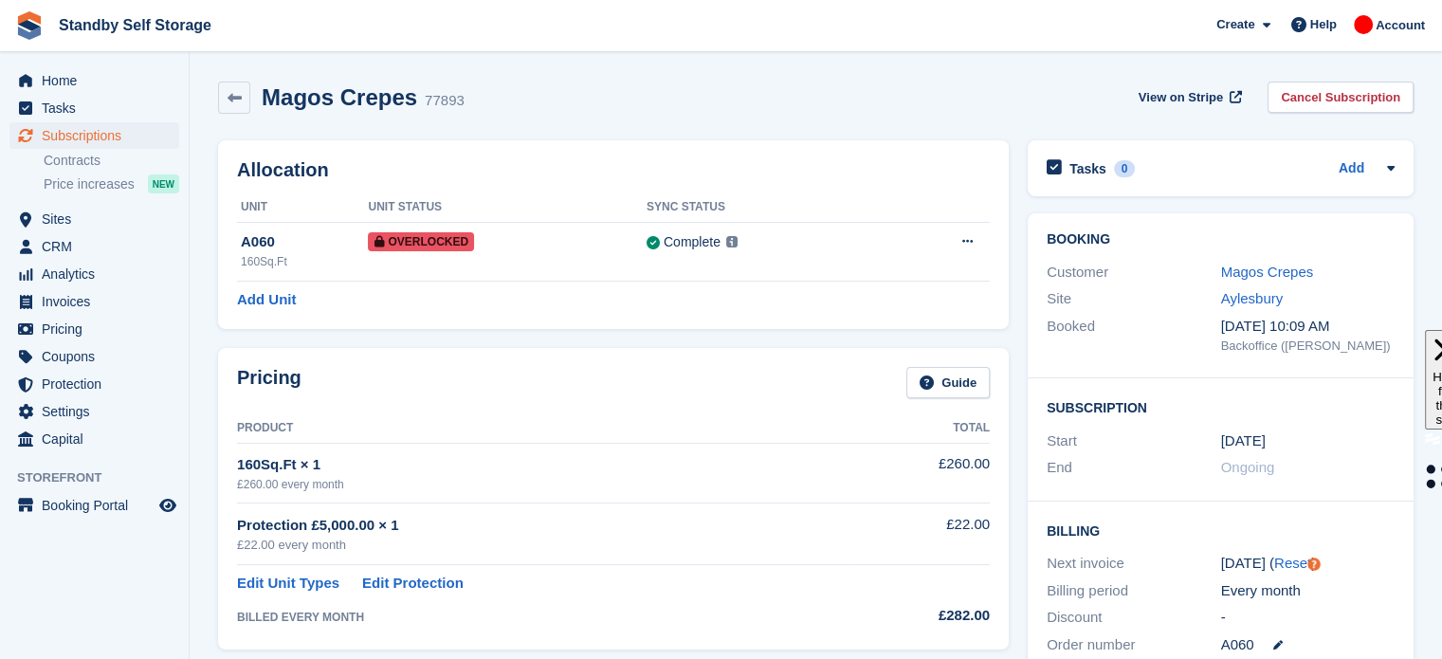
click at [1339, 129] on div "Magos Crepes 77893 View on Stripe Cancel Subscription" at bounding box center [816, 101] width 1214 height 59
click at [1341, 102] on link "Cancel Subscription" at bounding box center [1340, 97] width 146 height 31
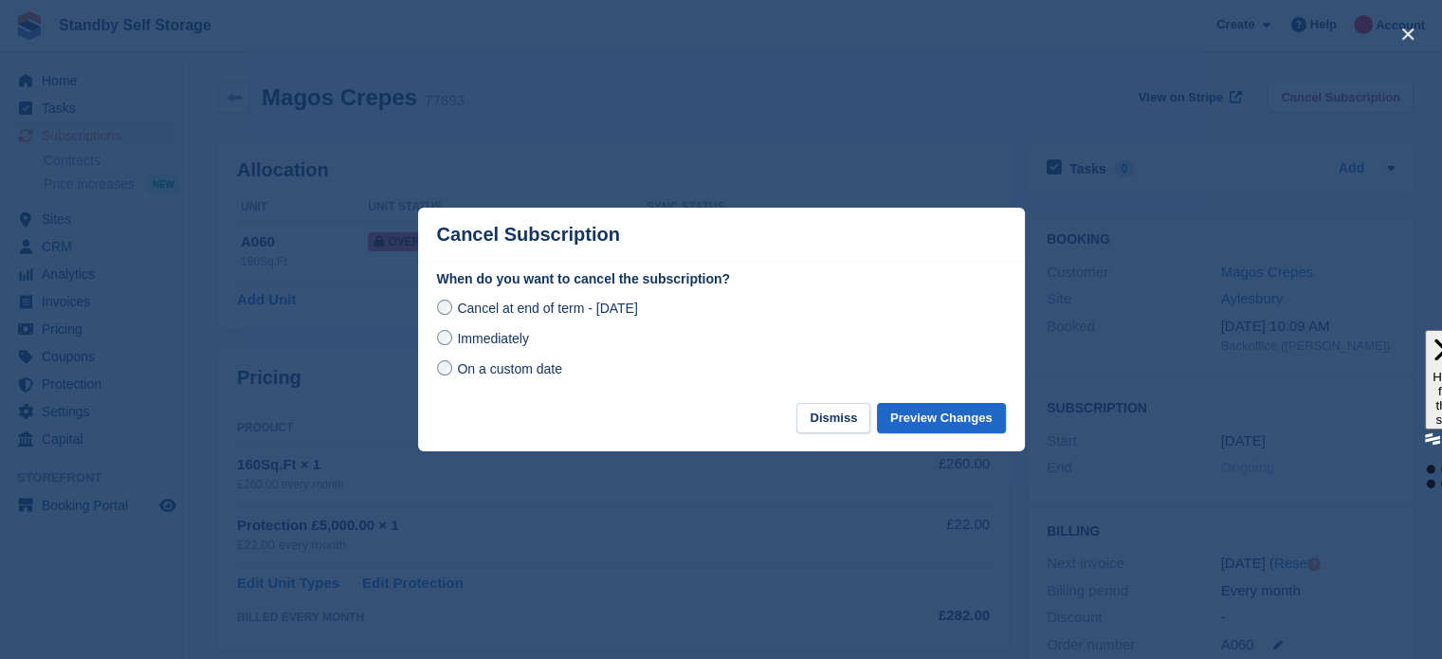
click at [497, 341] on span "Immediately" at bounding box center [492, 338] width 71 height 15
click at [914, 420] on button "Preview Changes" at bounding box center [941, 418] width 129 height 31
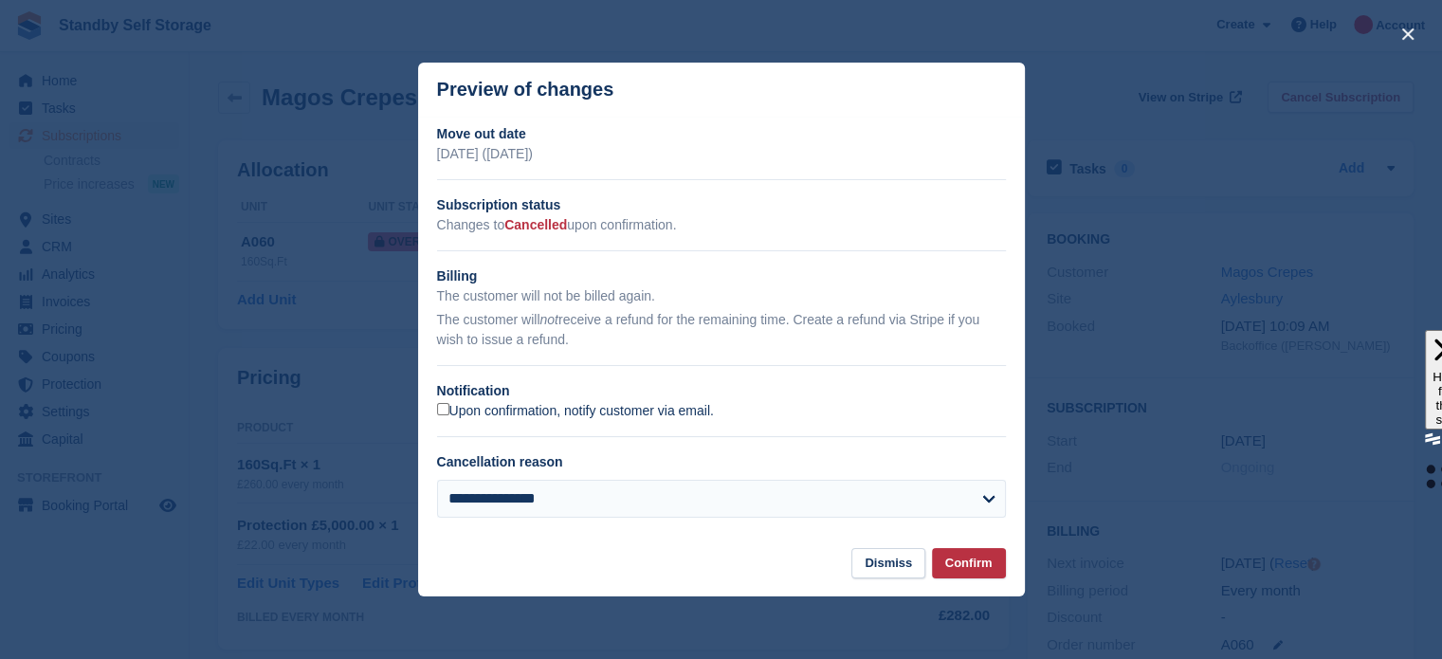
click at [478, 410] on label "Upon confirmation, notify customer via email." at bounding box center [575, 411] width 277 height 17
click at [967, 564] on button "Confirm" at bounding box center [969, 563] width 74 height 31
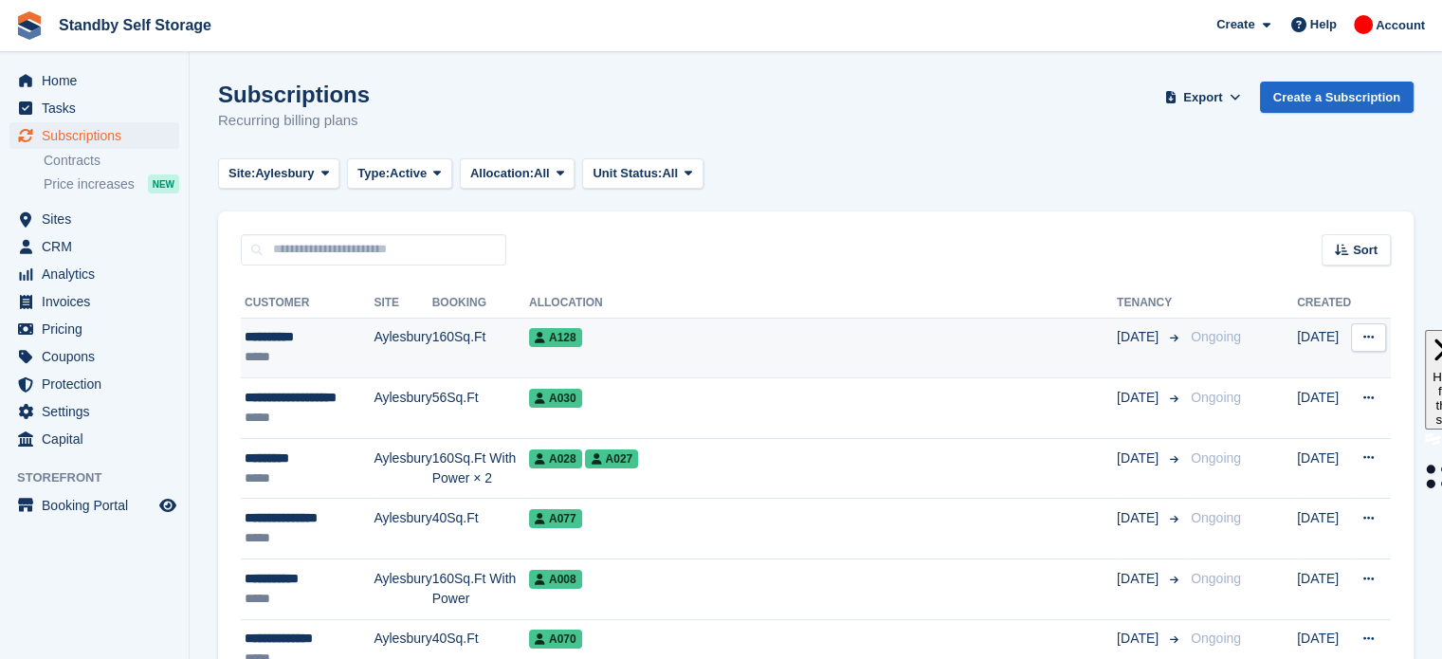
click at [720, 337] on div "A128" at bounding box center [823, 337] width 588 height 20
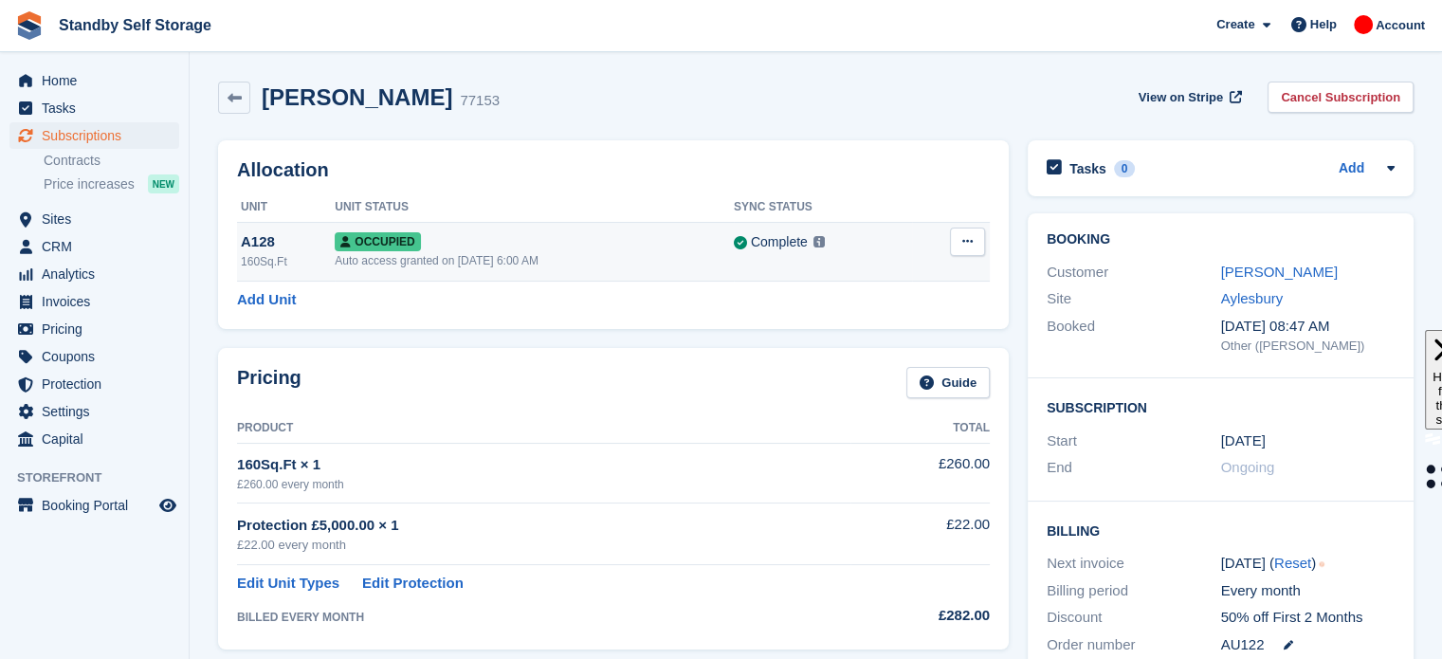
click at [628, 243] on div "Occupied" at bounding box center [534, 241] width 399 height 20
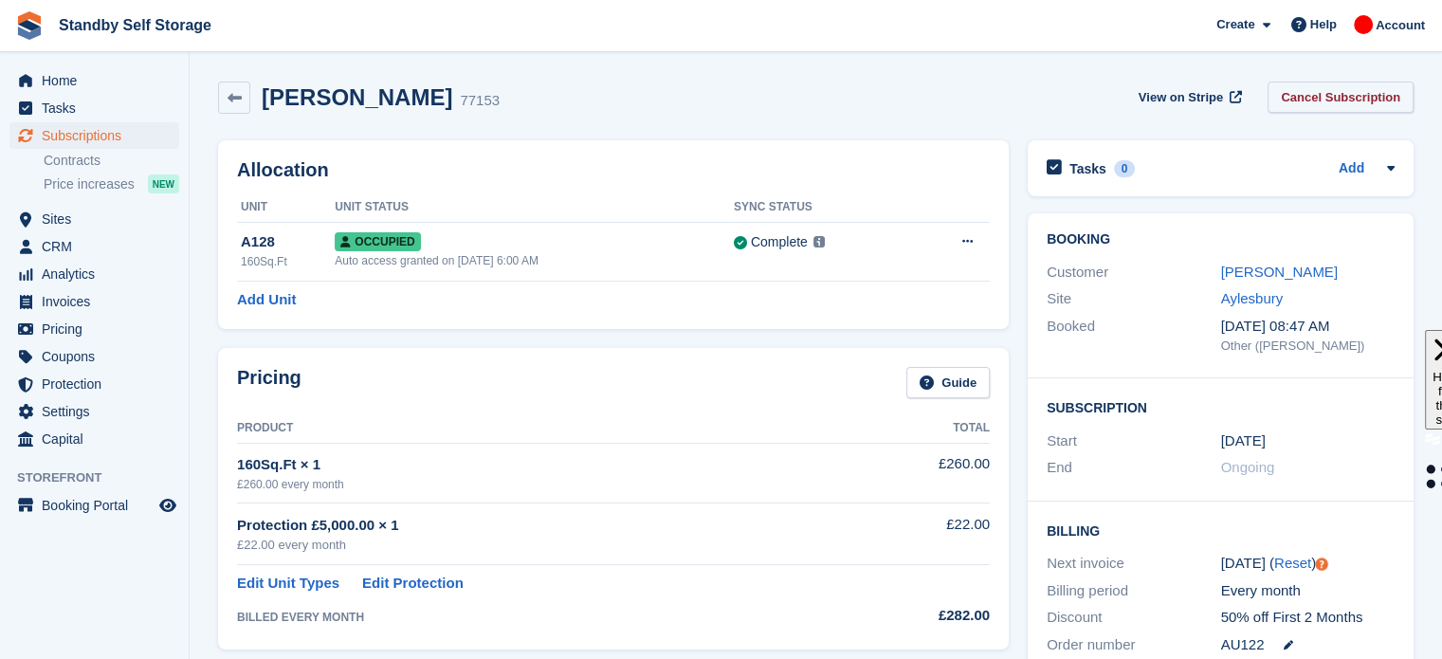
click at [1326, 87] on link "Cancel Subscription" at bounding box center [1340, 97] width 146 height 31
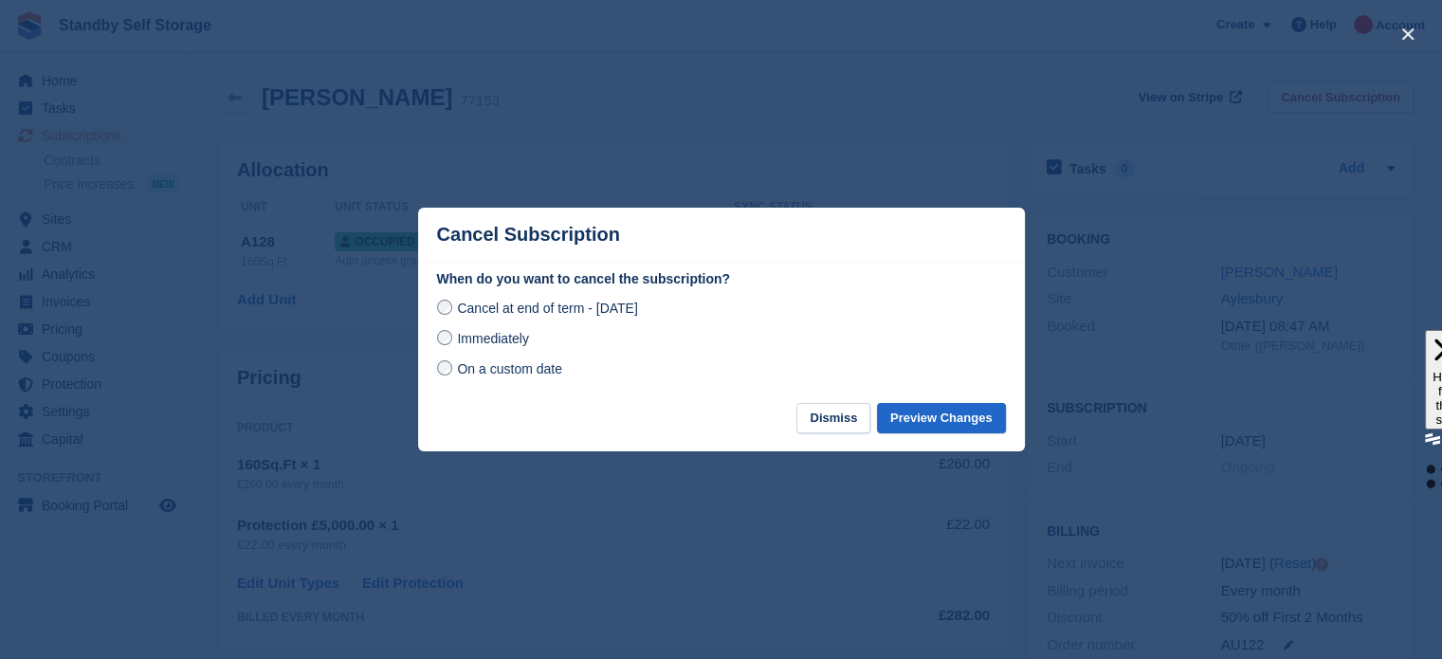
click at [462, 333] on span "Immediately" at bounding box center [492, 338] width 71 height 15
click at [947, 416] on button "Preview Changes" at bounding box center [941, 418] width 129 height 31
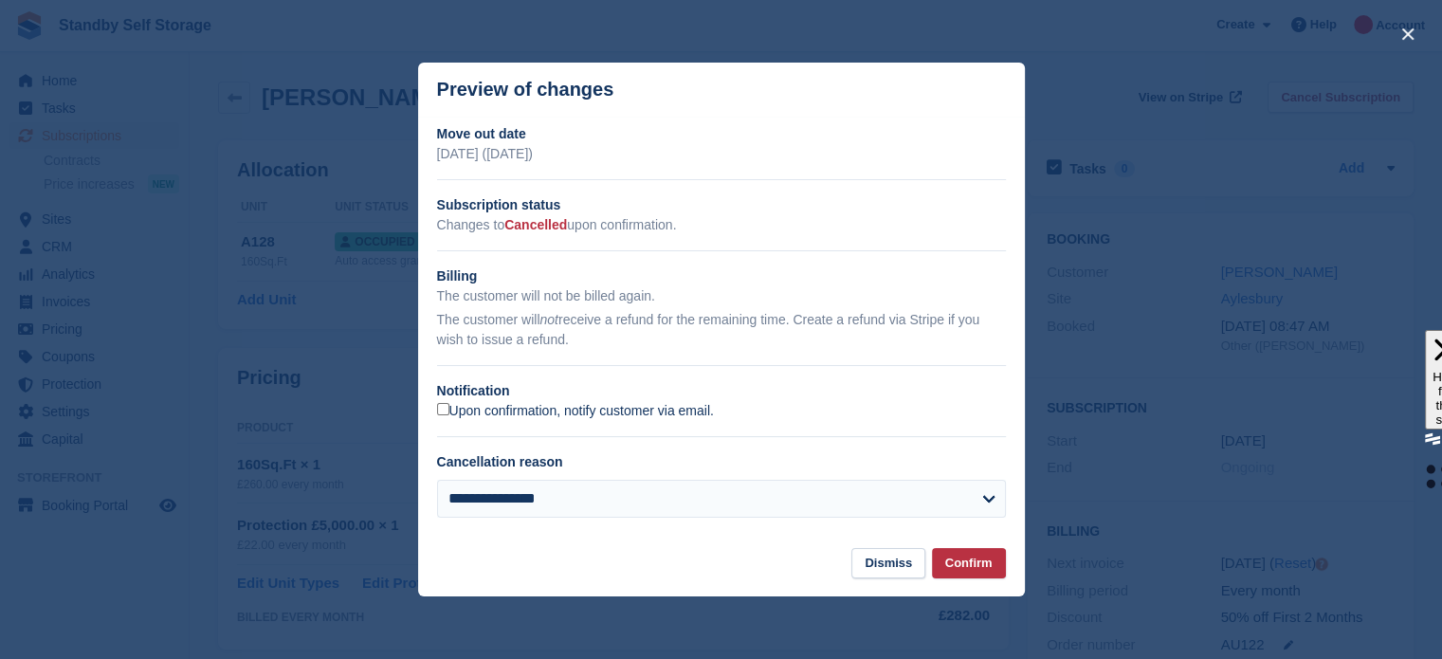
click at [471, 410] on label "Upon confirmation, notify customer via email." at bounding box center [575, 411] width 277 height 17
click at [962, 551] on button "Confirm" at bounding box center [969, 563] width 74 height 31
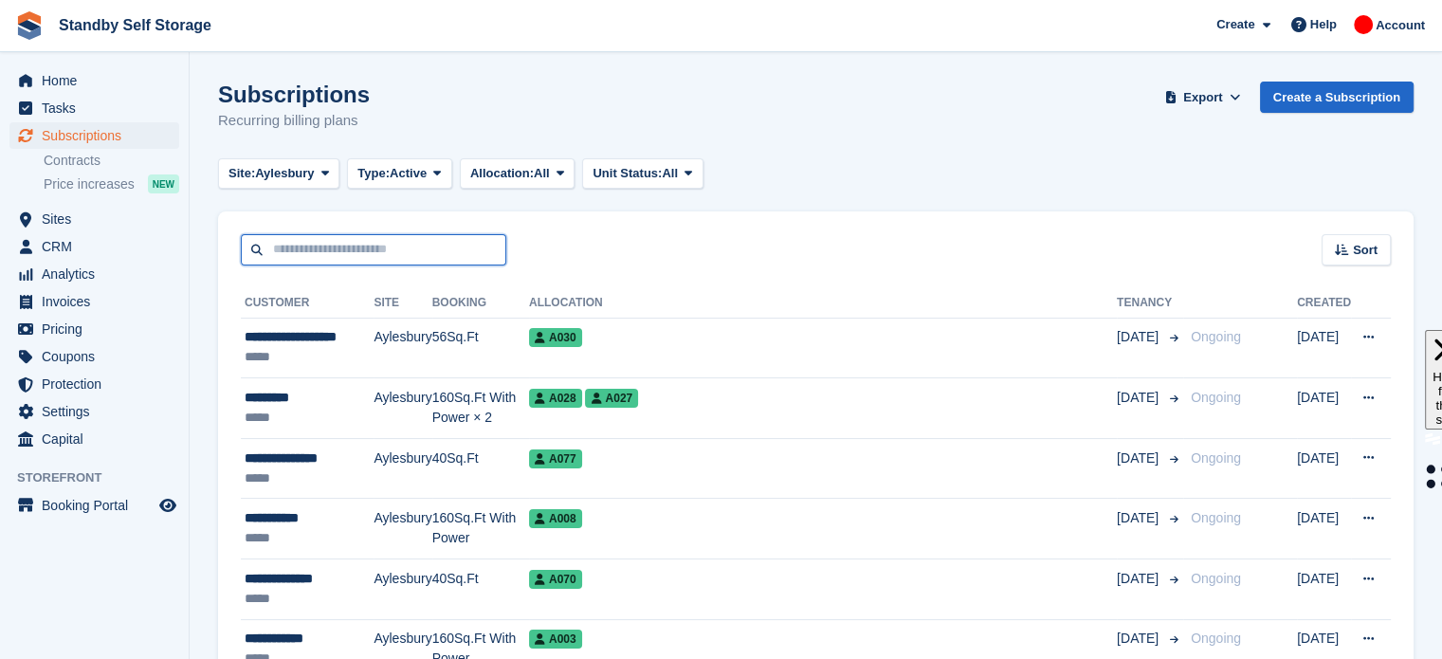
click at [326, 249] on input "text" at bounding box center [373, 249] width 265 height 31
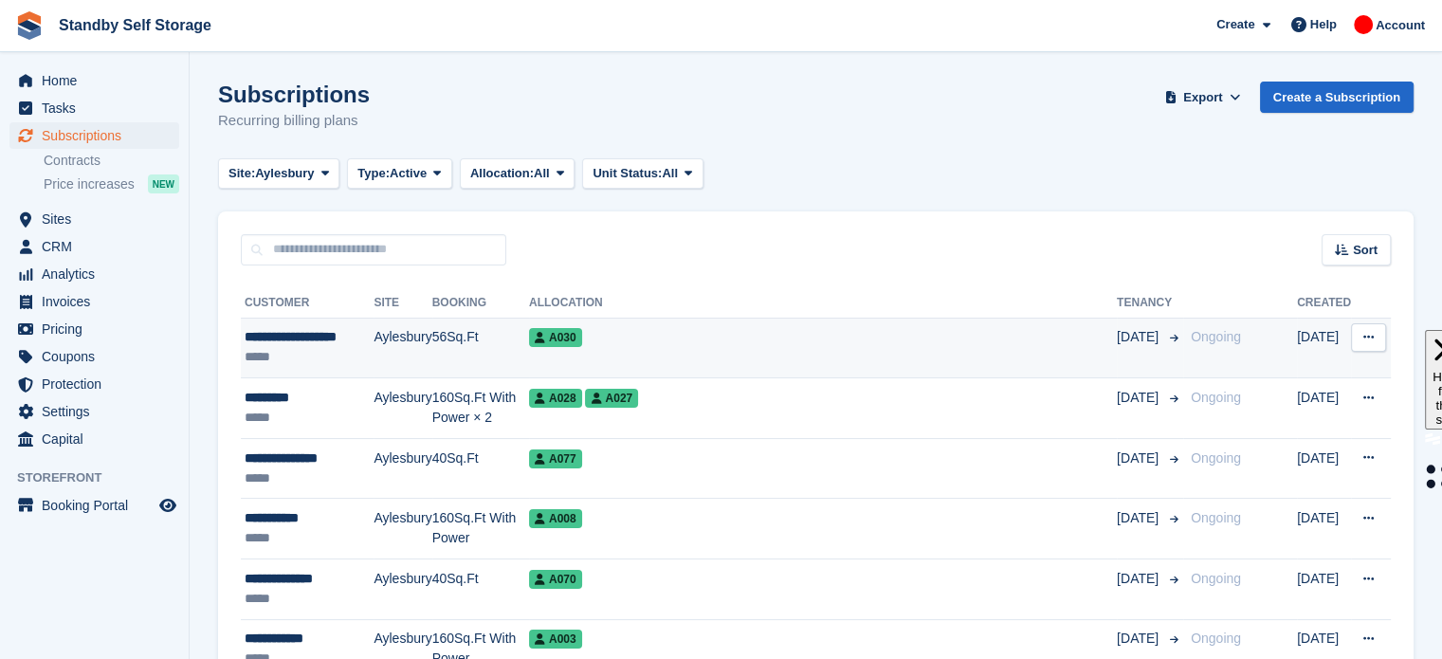
click at [796, 336] on div "A030" at bounding box center [823, 337] width 588 height 20
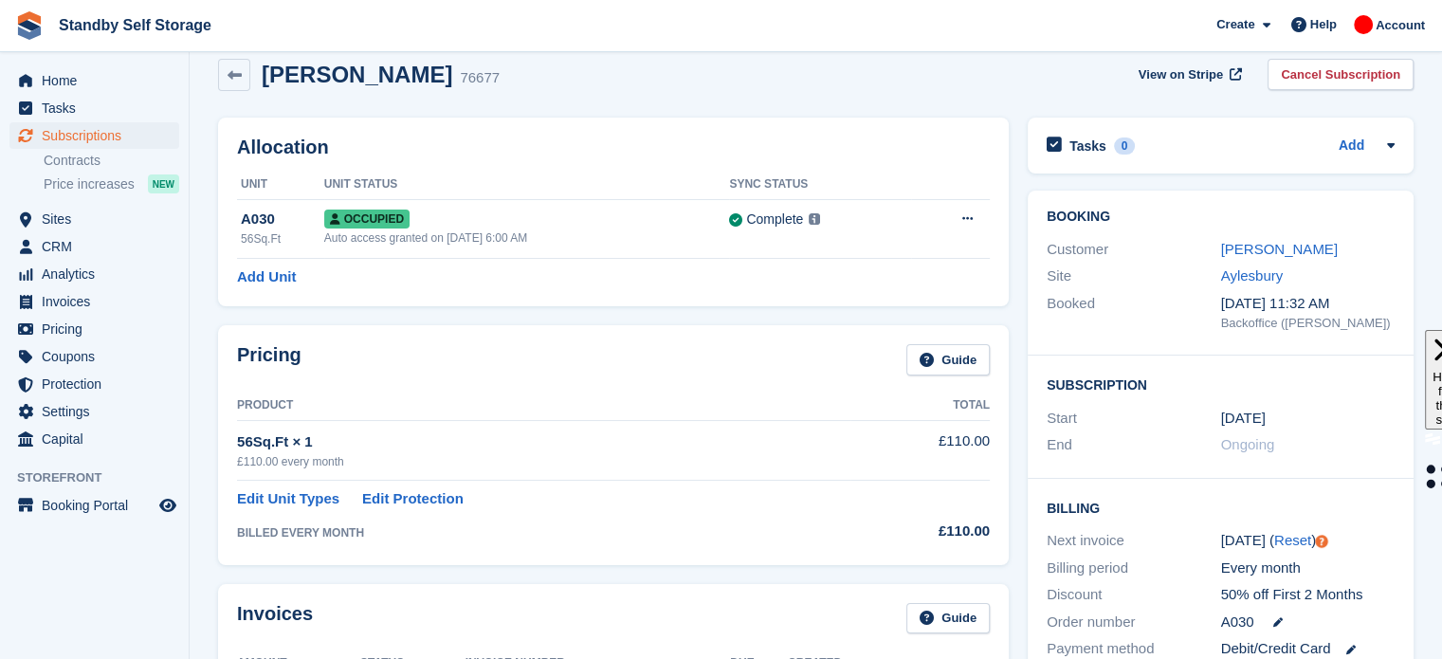
scroll to position [20, 0]
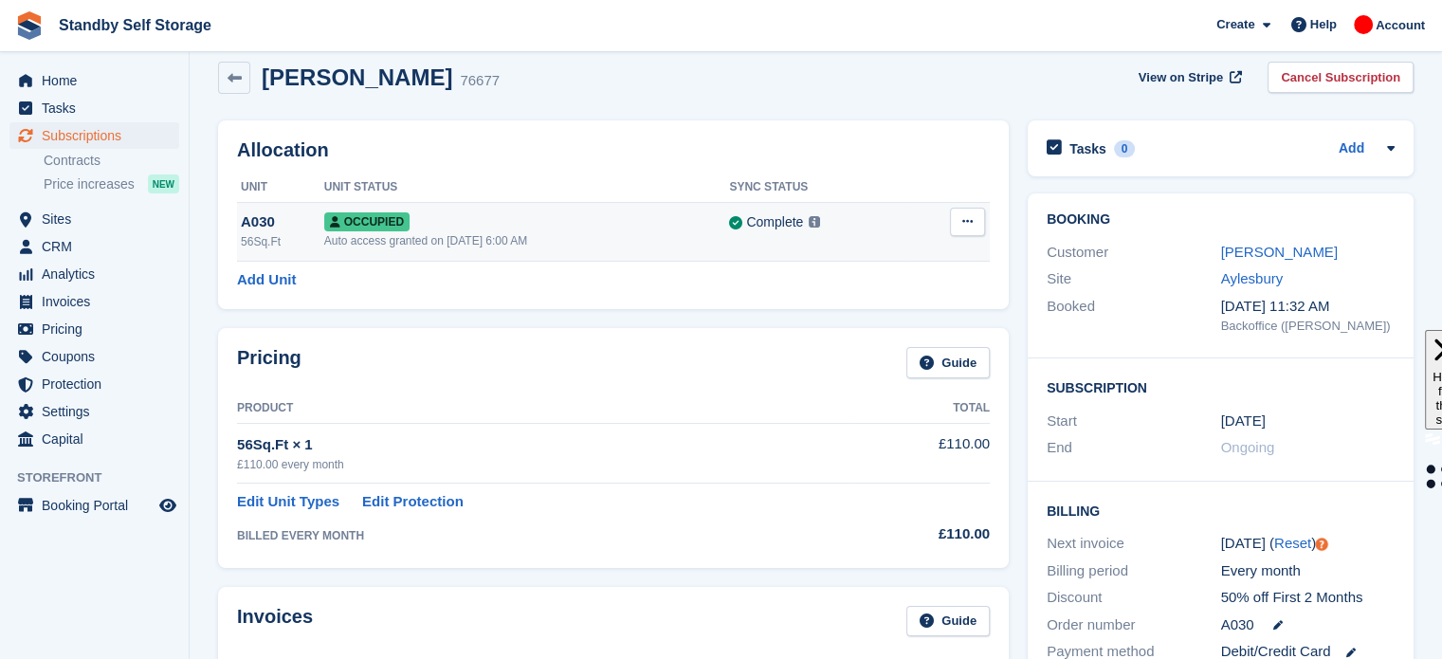
click at [971, 225] on icon at bounding box center [967, 221] width 10 height 12
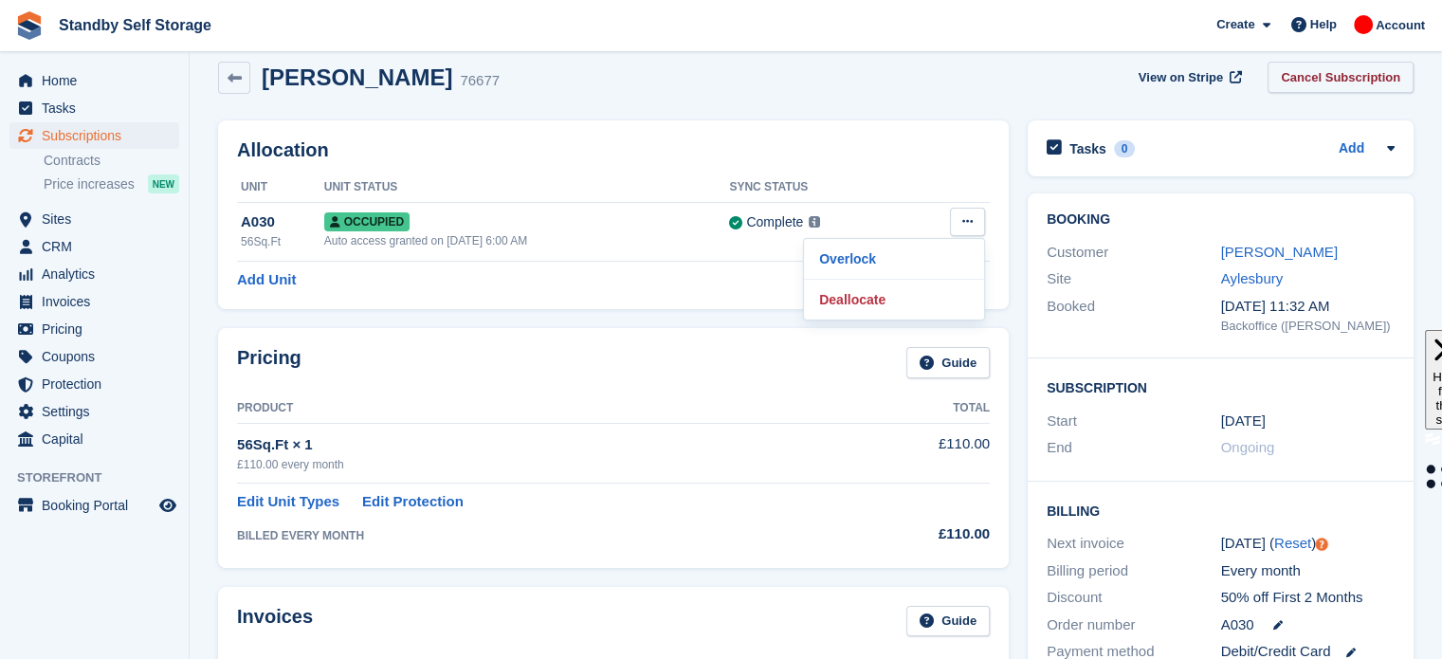
click at [1303, 76] on link "Cancel Subscription" at bounding box center [1340, 77] width 146 height 31
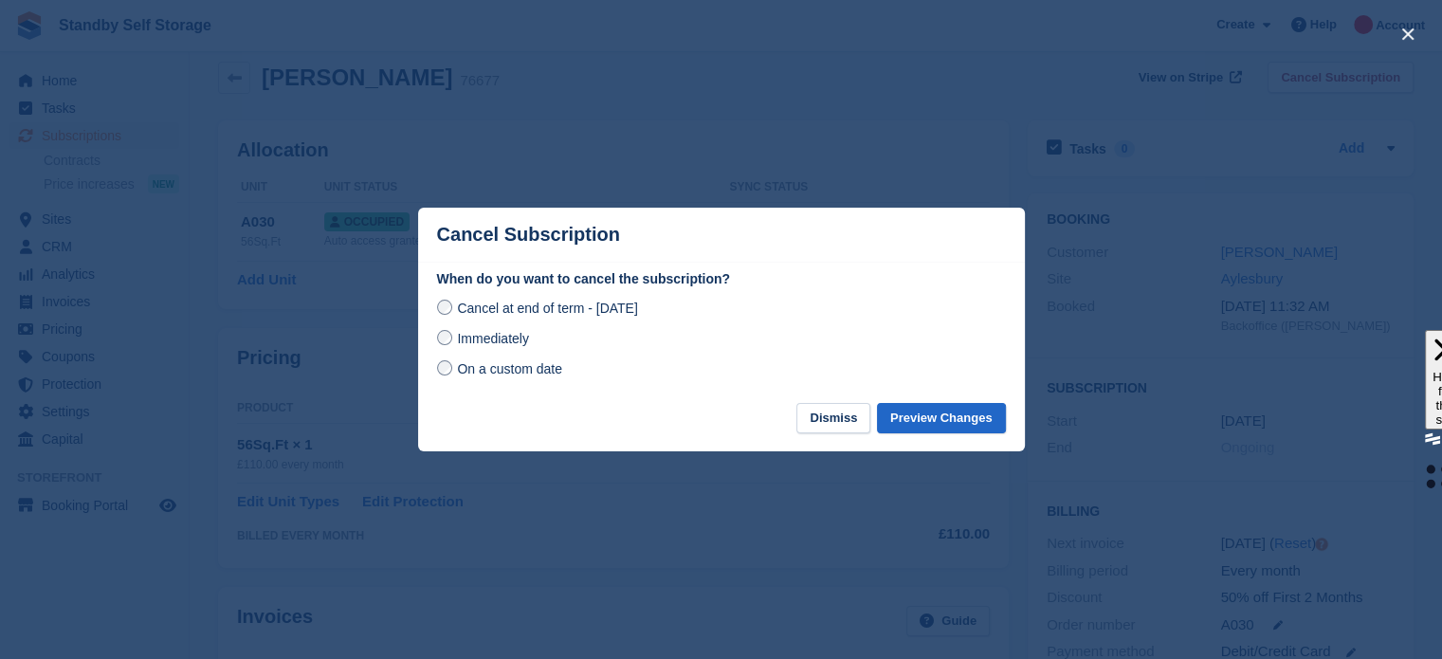
click at [465, 346] on span "Immediately" at bounding box center [492, 338] width 71 height 15
click at [914, 416] on button "Preview Changes" at bounding box center [941, 418] width 129 height 31
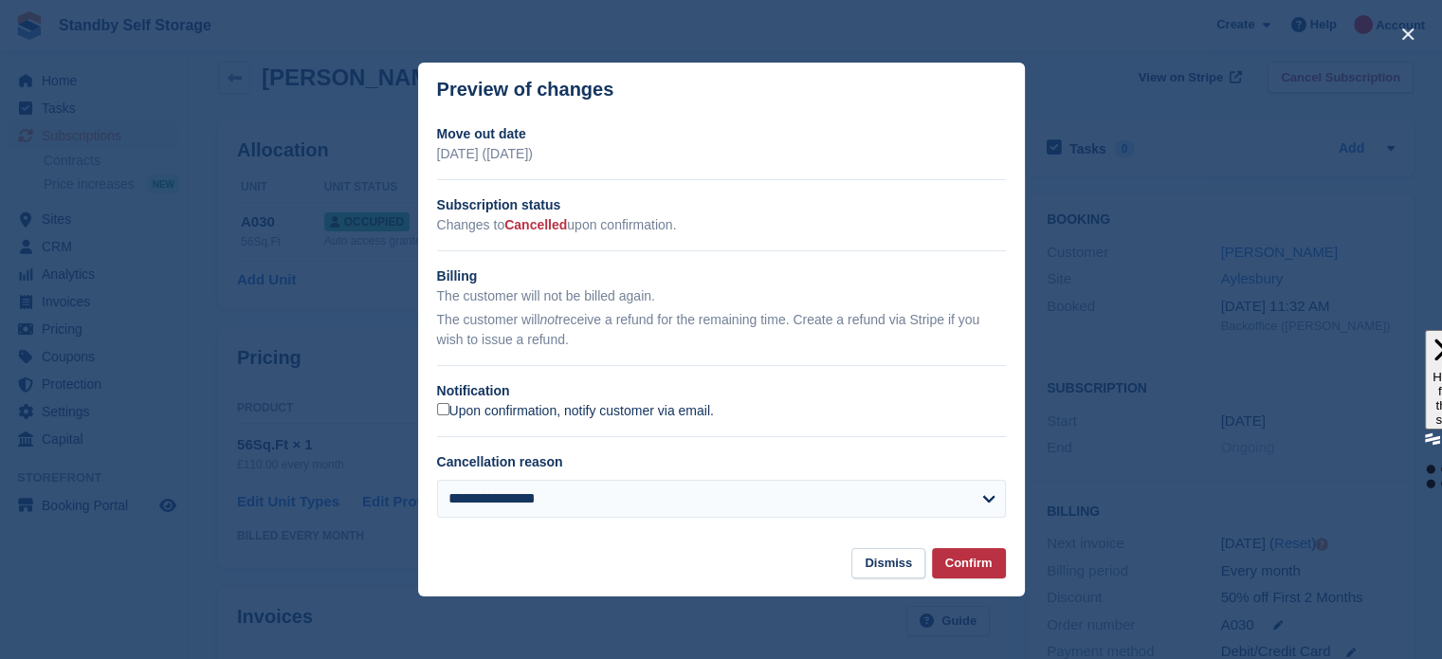
click at [568, 412] on label "Upon confirmation, notify customer via email." at bounding box center [575, 411] width 277 height 17
click at [960, 562] on button "Confirm" at bounding box center [969, 563] width 74 height 31
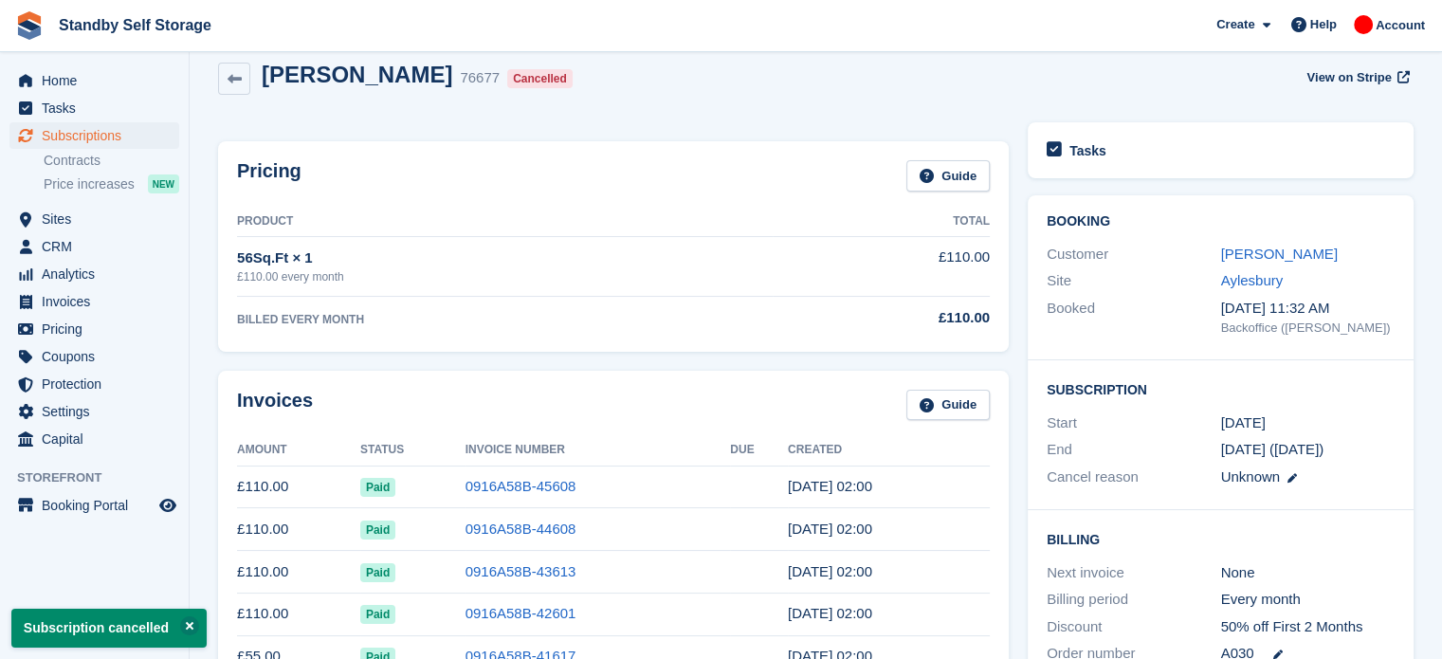
scroll to position [0, 0]
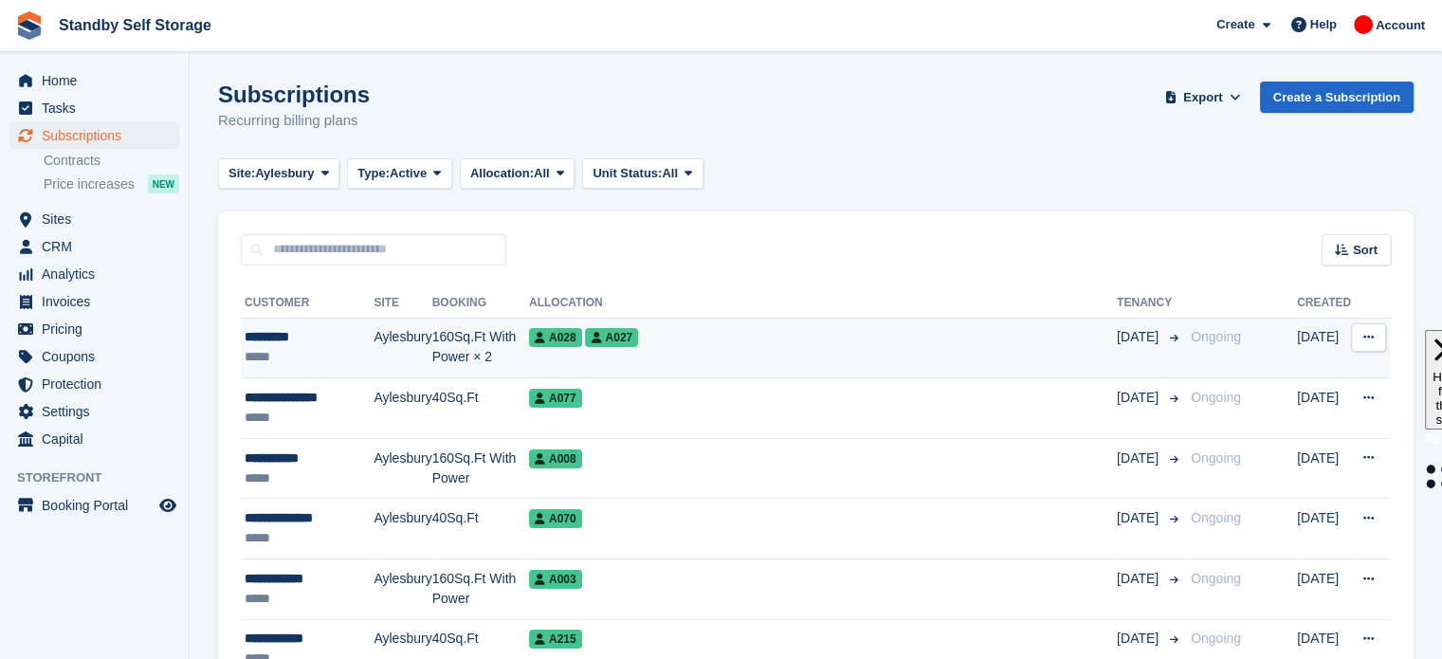
click at [690, 360] on td "A028 A027" at bounding box center [823, 348] width 588 height 61
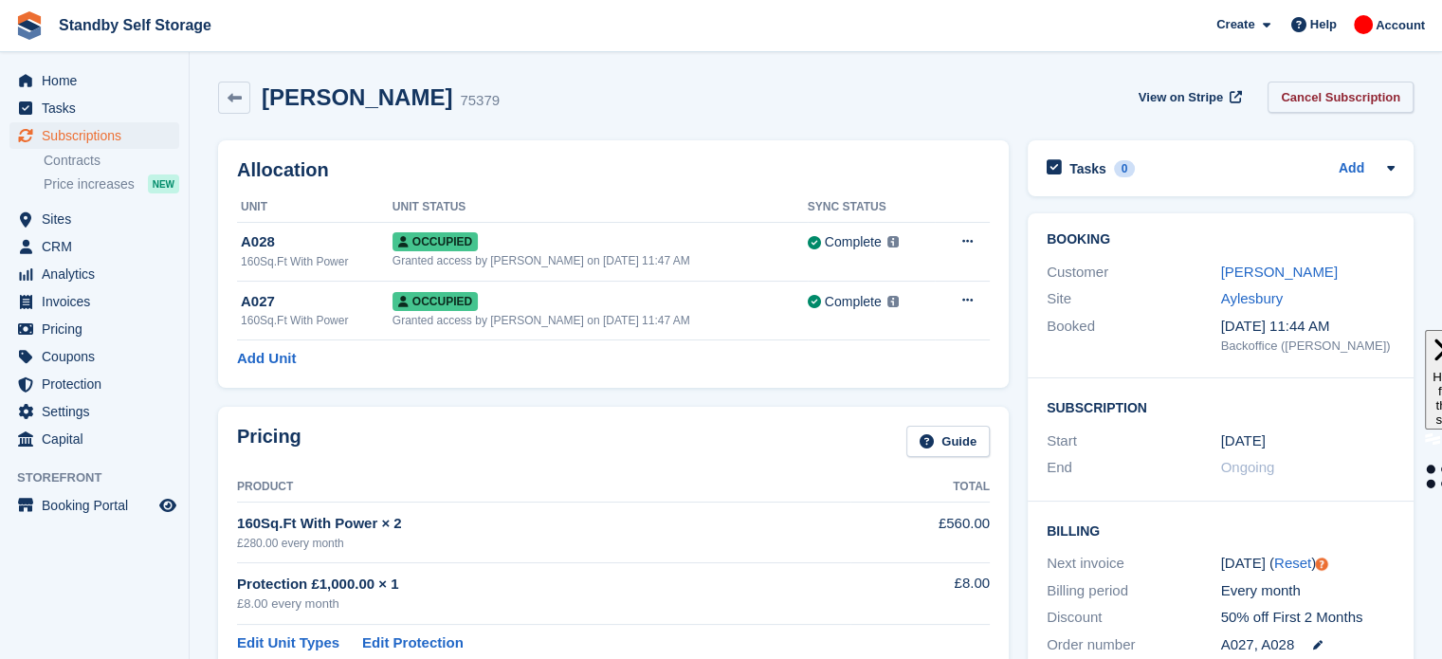
click at [1310, 100] on link "Cancel Subscription" at bounding box center [1340, 97] width 146 height 31
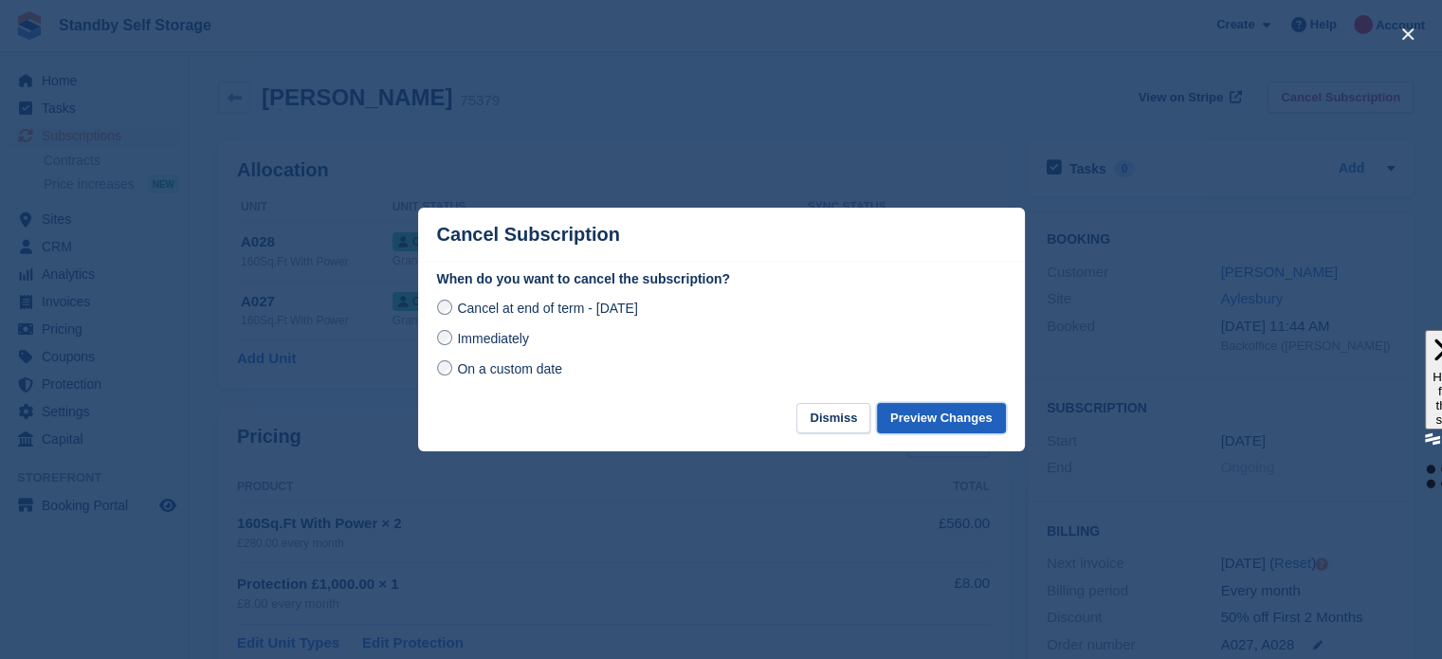
click at [945, 422] on button "Preview Changes" at bounding box center [941, 418] width 129 height 31
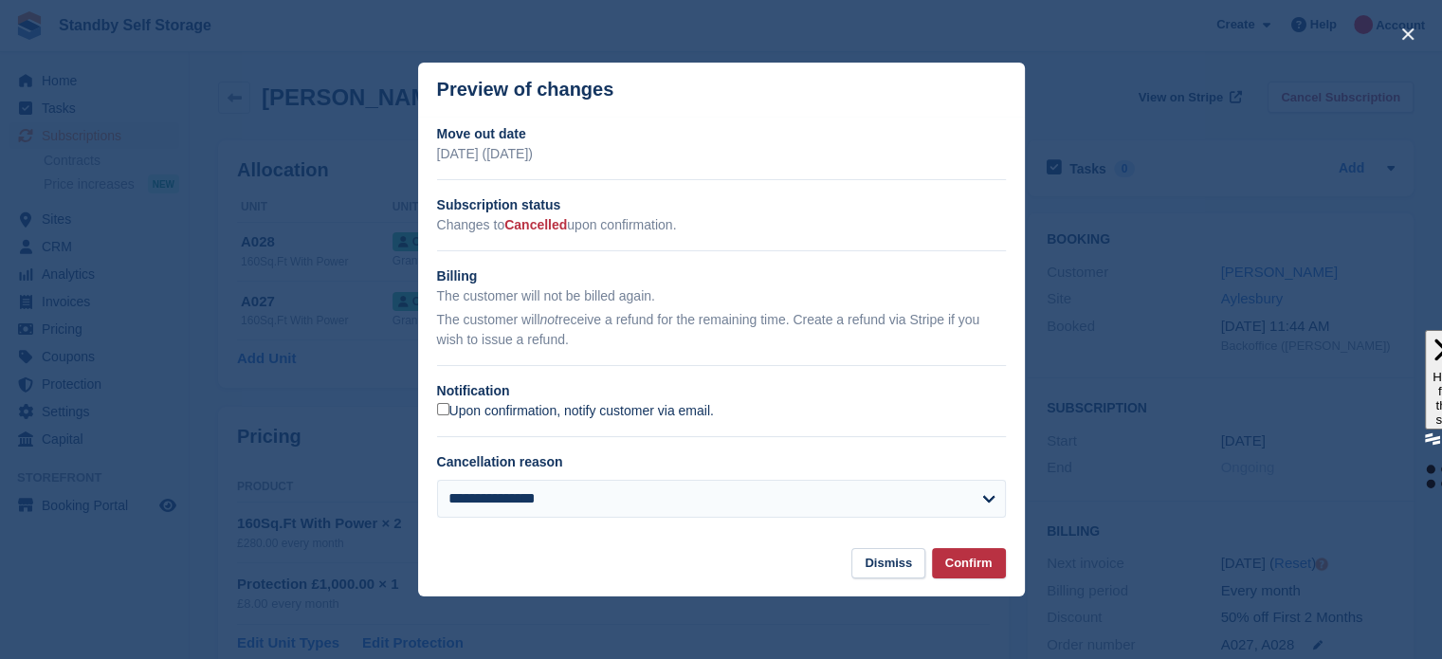
click at [459, 405] on label "Upon confirmation, notify customer via email." at bounding box center [575, 411] width 277 height 17
click at [964, 563] on button "Confirm" at bounding box center [969, 563] width 74 height 31
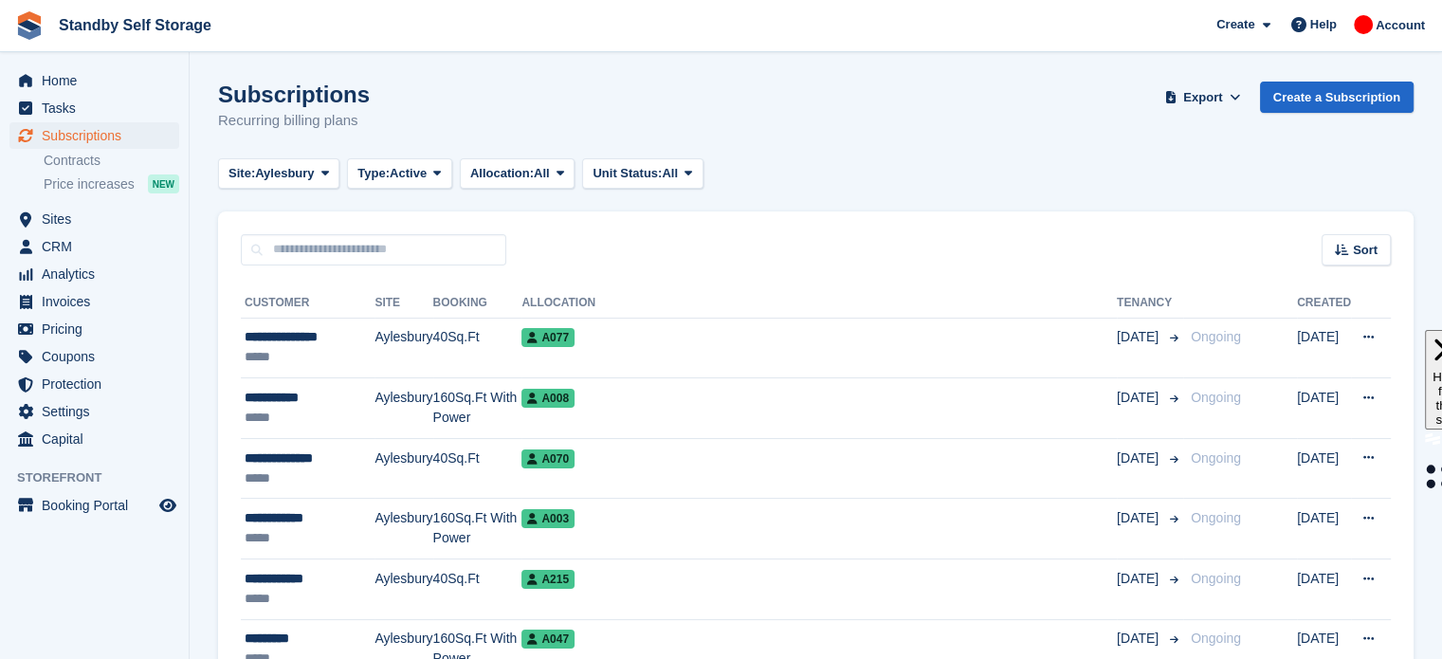
click at [781, 409] on td "A008" at bounding box center [818, 408] width 595 height 61
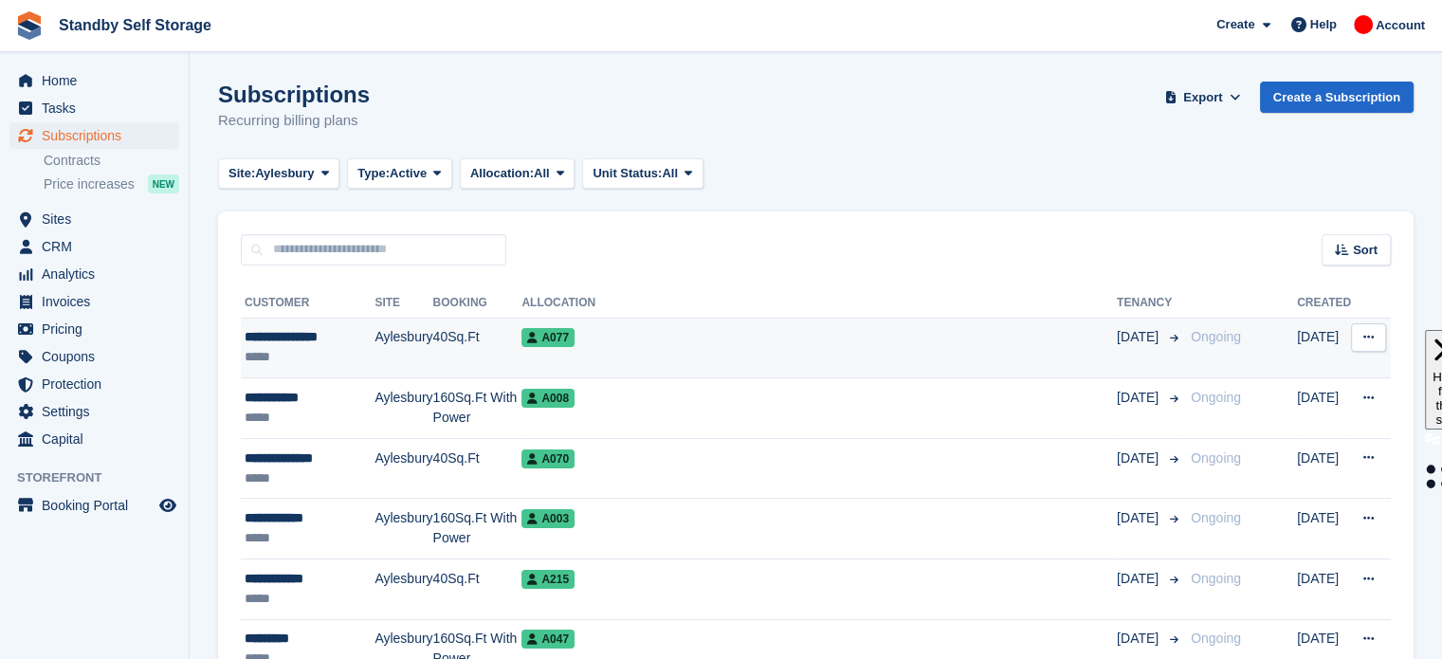
click at [580, 325] on td "A077" at bounding box center [818, 348] width 595 height 61
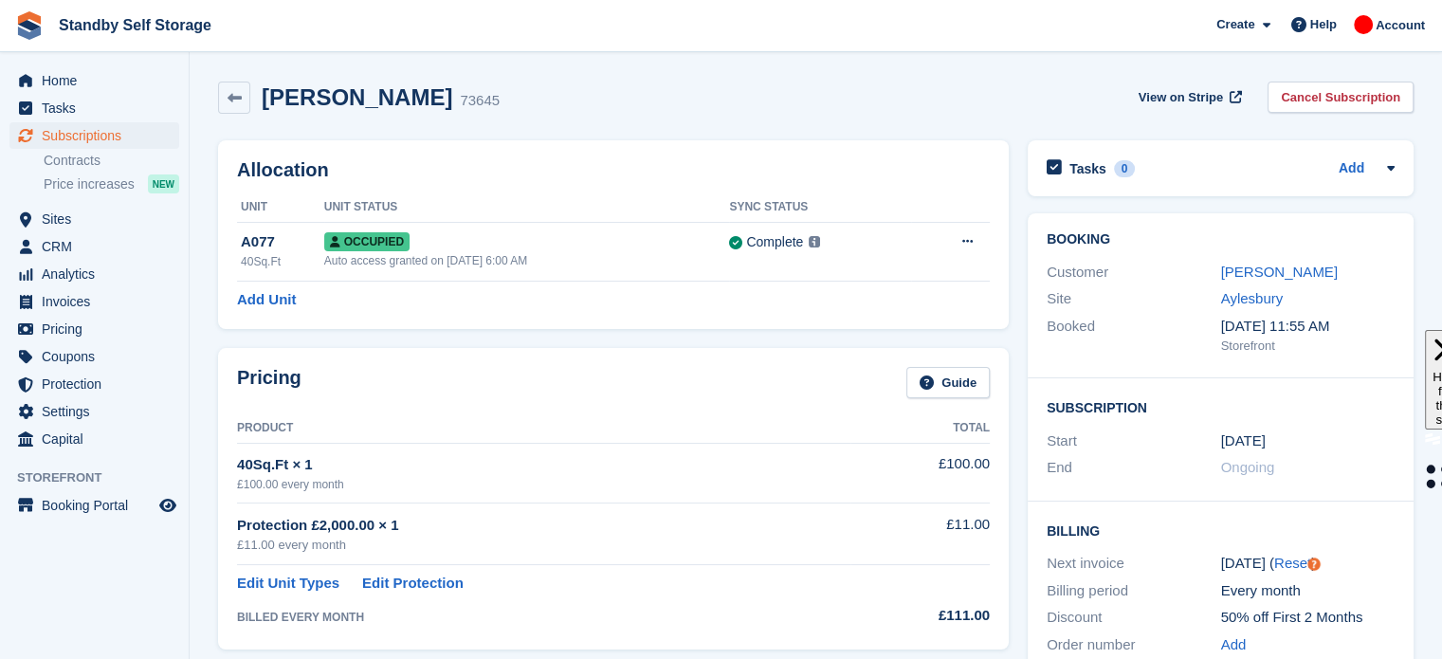
click at [1342, 117] on div "View on Stripe Cancel Subscription" at bounding box center [1272, 101] width 282 height 39
click at [1339, 101] on link "Cancel Subscription" at bounding box center [1340, 97] width 146 height 31
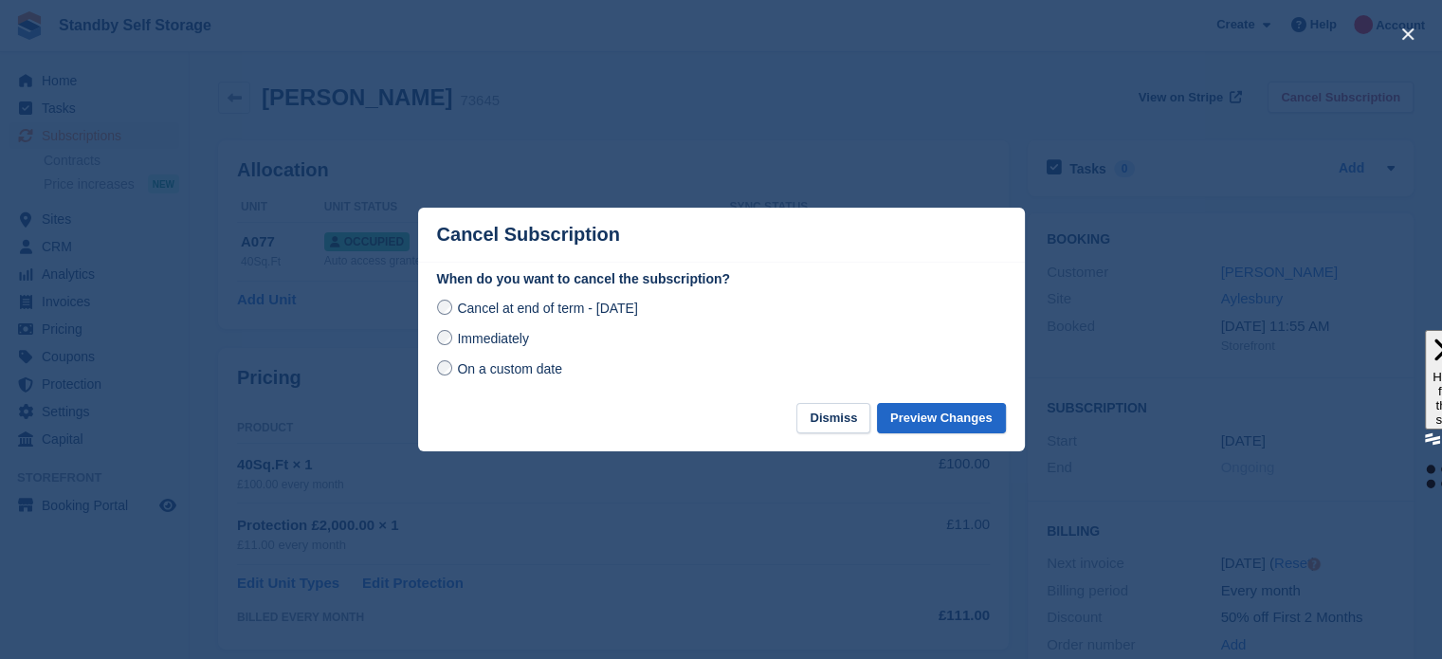
click at [506, 345] on span "Immediately" at bounding box center [492, 338] width 71 height 15
click at [909, 420] on button "Preview Changes" at bounding box center [941, 418] width 129 height 31
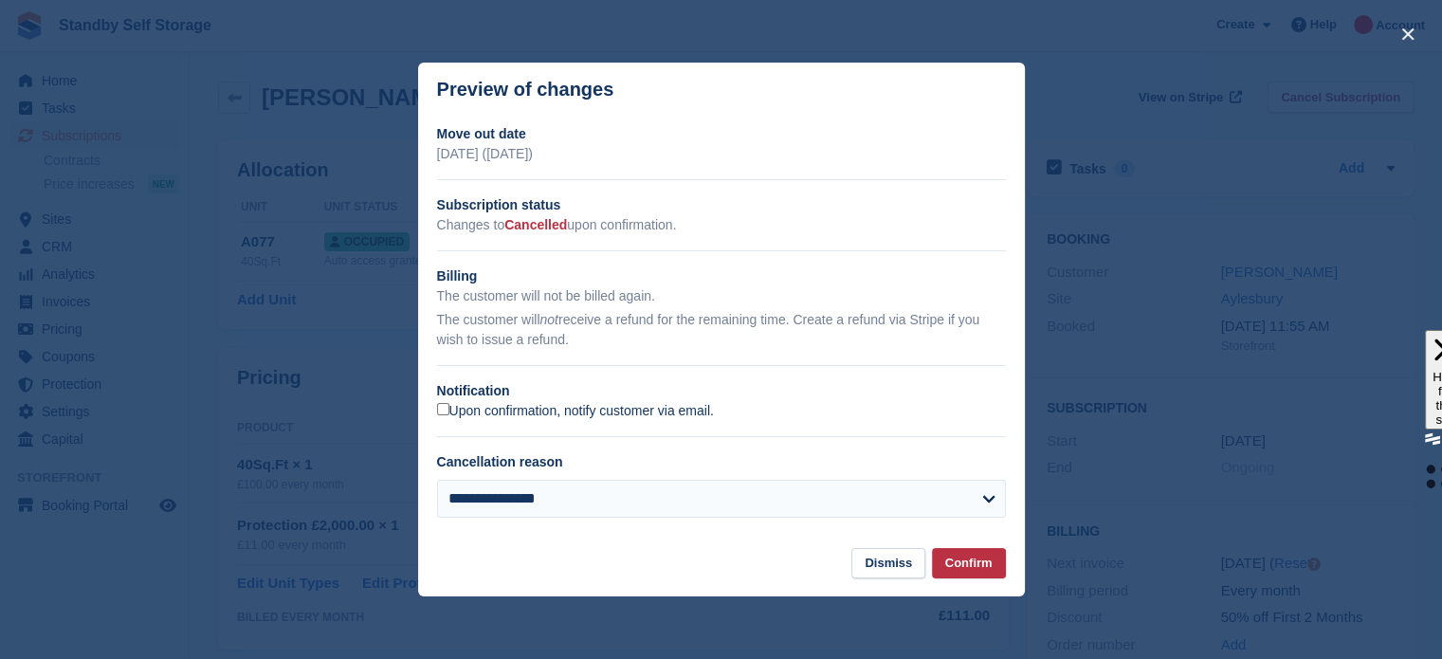
click at [527, 413] on label "Upon confirmation, notify customer via email." at bounding box center [575, 411] width 277 height 17
click at [974, 563] on button "Confirm" at bounding box center [969, 563] width 74 height 31
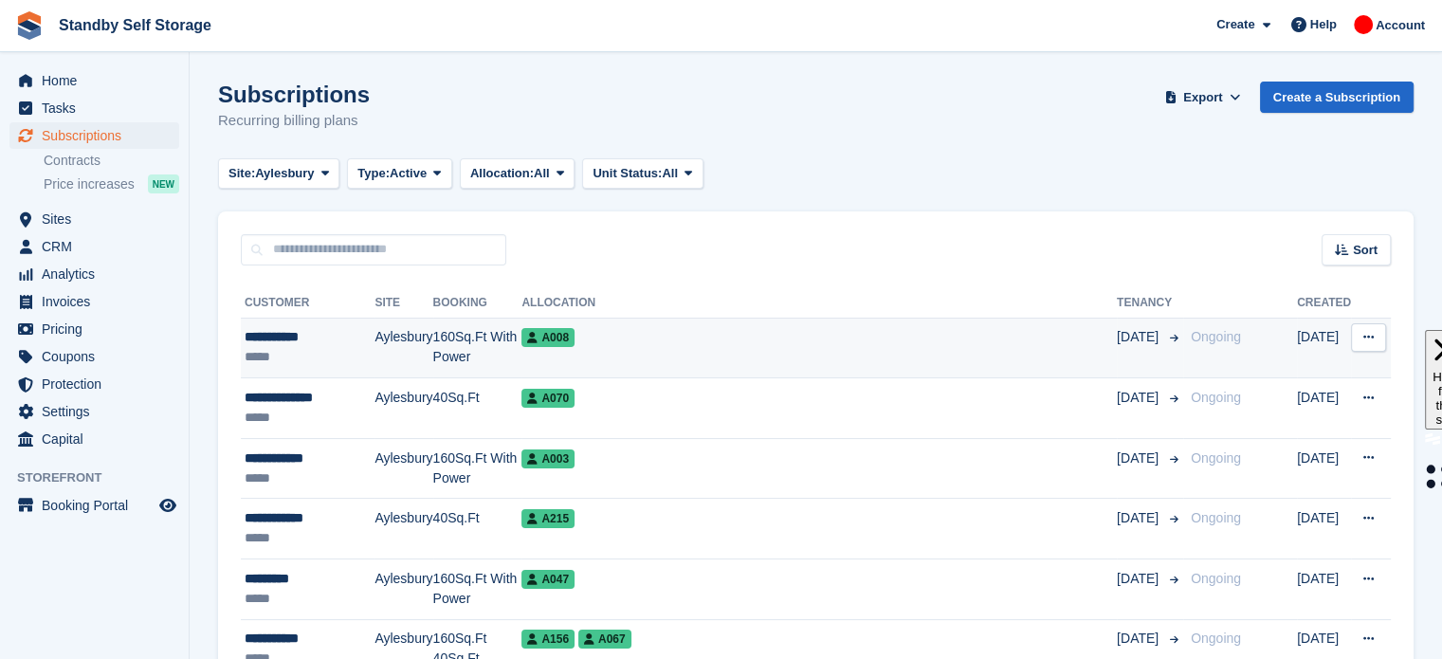
click at [750, 350] on td "A008" at bounding box center [818, 348] width 595 height 61
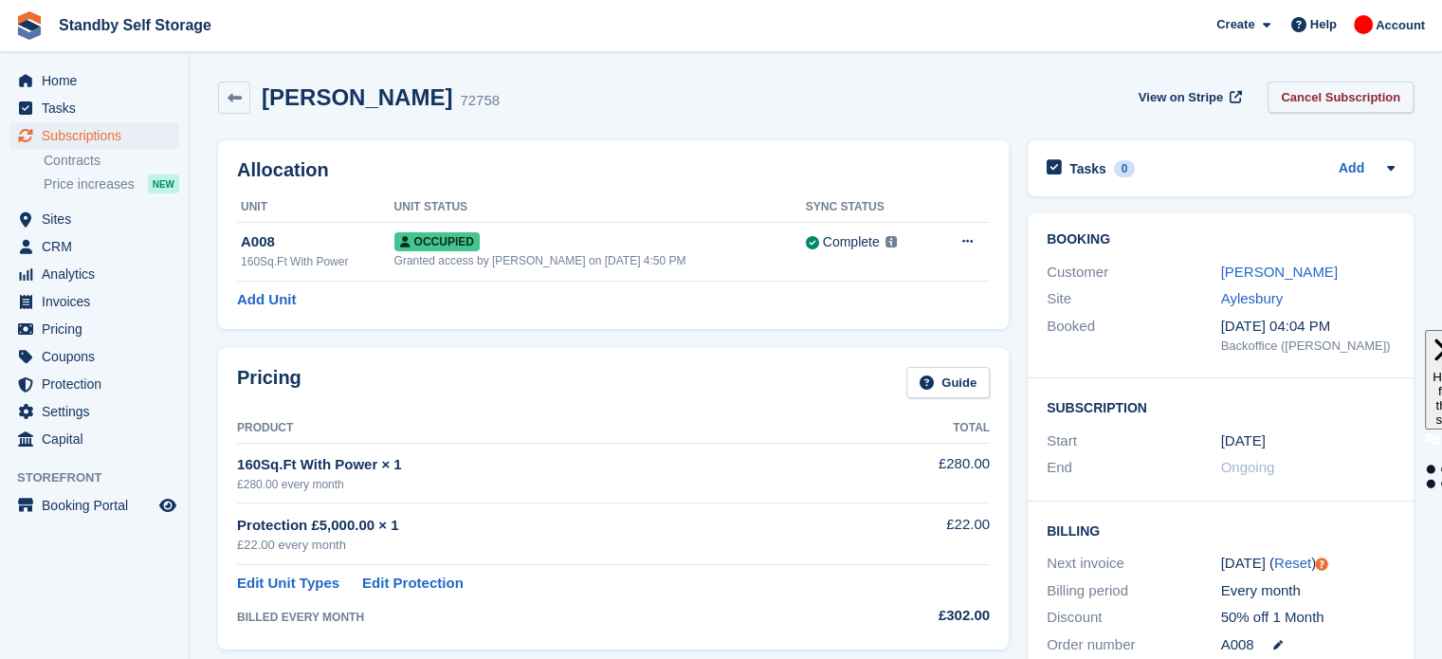
click at [1355, 101] on link "Cancel Subscription" at bounding box center [1340, 97] width 146 height 31
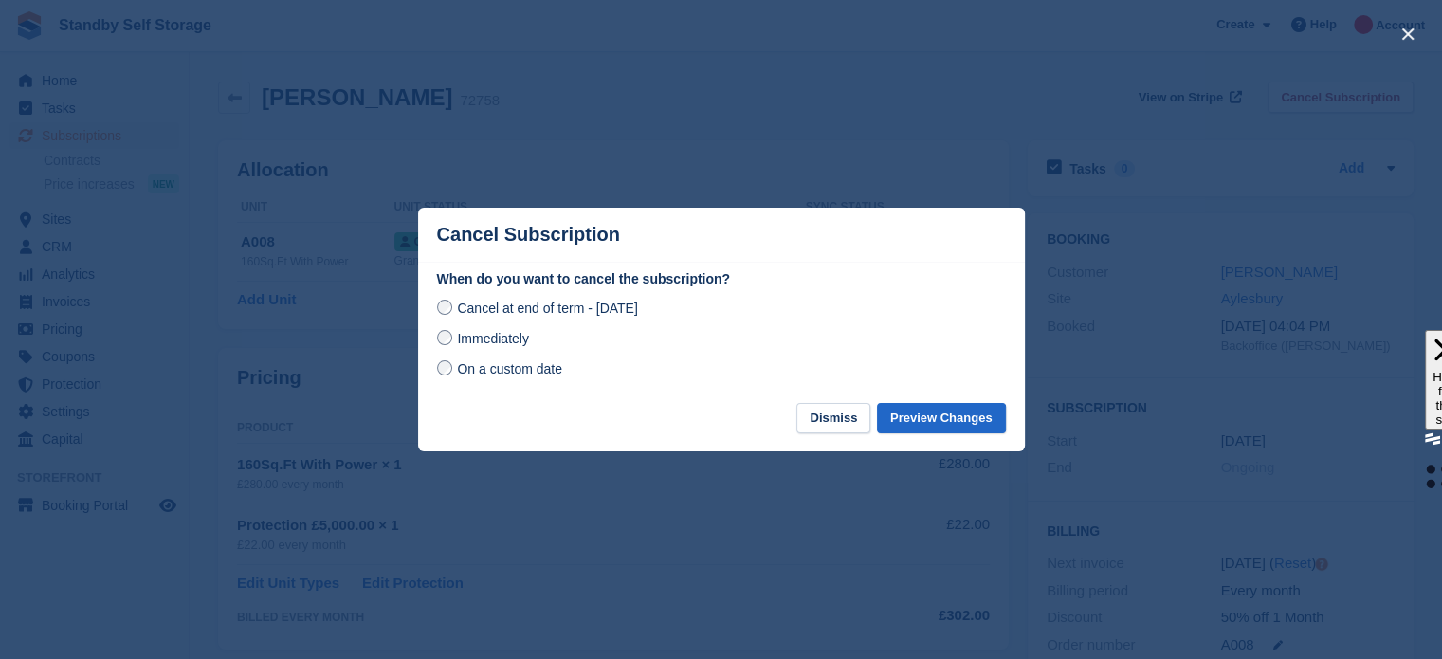
click at [472, 329] on div "Immediately" at bounding box center [721, 338] width 569 height 23
click at [476, 338] on span "Immediately" at bounding box center [492, 338] width 71 height 15
click at [937, 414] on button "Preview Changes" at bounding box center [941, 418] width 129 height 31
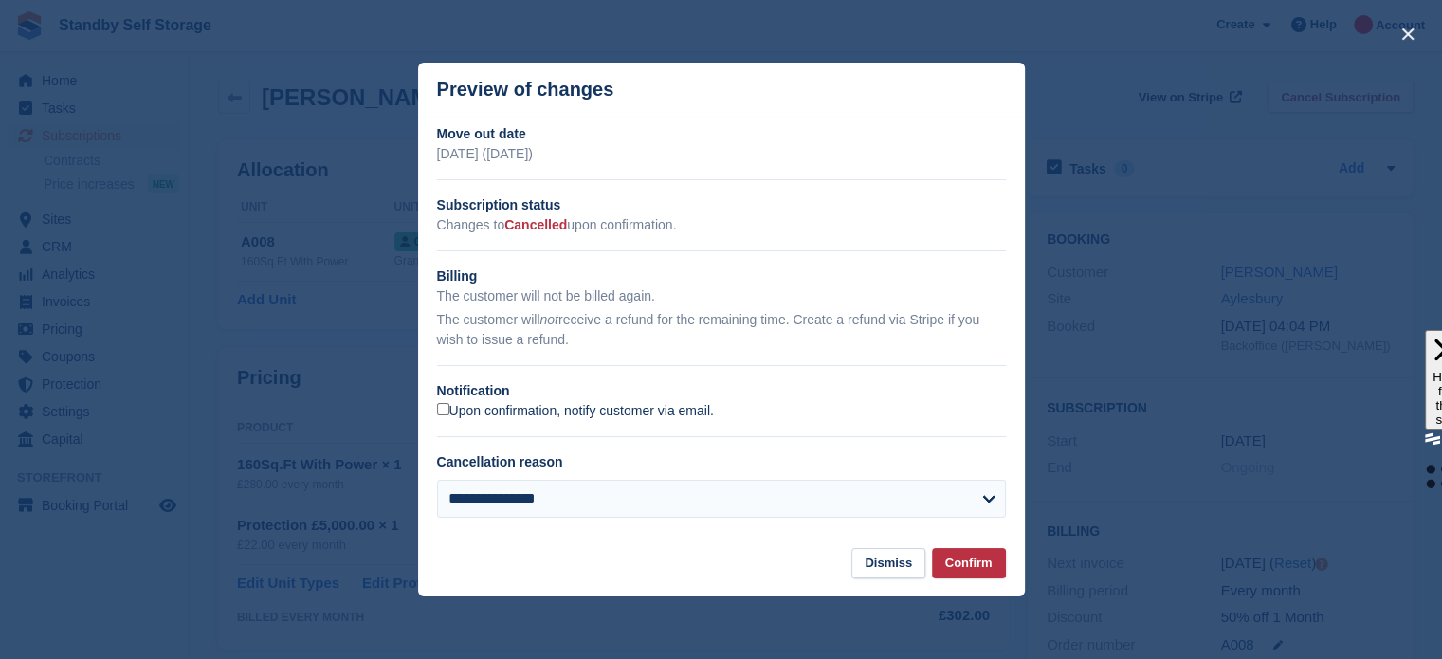
click at [665, 412] on label "Upon confirmation, notify customer via email." at bounding box center [575, 411] width 277 height 17
click at [955, 559] on button "Confirm" at bounding box center [969, 563] width 74 height 31
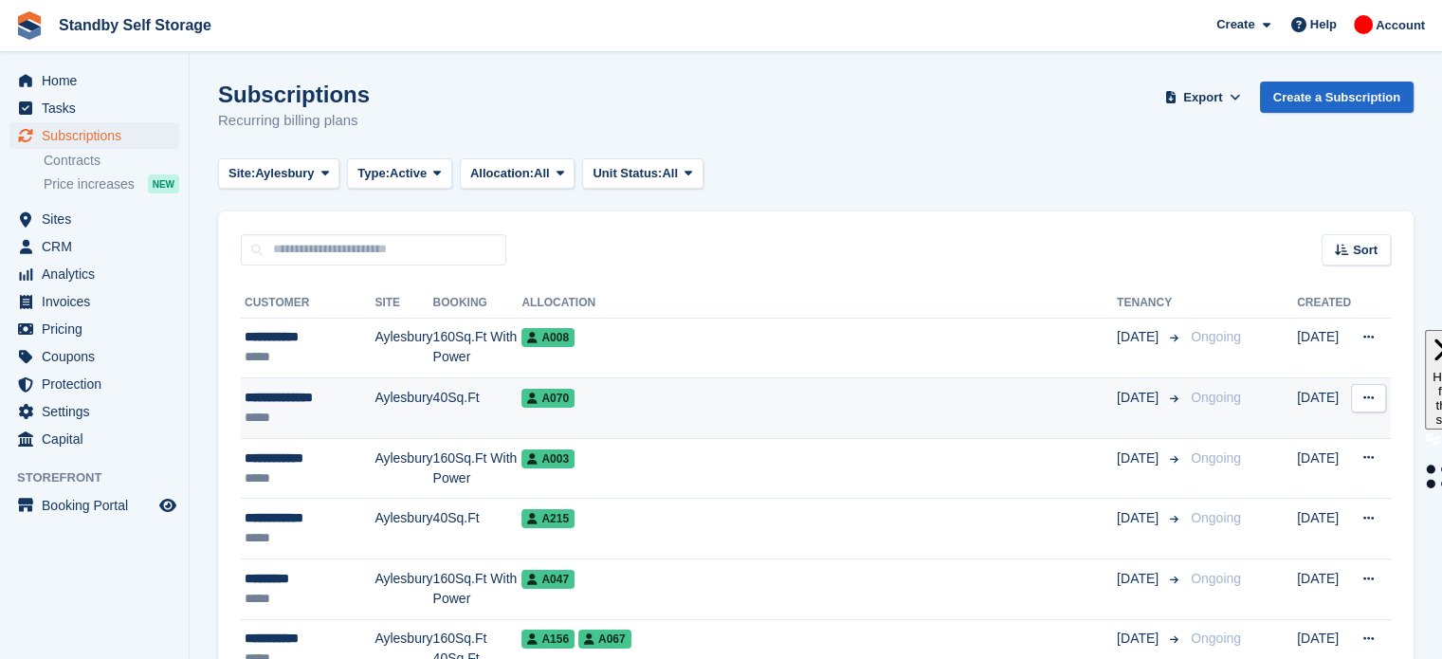
click at [675, 405] on div "A070" at bounding box center [818, 398] width 595 height 20
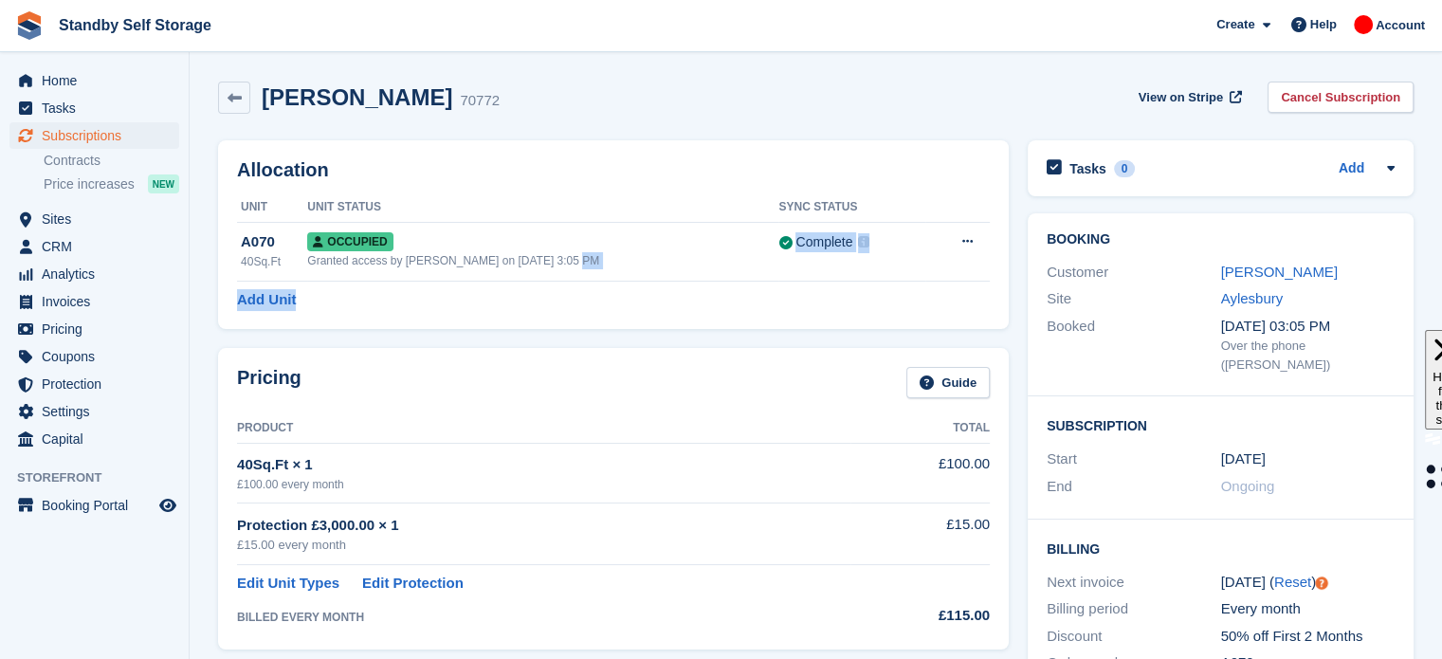
drag, startPoint x: 667, startPoint y: 265, endPoint x: 667, endPoint y: 304, distance: 38.9
click at [667, 304] on div "Allocation Unit Unit Status Sync Status A070 40Sq.Ft Occupied Granted access by…" at bounding box center [613, 234] width 791 height 189
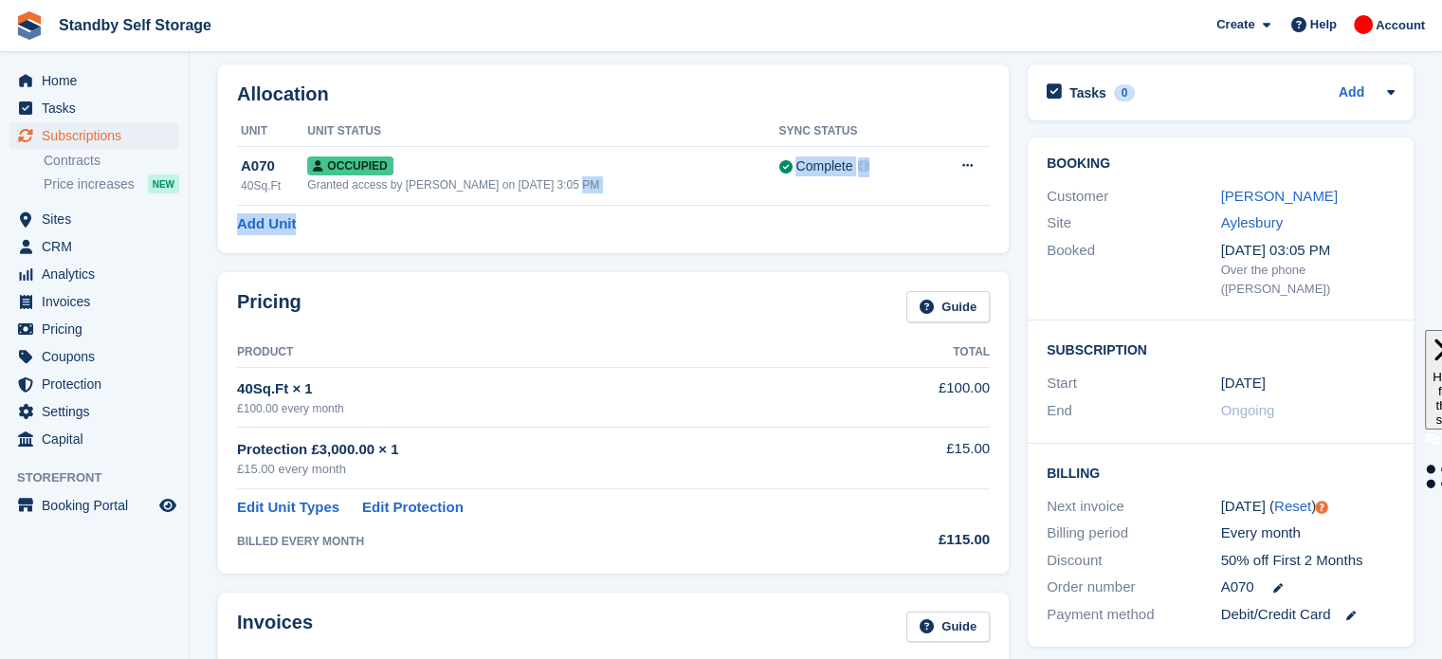
scroll to position [38, 0]
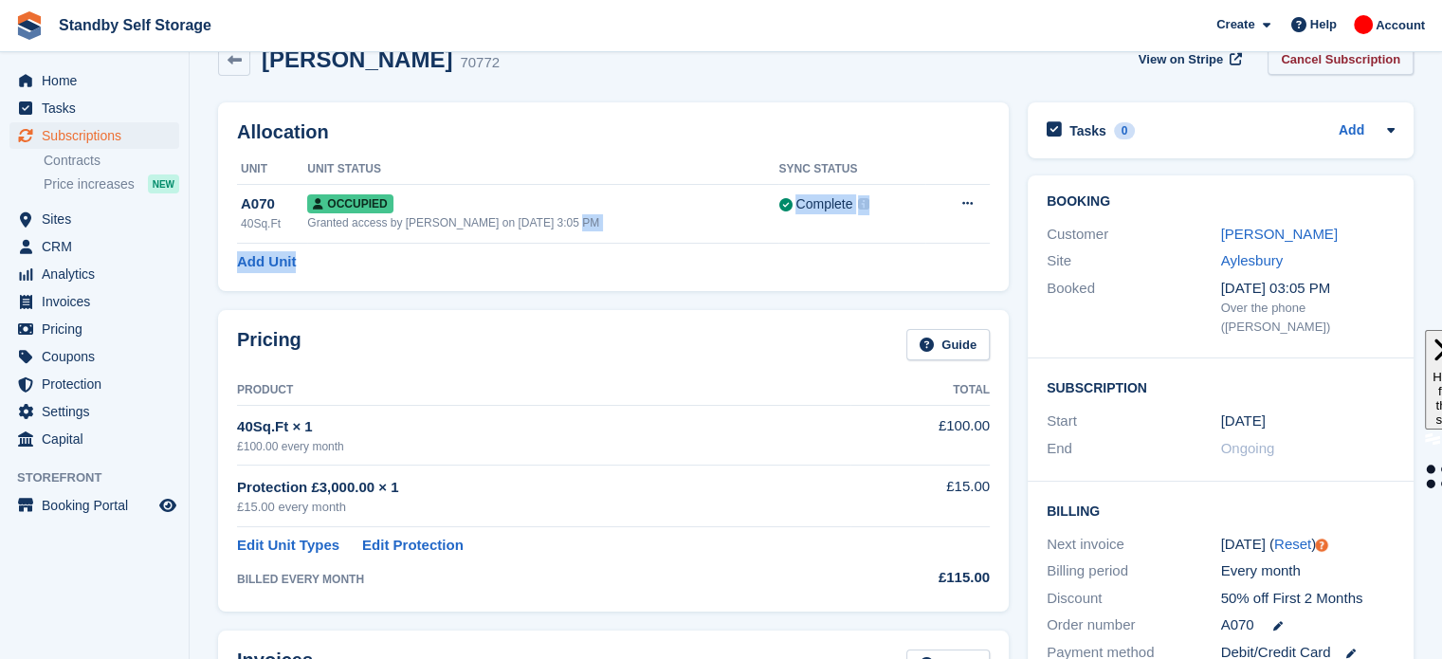
click at [1341, 69] on link "Cancel Subscription" at bounding box center [1340, 59] width 146 height 31
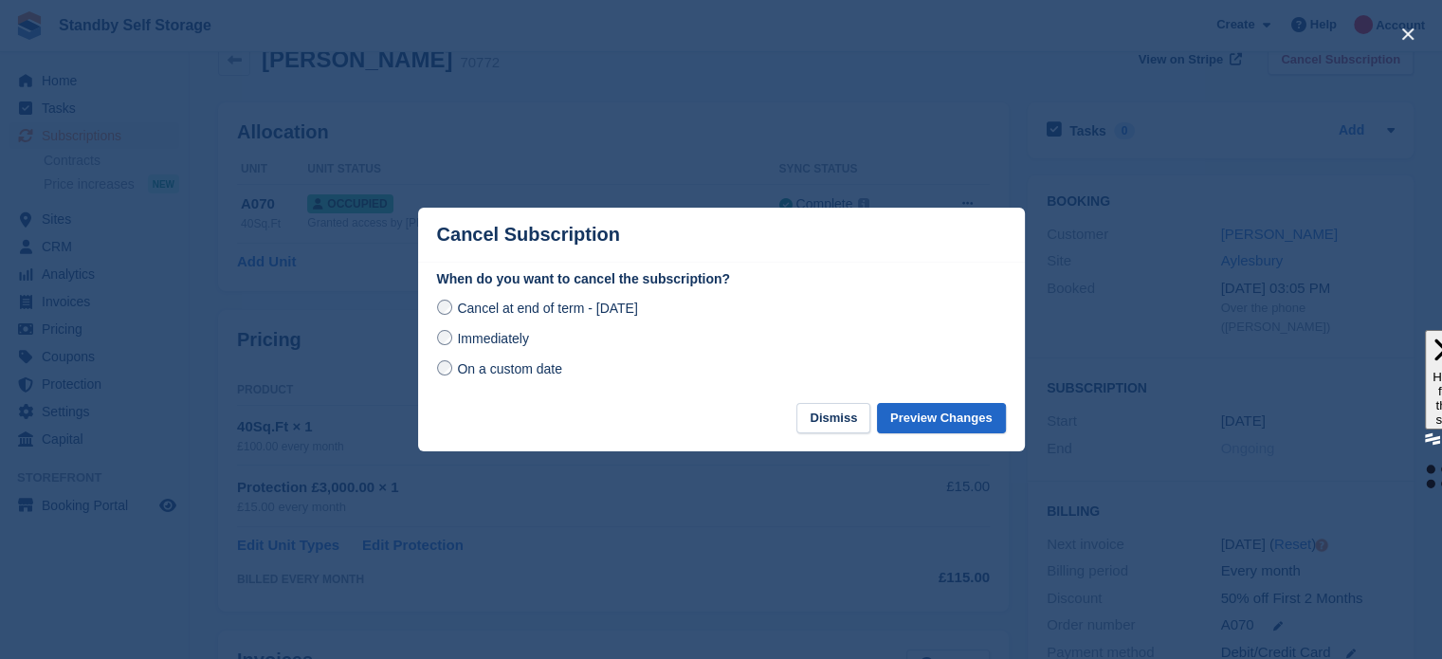
click at [496, 337] on span "Immediately" at bounding box center [492, 338] width 71 height 15
click at [970, 418] on button "Preview Changes" at bounding box center [941, 418] width 129 height 31
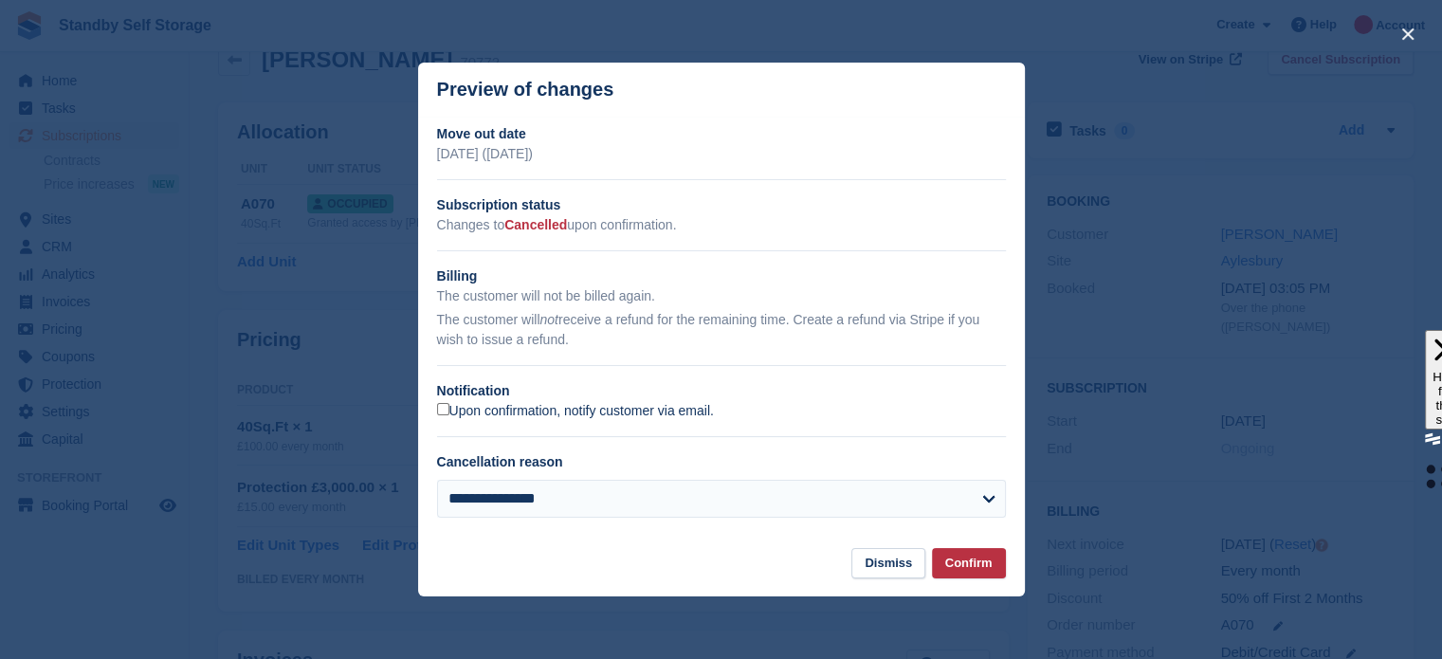
click at [670, 405] on label "Upon confirmation, notify customer via email." at bounding box center [575, 411] width 277 height 17
click at [957, 566] on button "Confirm" at bounding box center [969, 563] width 74 height 31
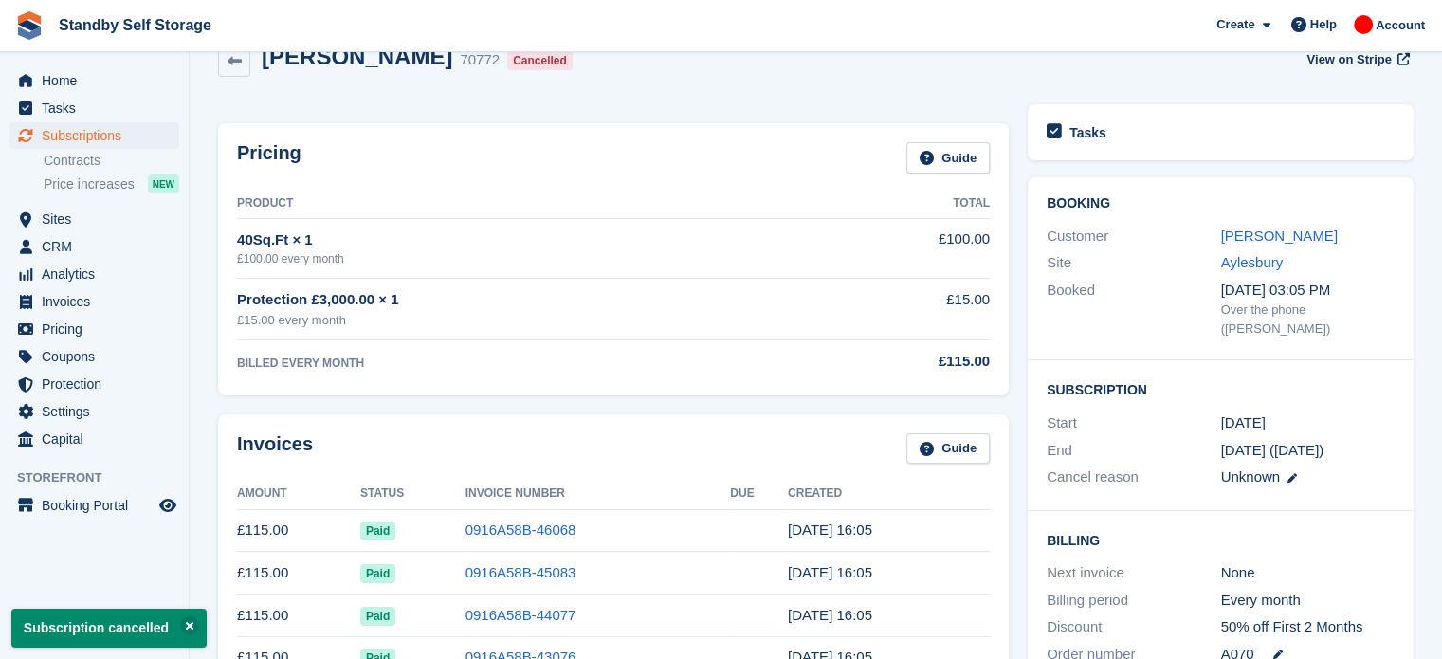
scroll to position [0, 0]
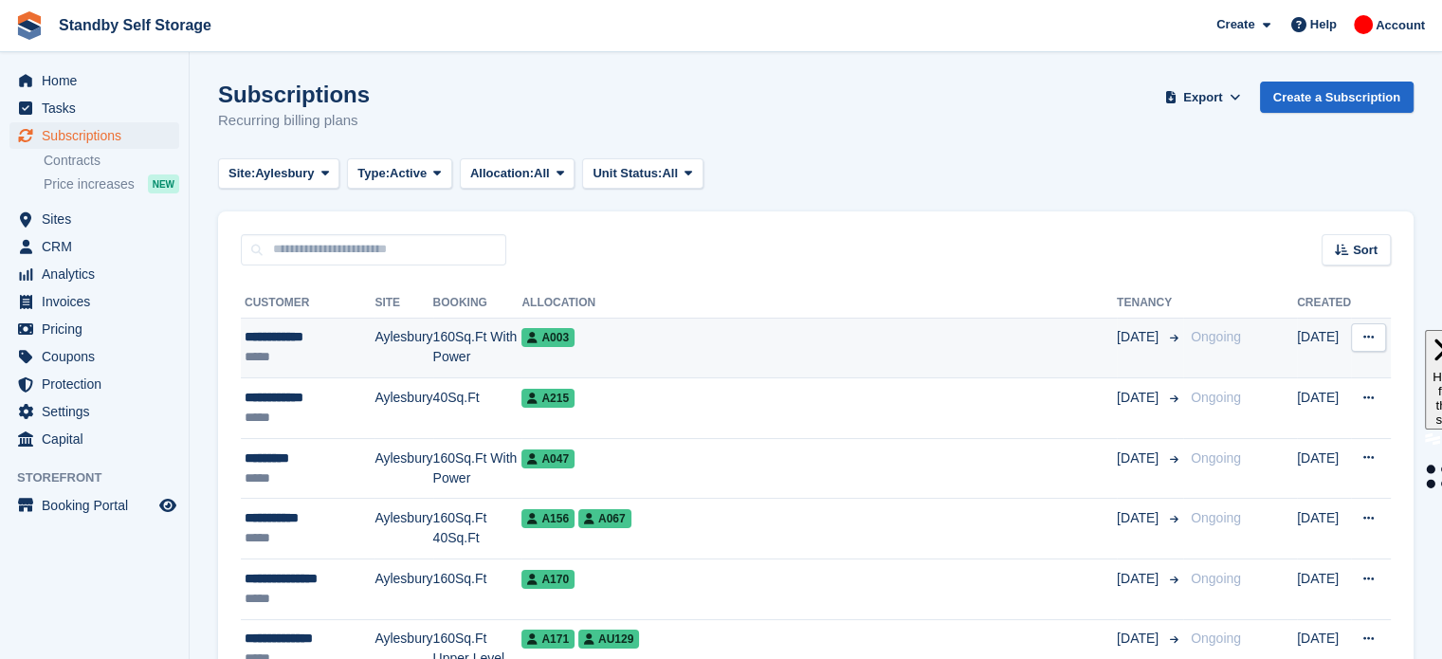
click at [802, 338] on div "A003" at bounding box center [818, 337] width 595 height 20
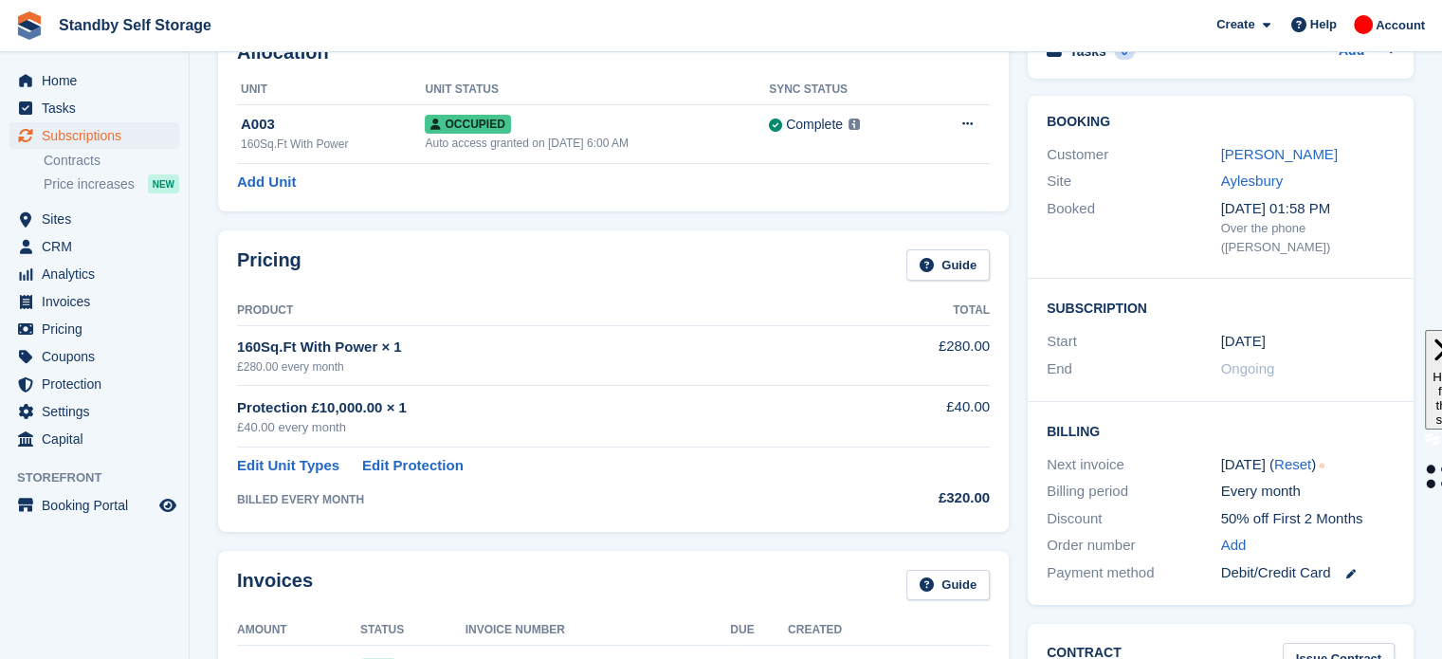
scroll to position [114, 0]
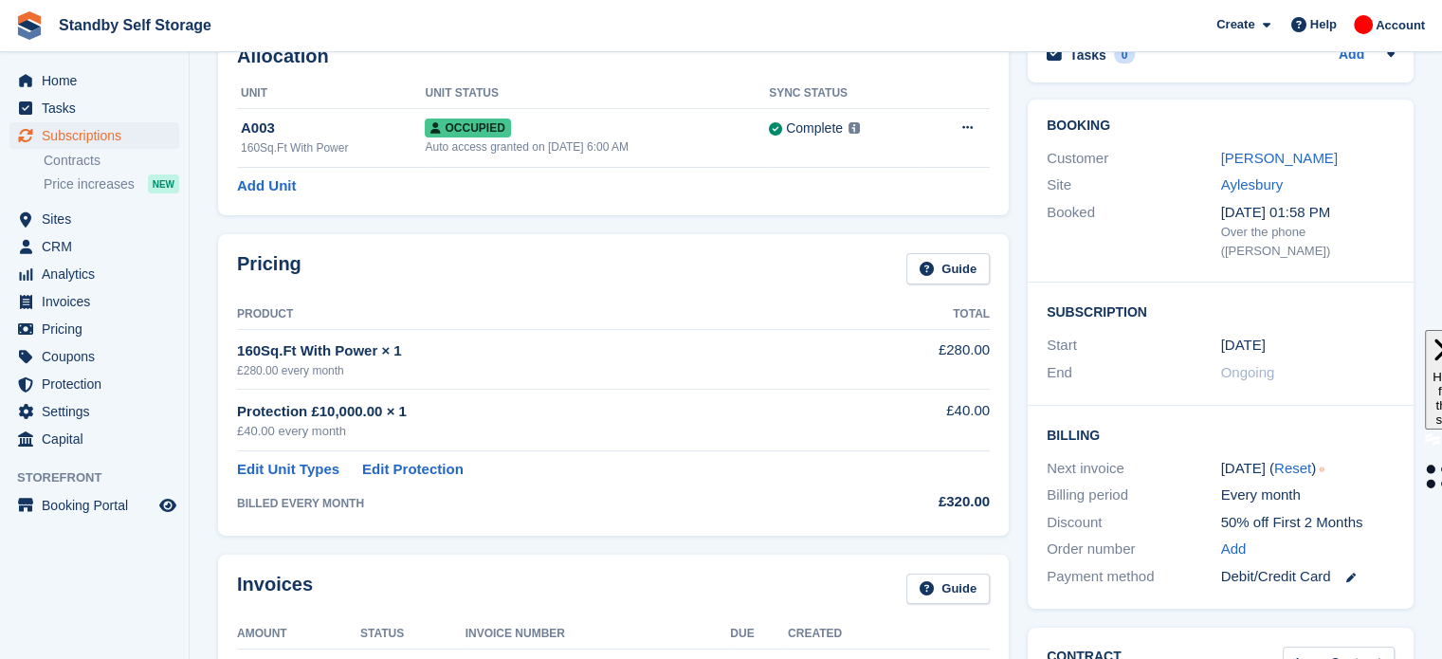
drag, startPoint x: 0, startPoint y: 0, endPoint x: 802, endPoint y: 338, distance: 870.5
click at [802, 338] on td "160Sq.Ft With Power × 1 £280.00 every month" at bounding box center [543, 359] width 613 height 60
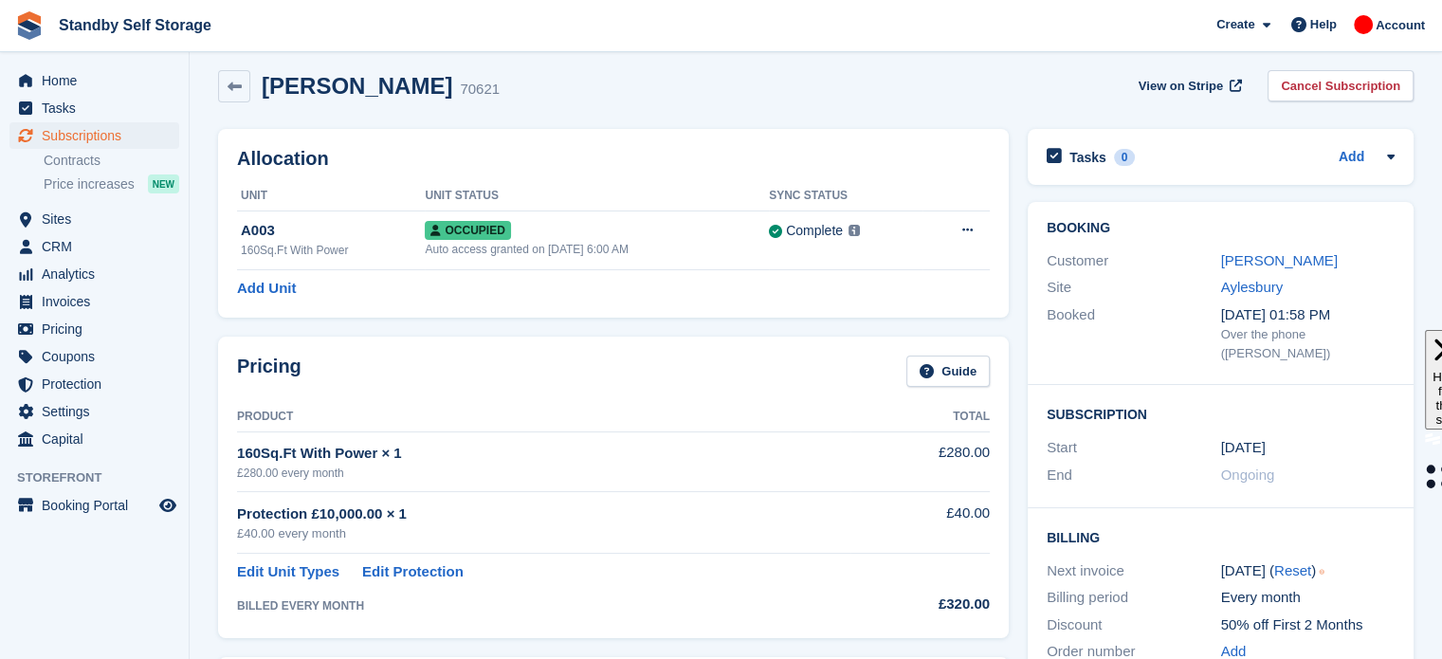
scroll to position [0, 0]
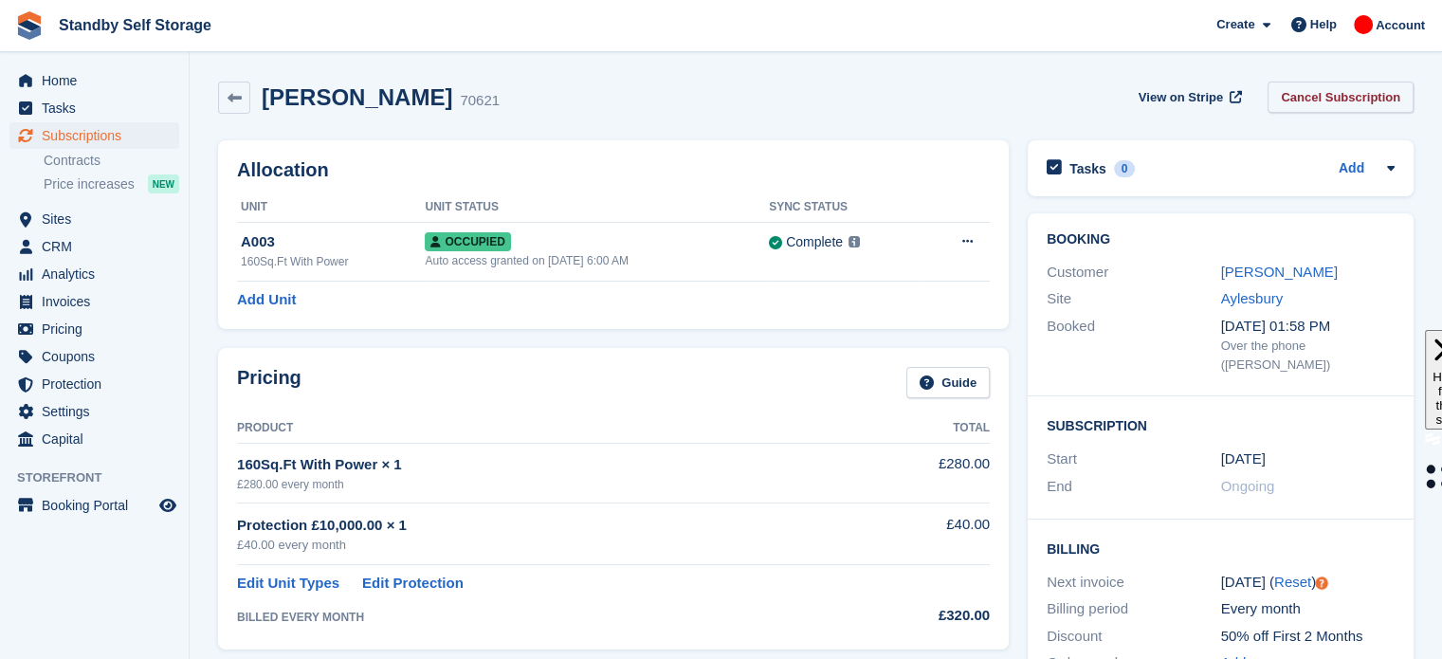
click at [1353, 101] on link "Cancel Subscription" at bounding box center [1340, 97] width 146 height 31
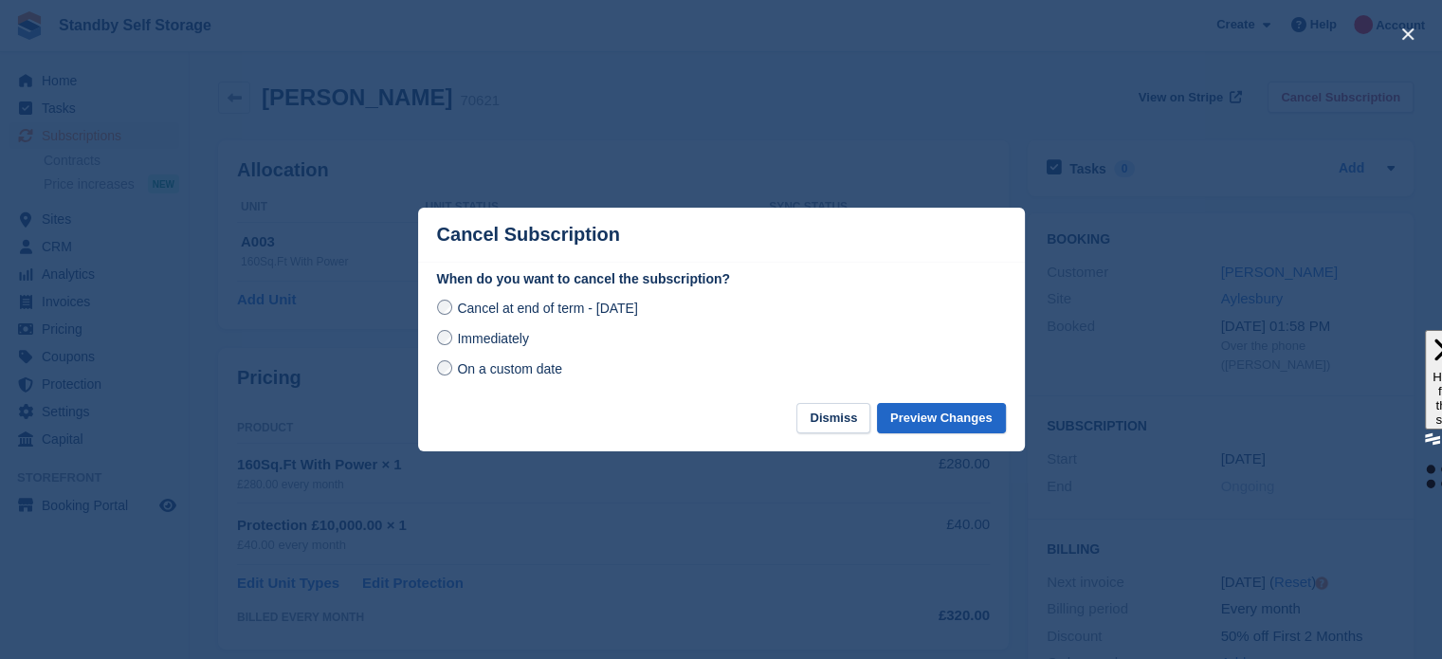
click at [471, 339] on span "Immediately" at bounding box center [492, 338] width 71 height 15
click at [943, 413] on button "Preview Changes" at bounding box center [941, 418] width 129 height 31
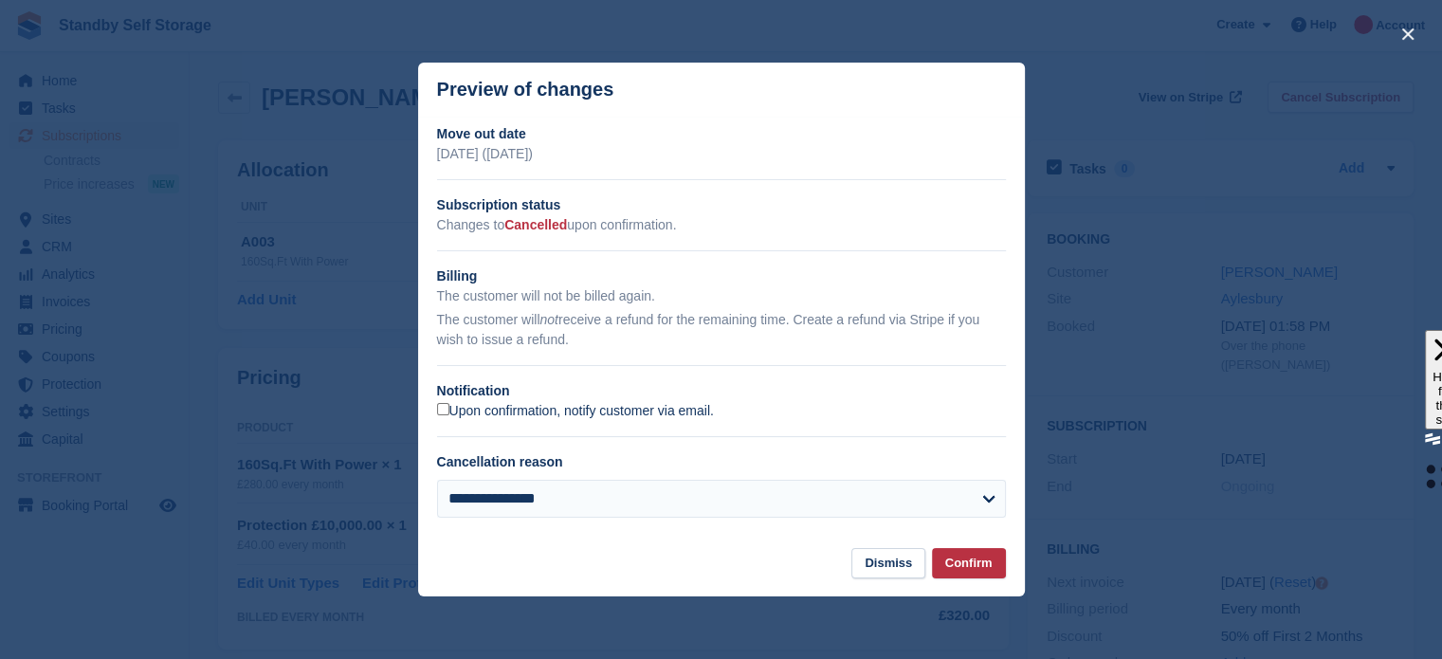
click at [697, 412] on label "Upon confirmation, notify customer via email." at bounding box center [575, 411] width 277 height 17
click at [975, 570] on button "Confirm" at bounding box center [969, 563] width 74 height 31
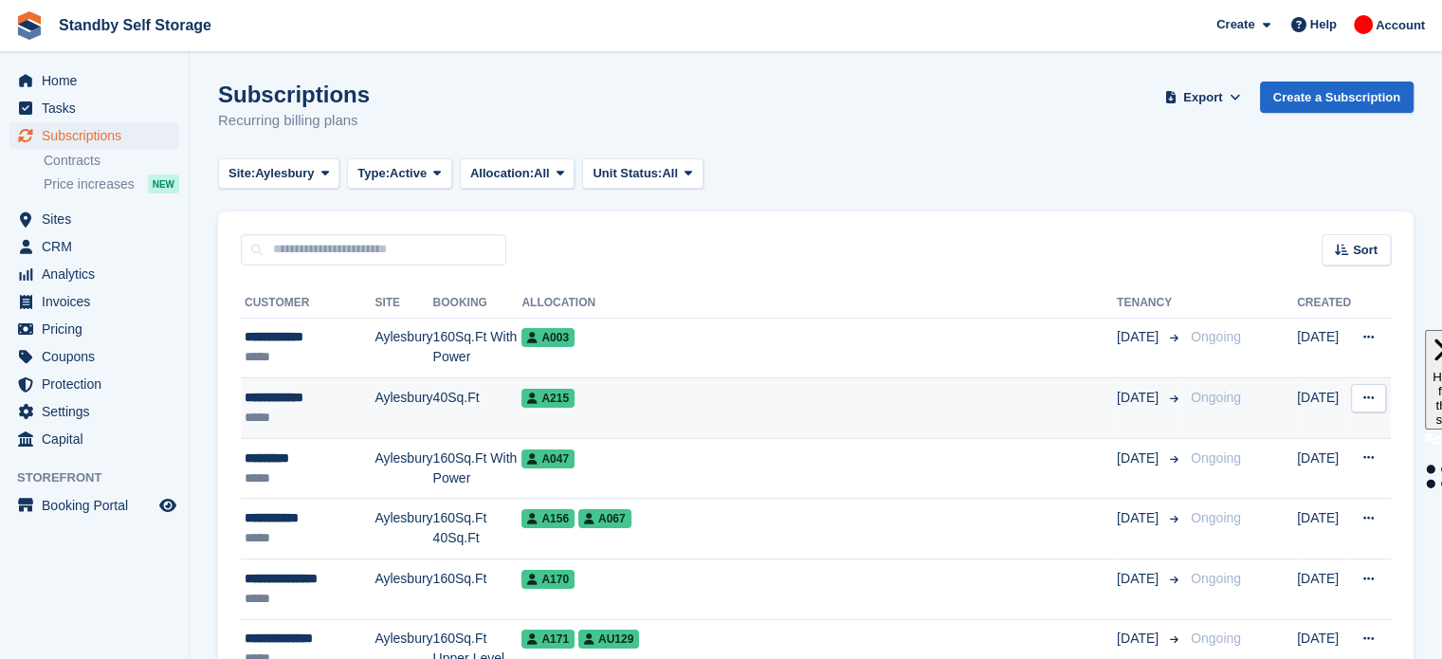
click at [693, 402] on div "A215" at bounding box center [818, 398] width 595 height 20
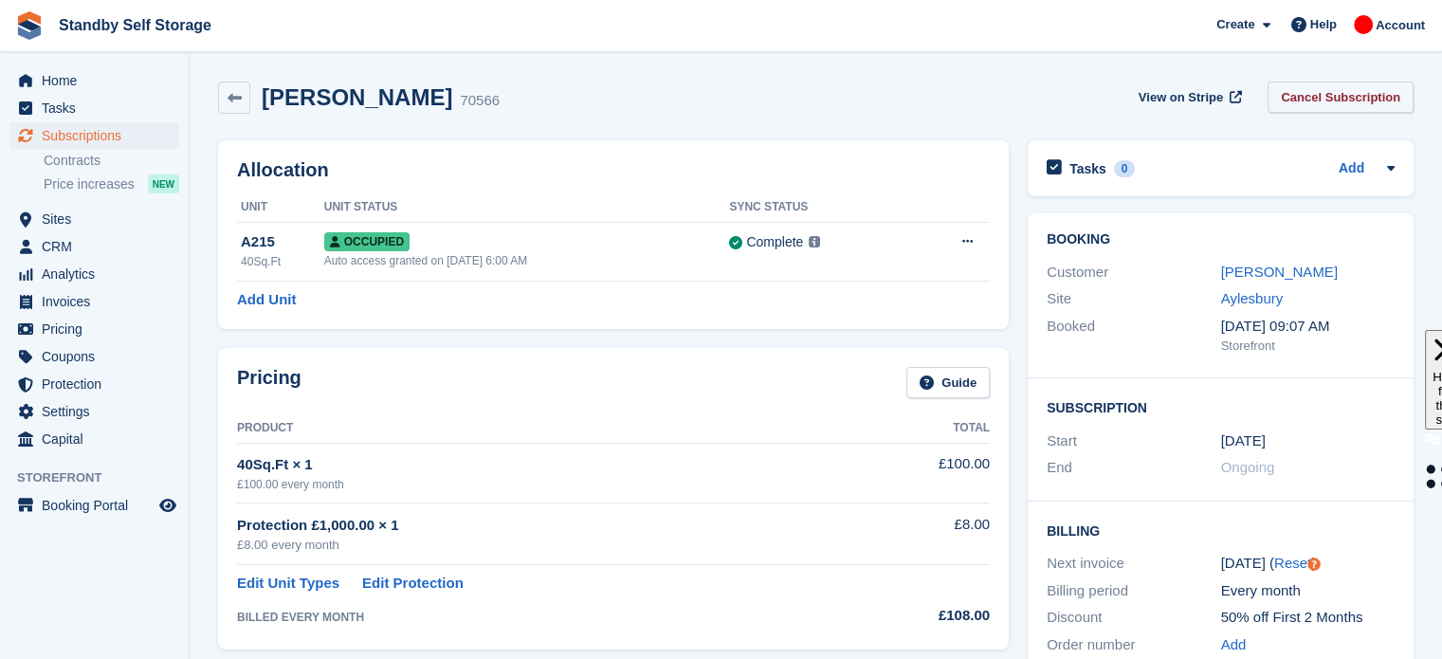
click at [1342, 90] on link "Cancel Subscription" at bounding box center [1340, 97] width 146 height 31
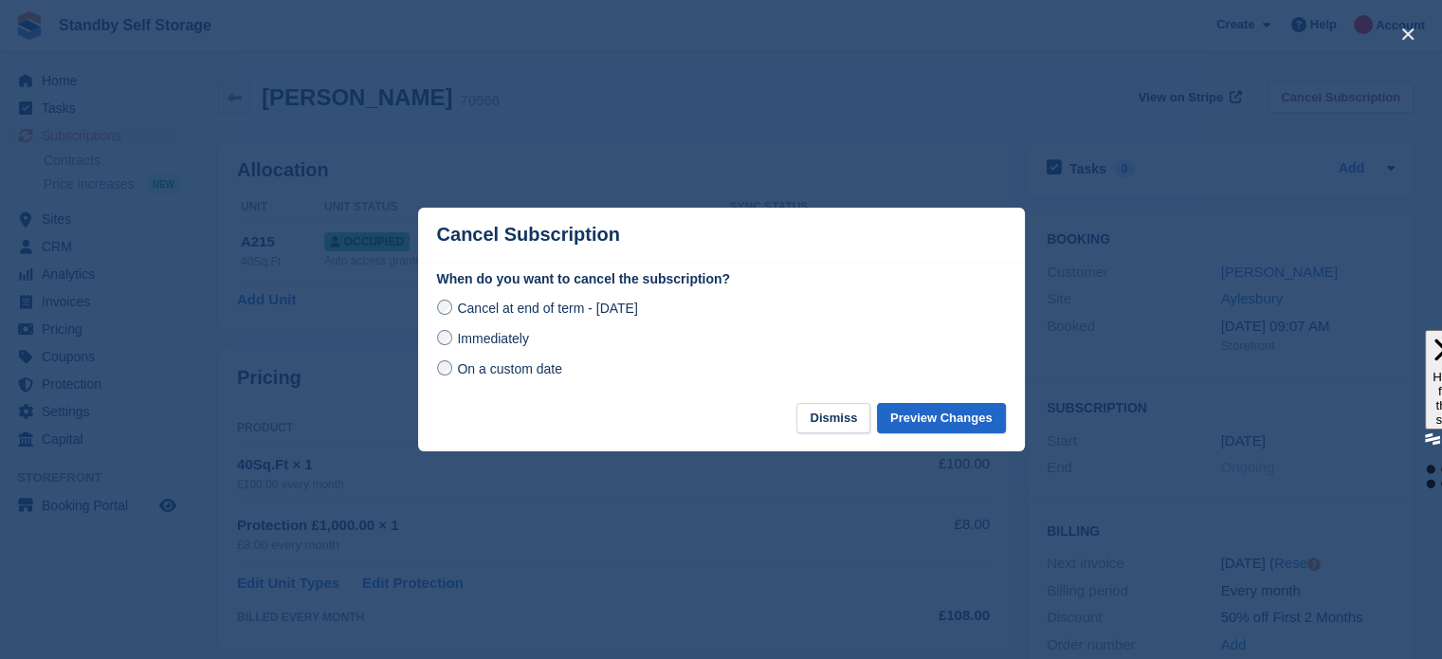
click at [457, 339] on span "Immediately" at bounding box center [492, 338] width 71 height 15
click at [962, 419] on button "Preview Changes" at bounding box center [941, 418] width 129 height 31
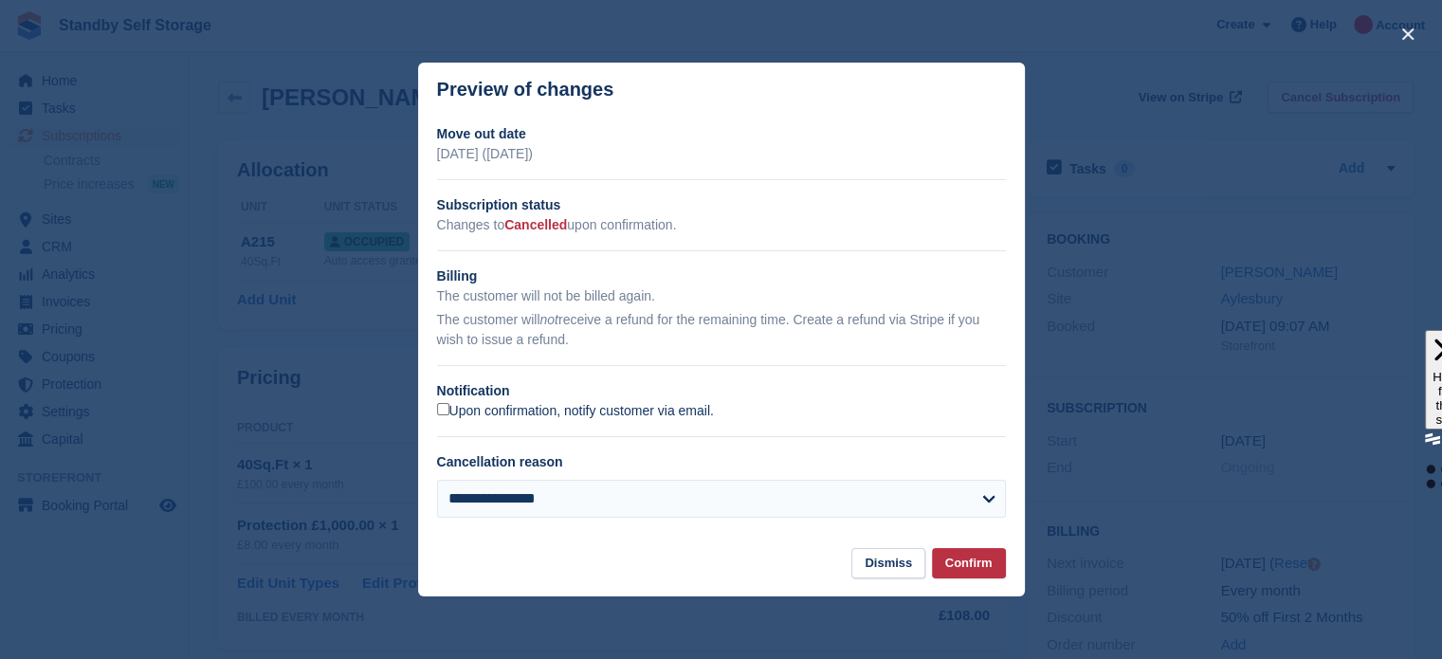
click at [551, 415] on label "Upon confirmation, notify customer via email." at bounding box center [575, 411] width 277 height 17
click at [957, 561] on button "Confirm" at bounding box center [969, 563] width 74 height 31
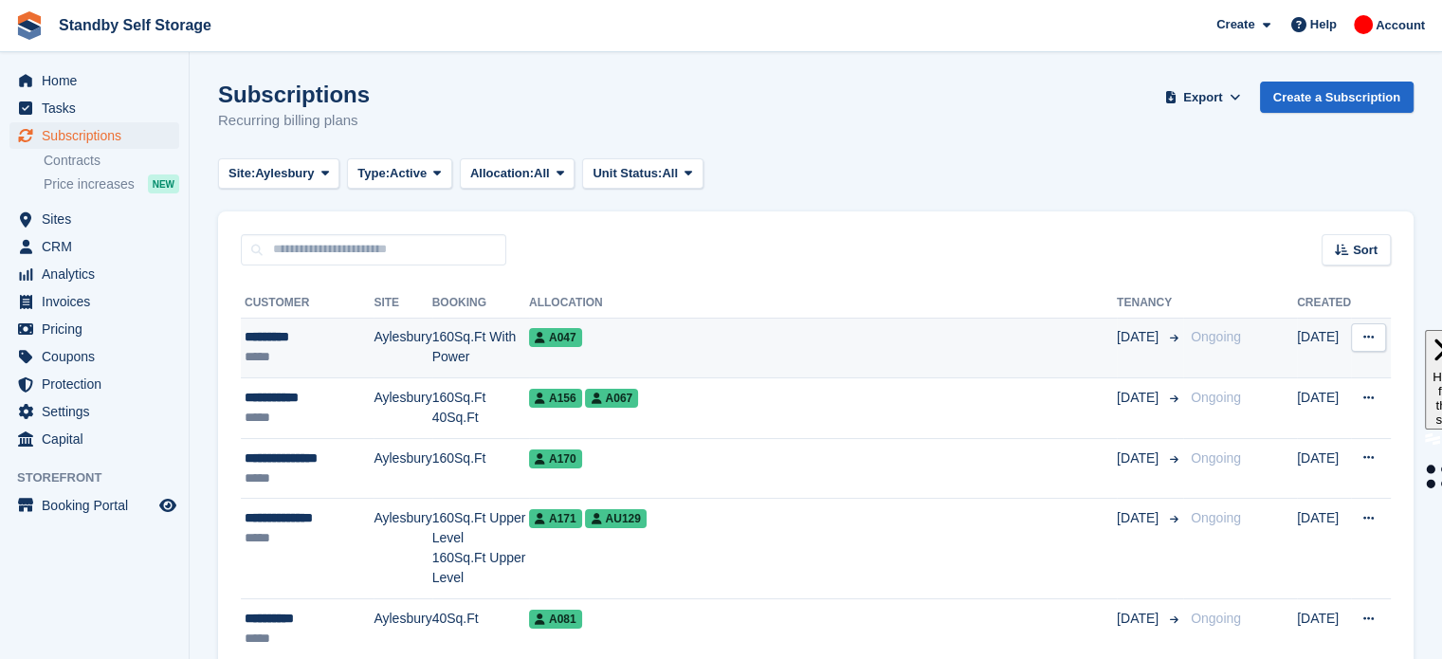
click at [729, 356] on td "A047" at bounding box center [823, 348] width 588 height 61
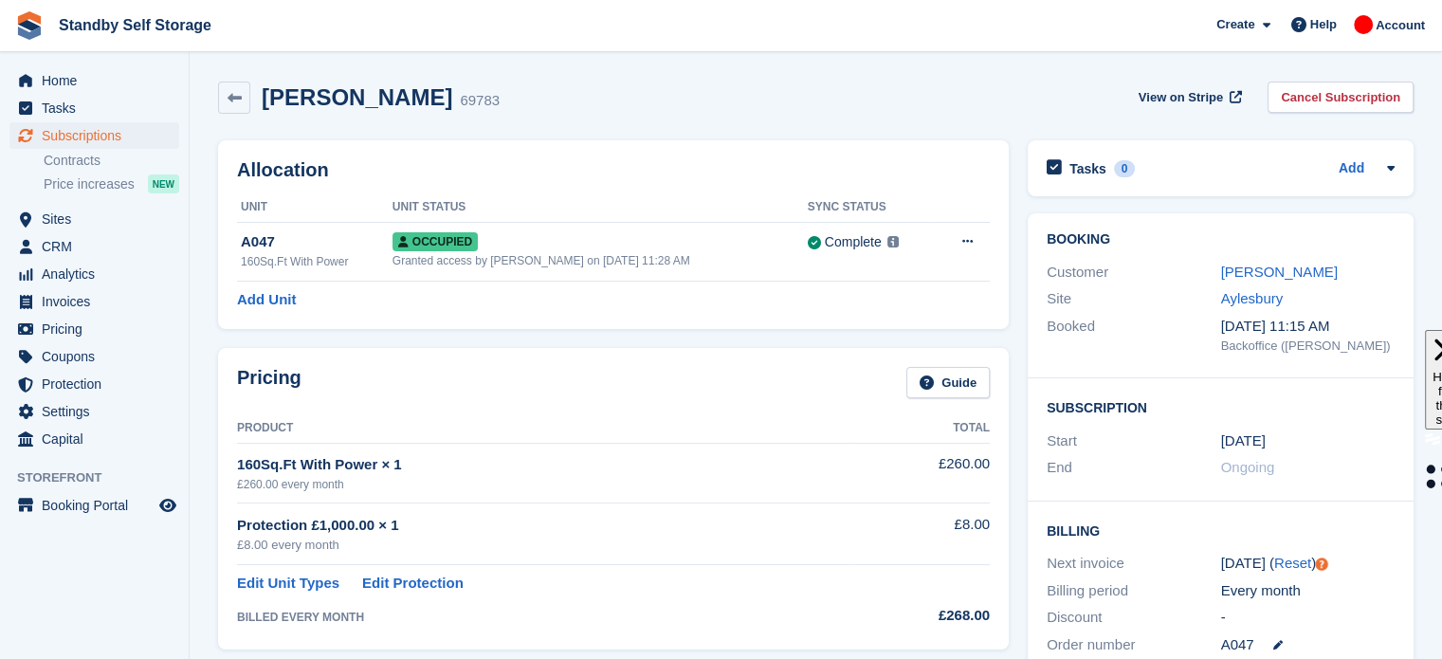
click at [729, 356] on div "Pricing Guide Product Total 160Sq.Ft With Power × 1 £260.00 every month £260.00…" at bounding box center [613, 498] width 791 height 301
click at [1323, 90] on link "Cancel Subscription" at bounding box center [1340, 97] width 146 height 31
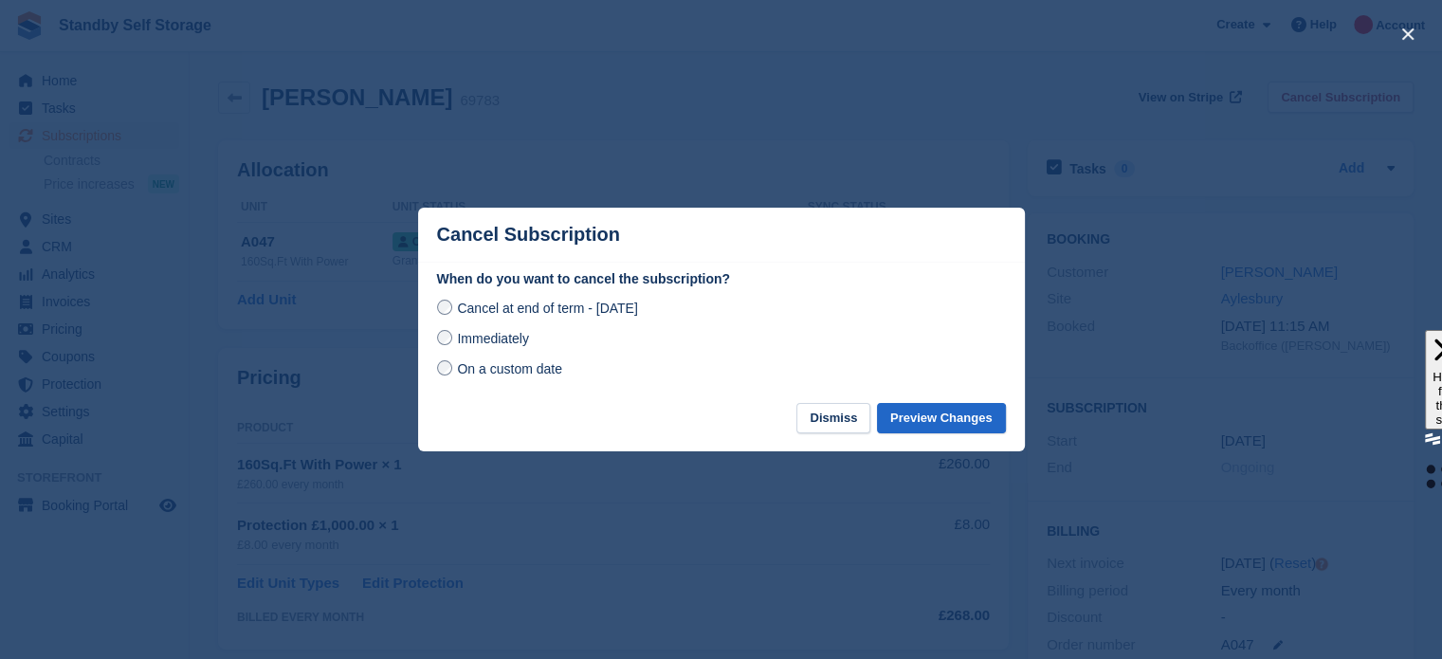
click at [482, 350] on div "Immediately" at bounding box center [721, 338] width 569 height 23
click at [482, 349] on div "Immediately" at bounding box center [721, 338] width 569 height 23
click at [482, 340] on span "Immediately" at bounding box center [492, 338] width 71 height 15
click at [913, 424] on button "Preview Changes" at bounding box center [941, 418] width 129 height 31
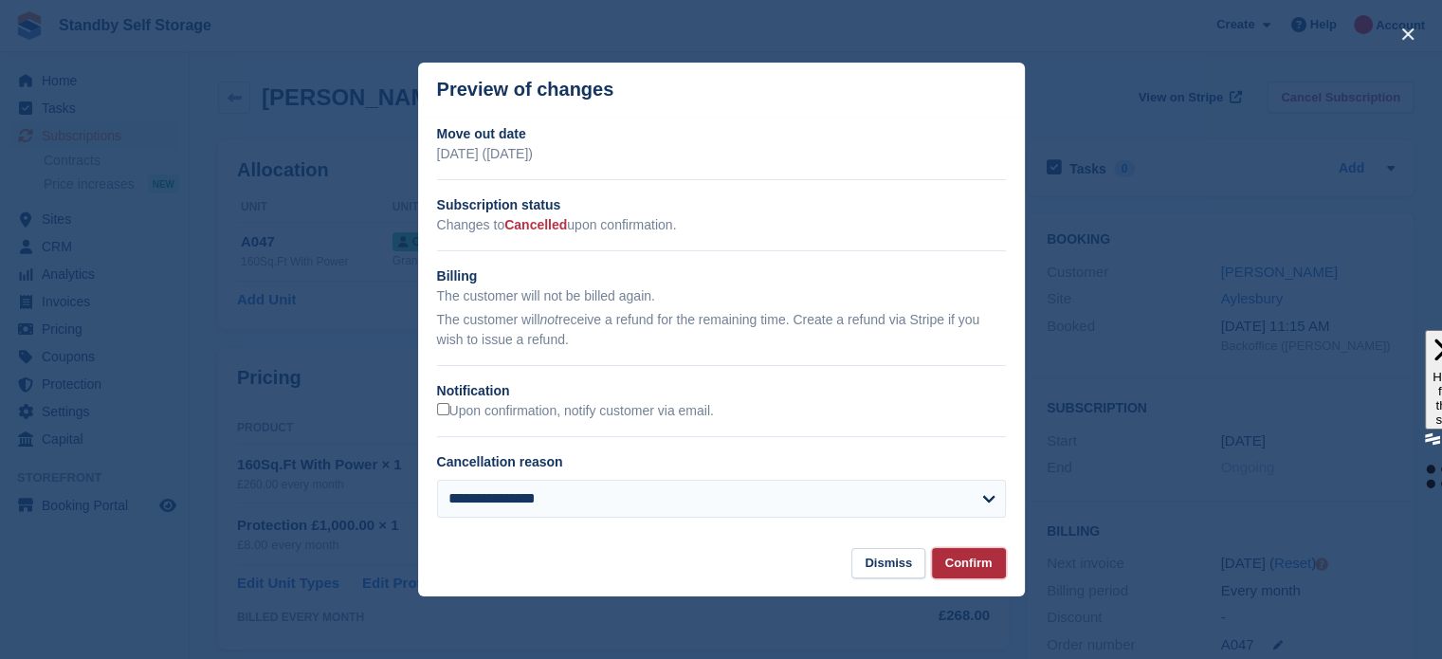
click at [964, 568] on button "Confirm" at bounding box center [969, 563] width 74 height 31
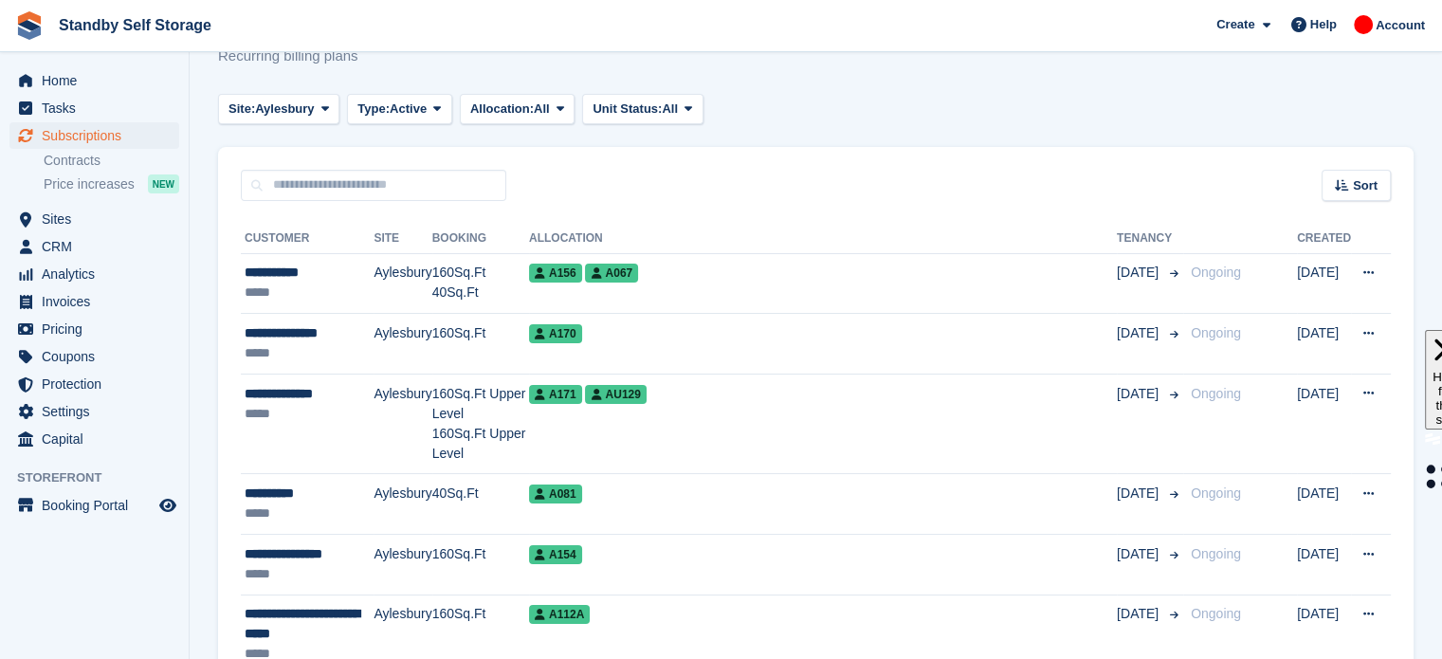
scroll to position [92, 0]
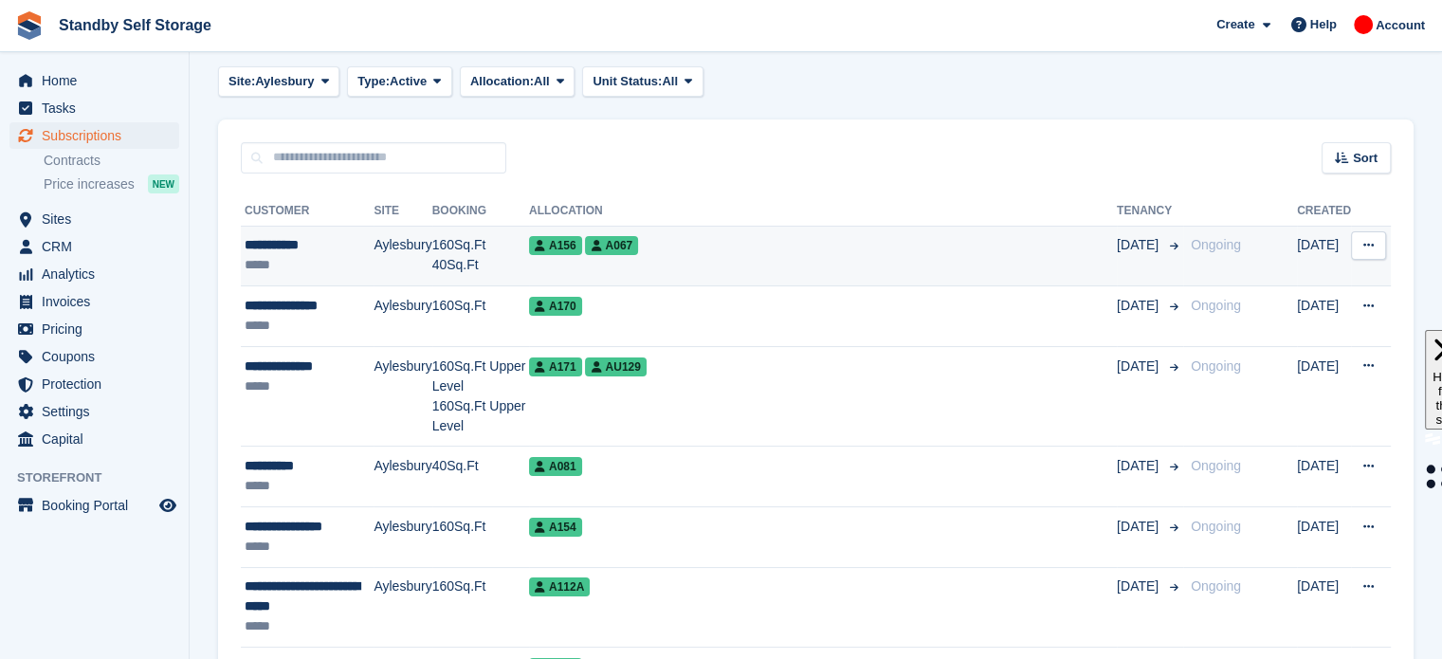
click at [793, 240] on div "A156 A067" at bounding box center [823, 245] width 588 height 20
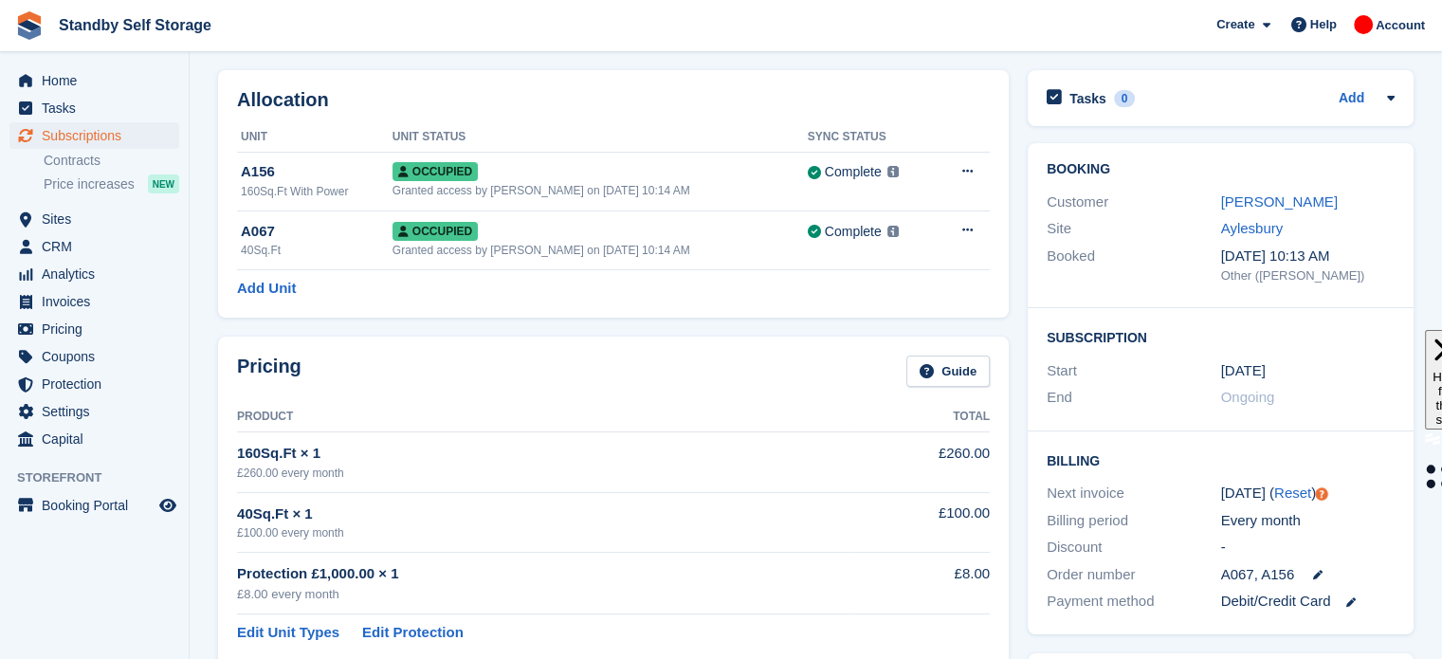
scroll to position [72, 0]
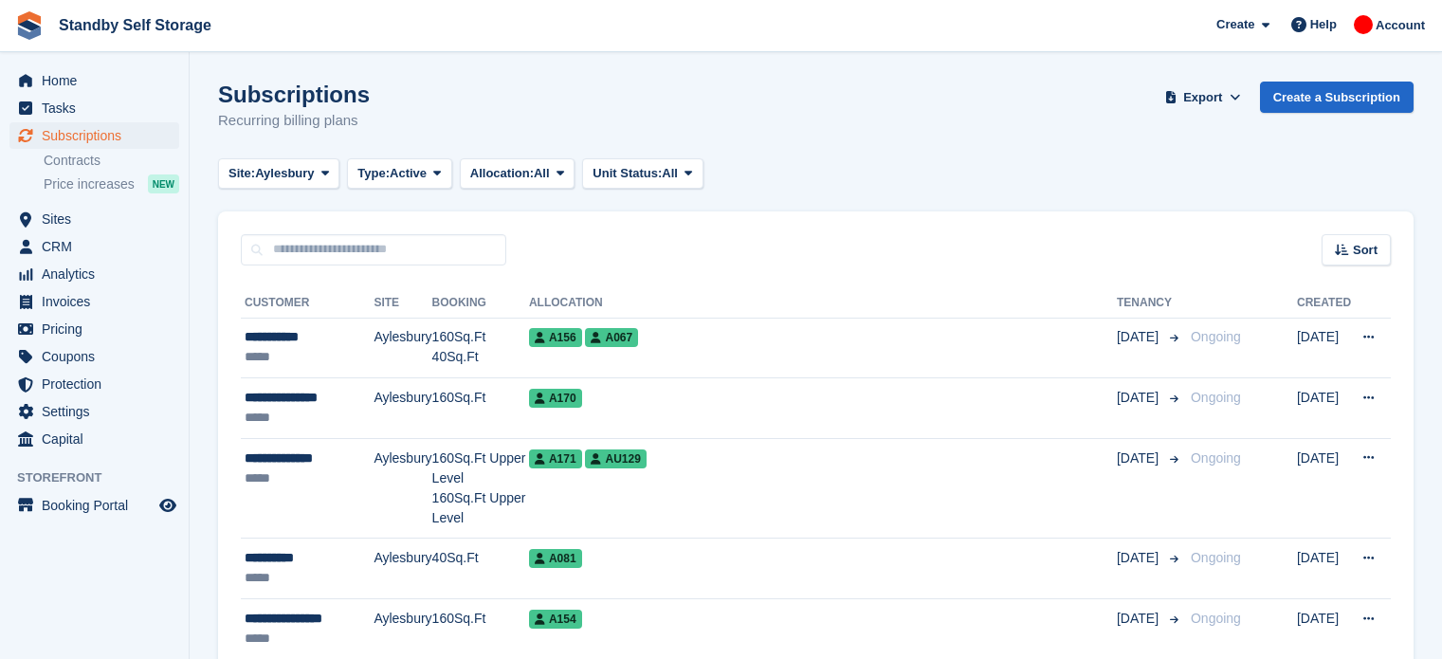
scroll to position [92, 0]
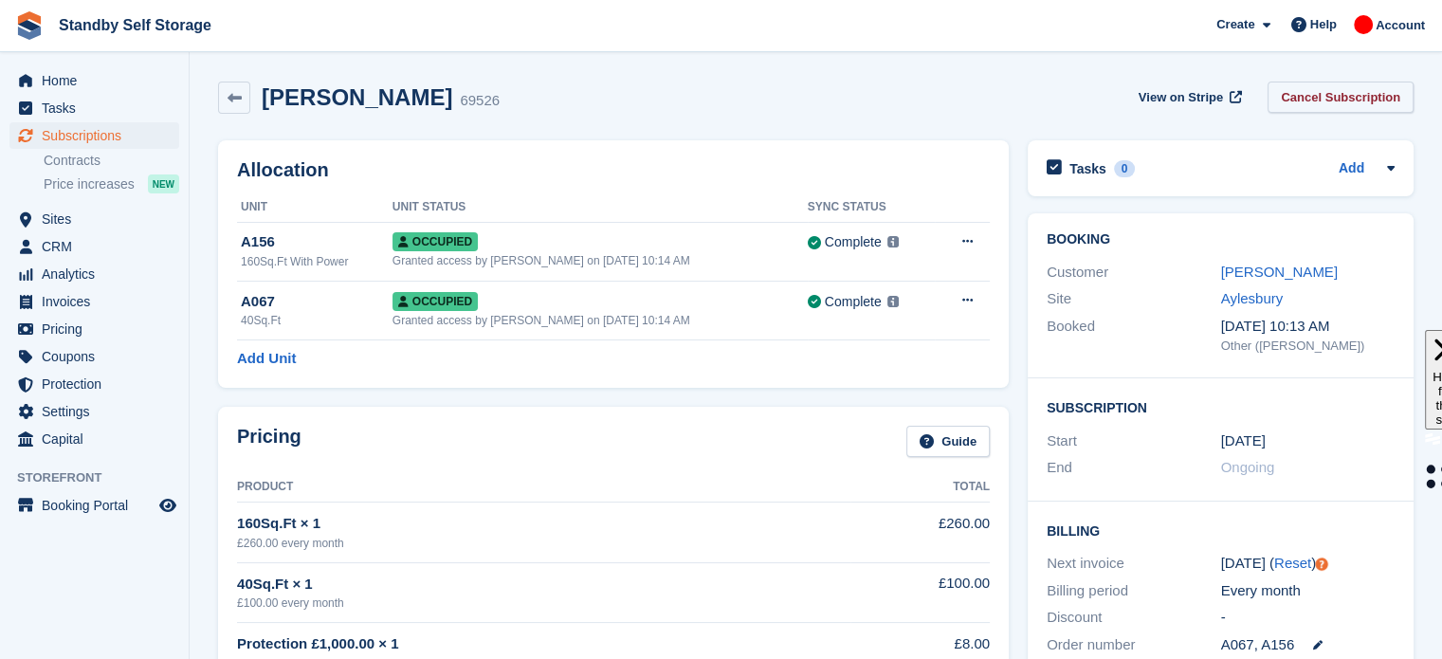
click at [1339, 104] on link "Cancel Subscription" at bounding box center [1340, 97] width 146 height 31
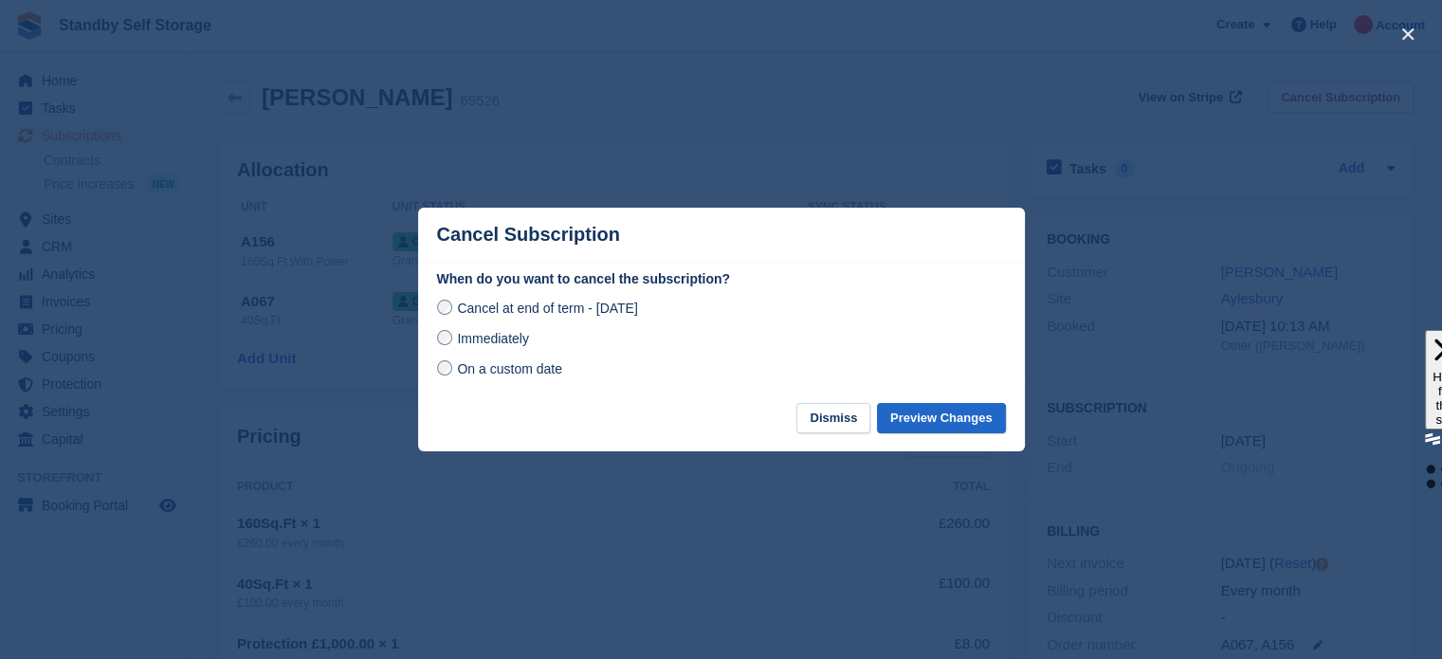
click at [512, 339] on span "Immediately" at bounding box center [492, 338] width 71 height 15
click at [928, 421] on button "Preview Changes" at bounding box center [941, 418] width 129 height 31
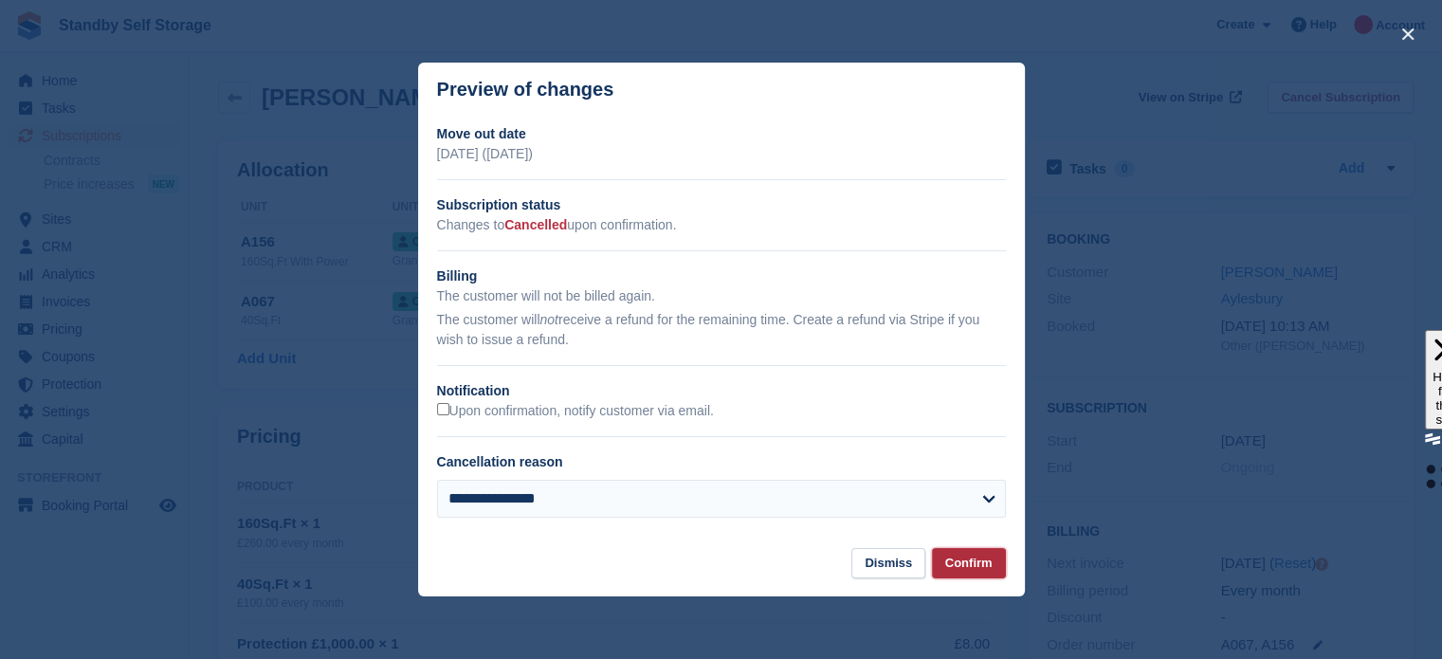
click at [968, 572] on button "Confirm" at bounding box center [969, 563] width 74 height 31
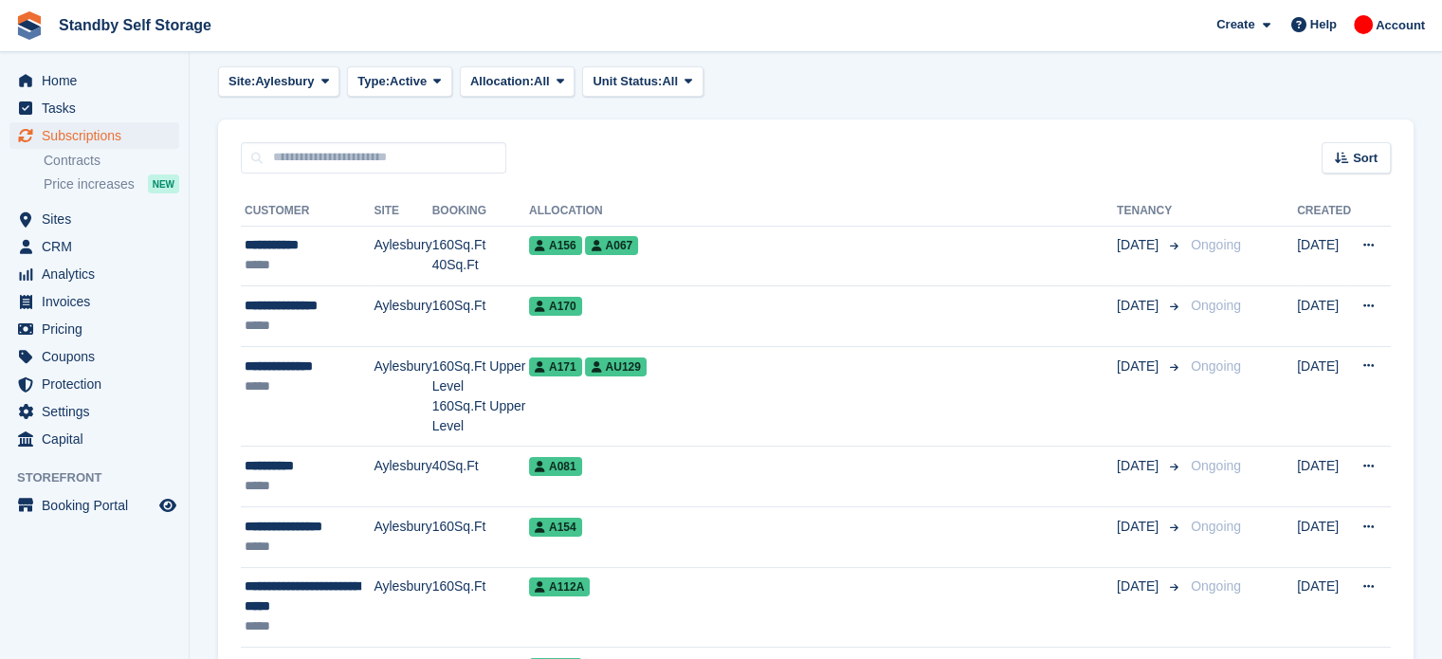
scroll to position [92, 0]
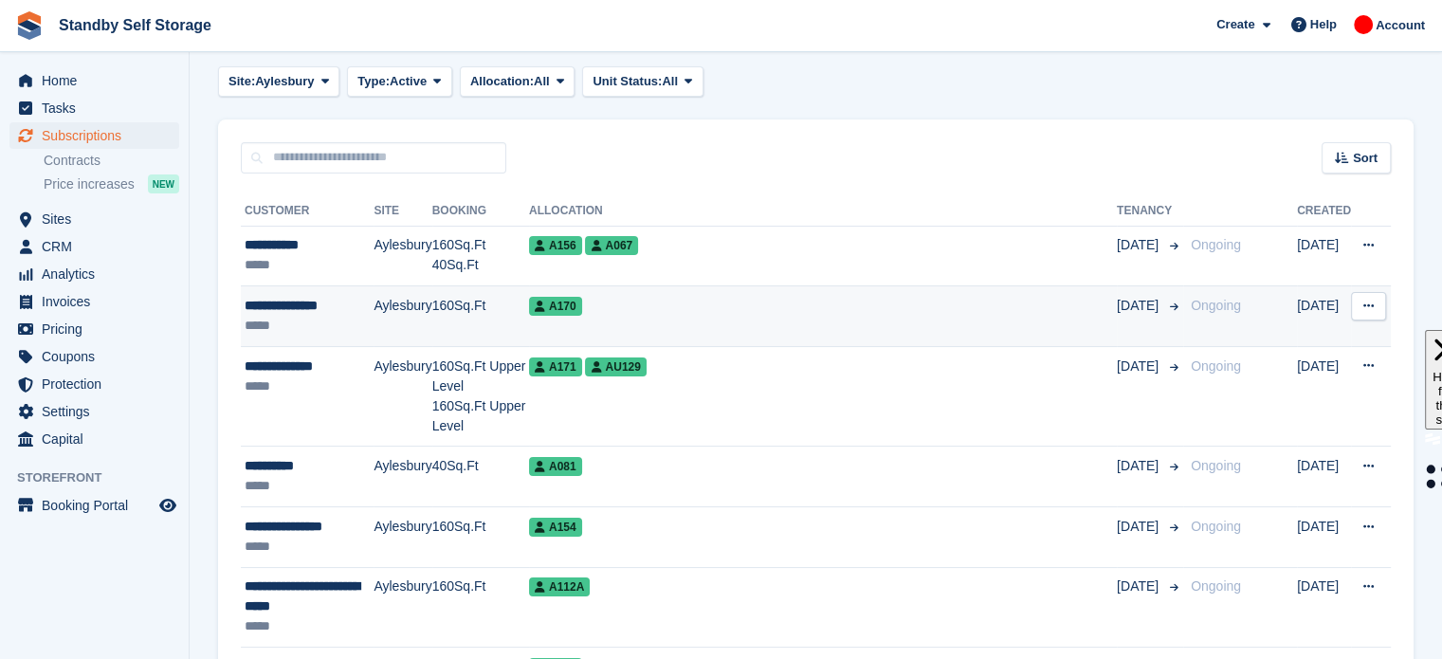
click at [770, 325] on td "A170" at bounding box center [823, 316] width 588 height 61
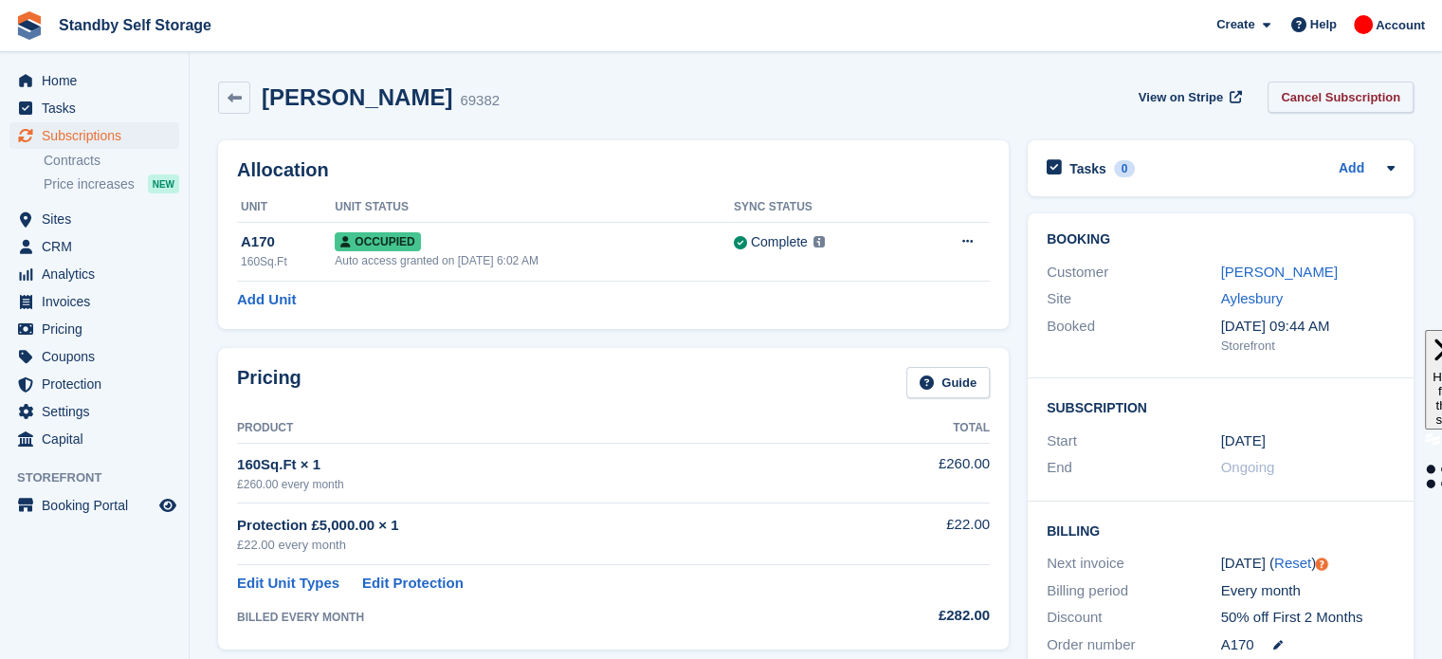
click at [1331, 103] on link "Cancel Subscription" at bounding box center [1340, 97] width 146 height 31
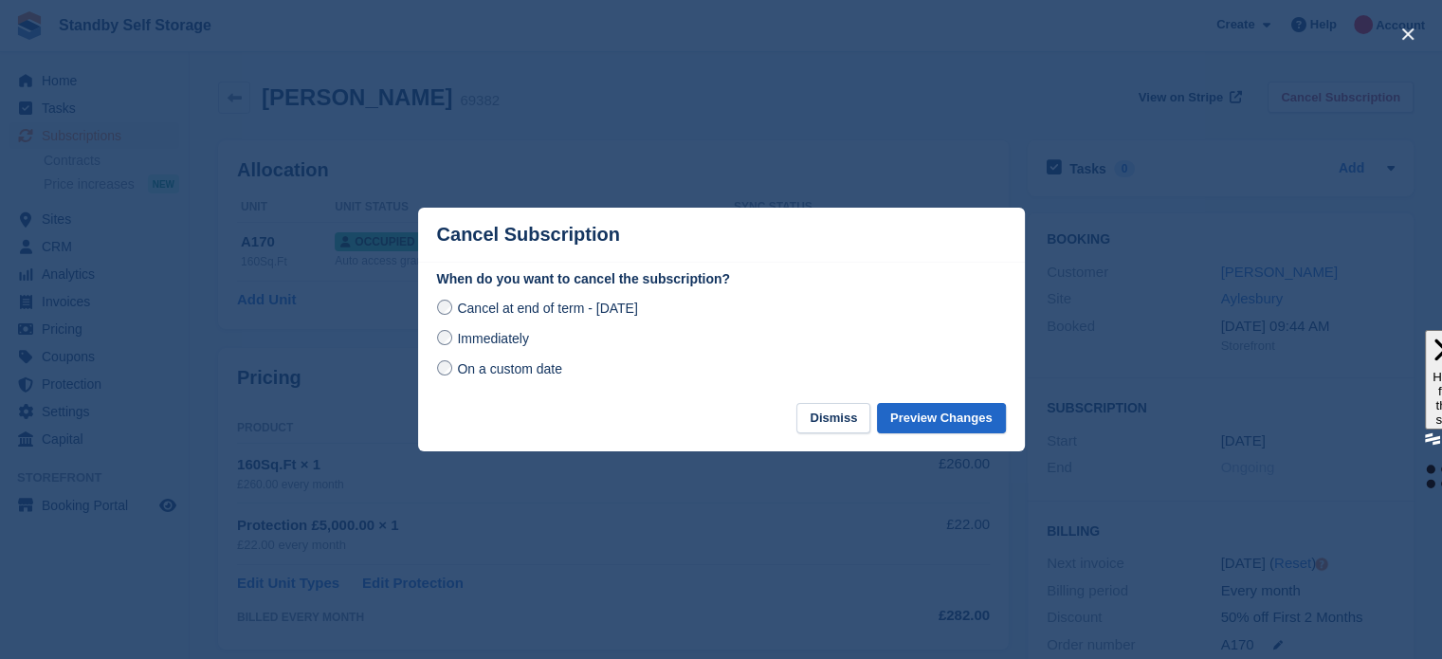
click at [504, 339] on span "Immediately" at bounding box center [492, 338] width 71 height 15
click at [920, 412] on button "Preview Changes" at bounding box center [941, 418] width 129 height 31
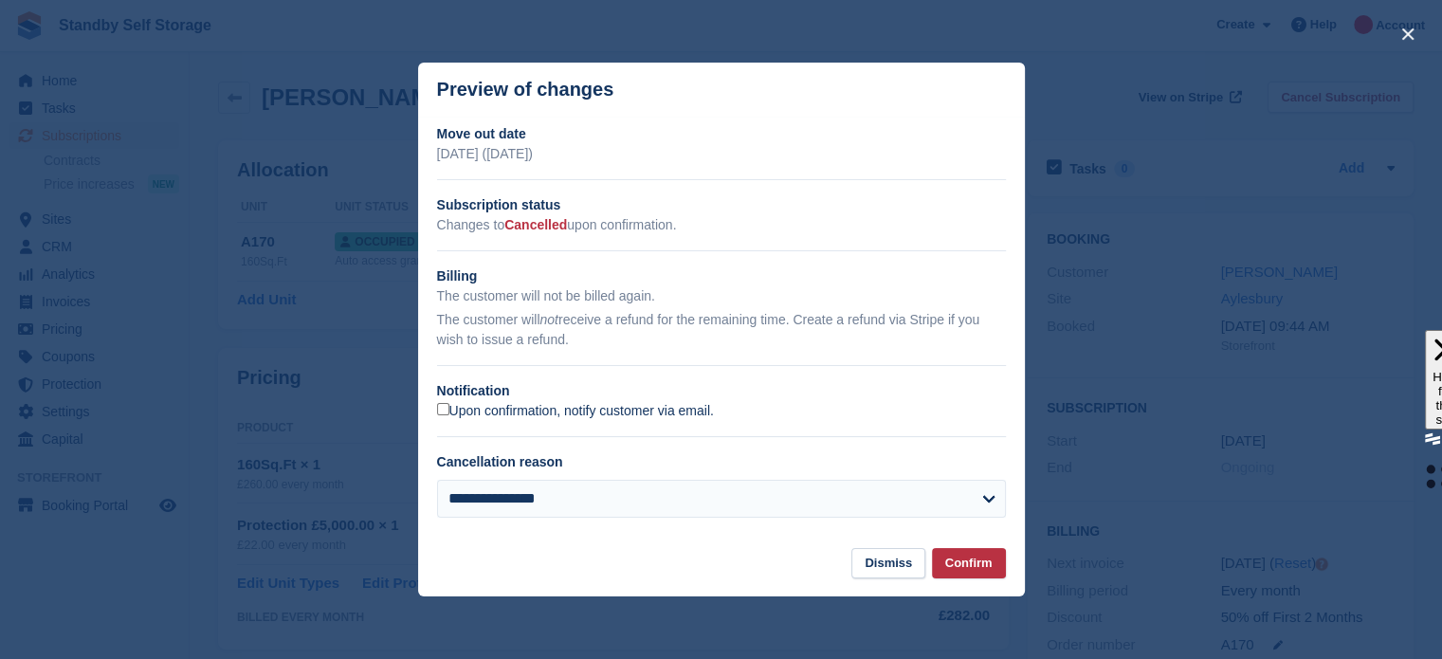
click at [652, 416] on label "Upon confirmation, notify customer via email." at bounding box center [575, 411] width 277 height 17
click at [952, 561] on button "Confirm" at bounding box center [969, 563] width 74 height 31
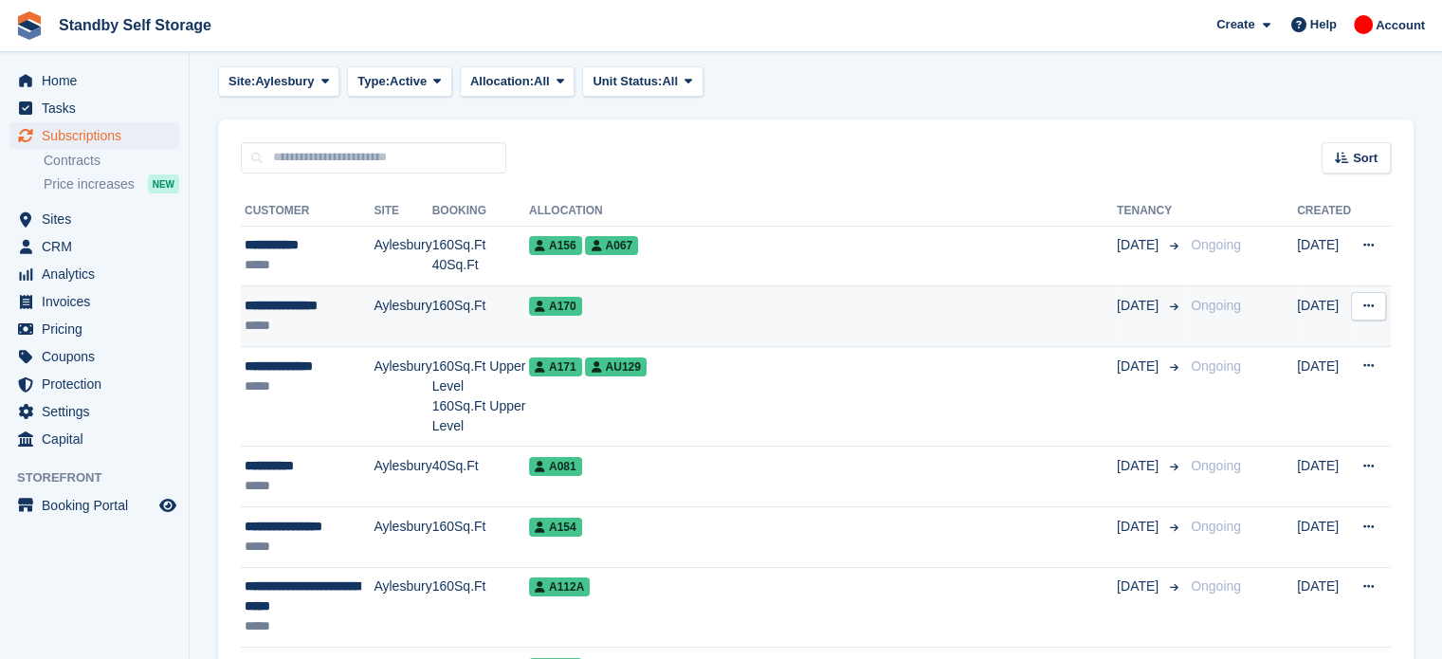
scroll to position [92, 0]
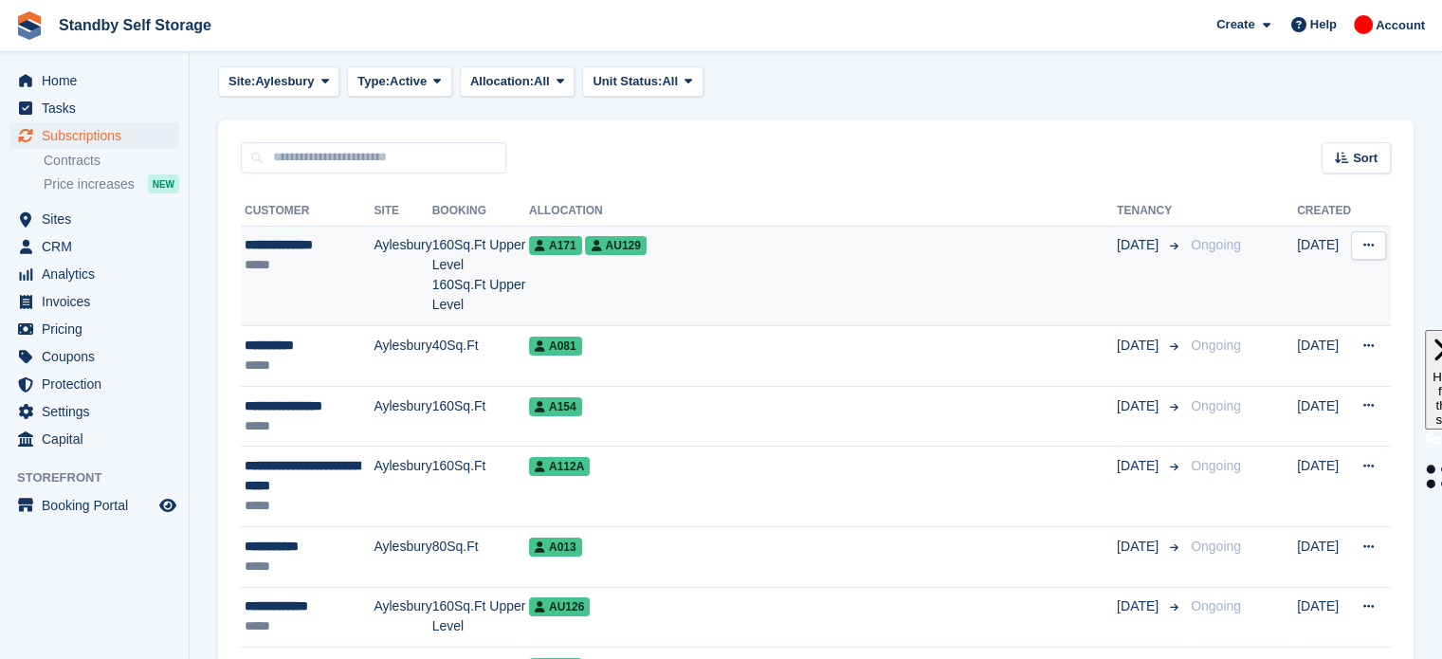
scroll to position [92, 0]
click at [683, 289] on td "A171 AU129" at bounding box center [823, 276] width 588 height 100
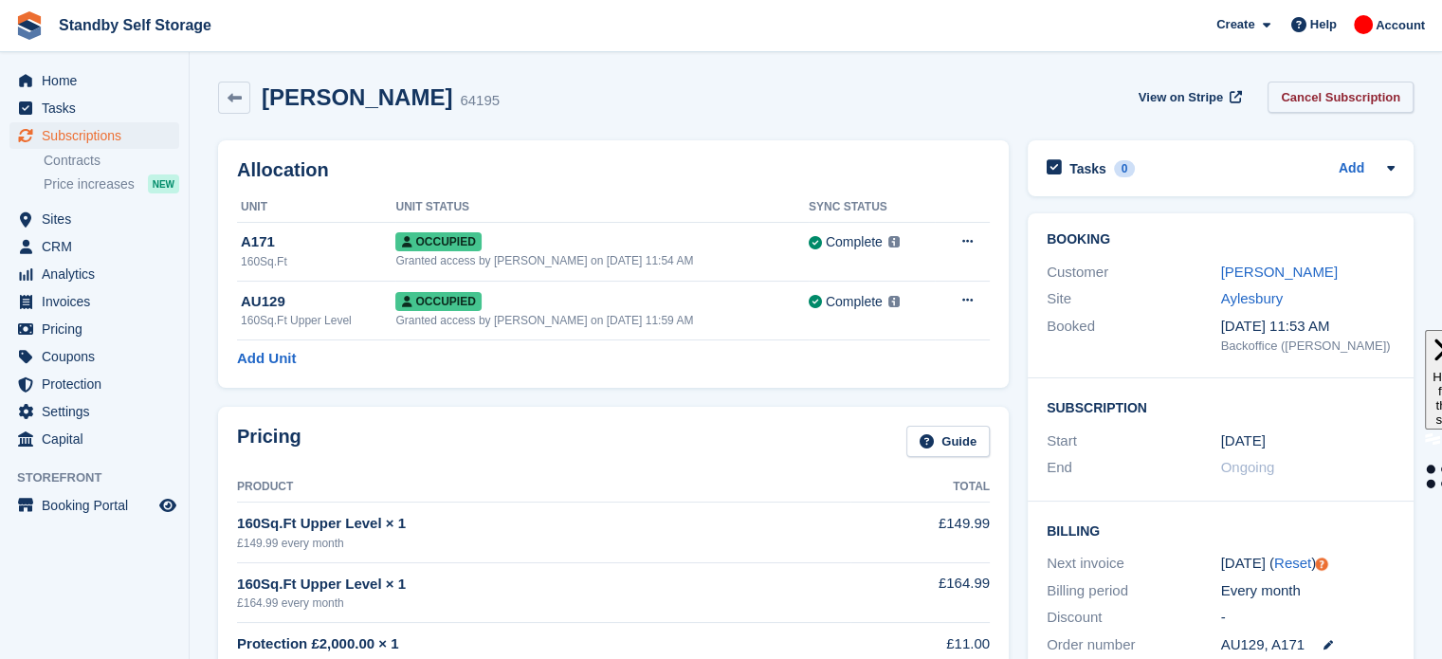
click at [1303, 94] on link "Cancel Subscription" at bounding box center [1340, 97] width 146 height 31
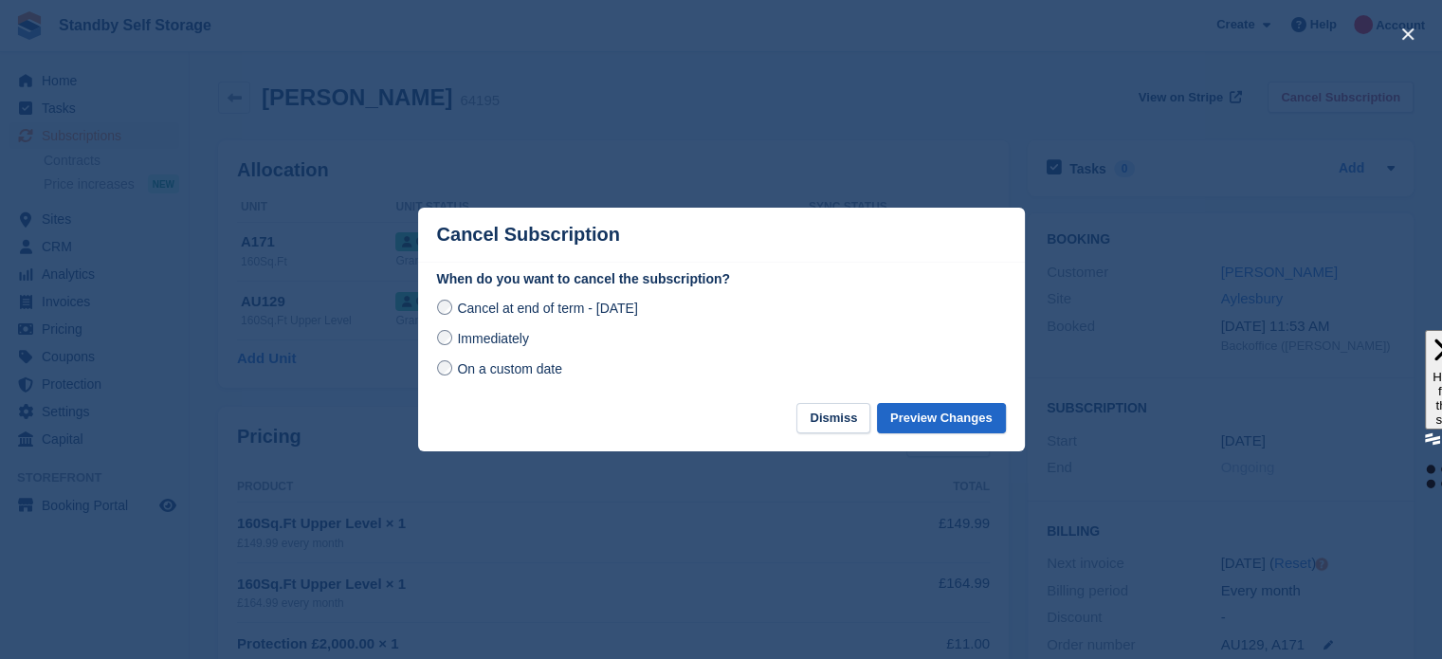
click at [505, 331] on span "Immediately" at bounding box center [492, 338] width 71 height 15
click at [920, 413] on button "Preview Changes" at bounding box center [941, 418] width 129 height 31
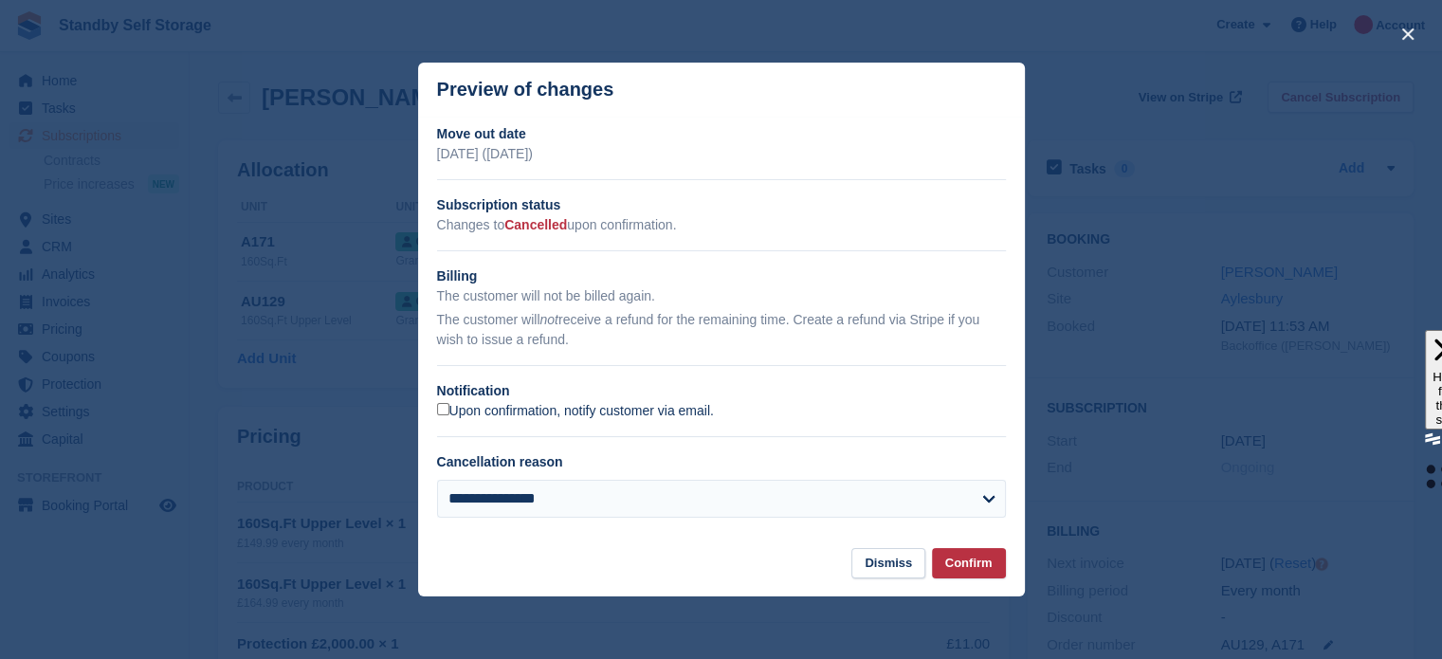
click at [647, 411] on label "Upon confirmation, notify customer via email." at bounding box center [575, 411] width 277 height 17
click at [971, 563] on button "Confirm" at bounding box center [969, 563] width 74 height 31
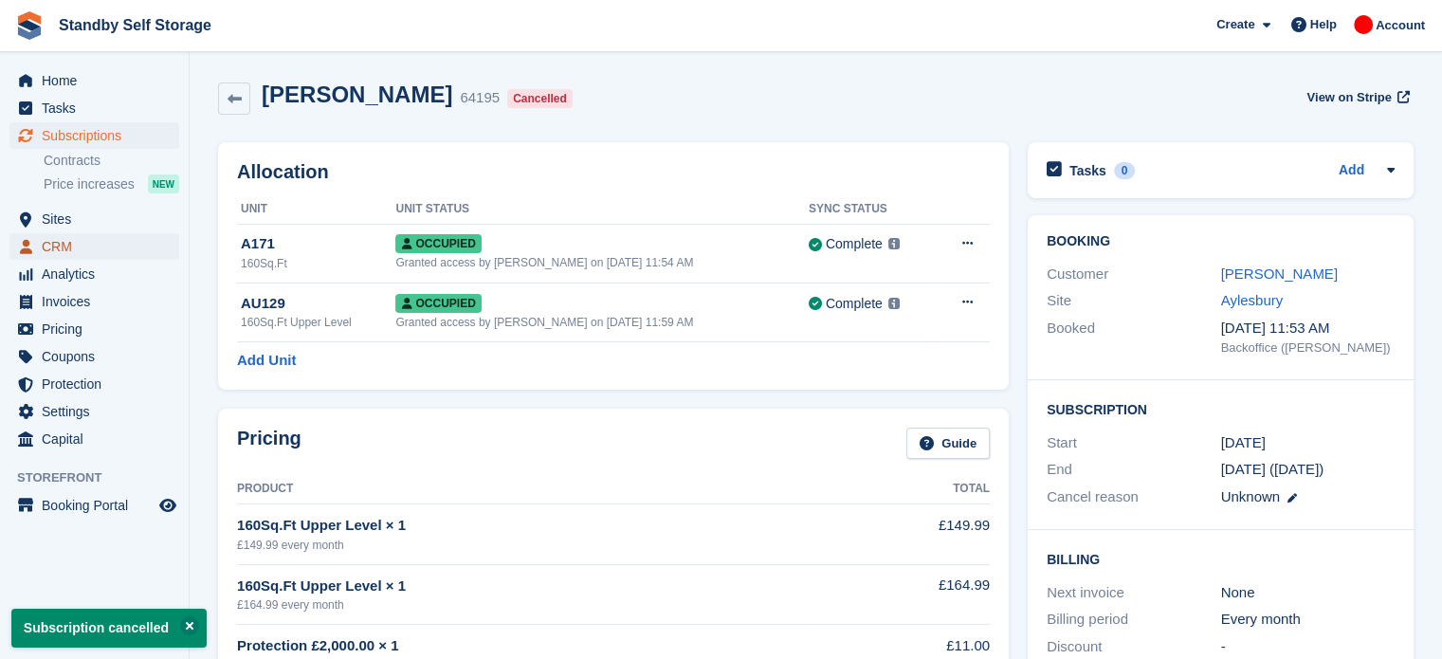
click at [64, 239] on span "CRM" at bounding box center [99, 246] width 114 height 27
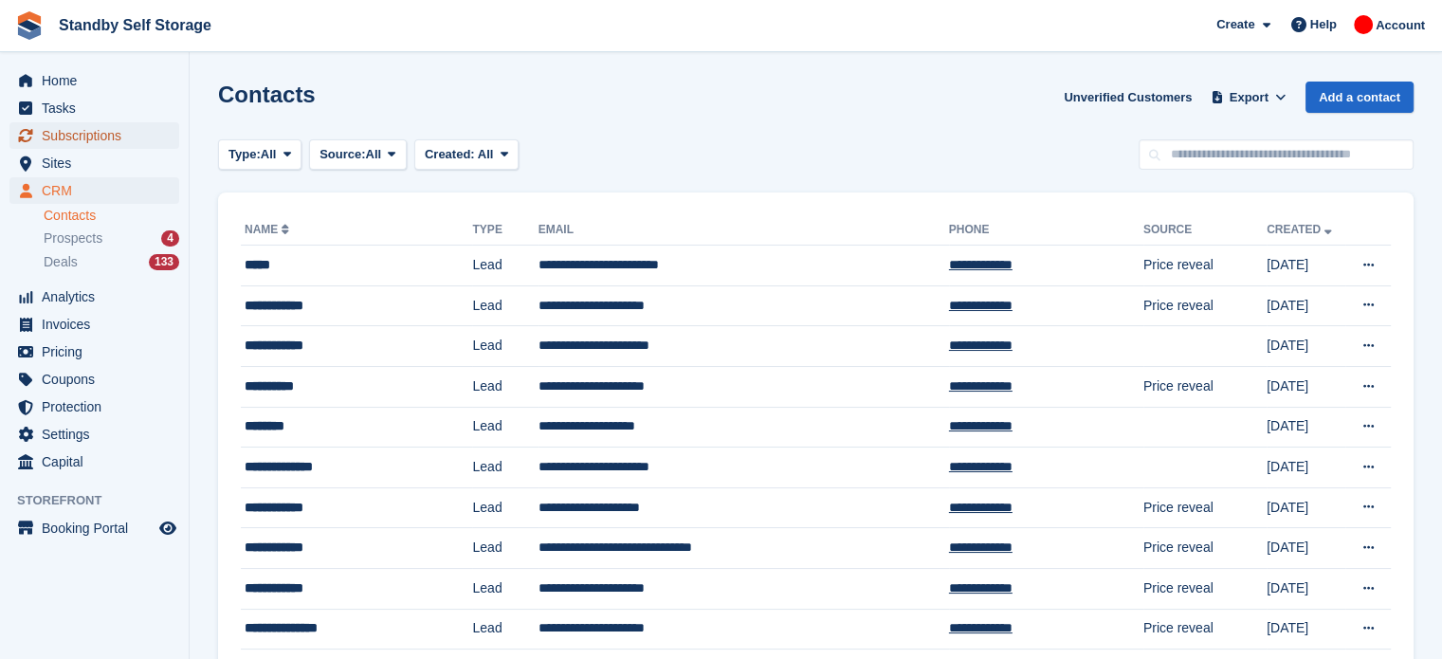
click at [92, 134] on span "Subscriptions" at bounding box center [99, 135] width 114 height 27
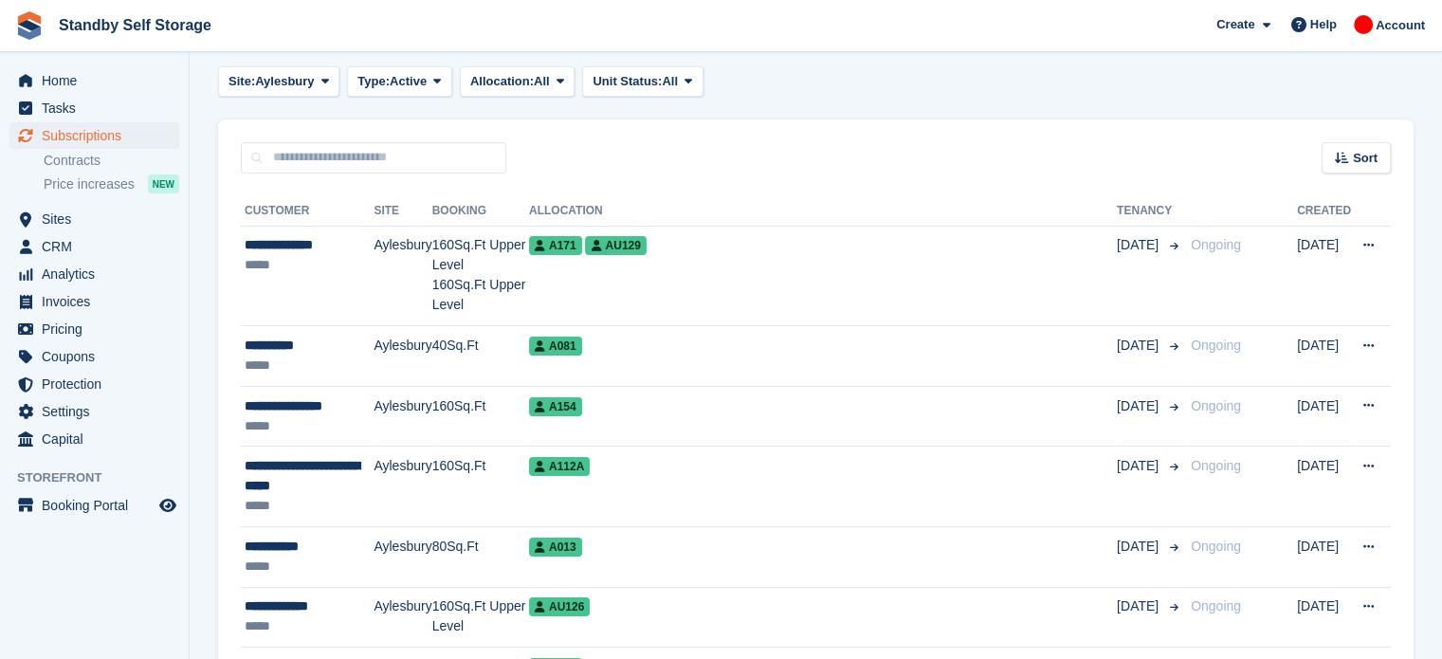
scroll to position [92, 0]
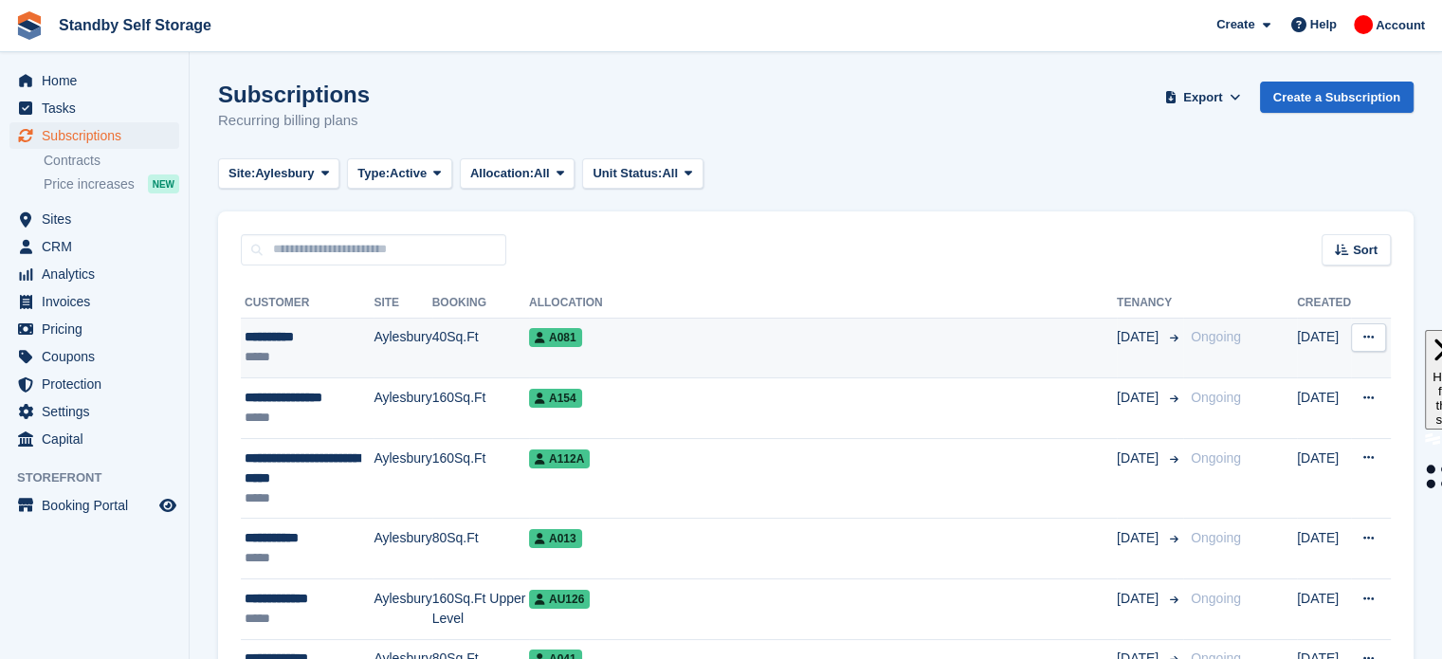
click at [776, 352] on td "A081" at bounding box center [823, 348] width 588 height 61
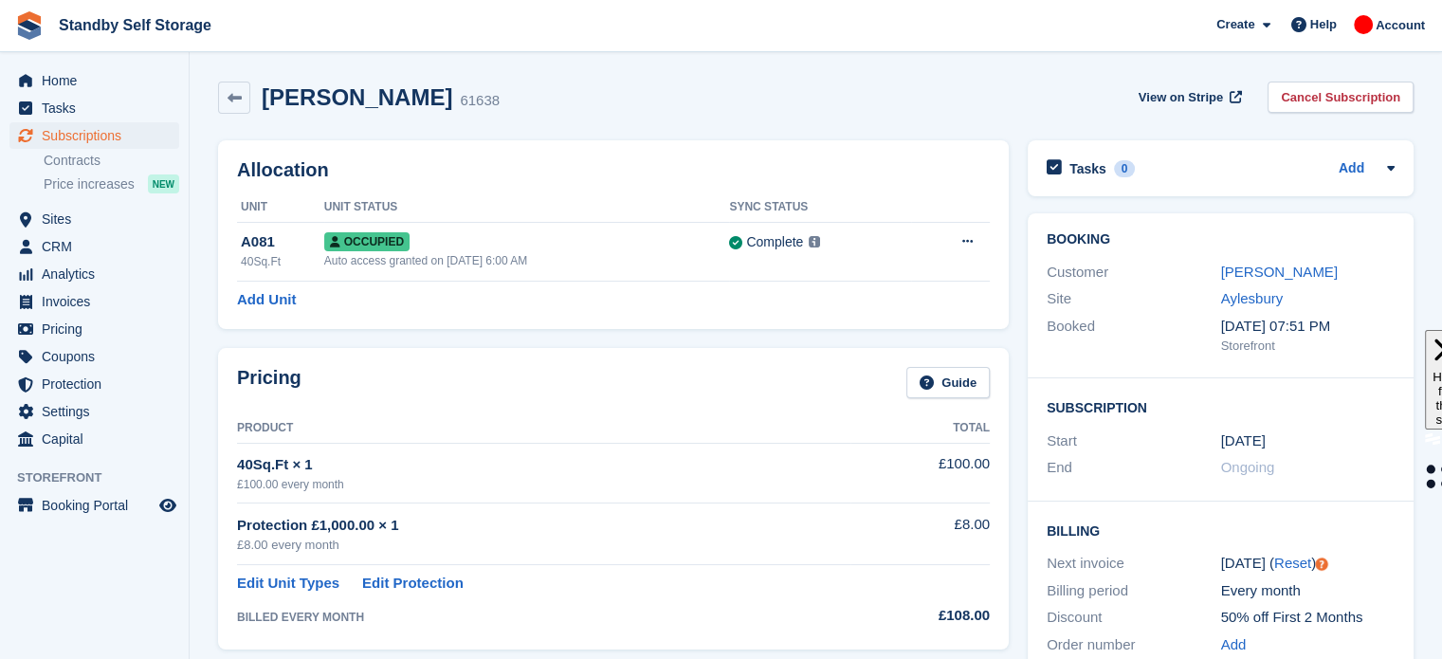
click at [1346, 72] on div "Dan Halsey 61638 View on Stripe Cancel Subscription" at bounding box center [816, 101] width 1214 height 59
click at [1343, 93] on link "Cancel Subscription" at bounding box center [1340, 97] width 146 height 31
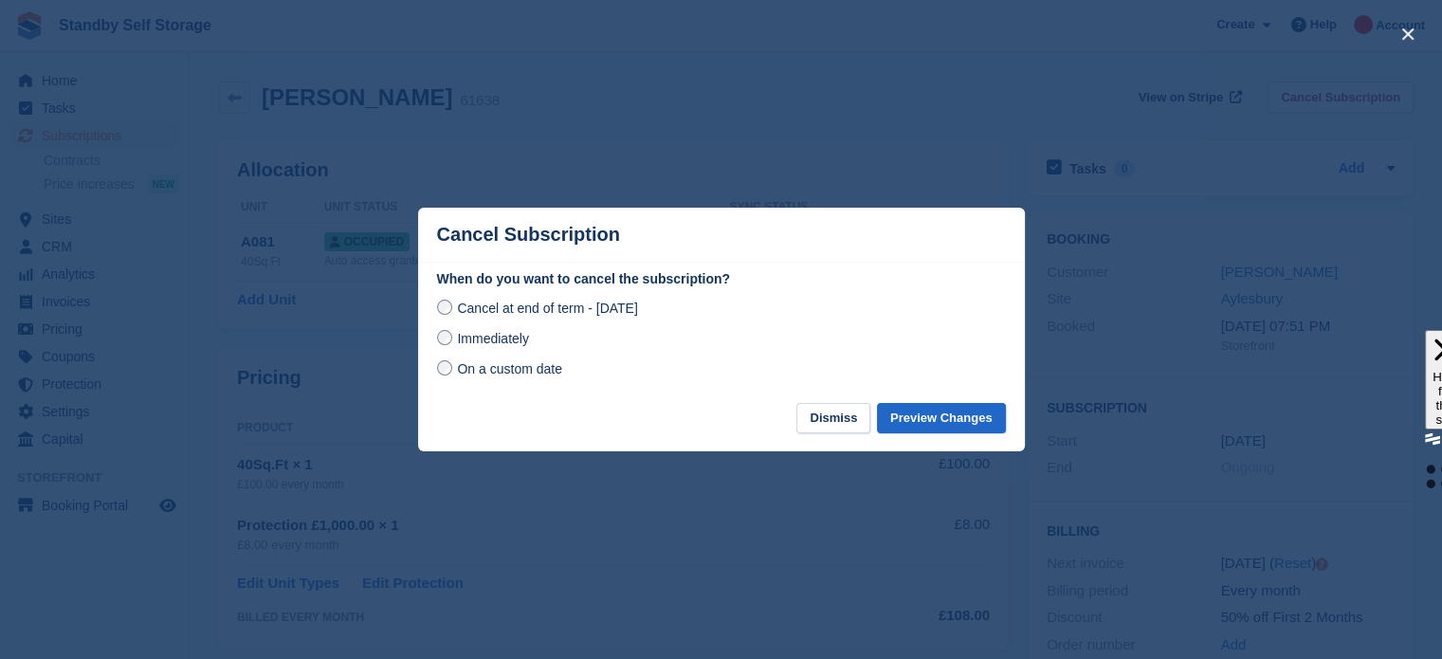
click at [488, 337] on span "Immediately" at bounding box center [492, 338] width 71 height 15
click at [923, 416] on button "Preview Changes" at bounding box center [941, 418] width 129 height 31
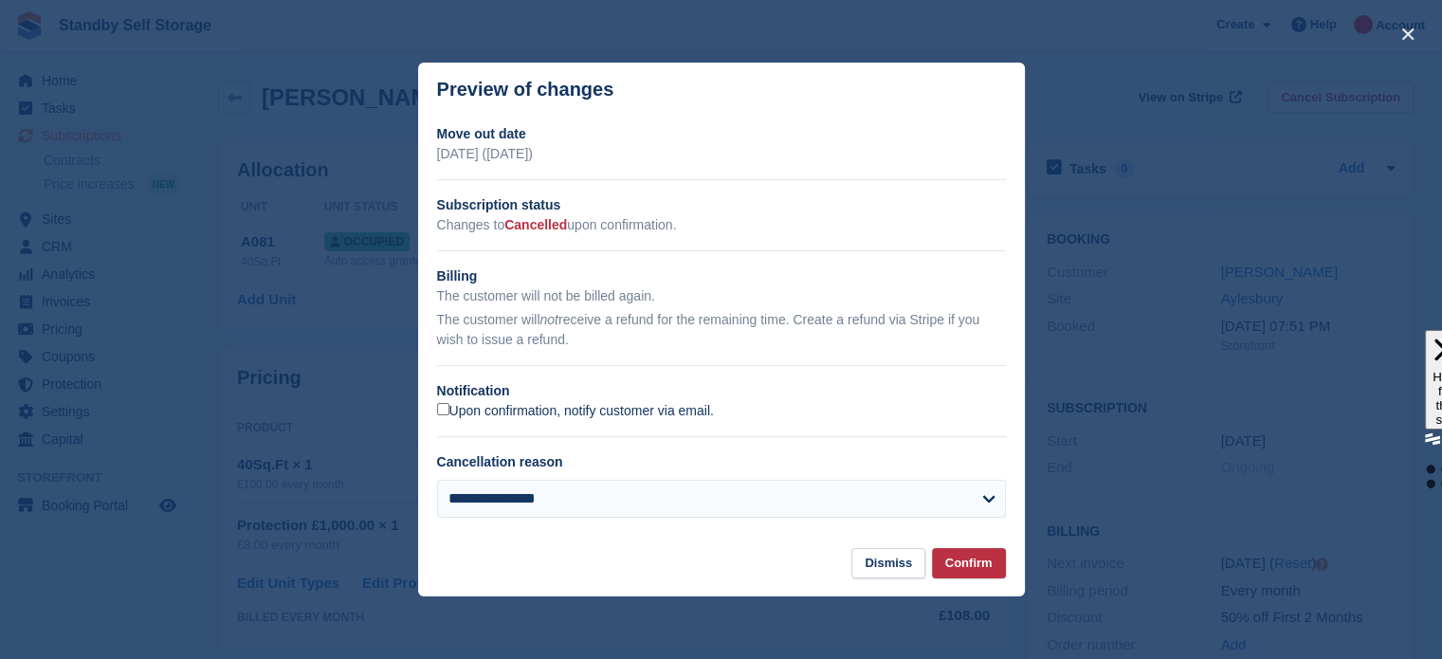
click at [560, 410] on label "Upon confirmation, notify customer via email." at bounding box center [575, 411] width 277 height 17
click at [966, 564] on button "Confirm" at bounding box center [969, 563] width 74 height 31
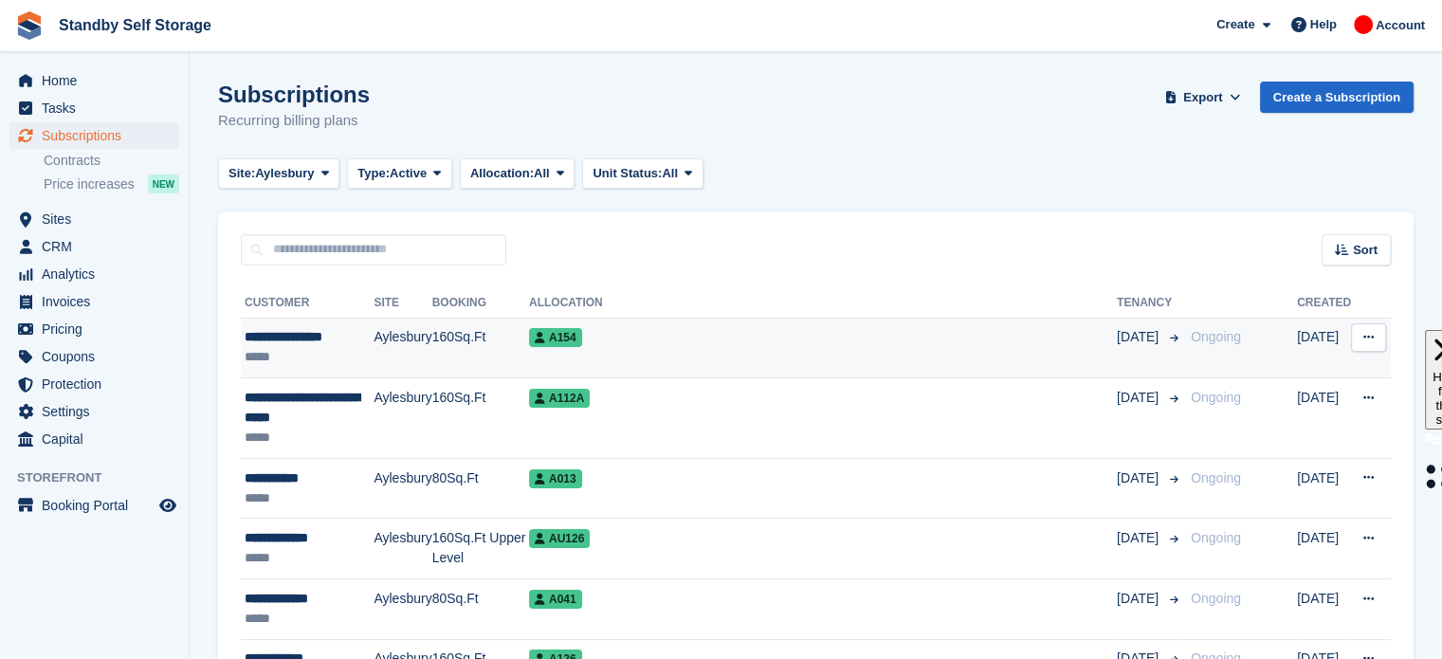
click at [1020, 340] on div "A154" at bounding box center [823, 337] width 588 height 20
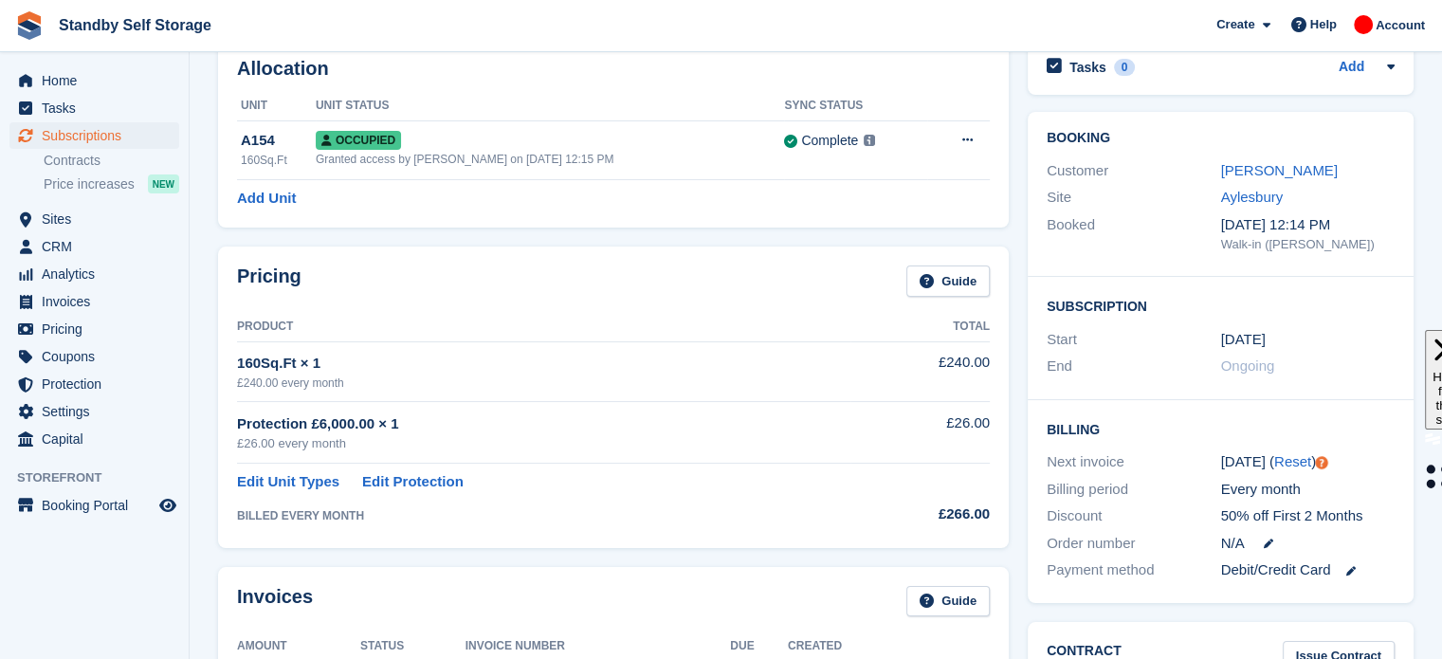
scroll to position [29, 0]
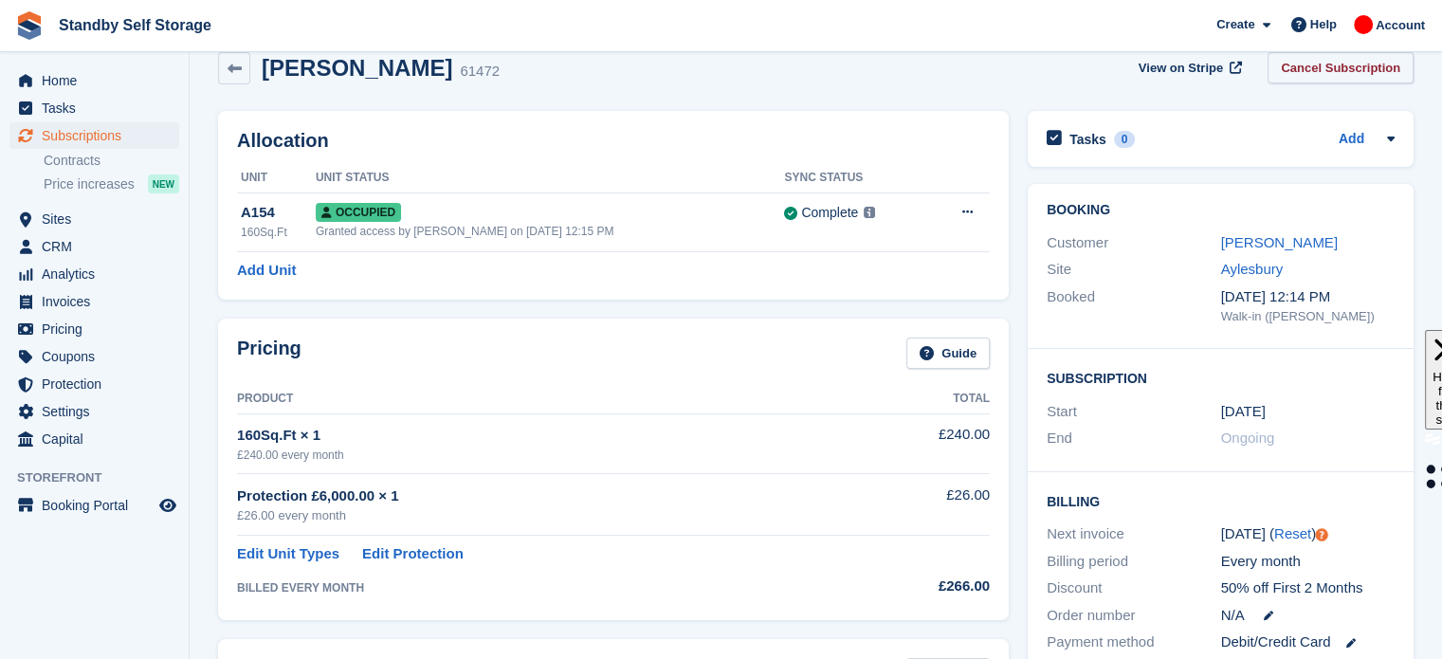
click at [1366, 74] on link "Cancel Subscription" at bounding box center [1340, 67] width 146 height 31
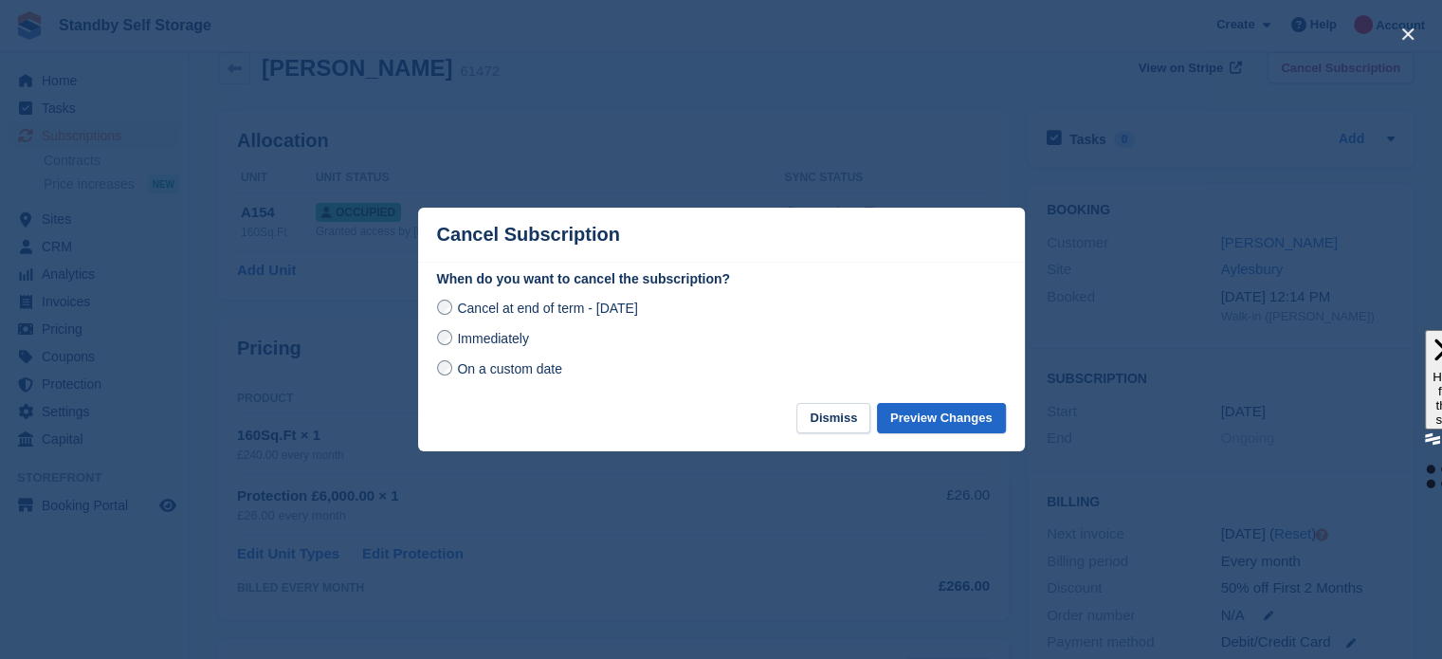
click at [493, 344] on span "Immediately" at bounding box center [492, 338] width 71 height 15
click at [932, 426] on button "Preview Changes" at bounding box center [941, 418] width 129 height 31
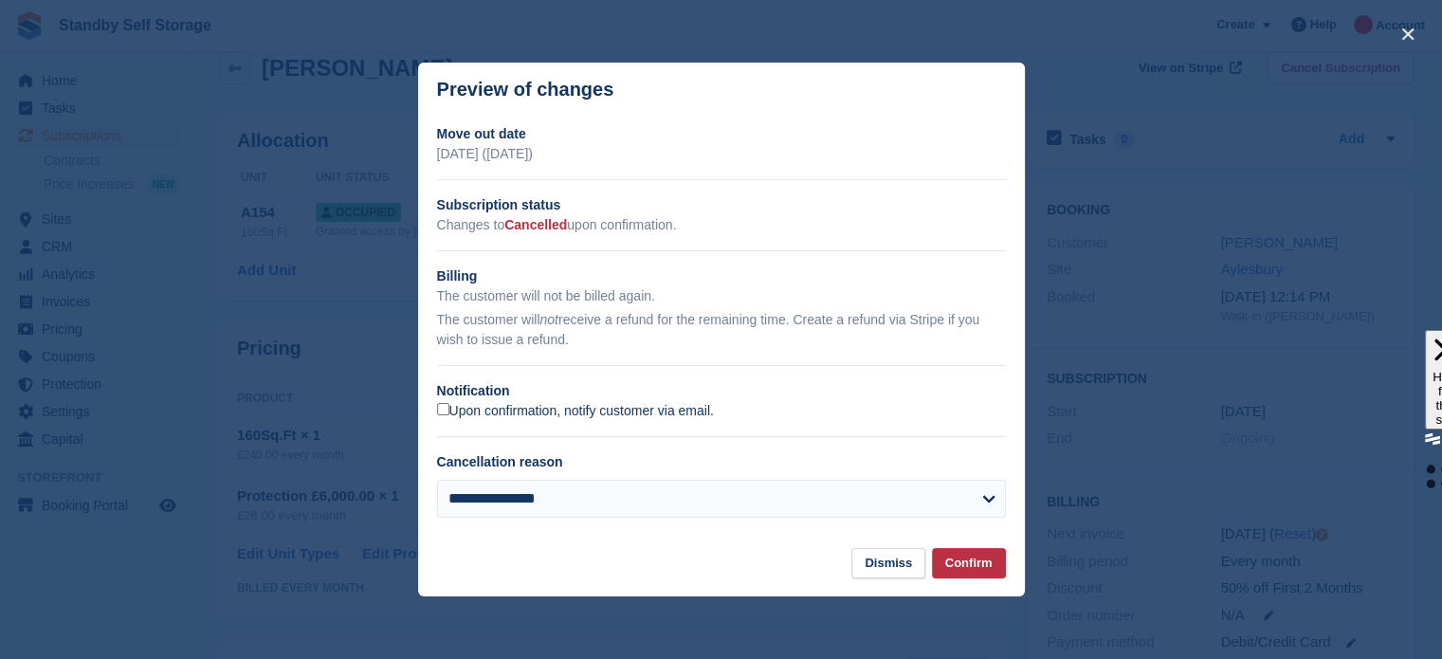
click at [497, 405] on label "Upon confirmation, notify customer via email." at bounding box center [575, 411] width 277 height 17
click at [956, 575] on button "Confirm" at bounding box center [969, 563] width 74 height 31
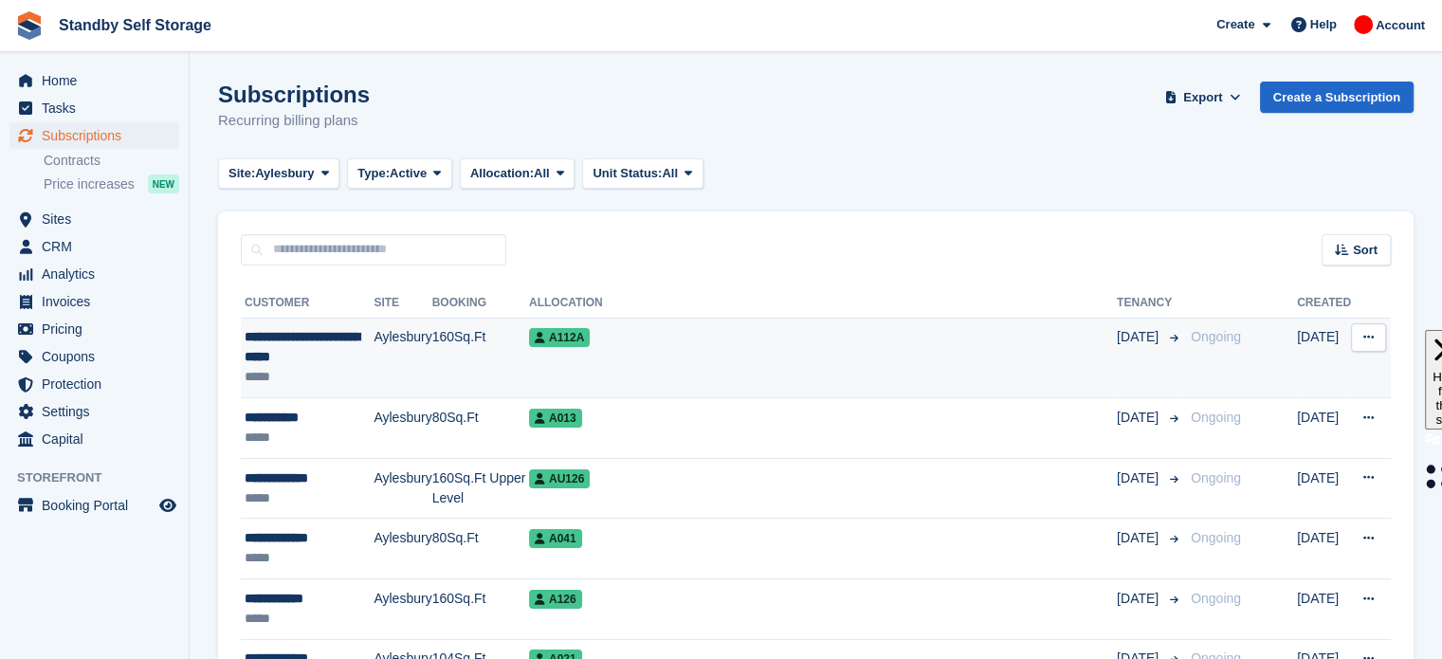
click at [724, 351] on td "A112A" at bounding box center [823, 358] width 588 height 81
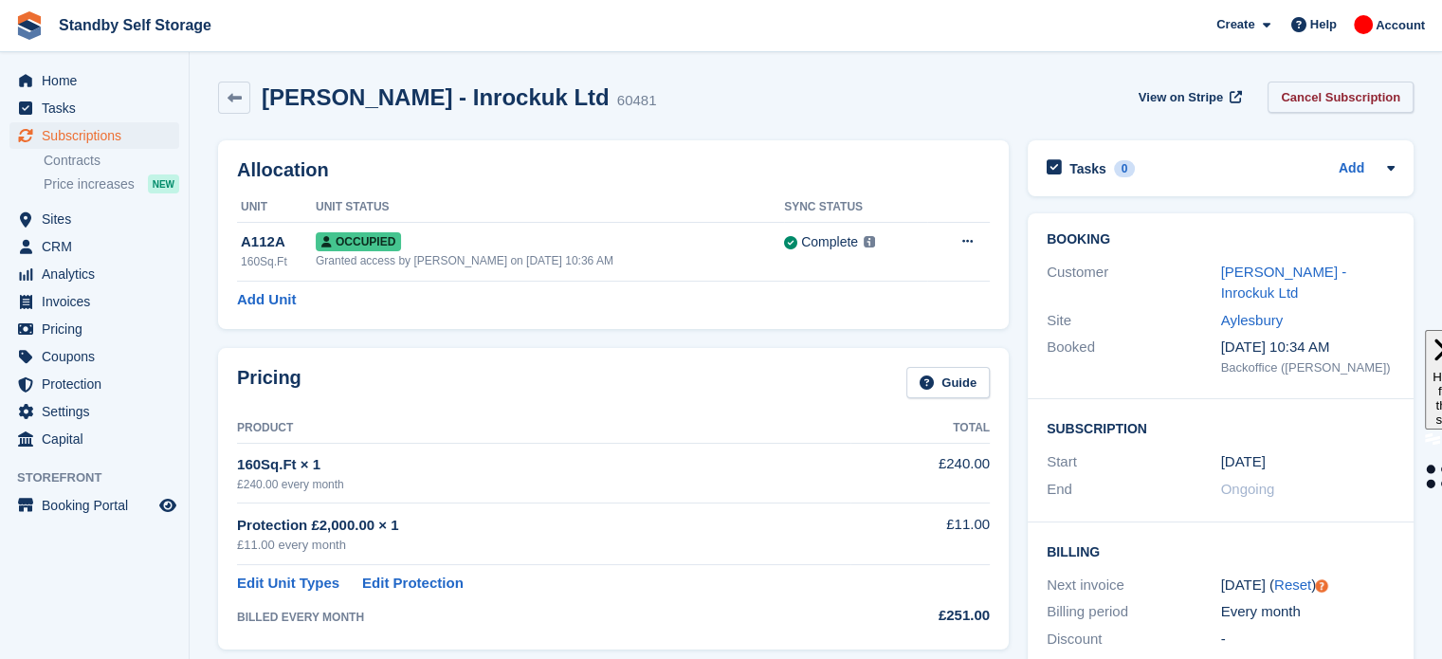
click at [1376, 90] on link "Cancel Subscription" at bounding box center [1340, 97] width 146 height 31
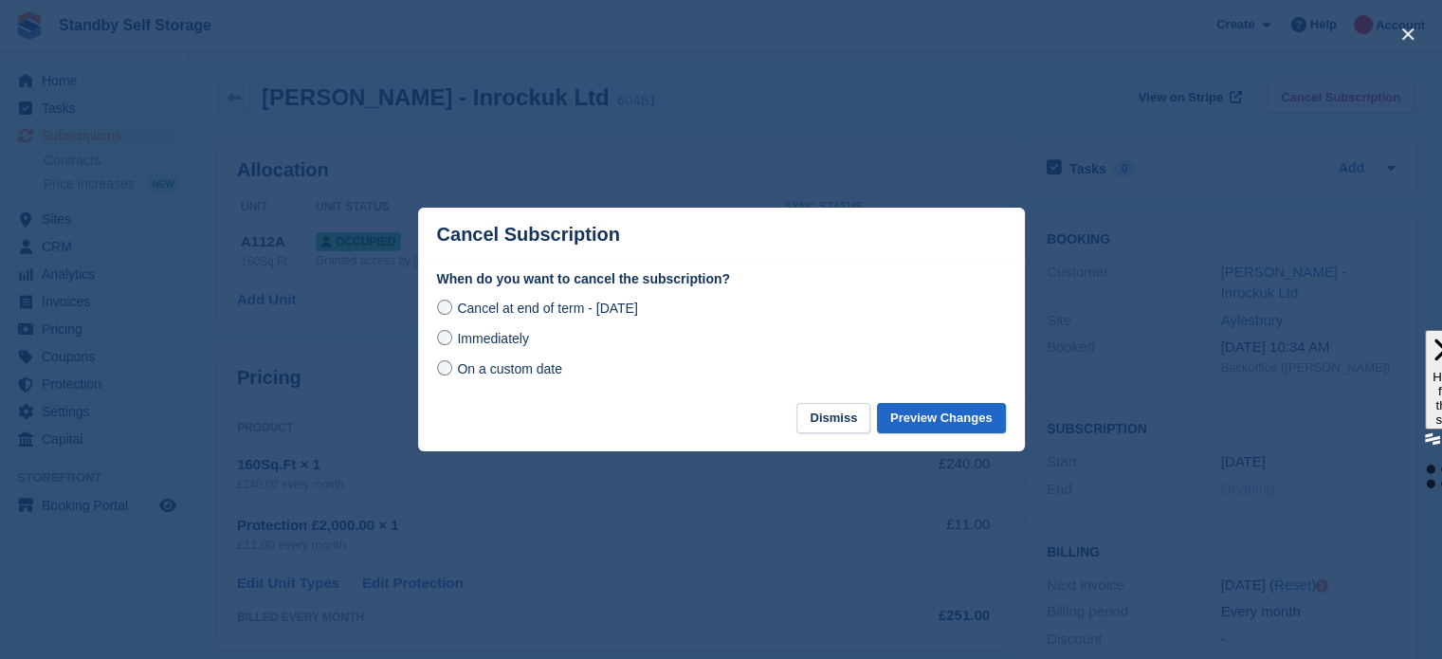
click at [453, 343] on label "Immediately" at bounding box center [483, 338] width 92 height 20
click at [922, 420] on button "Preview Changes" at bounding box center [941, 418] width 129 height 31
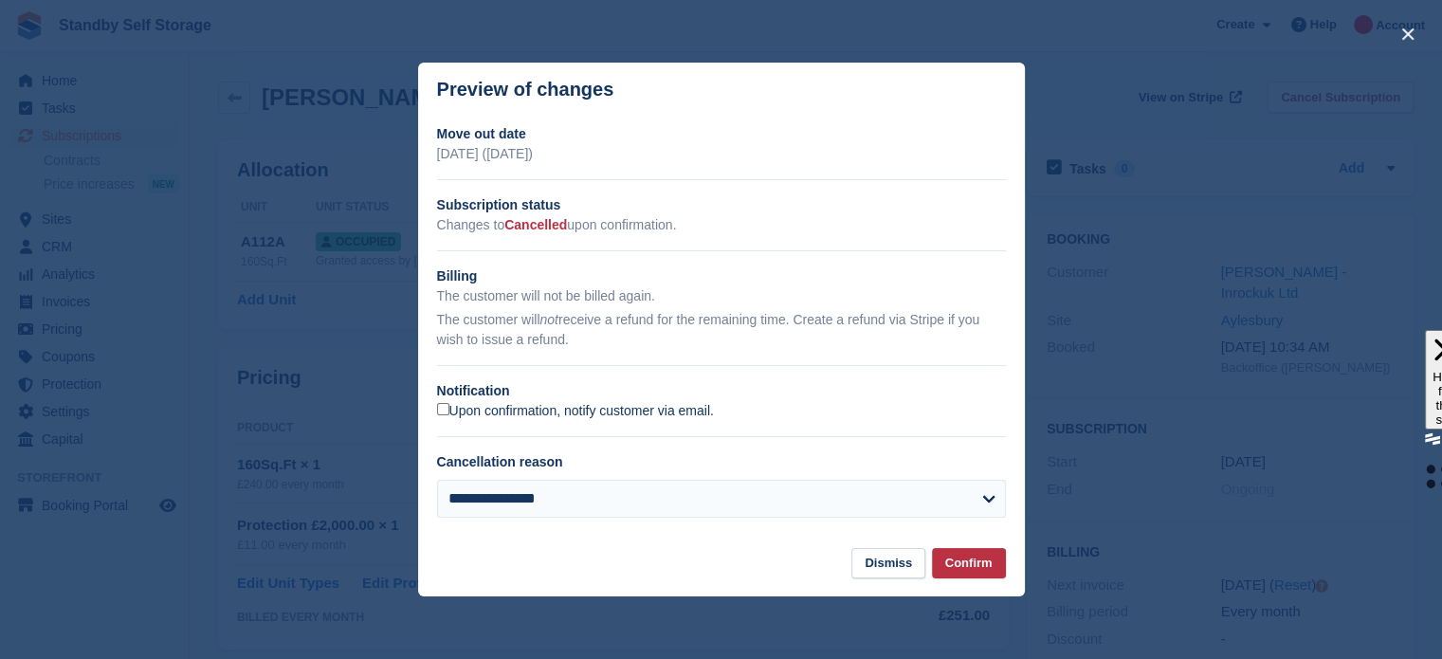
click at [473, 412] on label "Upon confirmation, notify customer via email." at bounding box center [575, 411] width 277 height 17
click at [972, 576] on button "Confirm" at bounding box center [969, 563] width 74 height 31
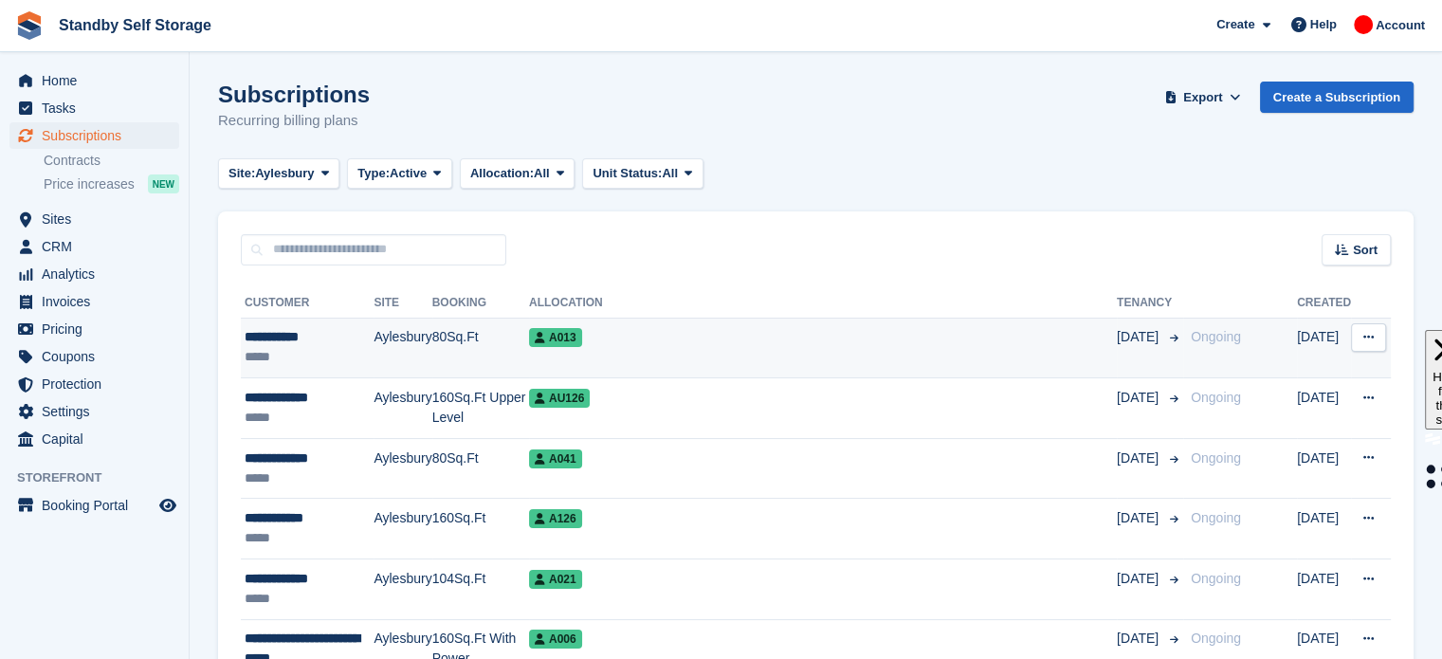
click at [758, 361] on td "A013" at bounding box center [823, 348] width 588 height 61
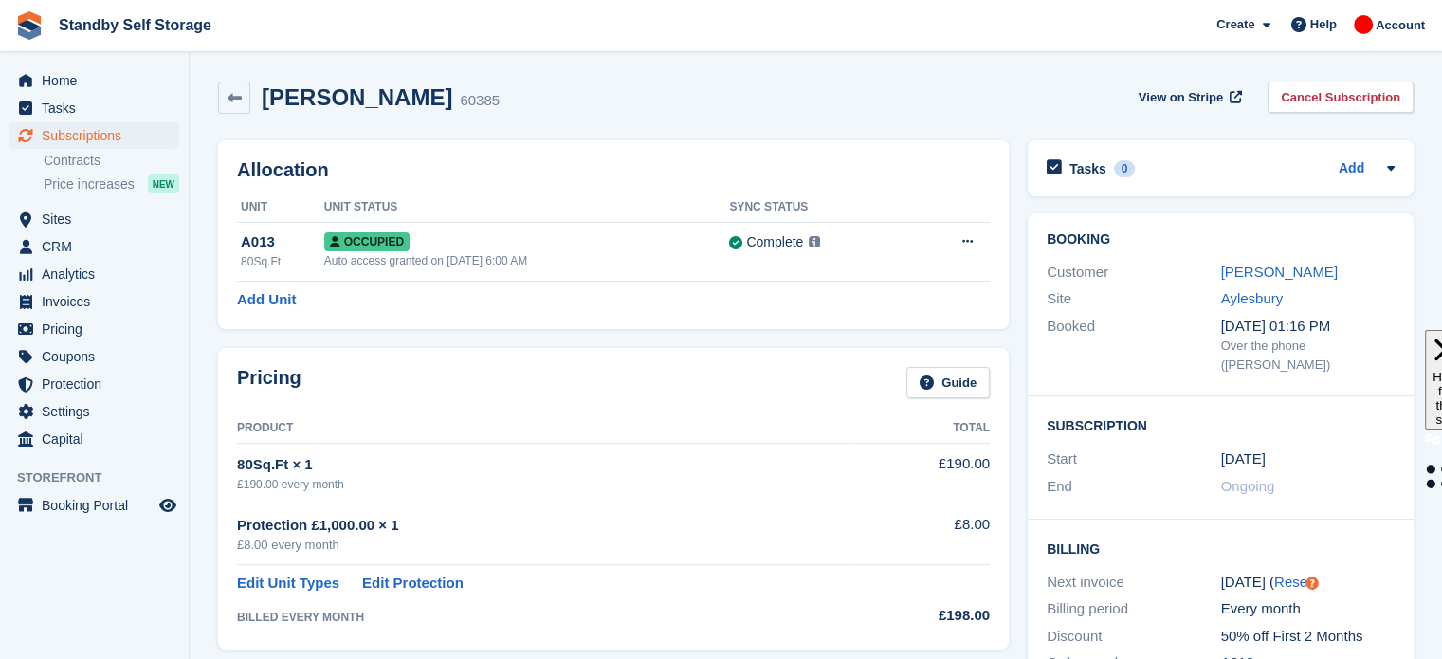
click at [758, 361] on div "Pricing Guide Product Total 80Sq.Ft × 1 £190.00 every month £190.00 Protection …" at bounding box center [613, 498] width 791 height 301
drag, startPoint x: 0, startPoint y: 0, endPoint x: 758, endPoint y: 361, distance: 840.0
click at [758, 361] on div "Pricing Guide Product Total 80Sq.Ft × 1 £190.00 every month £190.00 Protection …" at bounding box center [613, 498] width 791 height 301
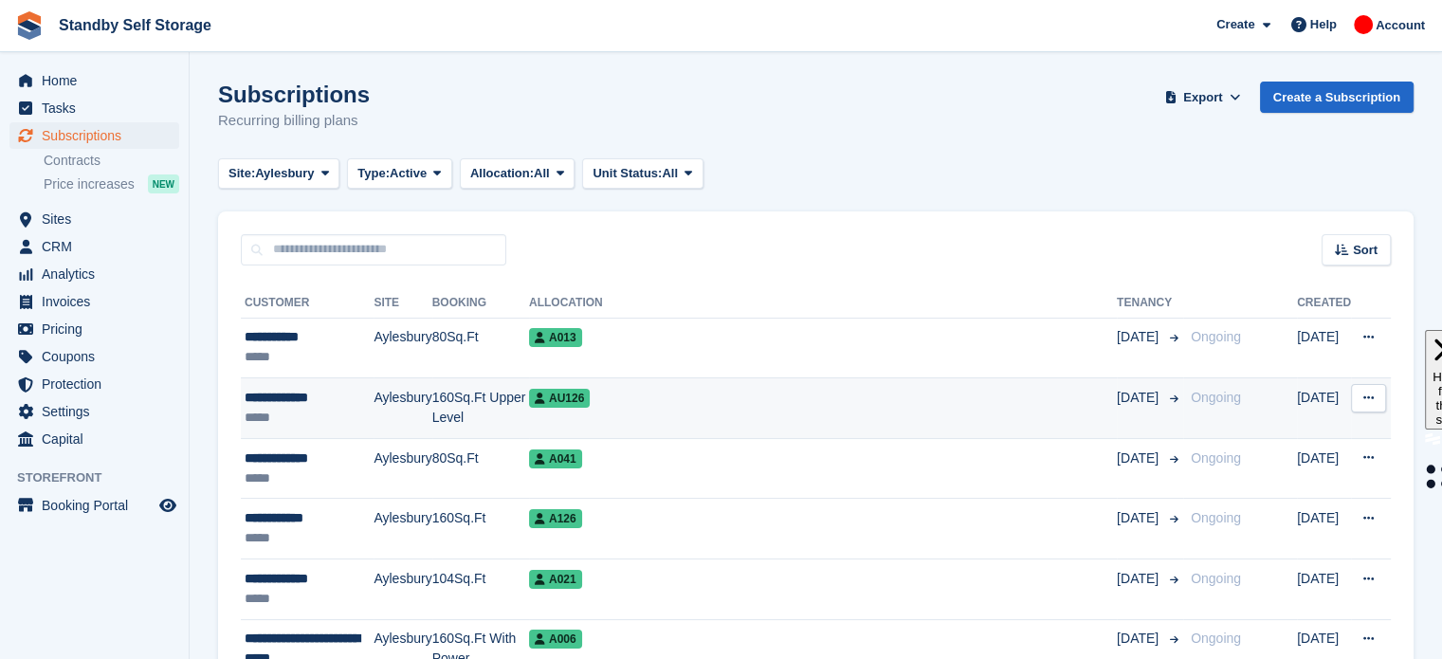
click at [675, 410] on td "AU126" at bounding box center [823, 408] width 588 height 61
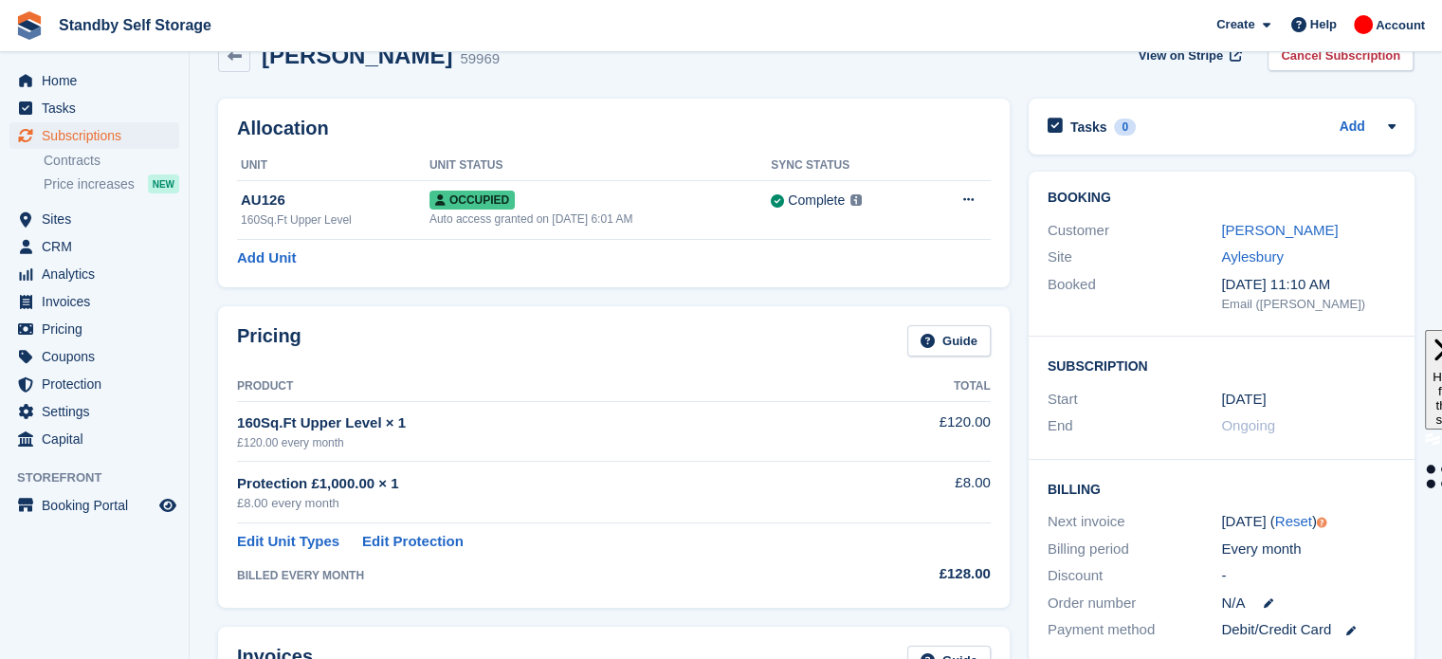
scroll to position [38, 0]
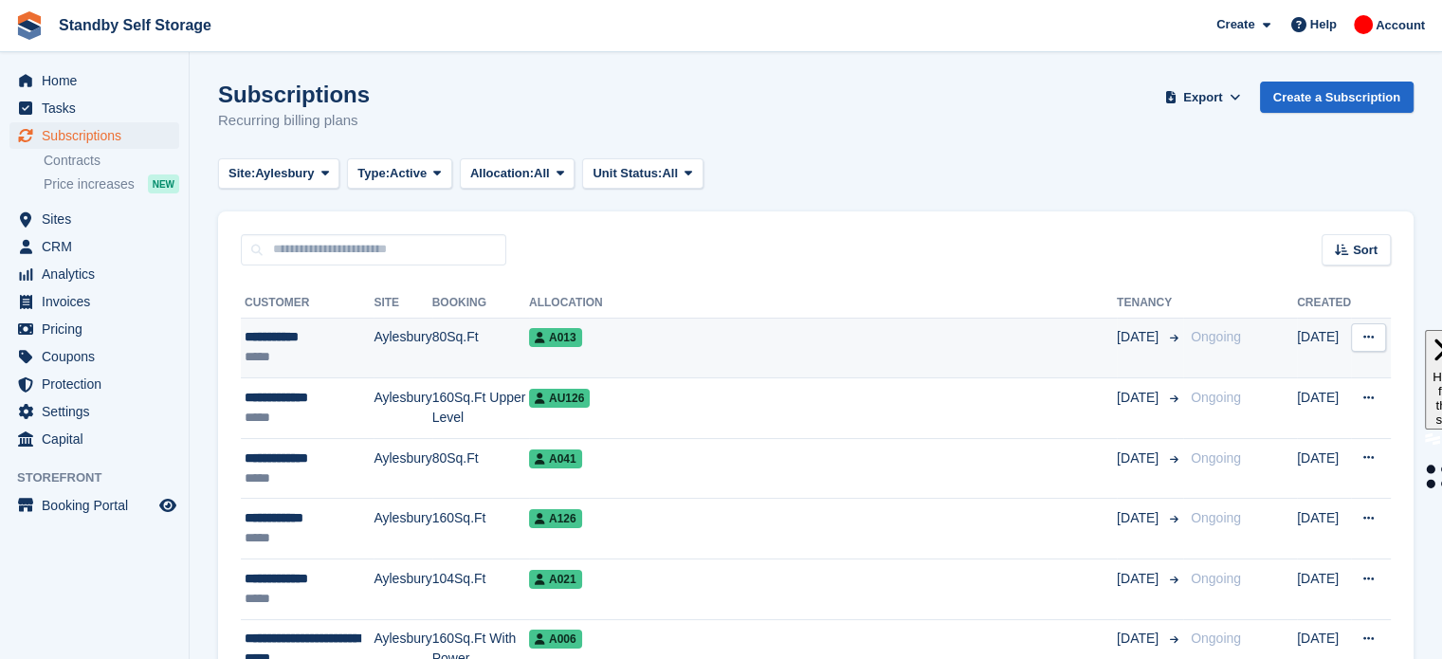
click at [694, 346] on div "A013" at bounding box center [823, 337] width 588 height 20
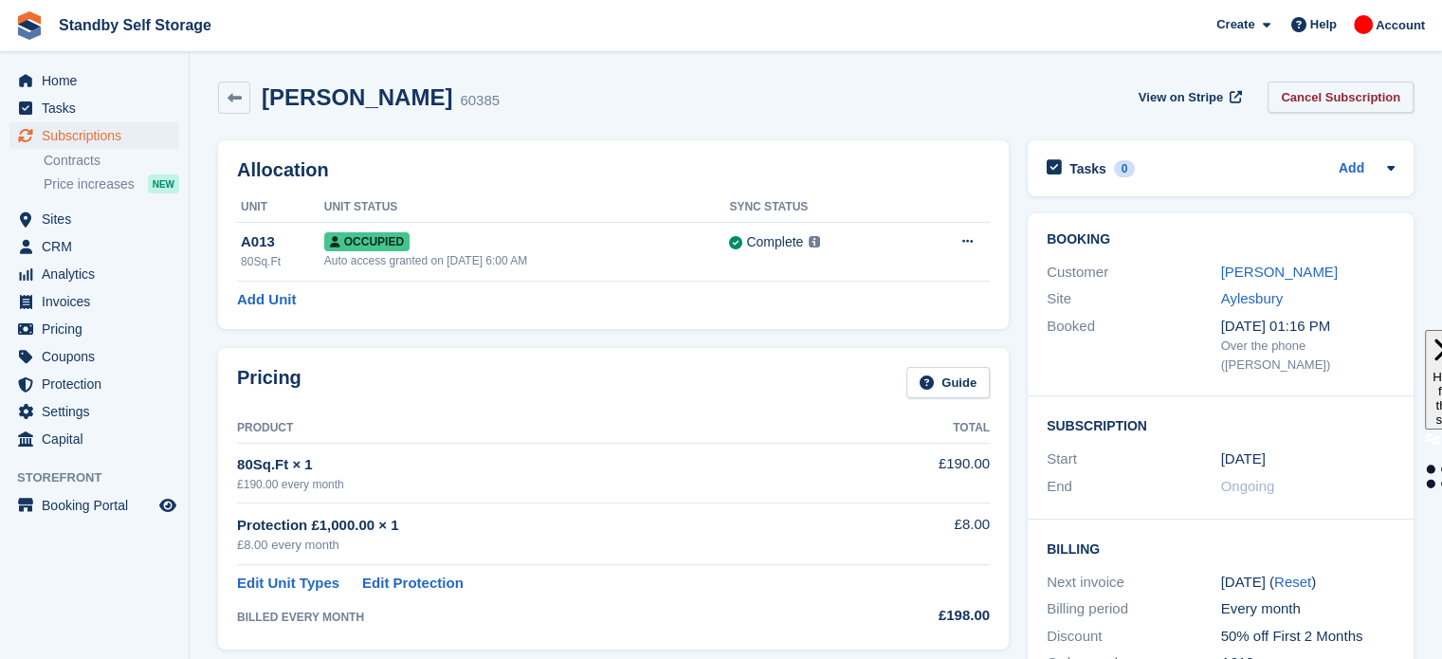
click at [1339, 90] on link "Cancel Subscription" at bounding box center [1340, 97] width 146 height 31
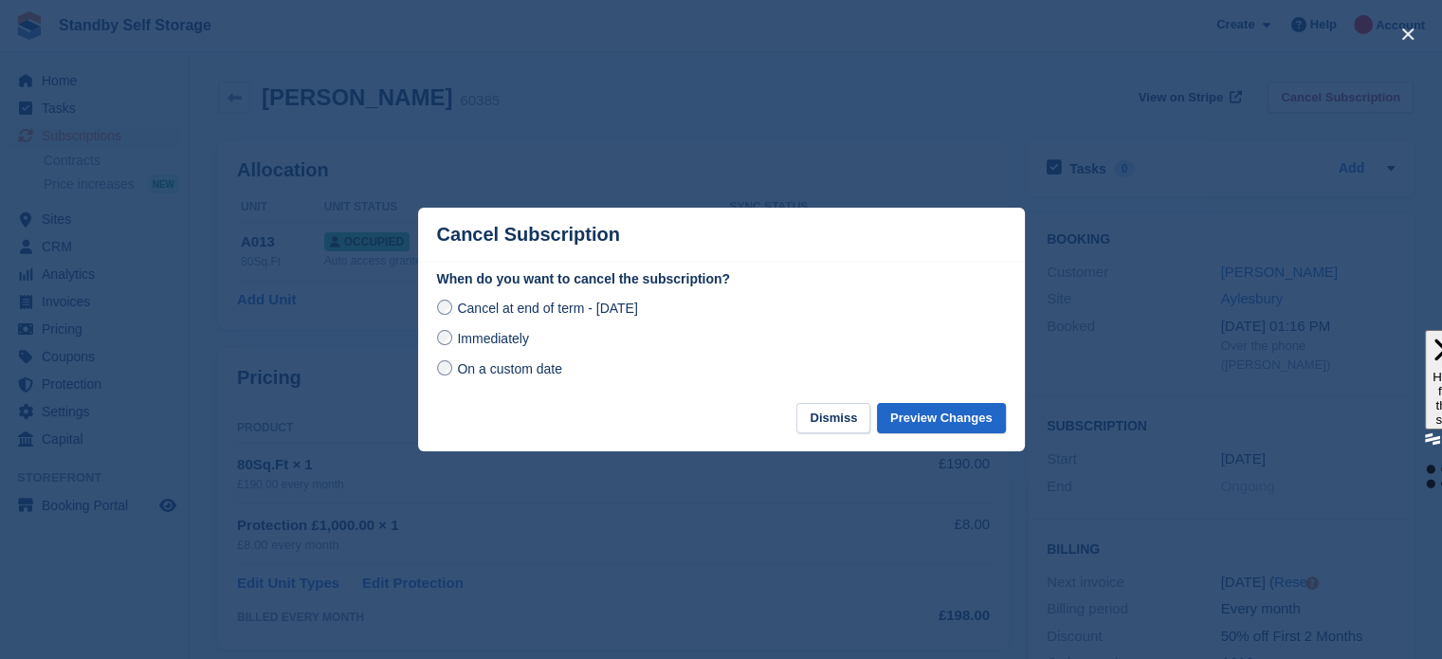
click at [487, 344] on span "Immediately" at bounding box center [492, 338] width 71 height 15
click at [970, 412] on button "Preview Changes" at bounding box center [941, 418] width 129 height 31
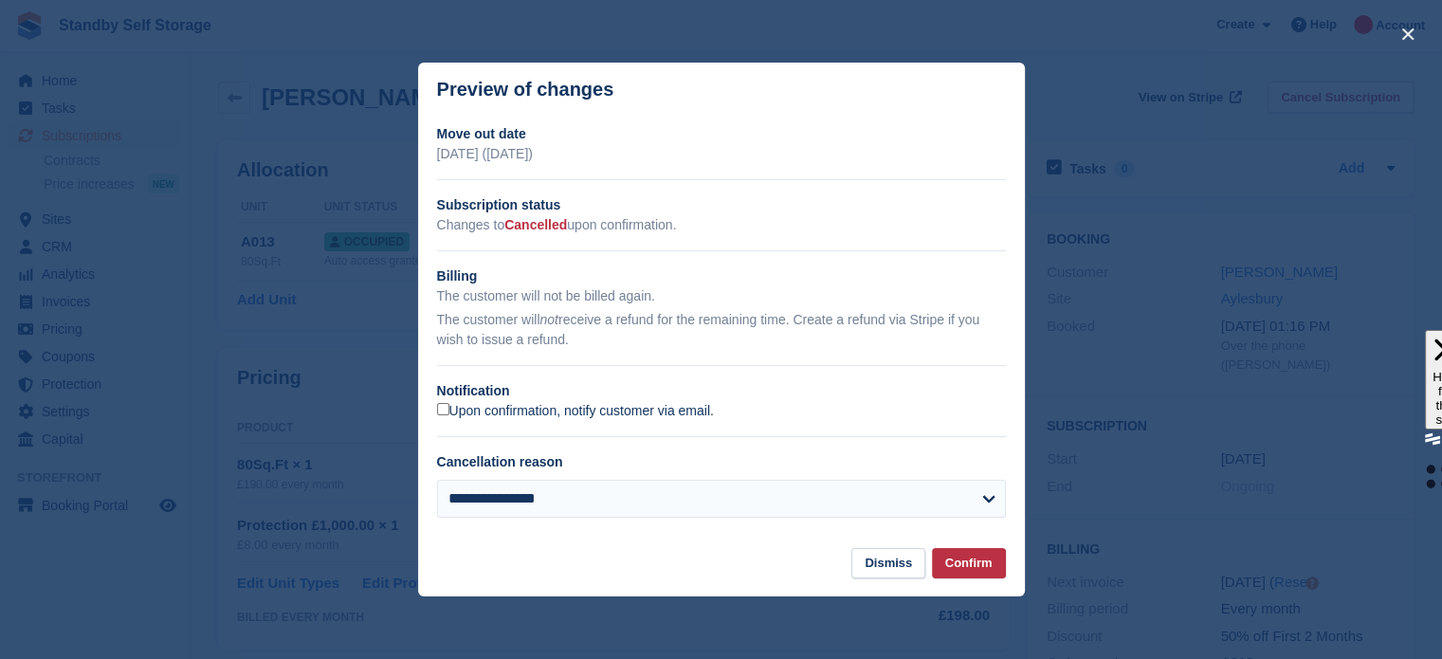
click at [500, 414] on label "Upon confirmation, notify customer via email." at bounding box center [575, 411] width 277 height 17
click at [958, 570] on button "Confirm" at bounding box center [969, 563] width 74 height 31
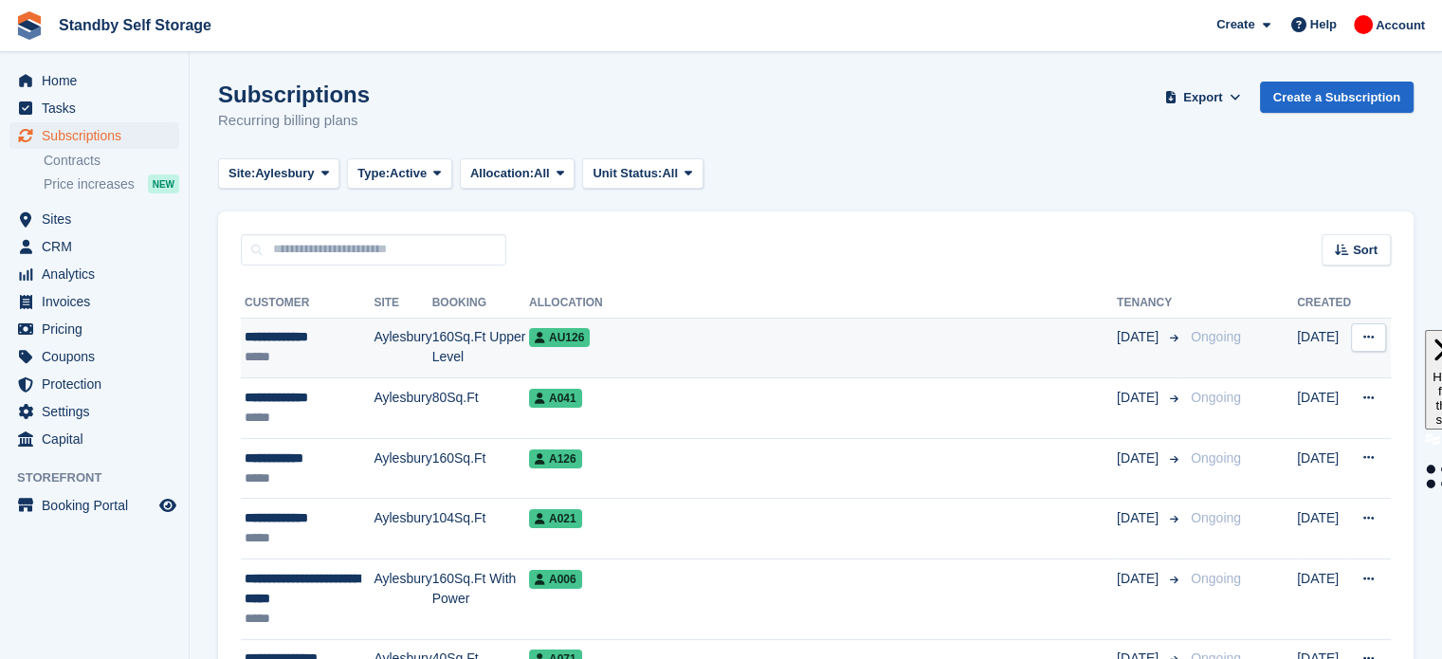
click at [648, 345] on div "AU126" at bounding box center [823, 337] width 588 height 20
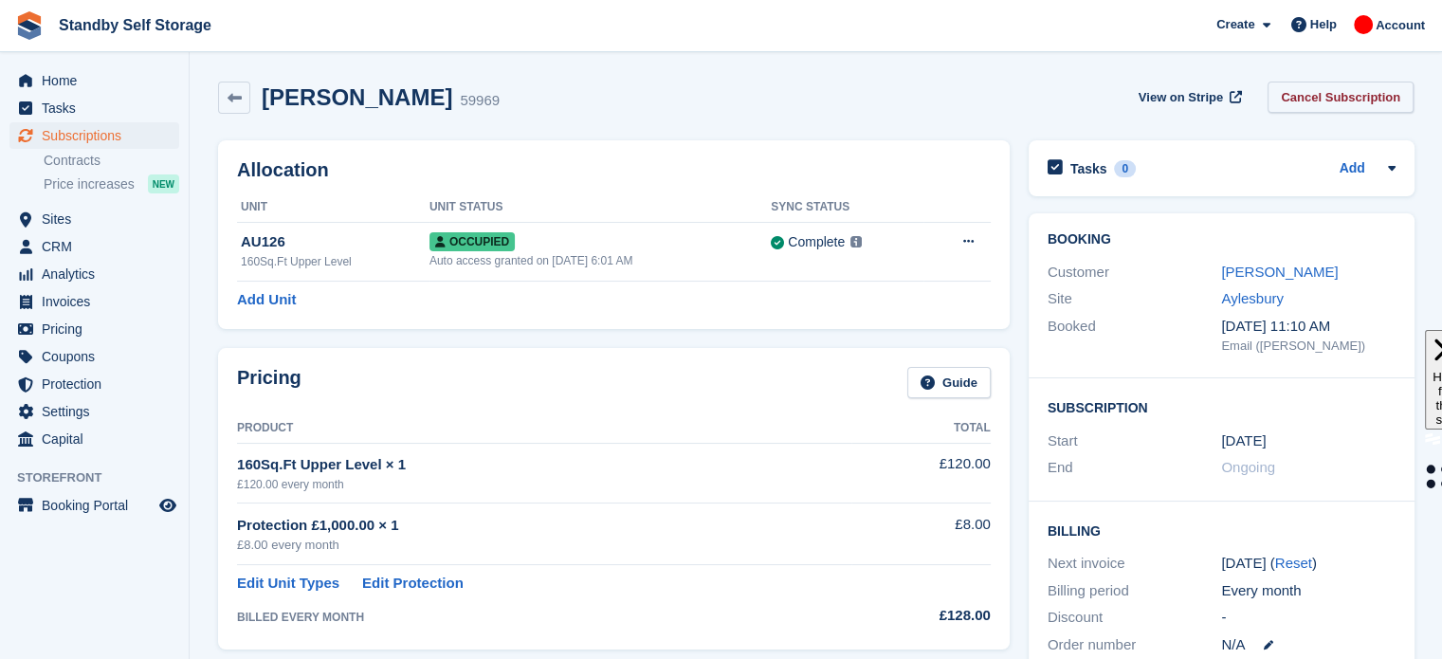
click at [1331, 106] on link "Cancel Subscription" at bounding box center [1340, 97] width 146 height 31
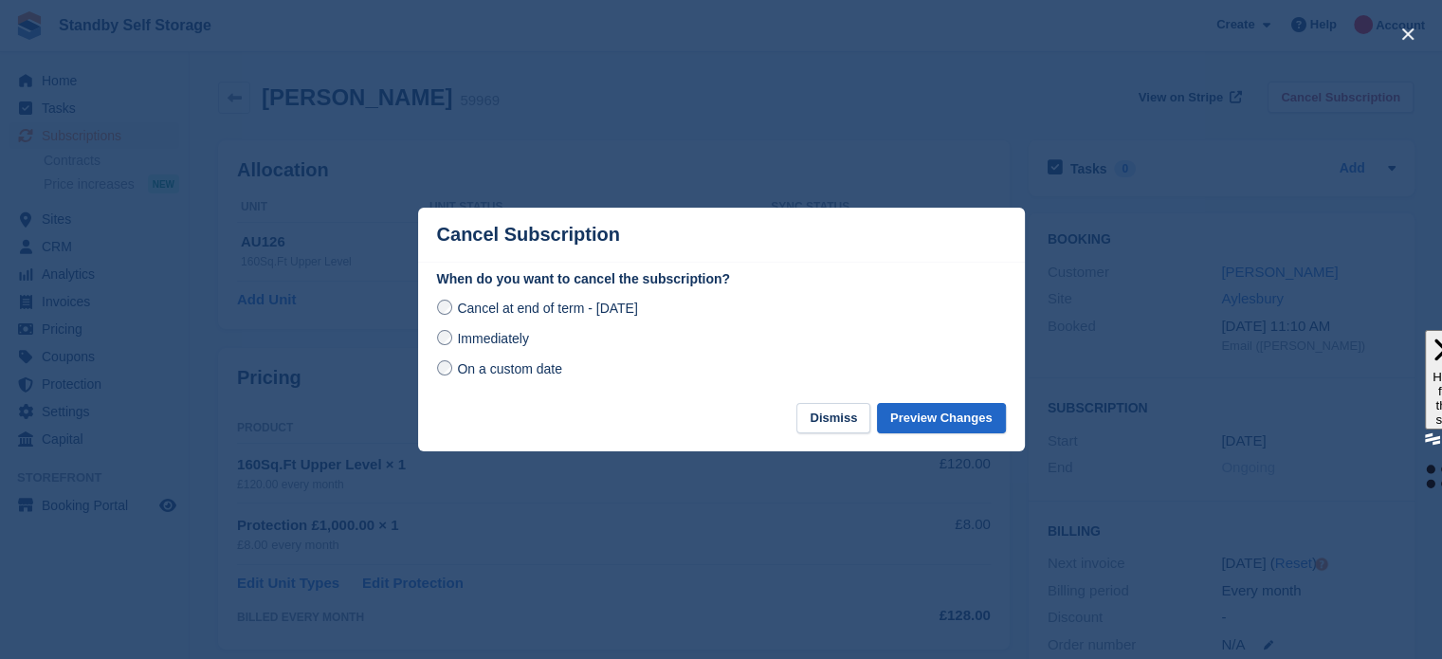
click at [504, 334] on span "Immediately" at bounding box center [492, 338] width 71 height 15
click at [939, 413] on button "Preview Changes" at bounding box center [941, 418] width 129 height 31
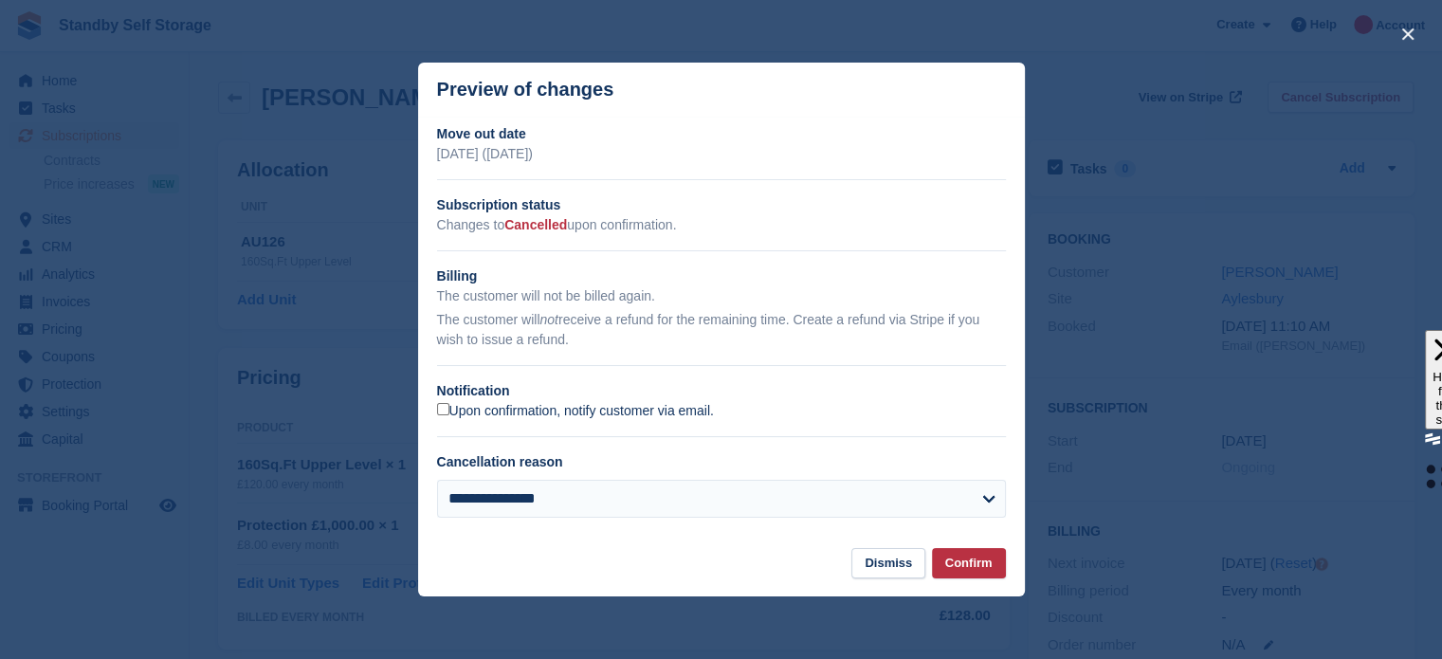
click at [493, 418] on label "Upon confirmation, notify customer via email." at bounding box center [575, 411] width 277 height 17
click at [962, 575] on button "Confirm" at bounding box center [969, 563] width 74 height 31
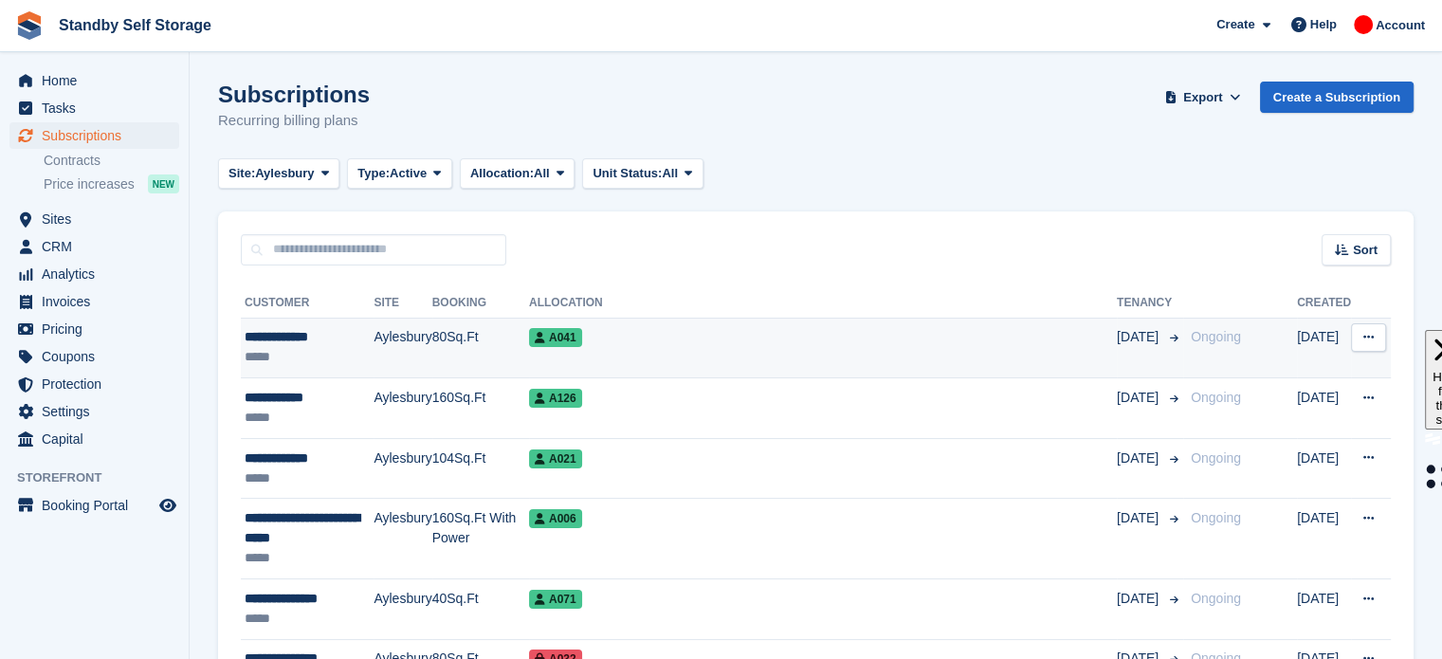
click at [651, 346] on div "A041" at bounding box center [823, 337] width 588 height 20
